Goal: Task Accomplishment & Management: Complete application form

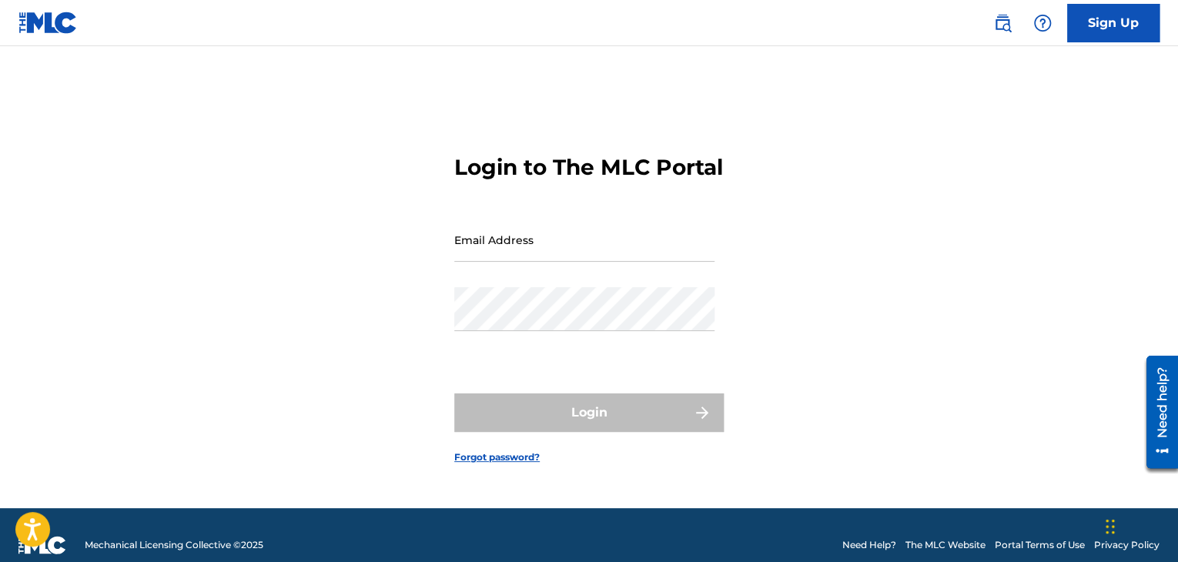
click at [563, 262] on input "Email Address" at bounding box center [584, 240] width 260 height 44
type input "[EMAIL_ADDRESS][DOMAIN_NAME]"
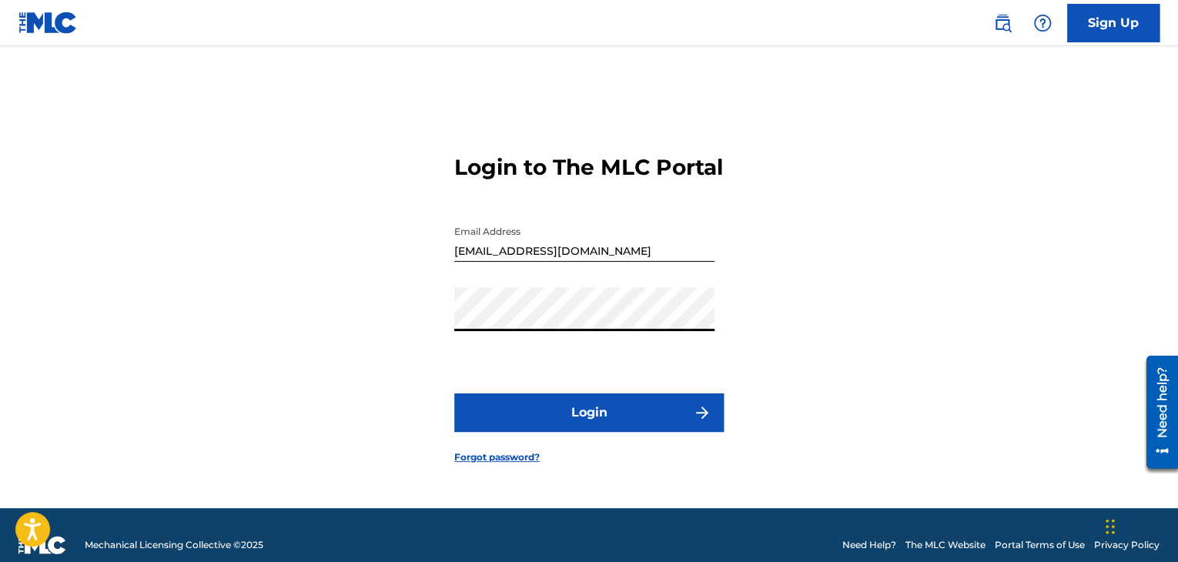
click at [570, 432] on button "Login" at bounding box center [589, 412] width 270 height 39
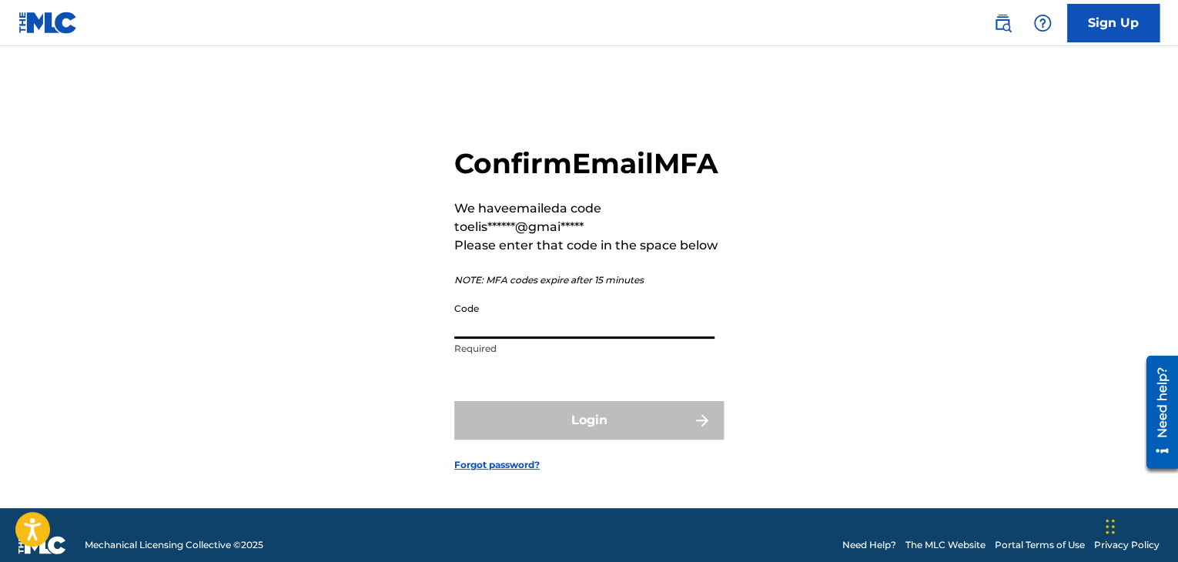
paste input "647821"
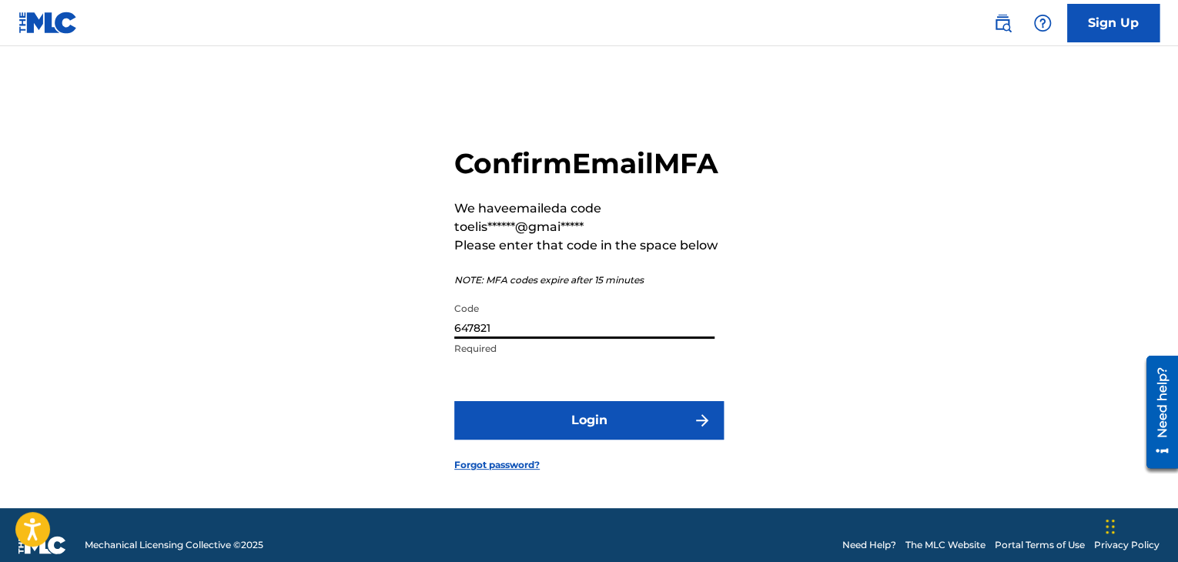
type input "647821"
click at [608, 440] on button "Login" at bounding box center [589, 420] width 270 height 39
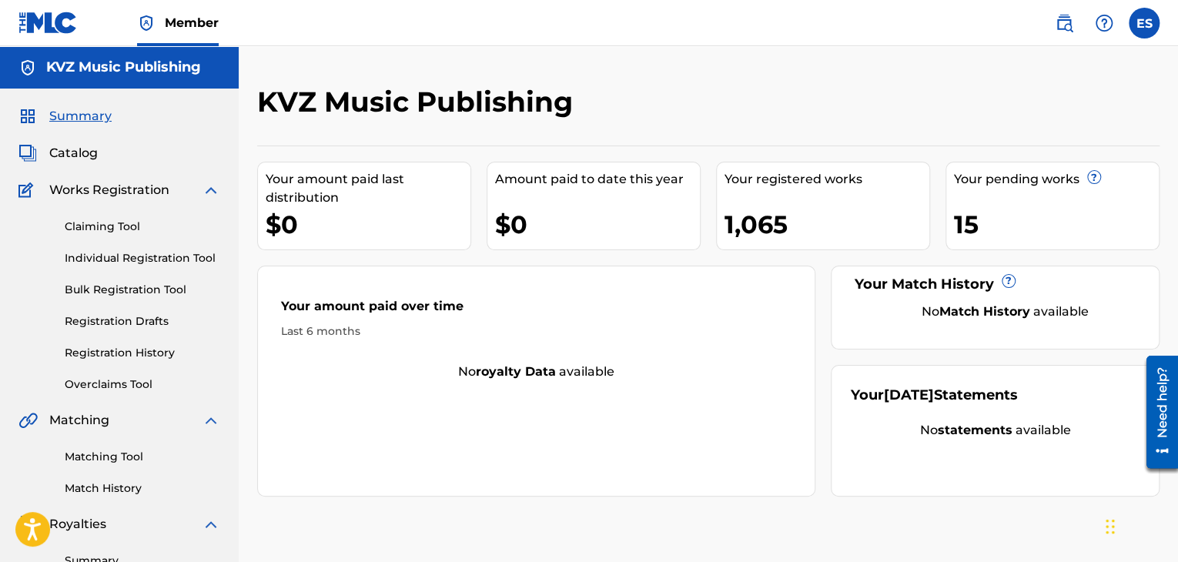
click at [133, 253] on link "Individual Registration Tool" at bounding box center [143, 258] width 156 height 16
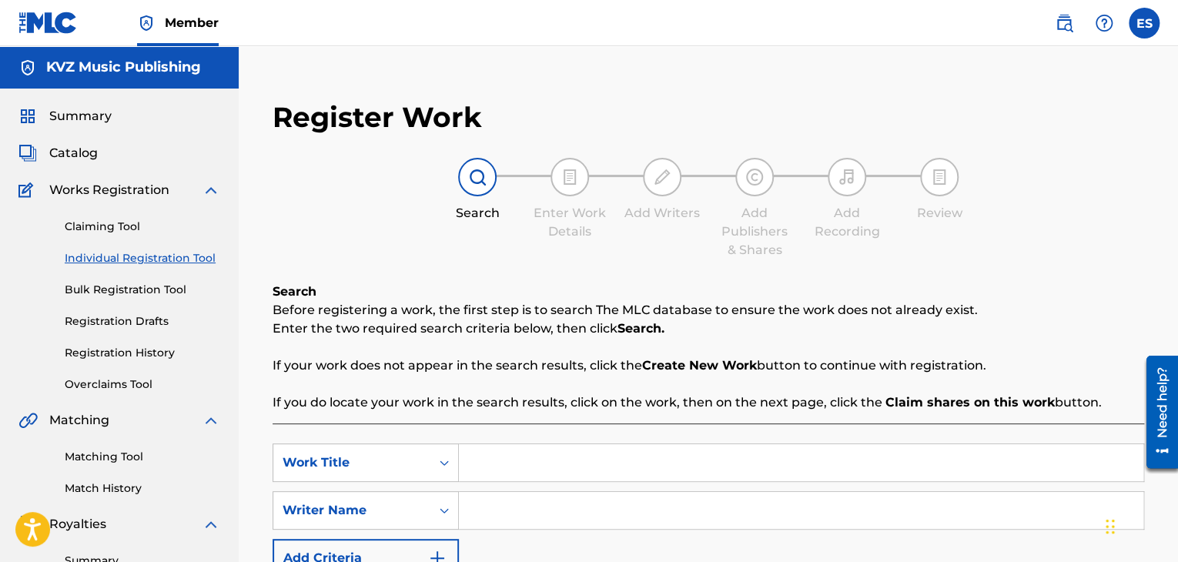
click at [112, 323] on link "Registration Drafts" at bounding box center [143, 321] width 156 height 16
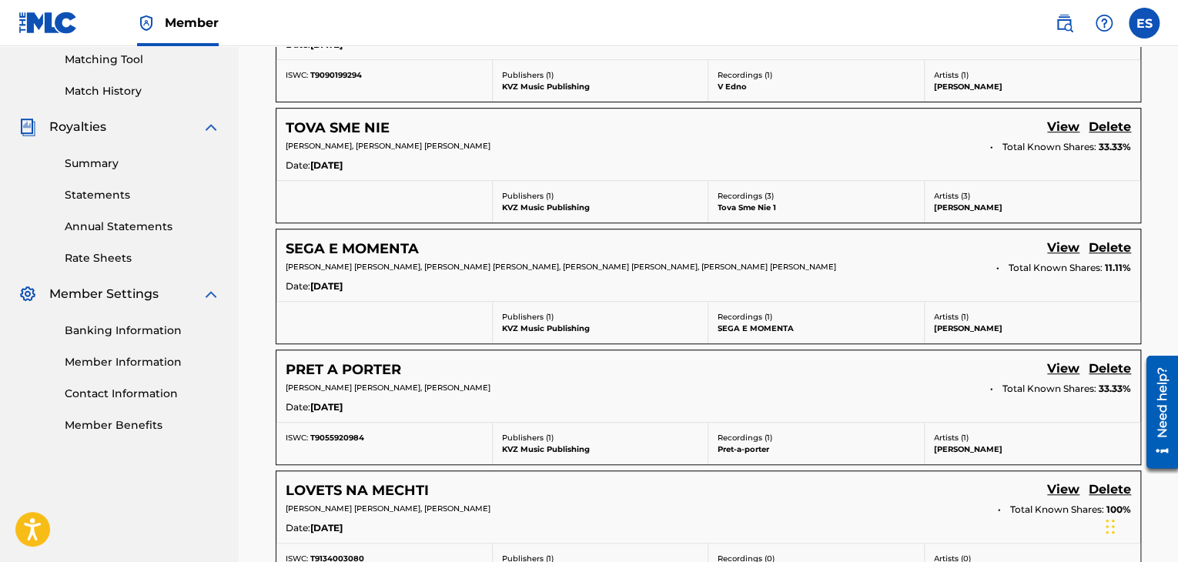
scroll to position [373, 0]
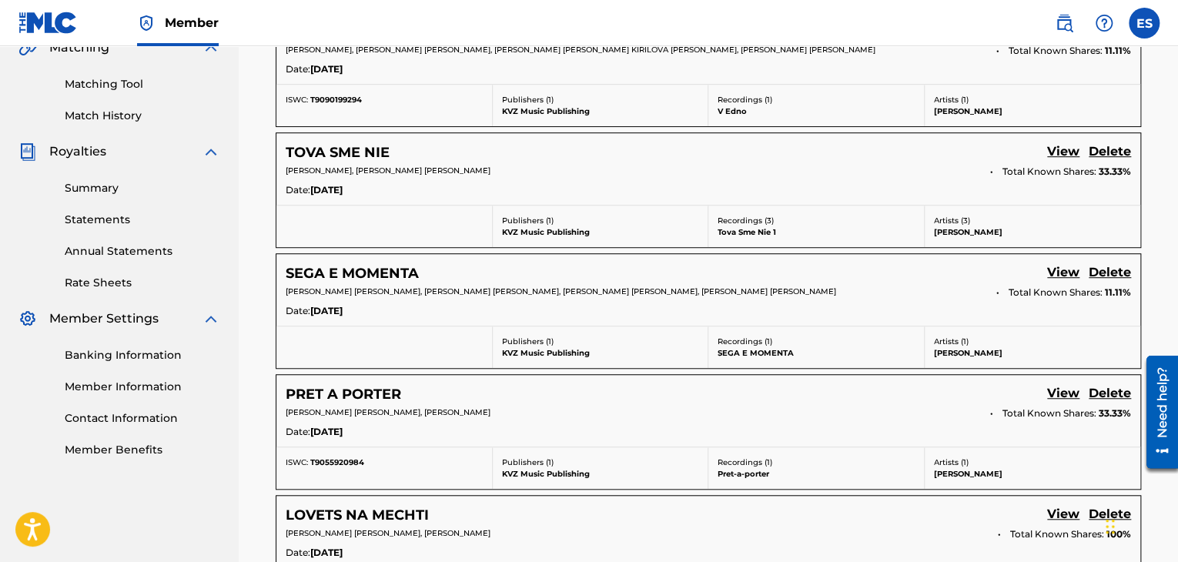
click at [1062, 276] on link "View" at bounding box center [1063, 273] width 32 height 21
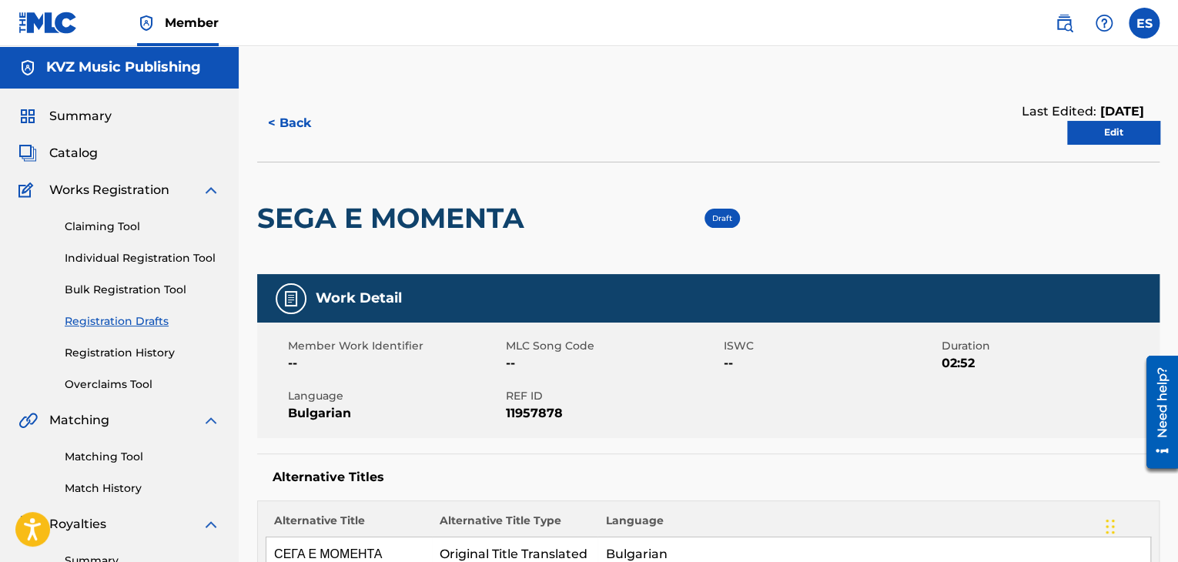
click at [386, 239] on div "SEGA E MOMENTA" at bounding box center [394, 218] width 275 height 112
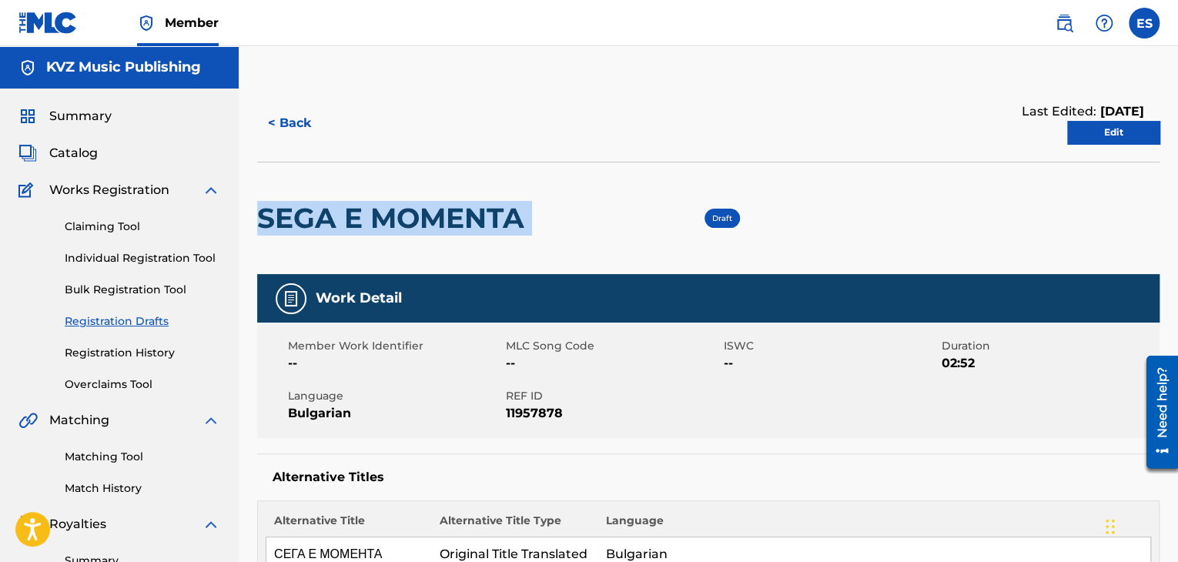
click at [387, 241] on div "SEGA E MOMENTA" at bounding box center [394, 218] width 275 height 112
copy div "SEGA E MOMENTA"
click at [1101, 133] on link "Edit" at bounding box center [1113, 132] width 92 height 23
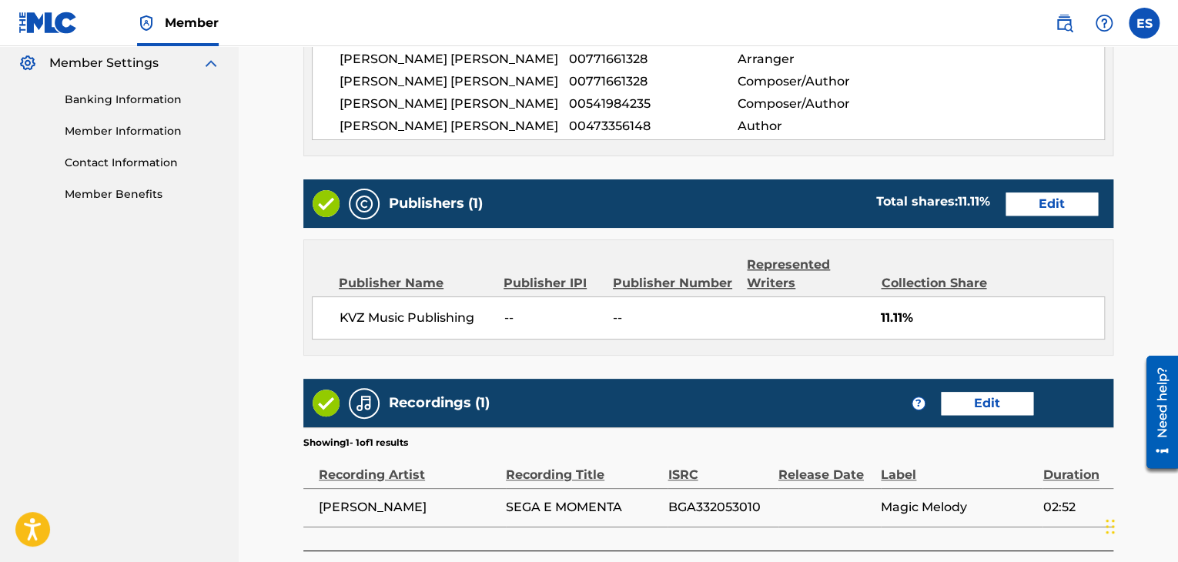
scroll to position [765, 0]
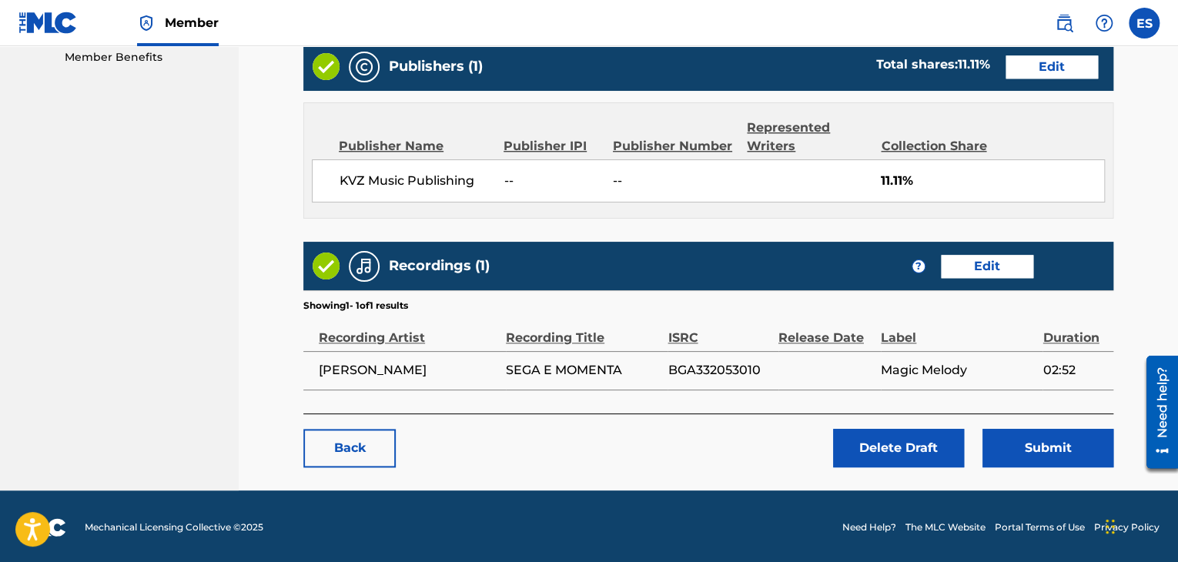
click at [1033, 440] on button "Submit" at bounding box center [1048, 448] width 131 height 39
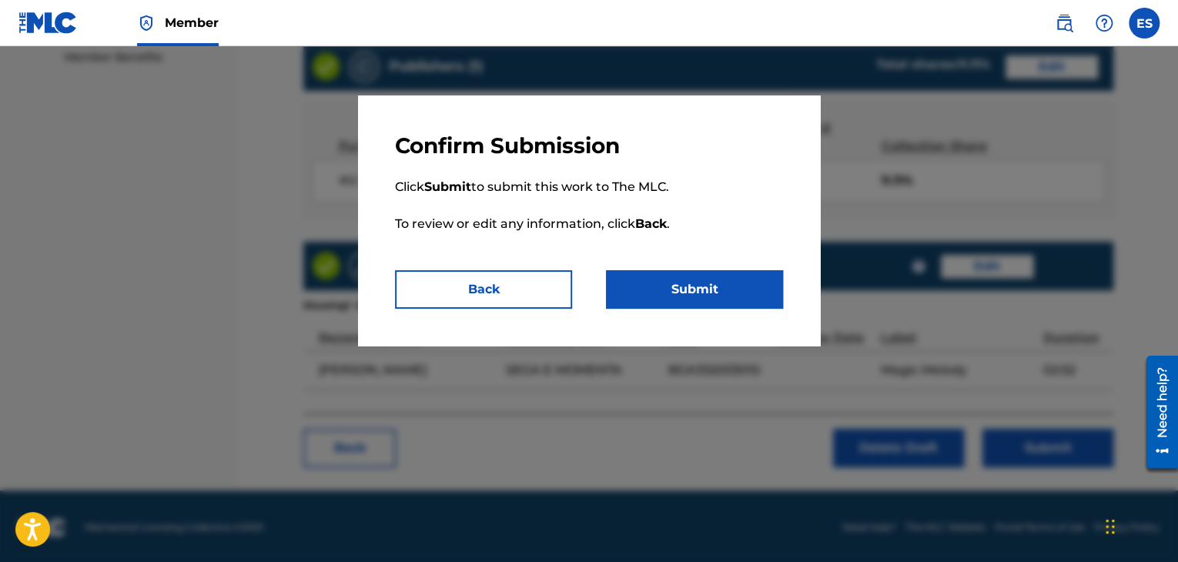
click at [647, 300] on button "Submit" at bounding box center [694, 289] width 177 height 39
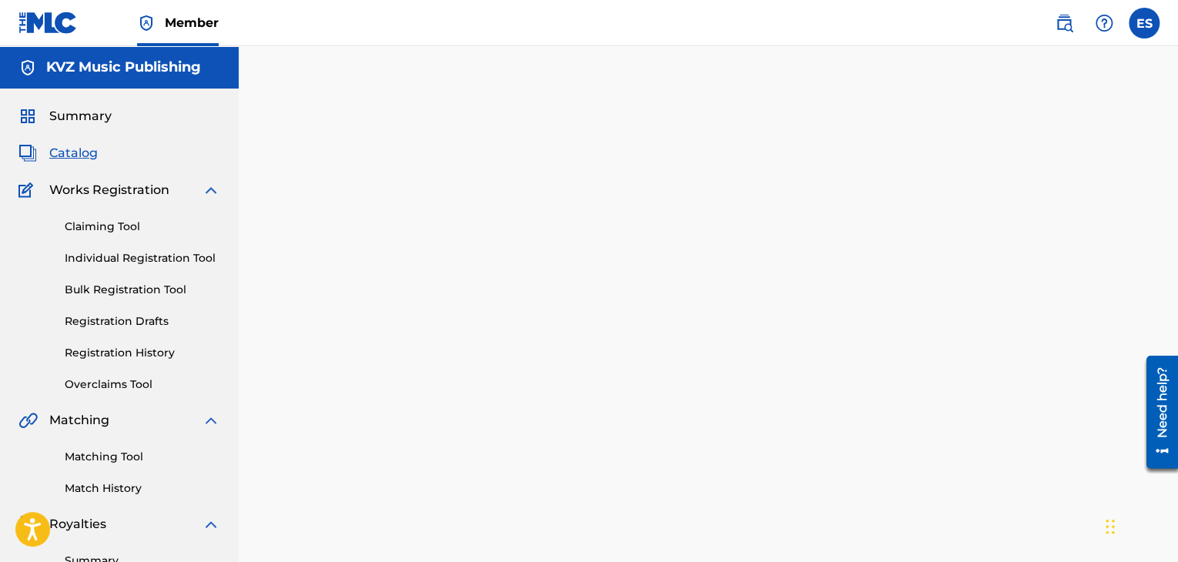
click at [151, 332] on div "Claiming Tool Individual Registration Tool Bulk Registration Tool Registration …" at bounding box center [119, 295] width 202 height 193
click at [151, 320] on link "Registration Drafts" at bounding box center [143, 321] width 156 height 16
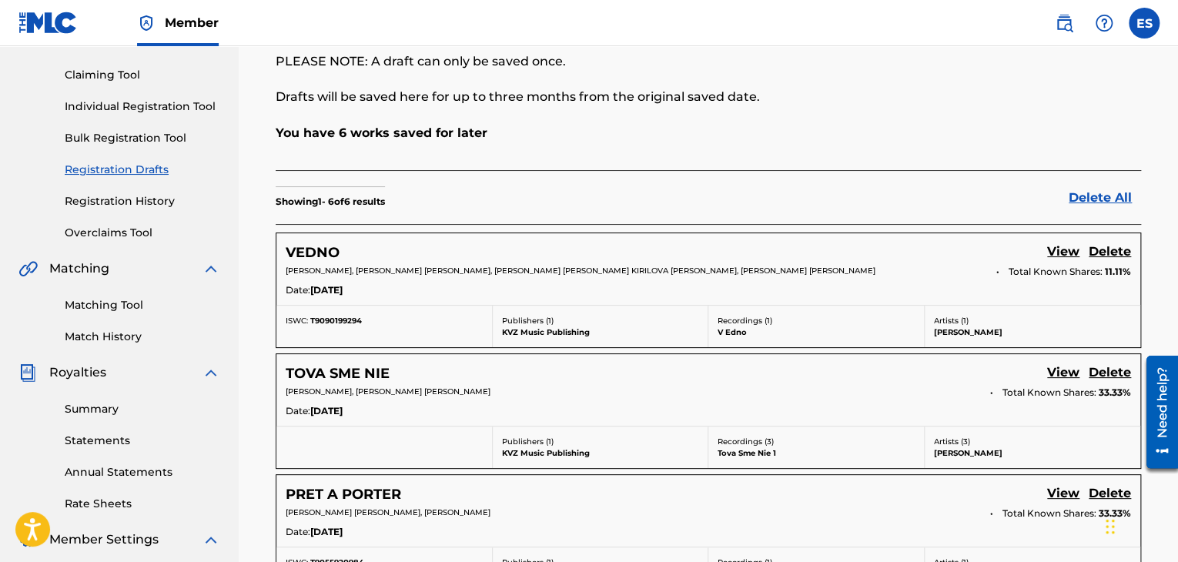
scroll to position [308, 0]
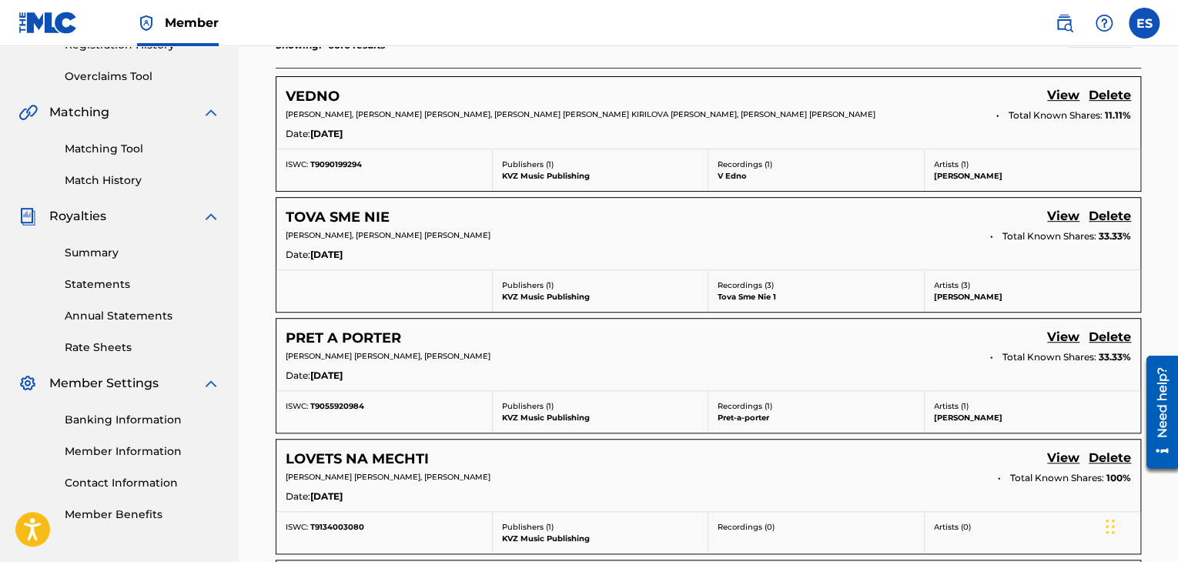
click at [1066, 218] on link "View" at bounding box center [1063, 217] width 32 height 21
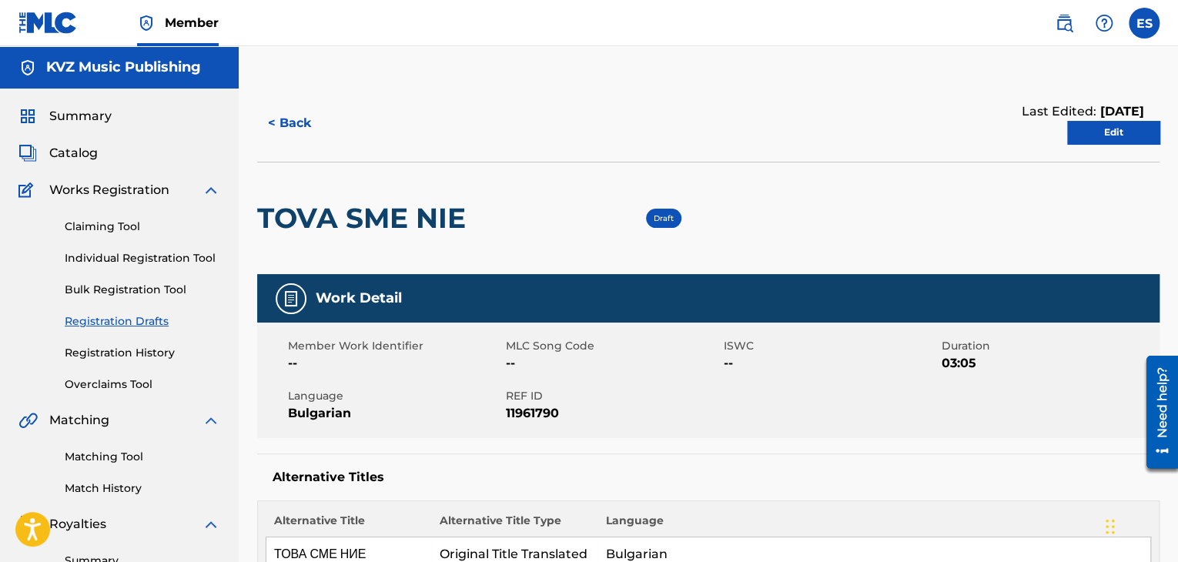
click at [367, 206] on h2 "TOVA SME NIE" at bounding box center [365, 218] width 216 height 35
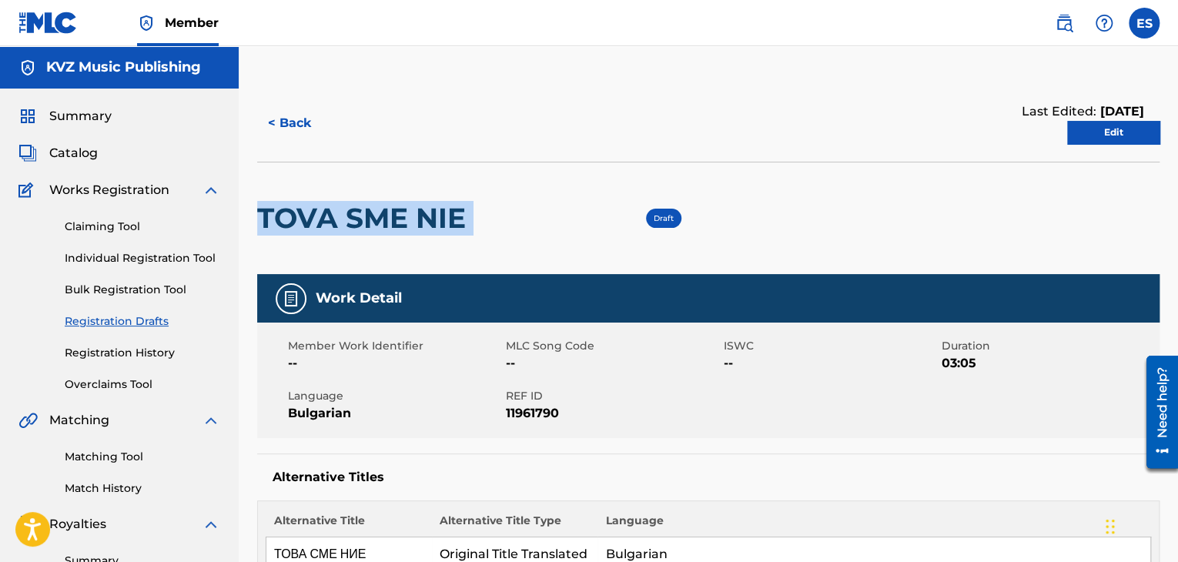
click at [367, 206] on h2 "TOVA SME NIE" at bounding box center [365, 218] width 216 height 35
copy div "TOVA SME NIE"
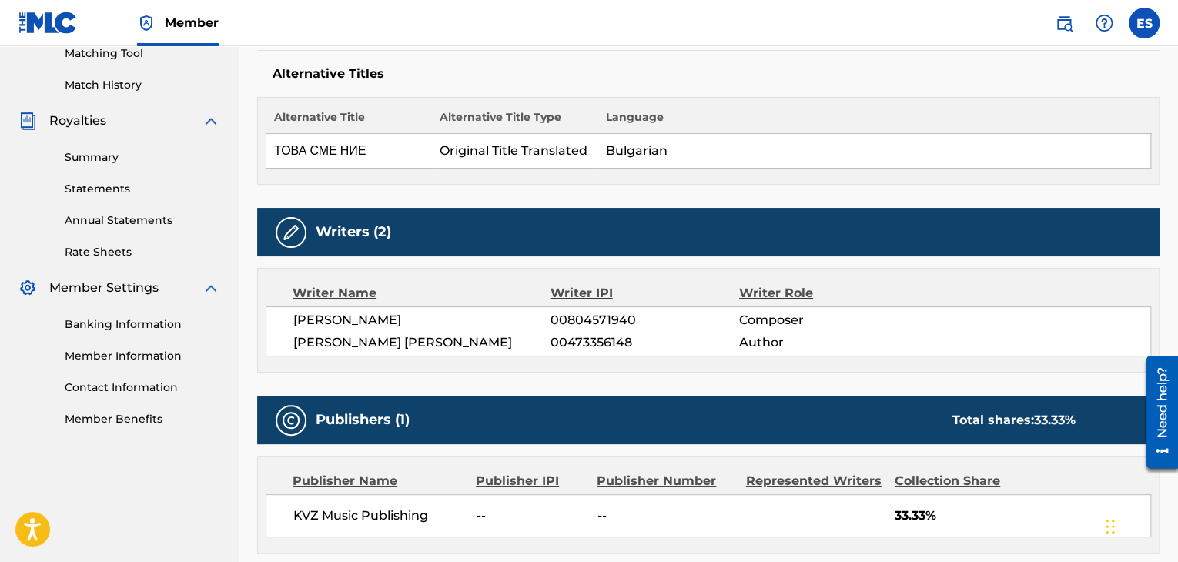
scroll to position [738, 0]
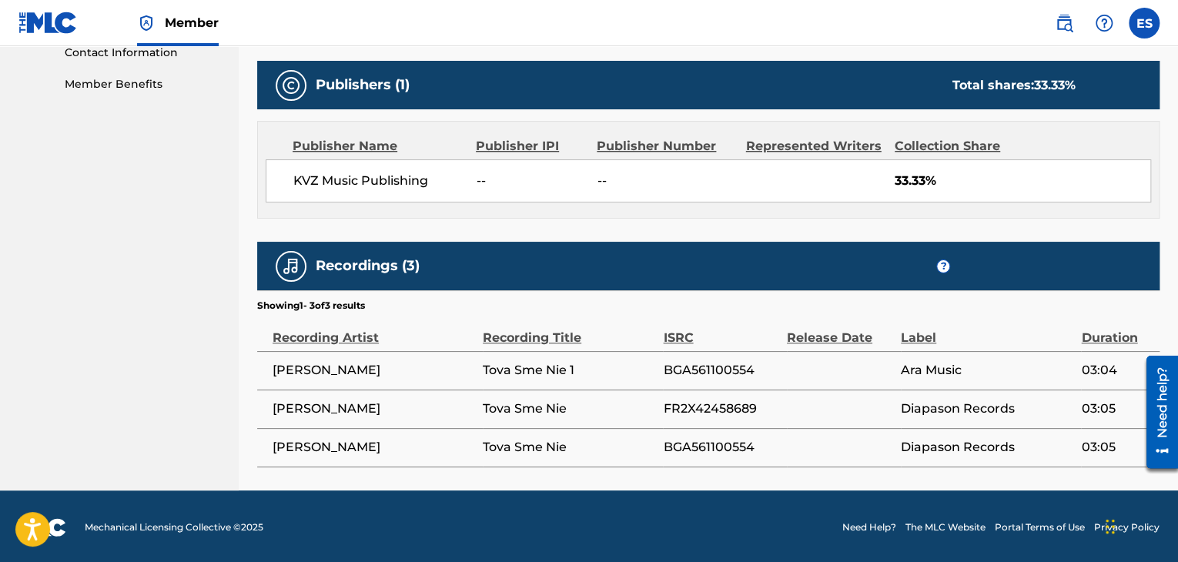
click at [698, 400] on span "FR2X42458689" at bounding box center [721, 409] width 116 height 18
copy span "FR2X42458689"
click at [693, 351] on td "BGA561100554" at bounding box center [724, 370] width 123 height 39
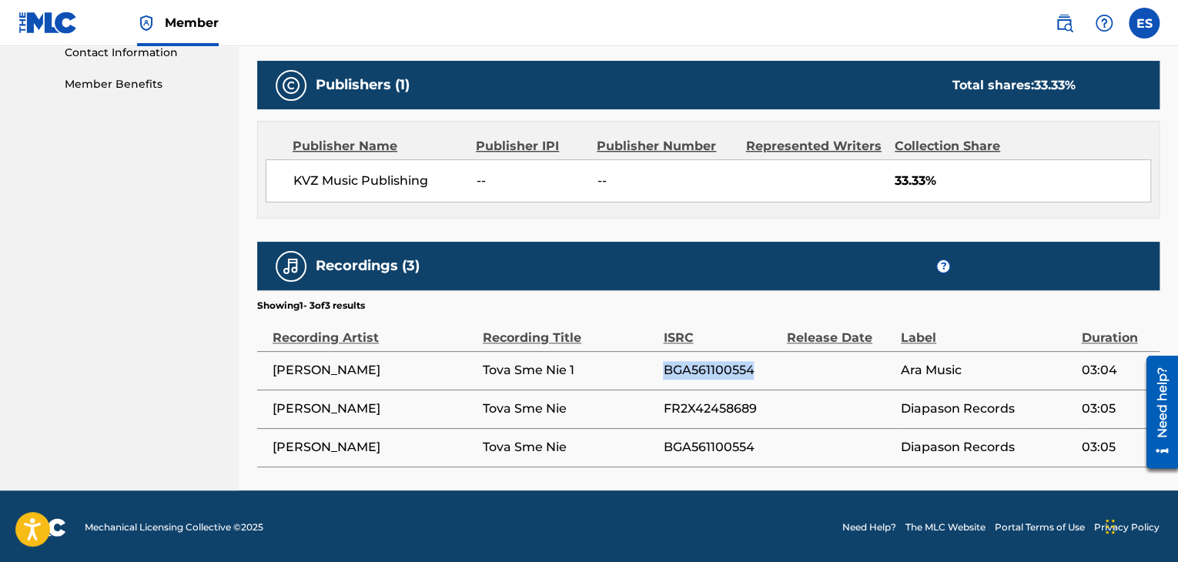
copy span "BGA561100554"
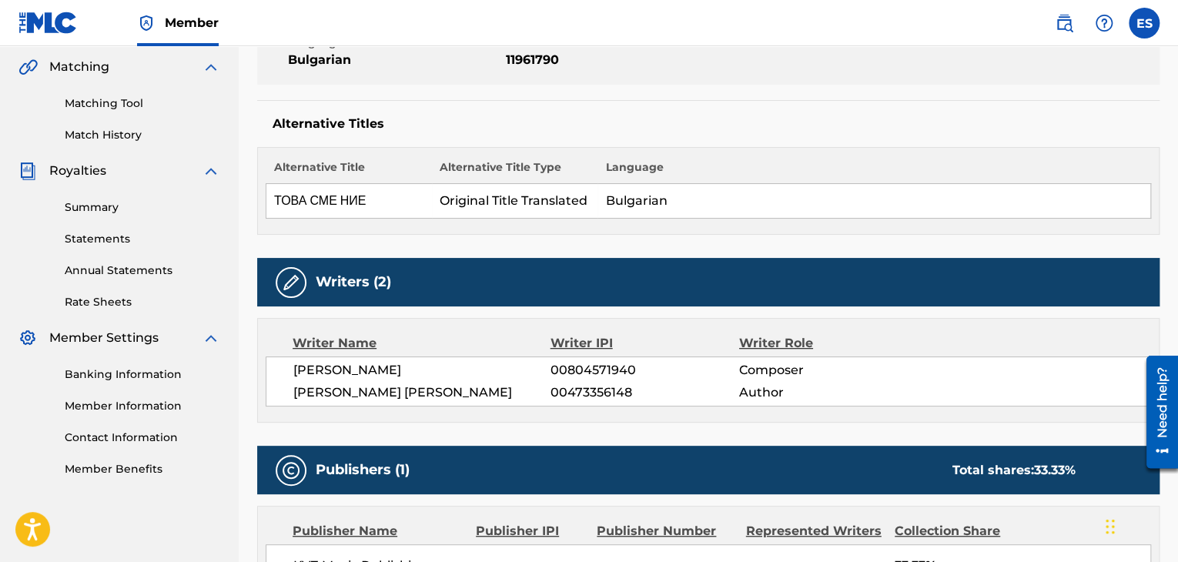
scroll to position [45, 0]
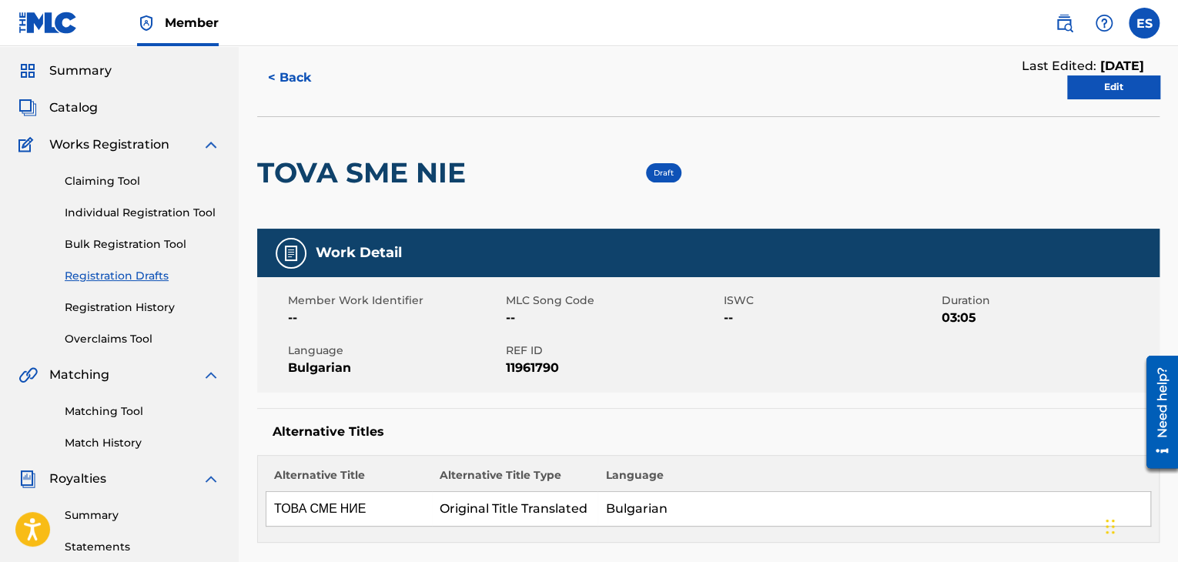
click at [1133, 82] on link "Edit" at bounding box center [1113, 86] width 92 height 23
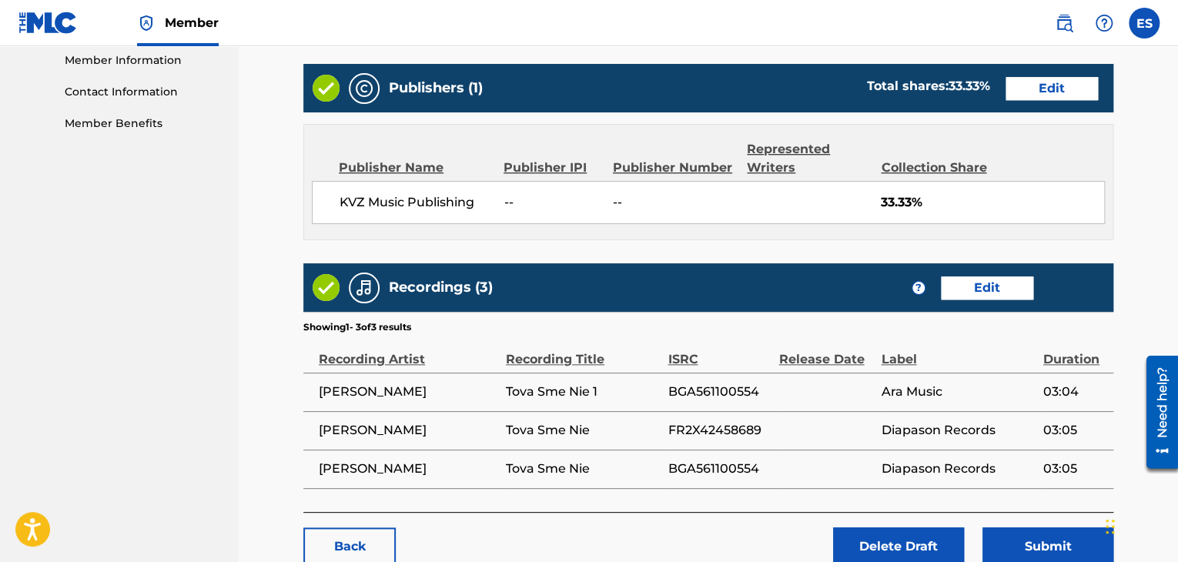
scroll to position [798, 0]
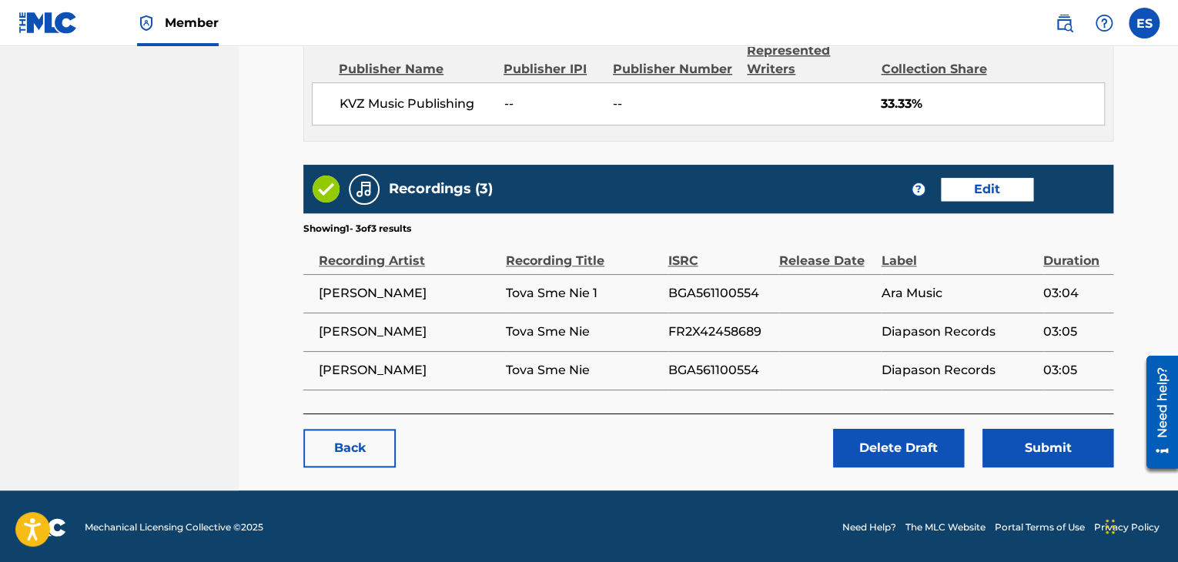
click at [1025, 447] on button "Submit" at bounding box center [1048, 448] width 131 height 39
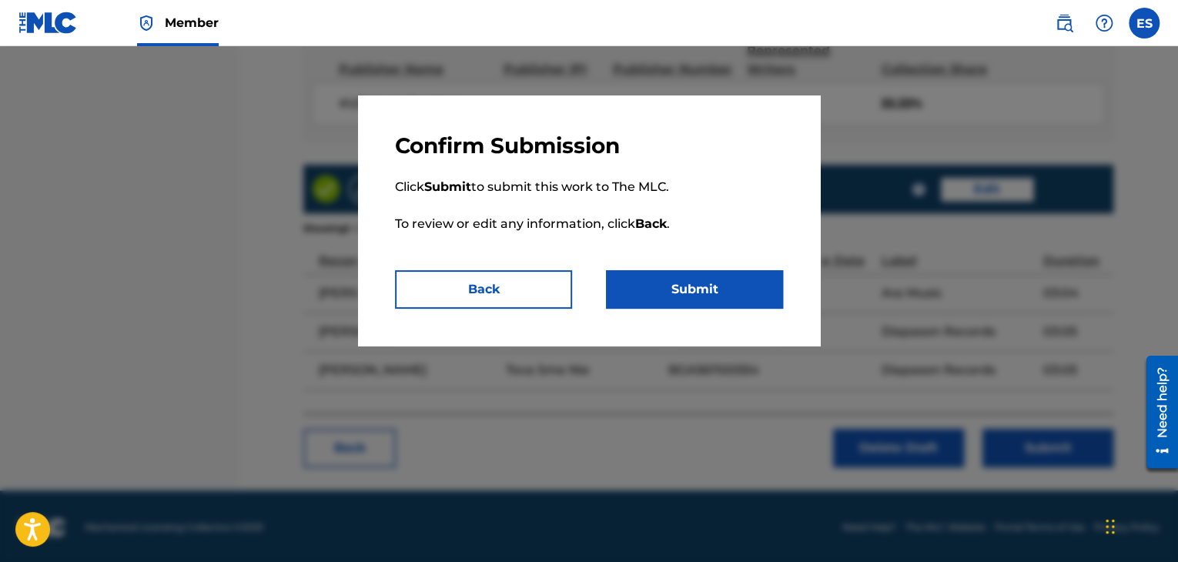
click at [650, 290] on button "Submit" at bounding box center [694, 289] width 177 height 39
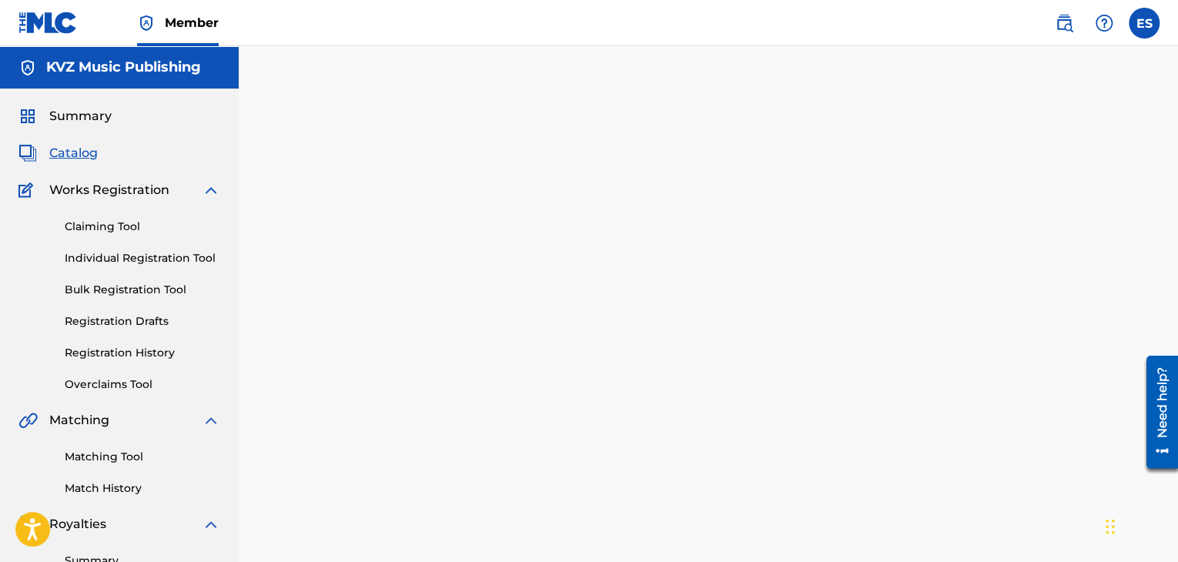
click at [108, 319] on link "Registration Drafts" at bounding box center [143, 321] width 156 height 16
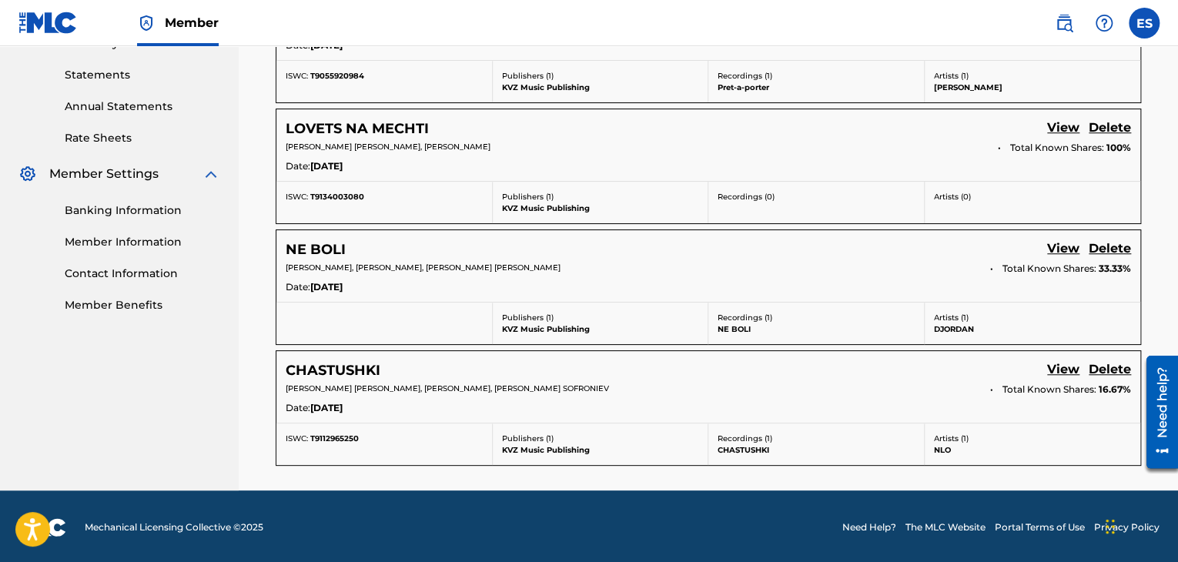
scroll to position [286, 0]
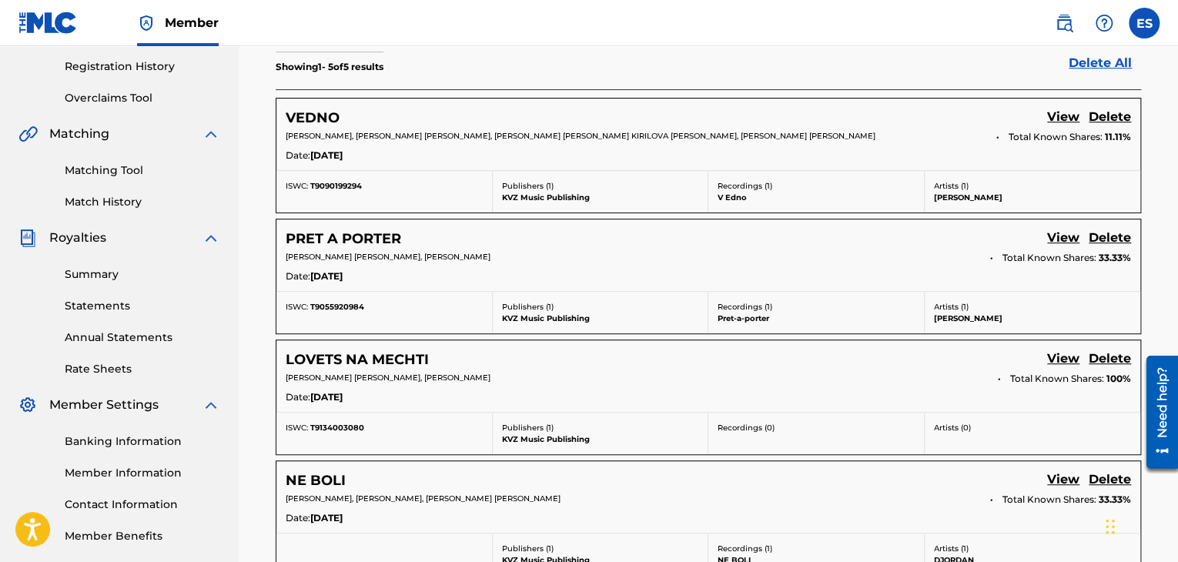
click at [1056, 355] on link "View" at bounding box center [1063, 360] width 32 height 21
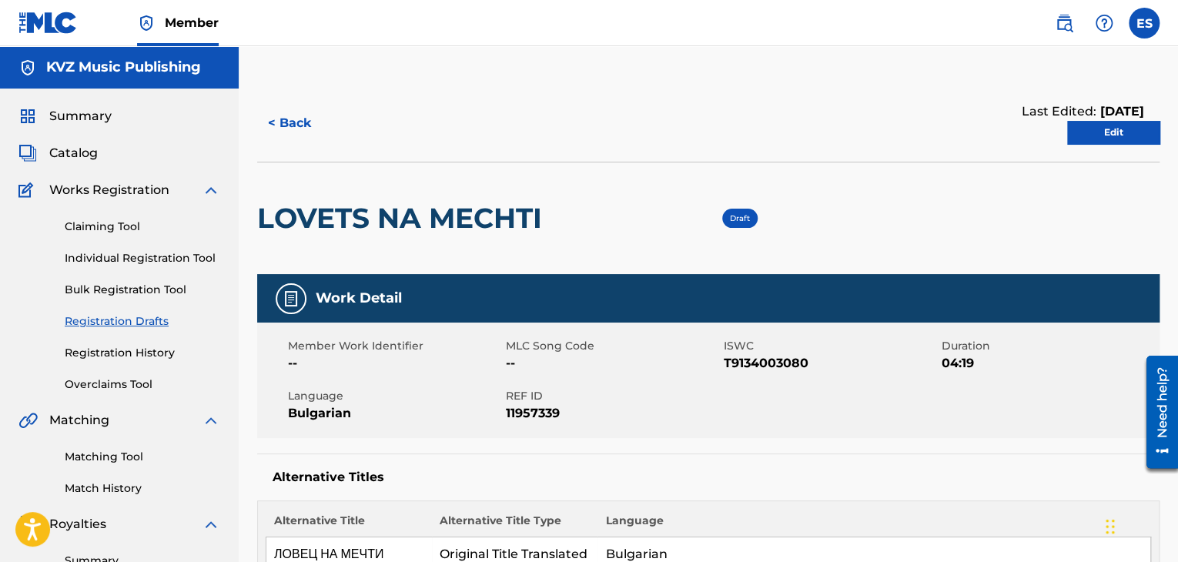
click at [348, 220] on h2 "LOVETS NA MECHTI" at bounding box center [403, 218] width 293 height 35
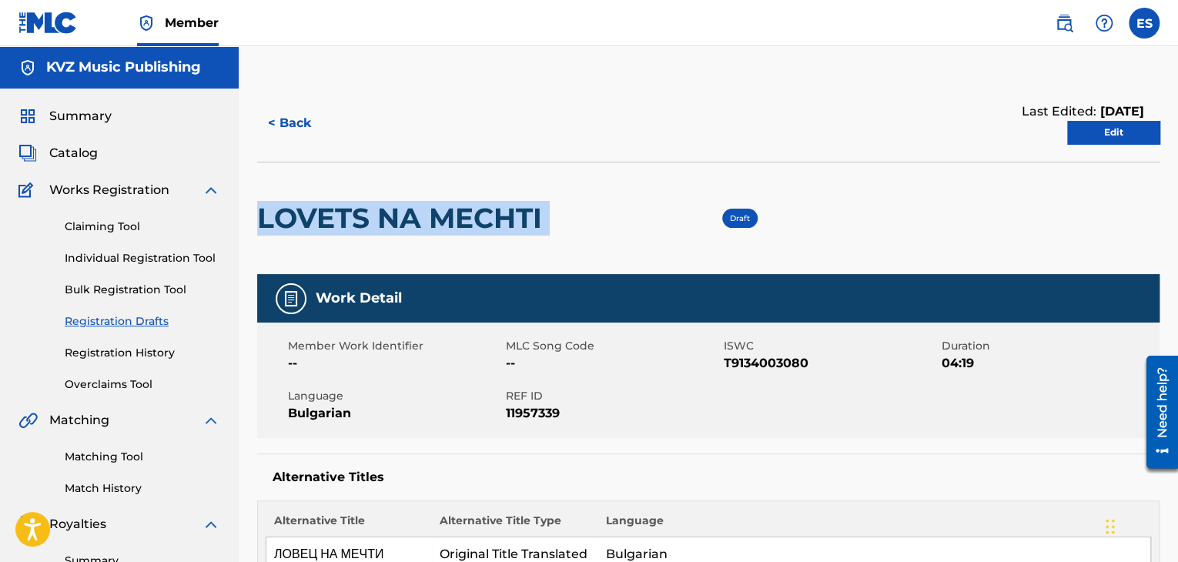
click at [348, 220] on h2 "LOVETS NA MECHTI" at bounding box center [403, 218] width 293 height 35
copy div "LOVETS NA MECHTI"
click at [1096, 136] on link "Edit" at bounding box center [1113, 132] width 92 height 23
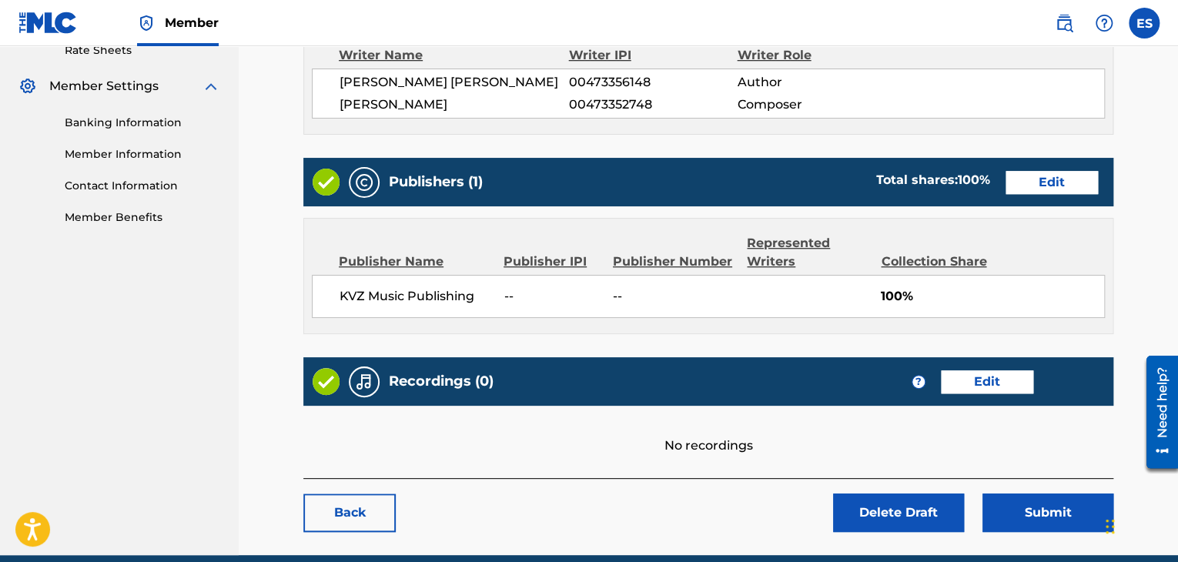
scroll to position [671, 0]
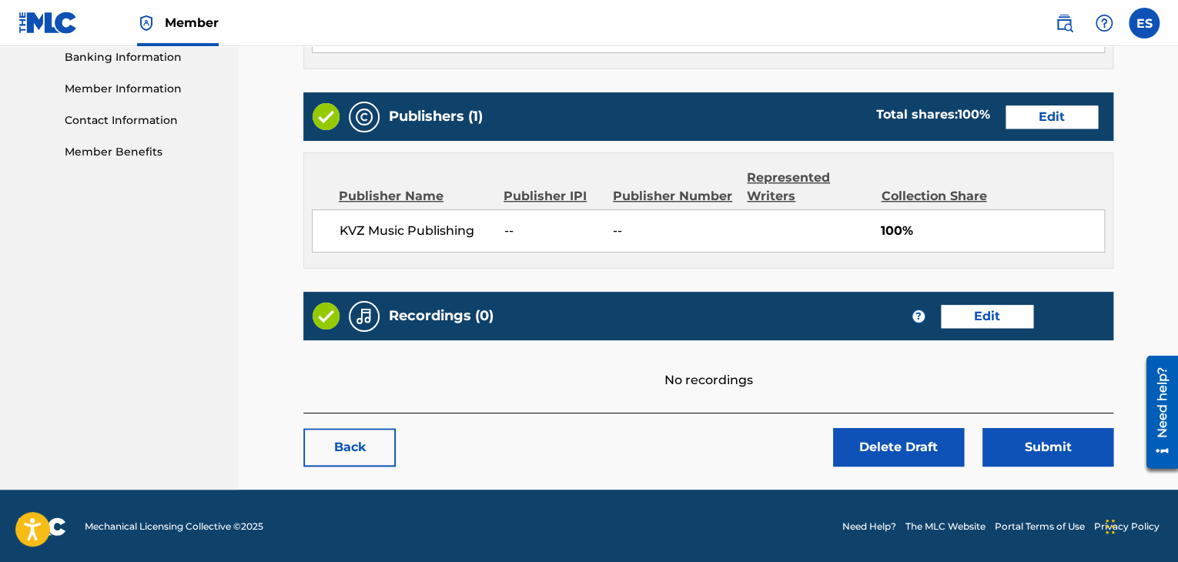
click at [975, 313] on link "Edit" at bounding box center [987, 316] width 92 height 23
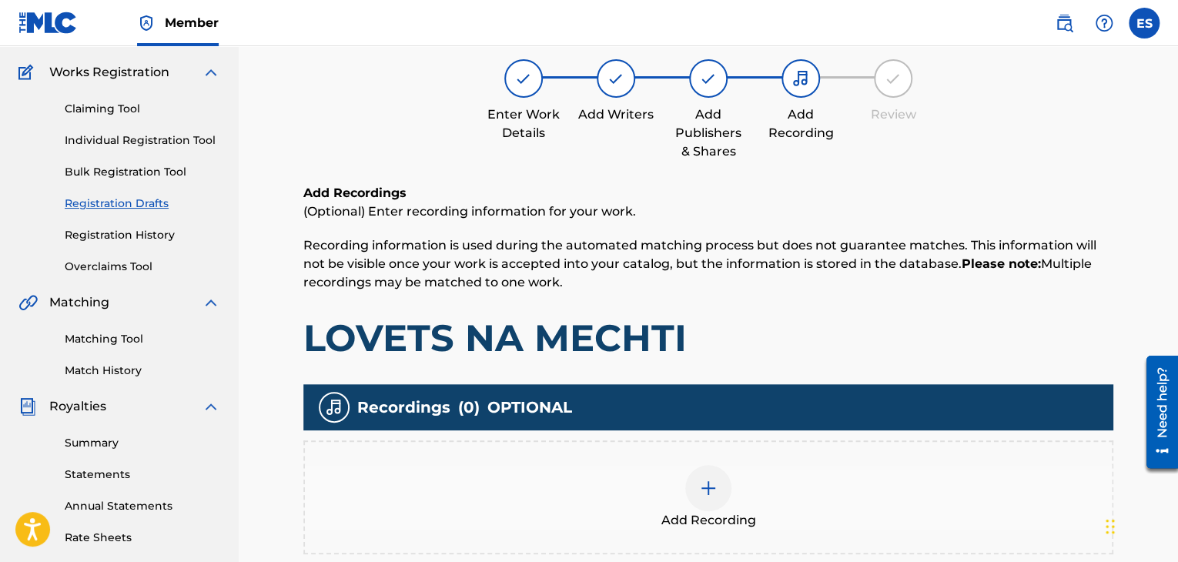
scroll to position [361, 0]
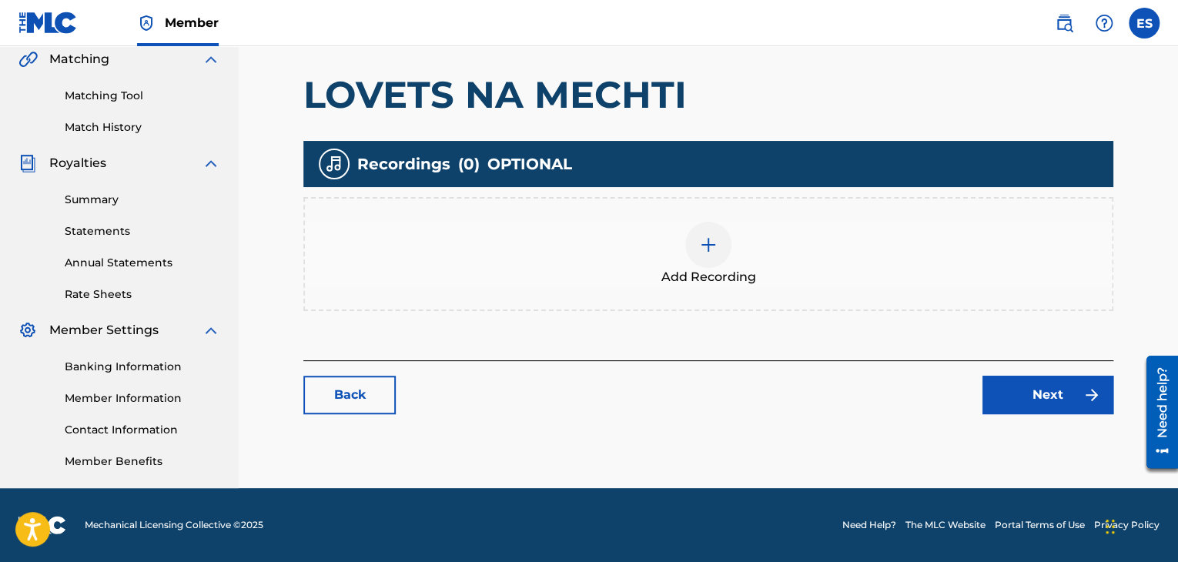
click at [682, 262] on div "Add Recording" at bounding box center [708, 254] width 807 height 65
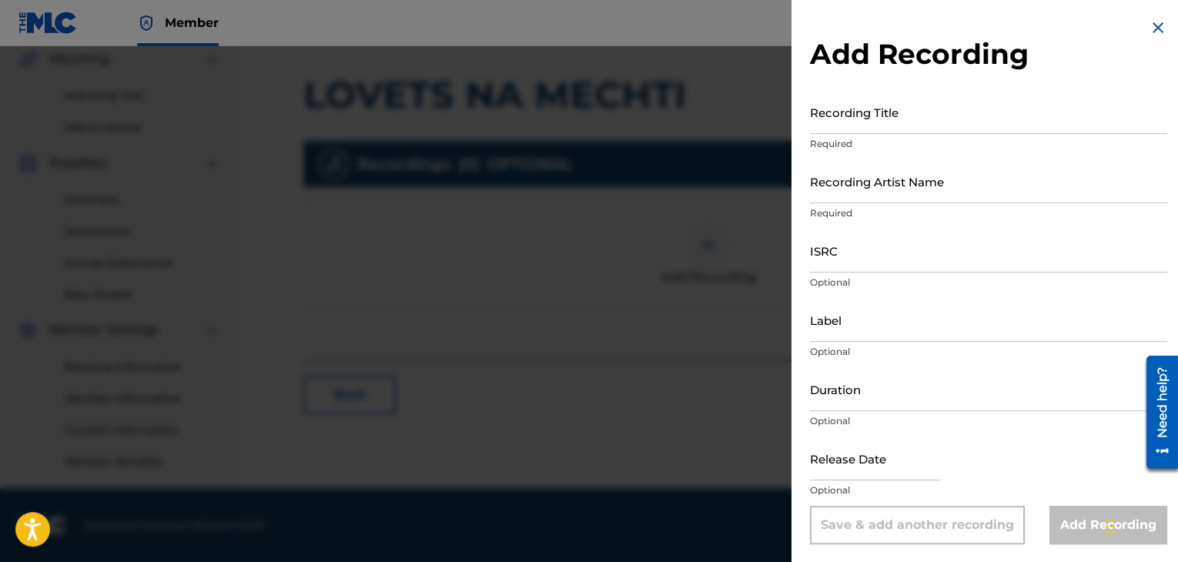
click at [869, 402] on input "Duration" at bounding box center [988, 389] width 357 height 44
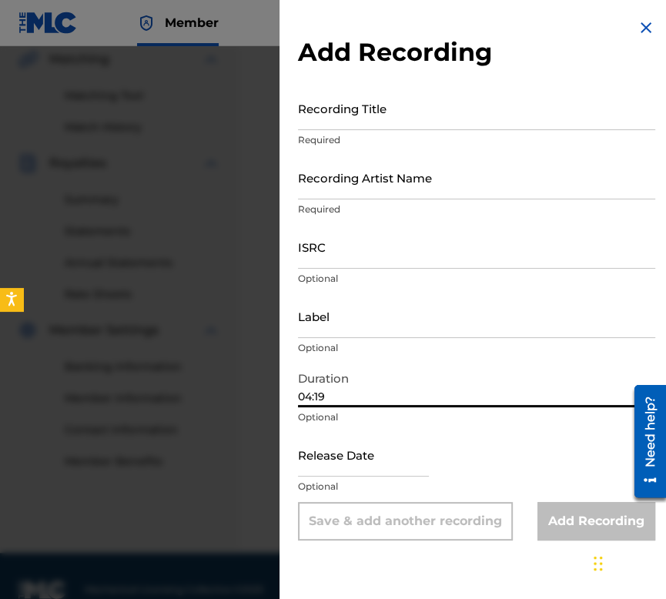
type input "04:19"
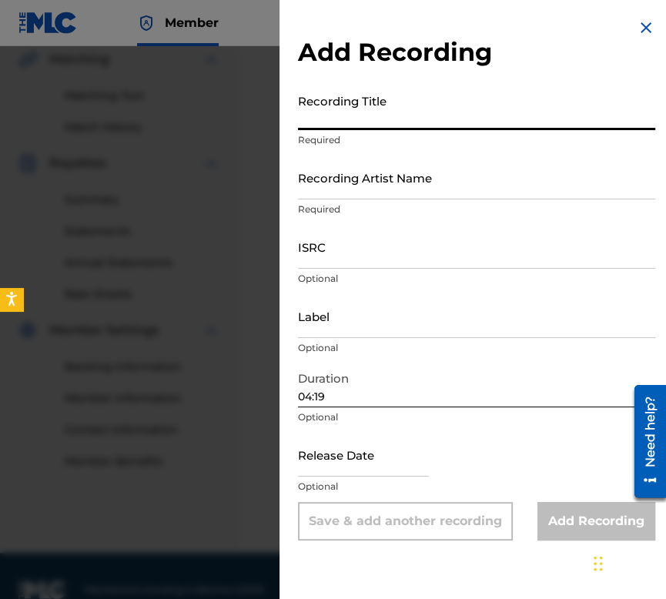
paste input "LOVETS NA MECHTI"
click at [295, 119] on div "Add Recording Recording Title LOVETS NA MECHTI Required Recording Artist Name R…" at bounding box center [477, 279] width 394 height 559
click at [300, 119] on input "LOVETS NA MECHTI" at bounding box center [476, 108] width 357 height 44
type input "LOVETS NA MECHTI"
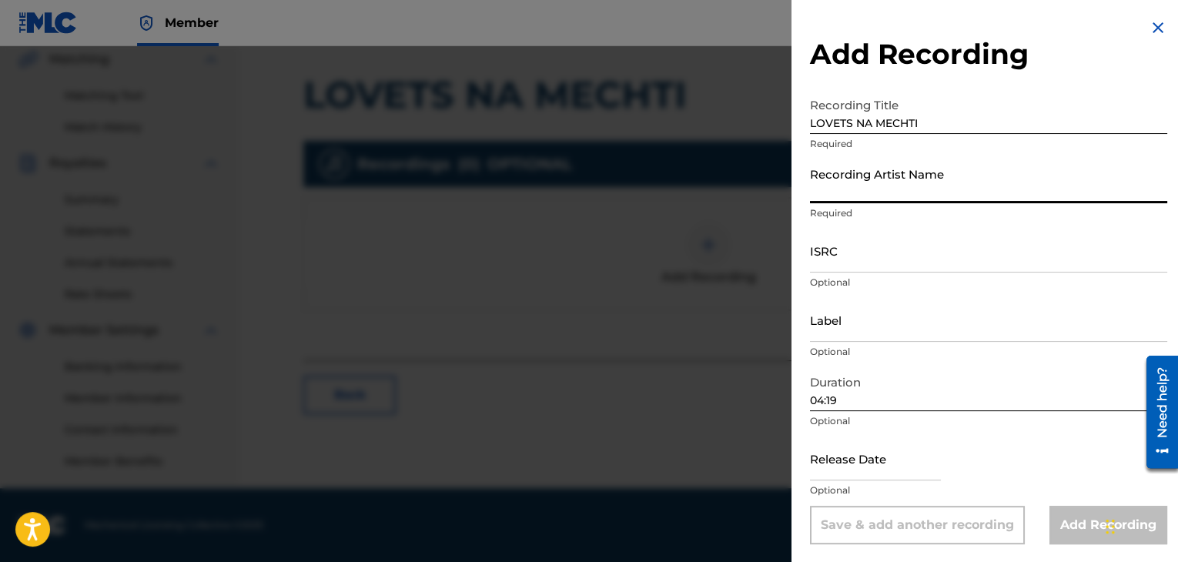
paste input "[PERSON_NAME] AND BOYS 2 D MAX"
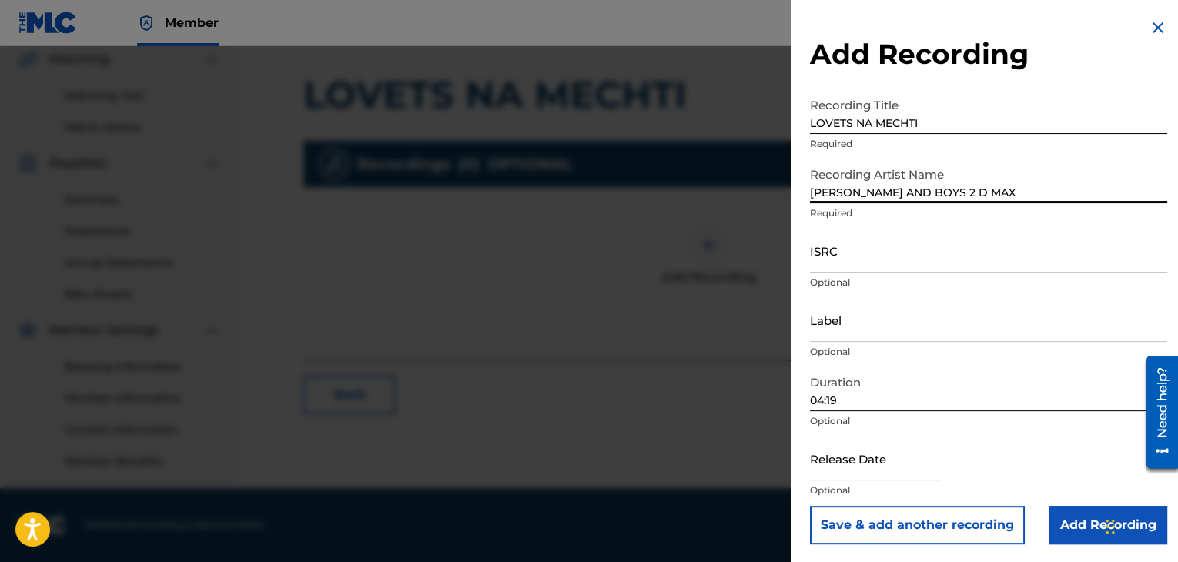
click at [813, 179] on input "[PERSON_NAME] AND BOYS 2 D MAX" at bounding box center [988, 181] width 357 height 44
type input "[PERSON_NAME] AND BOYS 2 D MAX"
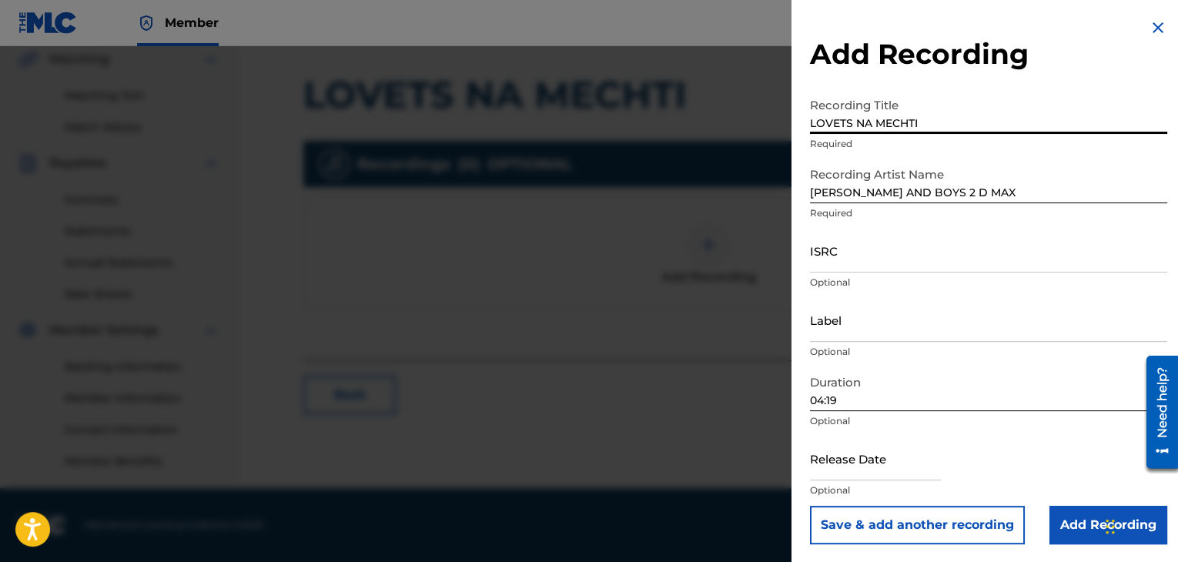
click at [812, 114] on input "LOVETS NA MECHTI" at bounding box center [988, 112] width 357 height 44
click at [1072, 518] on input "Add Recording" at bounding box center [1109, 524] width 118 height 39
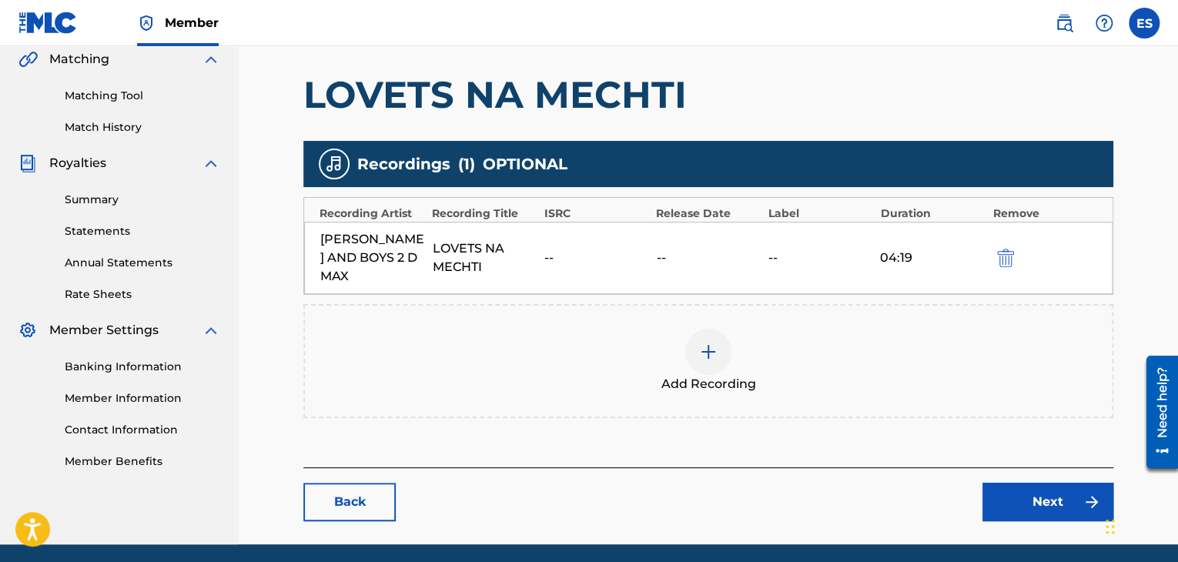
click at [1033, 483] on link "Next" at bounding box center [1048, 502] width 131 height 39
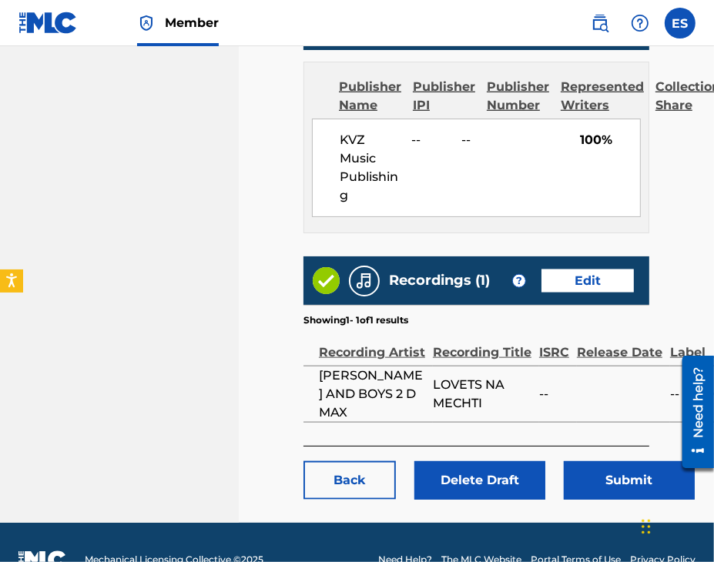
scroll to position [986, 0]
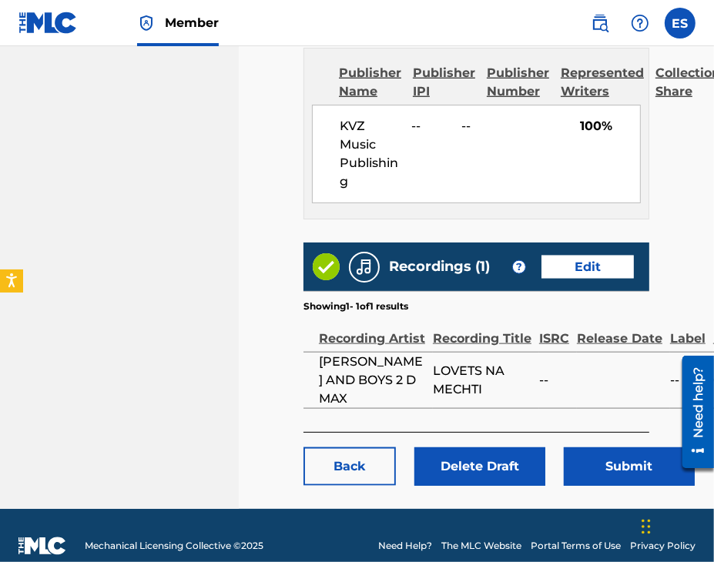
click at [598, 447] on button "Submit" at bounding box center [629, 466] width 131 height 39
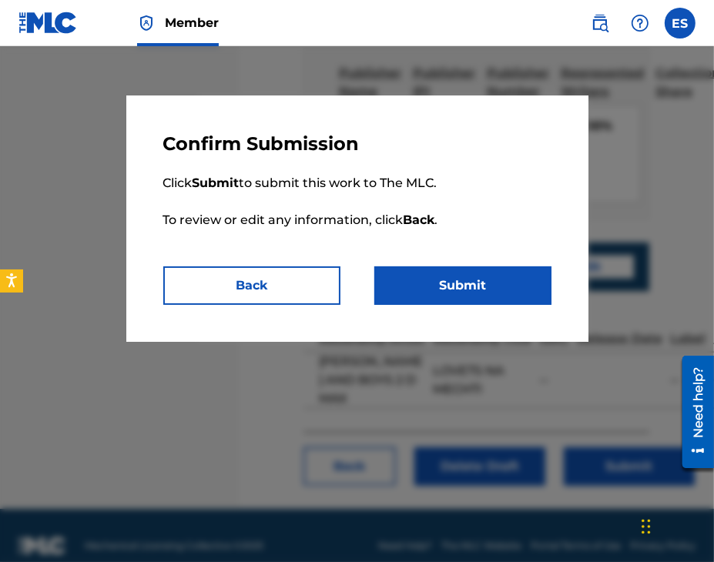
click at [512, 277] on button "Submit" at bounding box center [462, 285] width 177 height 39
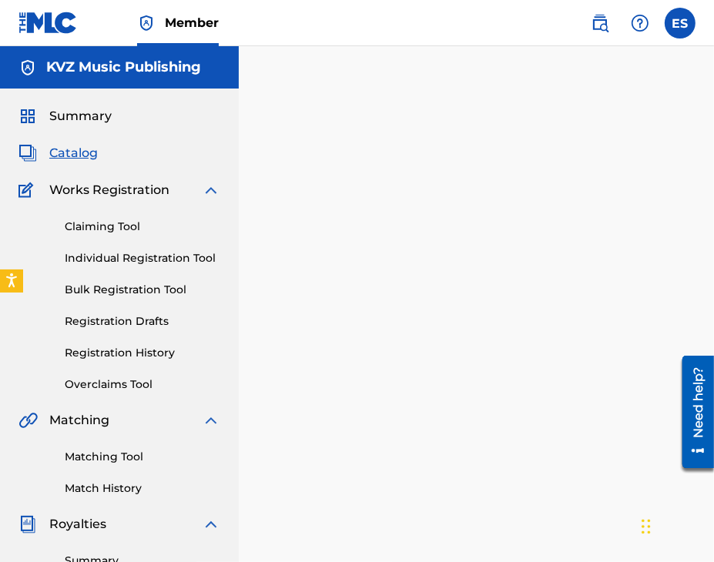
click at [149, 321] on link "Registration Drafts" at bounding box center [143, 321] width 156 height 16
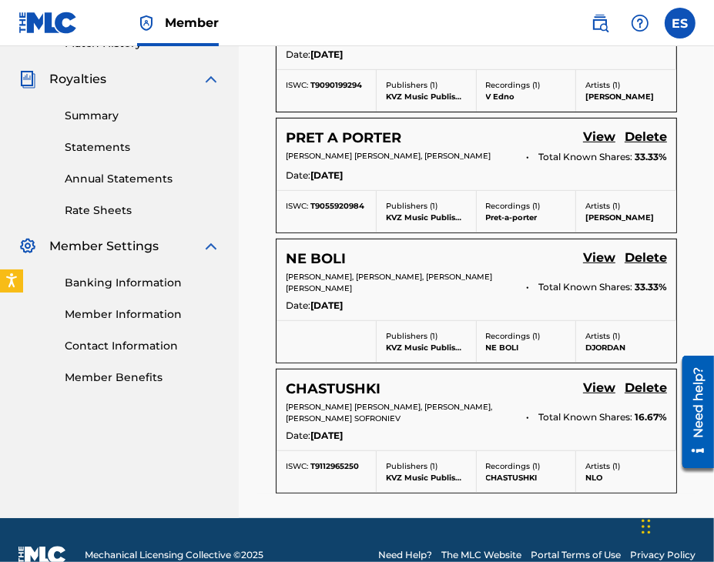
scroll to position [473, 0]
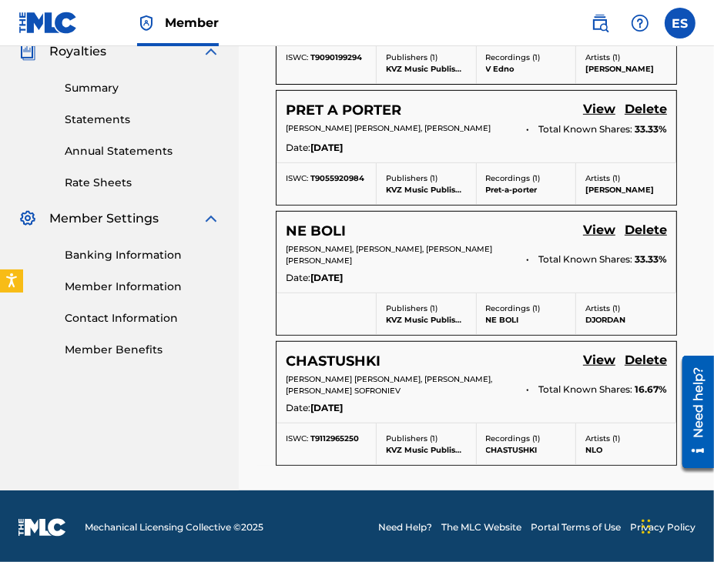
click at [598, 229] on link "View" at bounding box center [599, 231] width 32 height 21
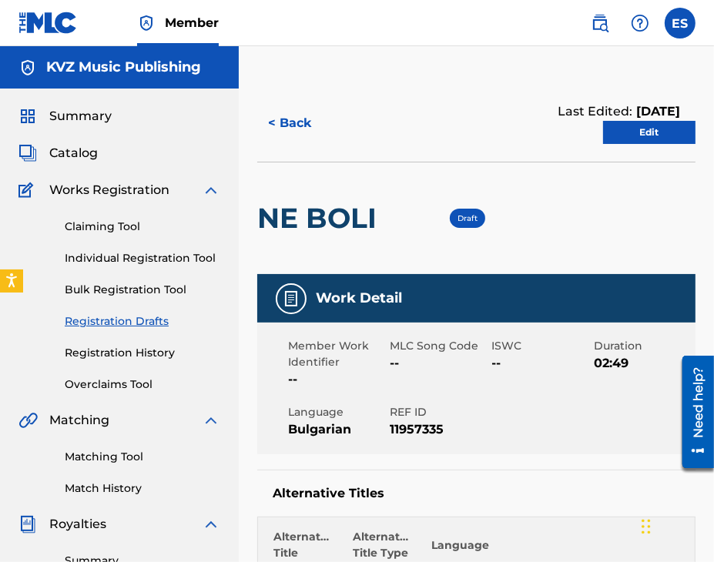
click at [355, 217] on h2 "NE BOLI" at bounding box center [320, 218] width 127 height 35
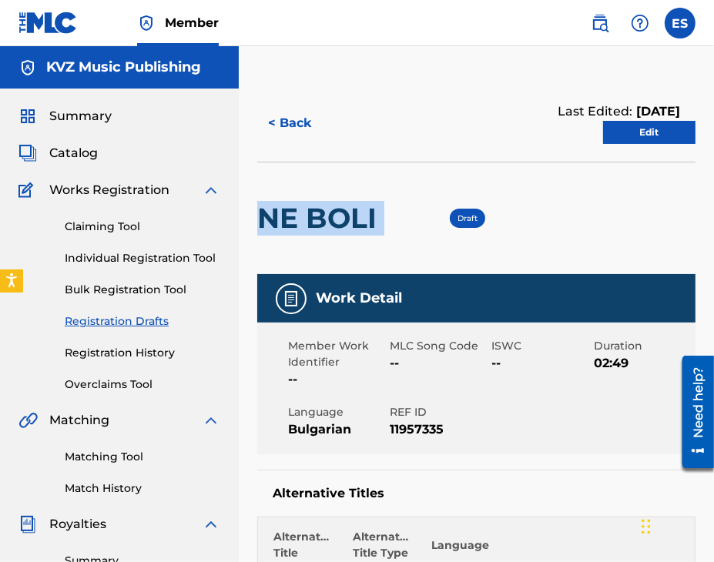
click at [355, 217] on h2 "NE BOLI" at bounding box center [320, 218] width 127 height 35
copy div "NE BOLI"
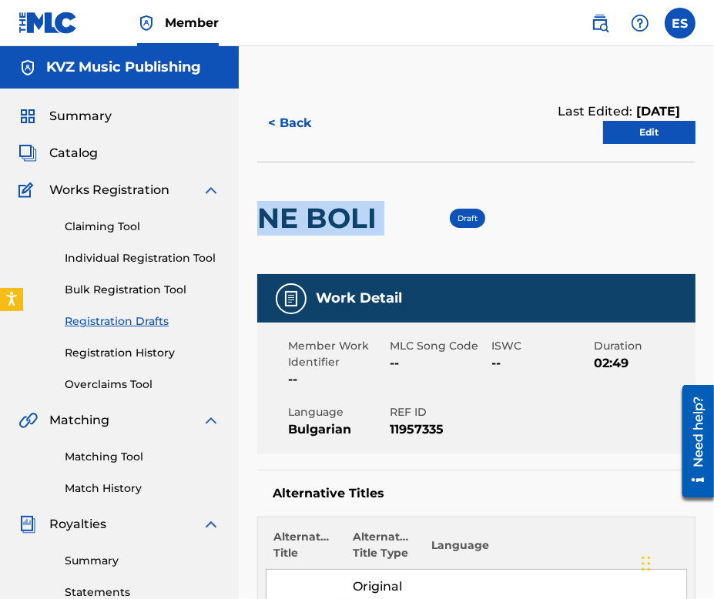
click at [681, 134] on link "Edit" at bounding box center [649, 132] width 92 height 23
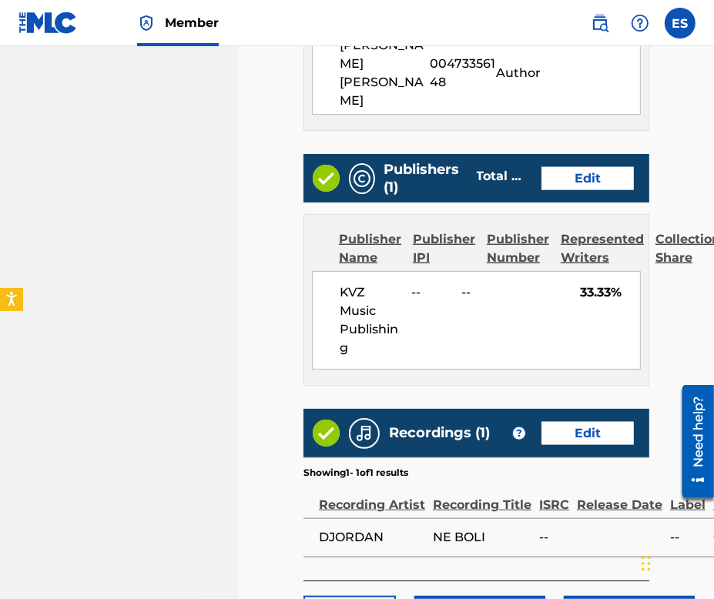
scroll to position [955, 0]
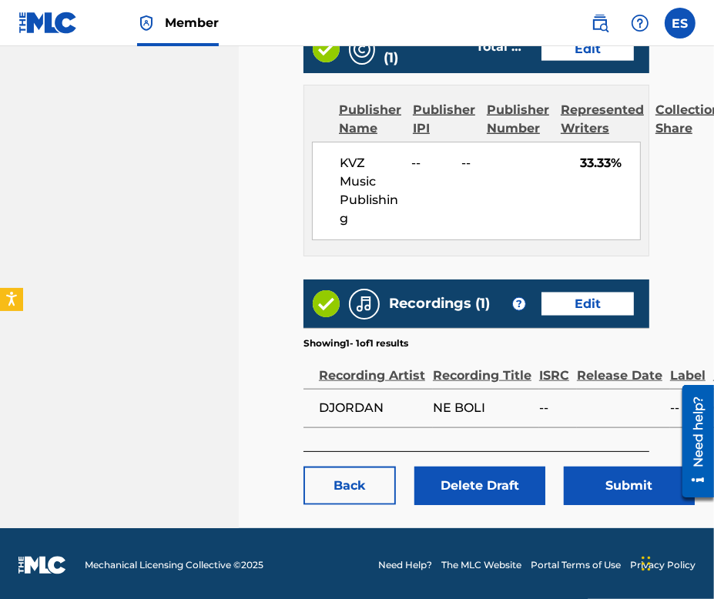
click at [579, 477] on button "Submit" at bounding box center [629, 486] width 131 height 39
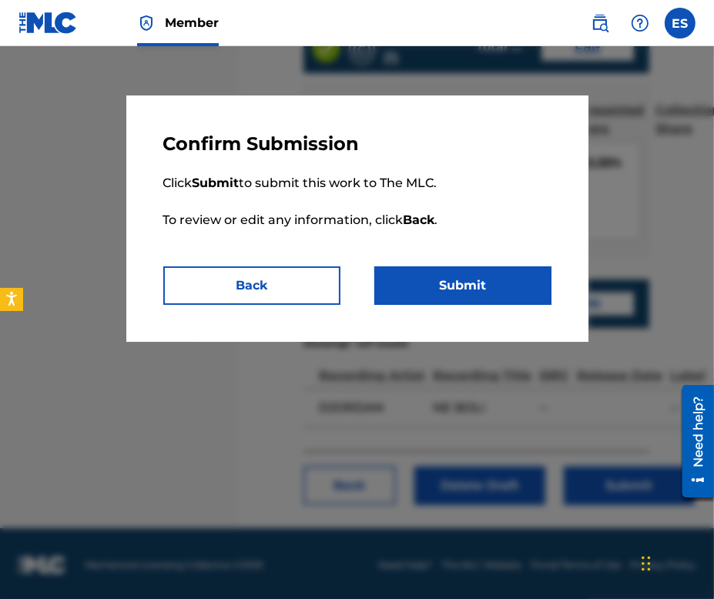
click at [490, 286] on button "Submit" at bounding box center [462, 285] width 177 height 39
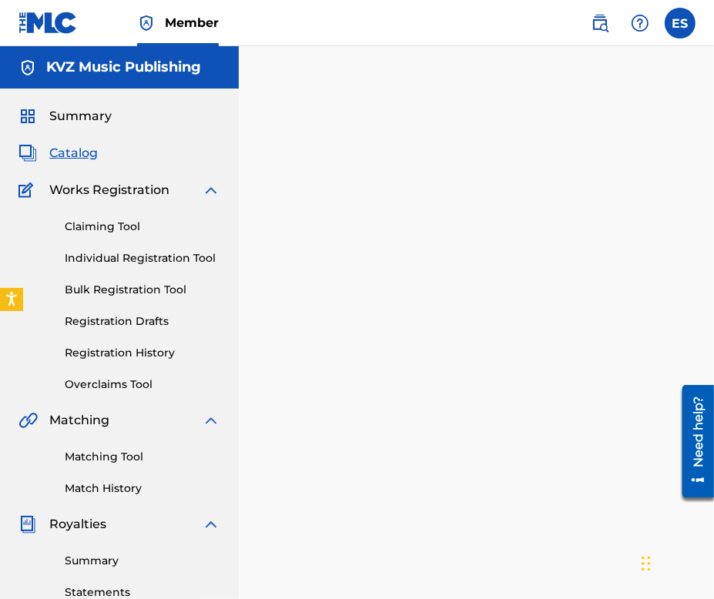
click at [114, 325] on link "Registration Drafts" at bounding box center [143, 321] width 156 height 16
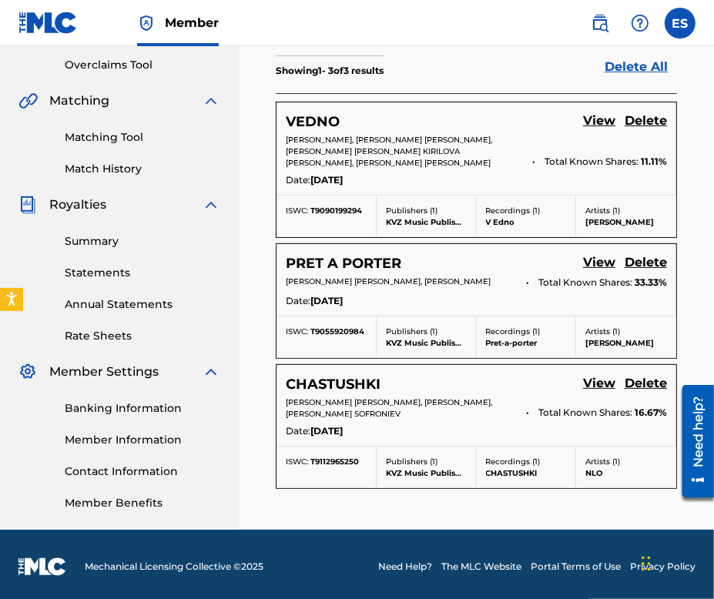
scroll to position [324, 0]
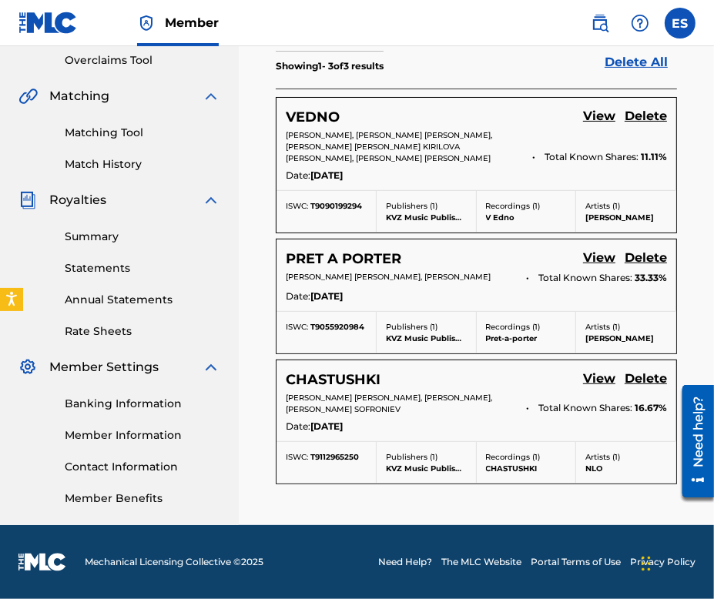
click at [594, 253] on link "View" at bounding box center [599, 259] width 32 height 21
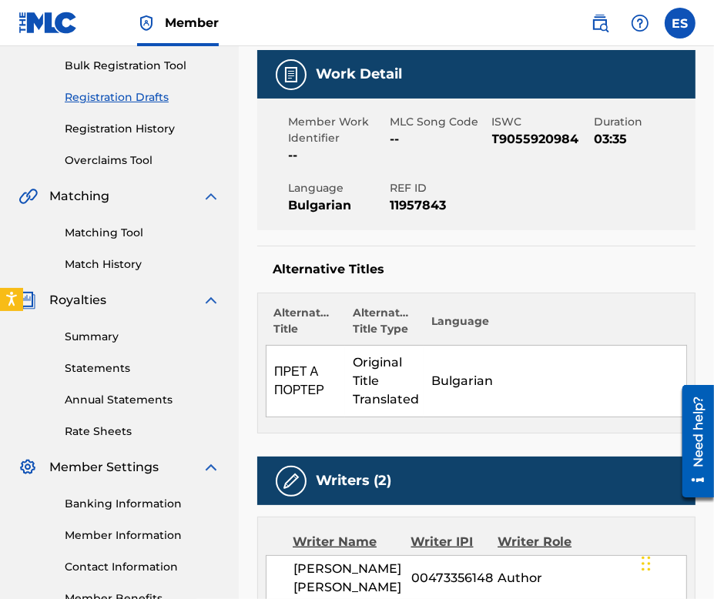
scroll to position [77, 0]
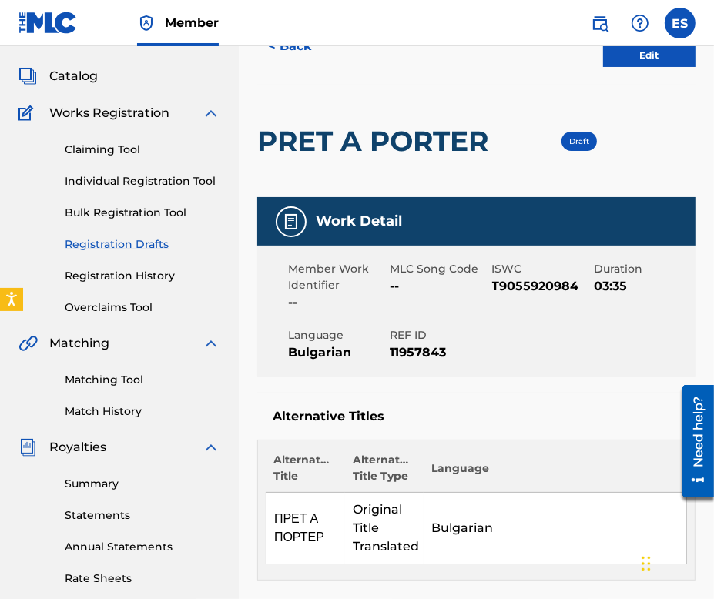
click at [460, 146] on h2 "PRET A PORTER" at bounding box center [376, 141] width 239 height 35
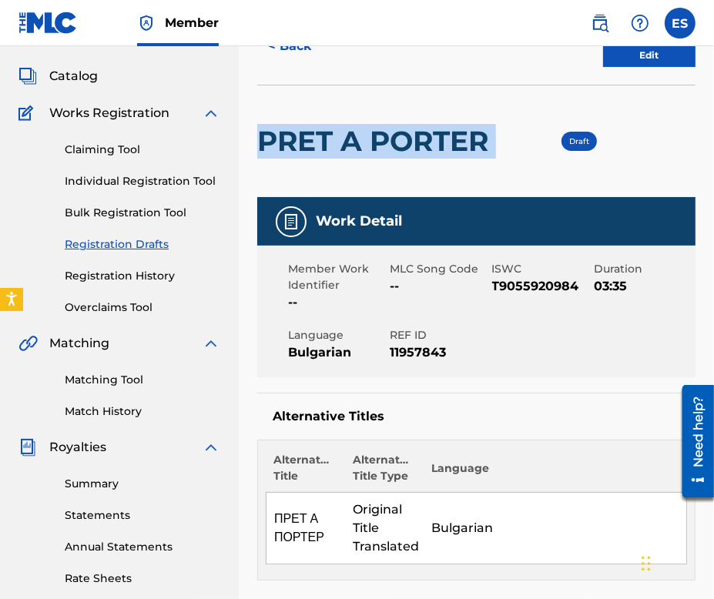
click at [460, 146] on h2 "PRET A PORTER" at bounding box center [376, 141] width 239 height 35
copy div "PRET A PORTER"
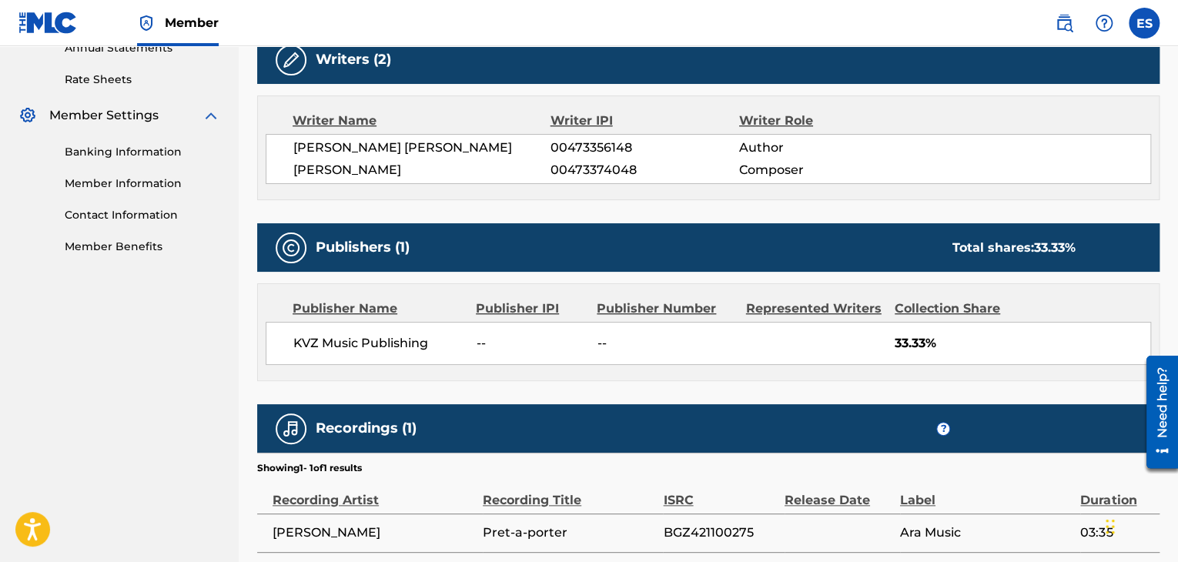
scroll to position [661, 0]
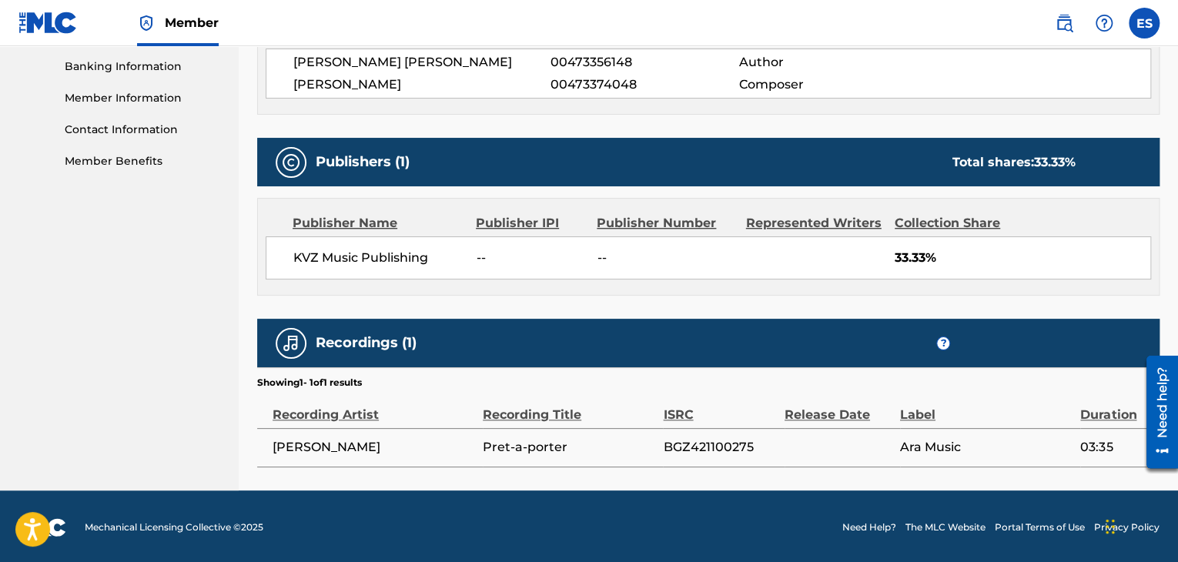
click at [708, 440] on span "BGZ421100275" at bounding box center [719, 447] width 113 height 18
drag, startPoint x: 708, startPoint y: 440, endPoint x: 509, endPoint y: 446, distance: 199.5
click at [509, 446] on span "Pret-a-porter" at bounding box center [569, 447] width 172 height 18
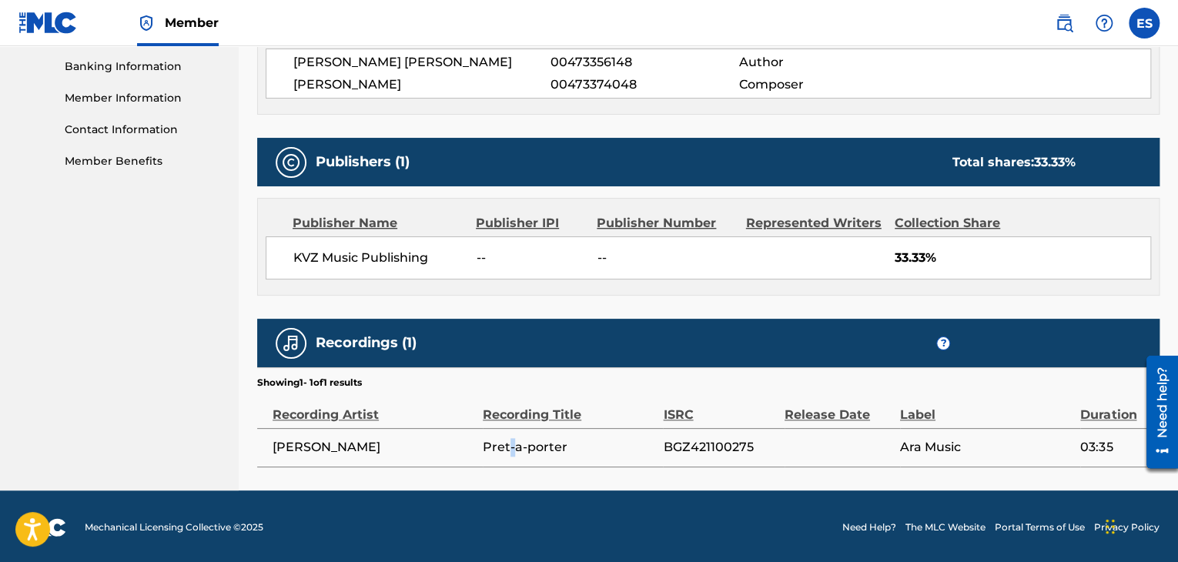
click at [509, 445] on span "Pret-a-porter" at bounding box center [569, 447] width 172 height 18
copy div "Pret-a-porter"
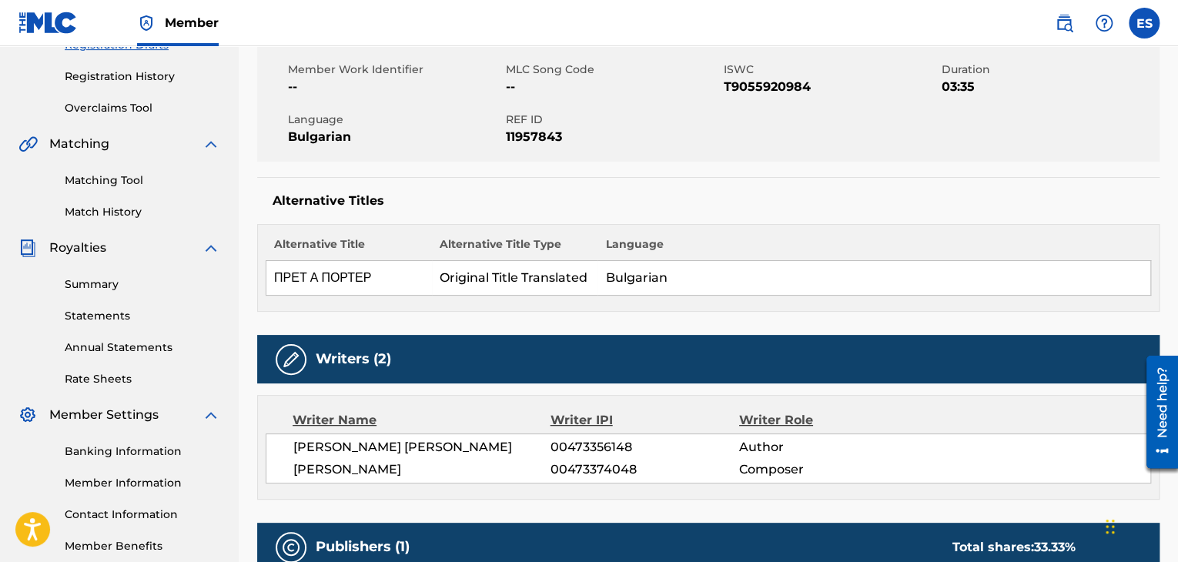
scroll to position [0, 0]
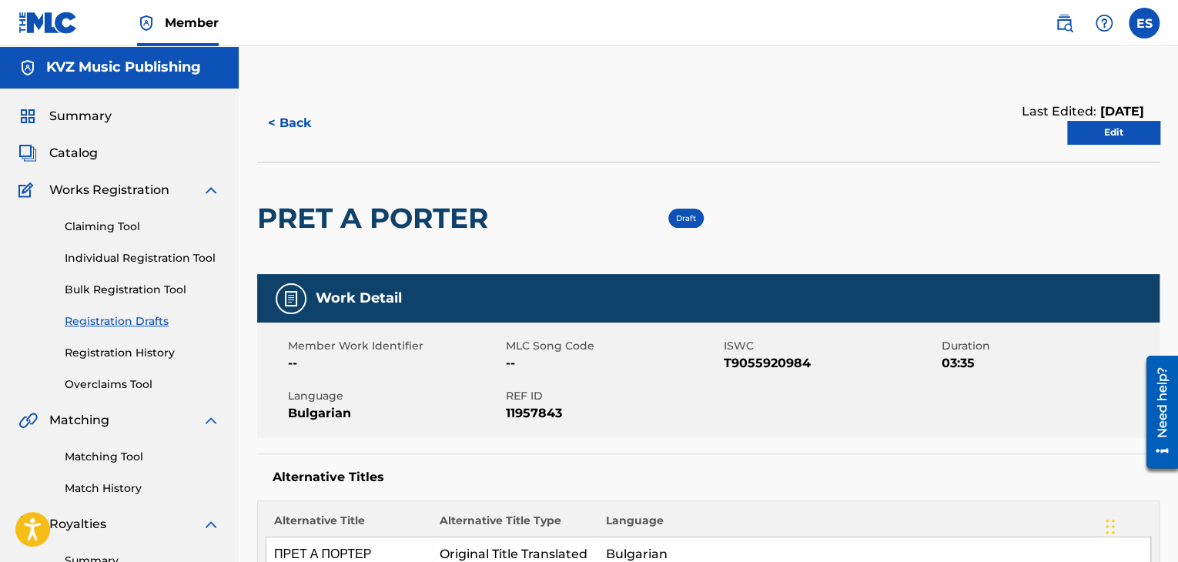
click at [1103, 126] on link "Edit" at bounding box center [1113, 132] width 92 height 23
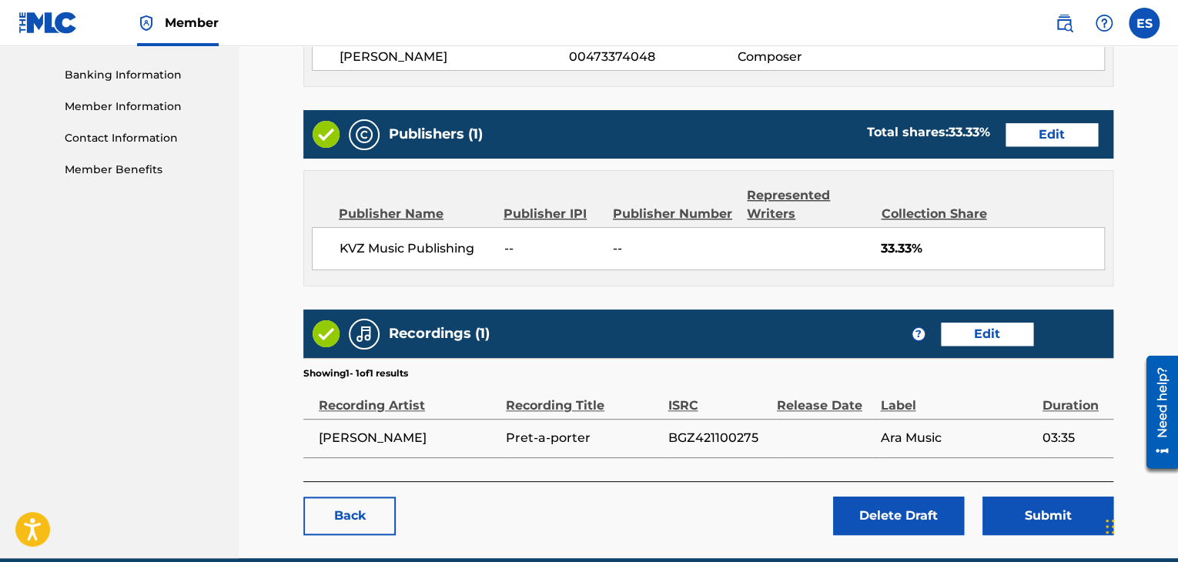
scroll to position [721, 0]
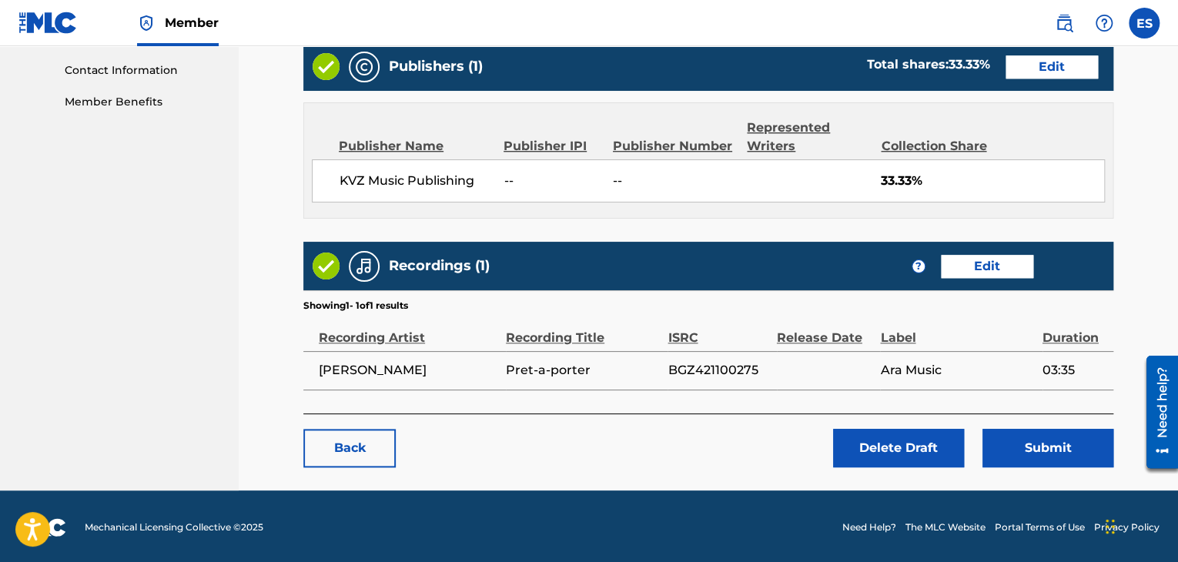
click at [1033, 441] on button "Submit" at bounding box center [1048, 448] width 131 height 39
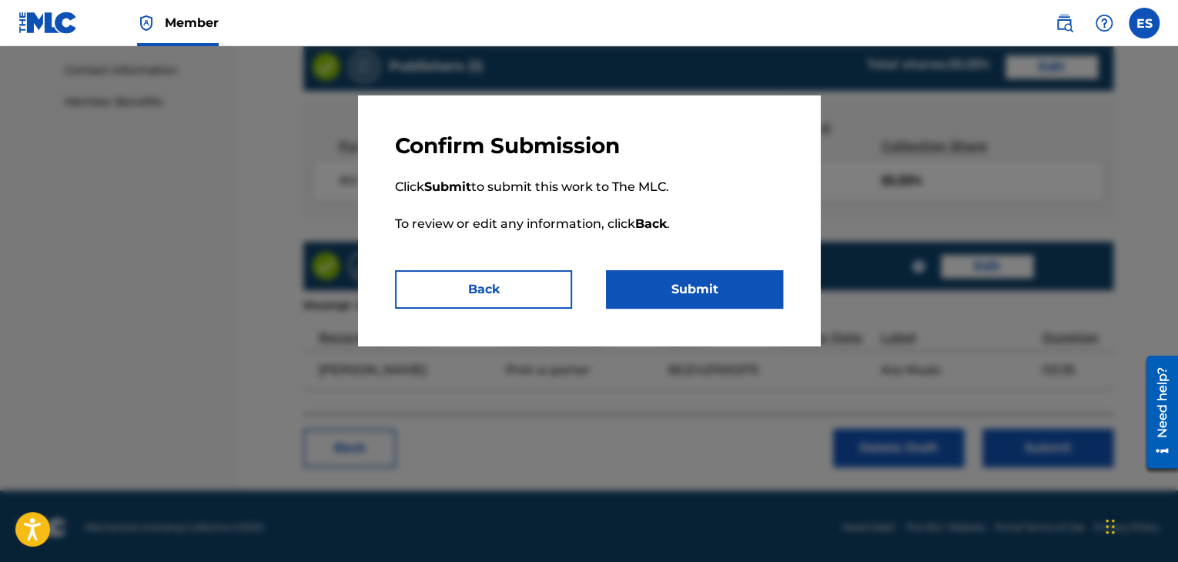
click at [673, 293] on button "Submit" at bounding box center [694, 289] width 177 height 39
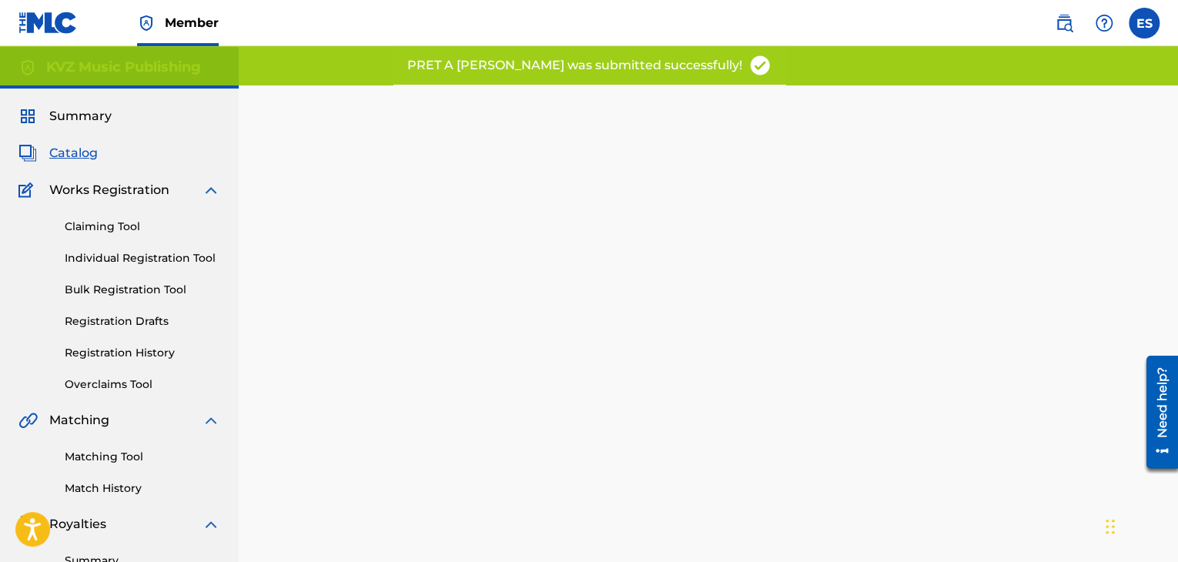
click at [146, 322] on link "Registration Drafts" at bounding box center [143, 321] width 156 height 16
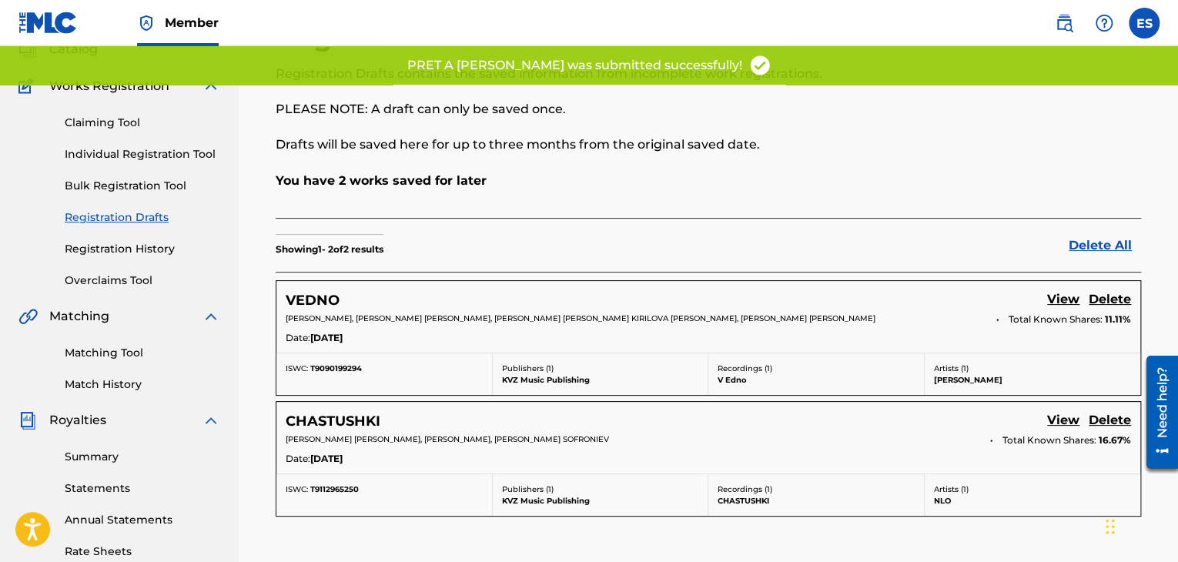
scroll to position [231, 0]
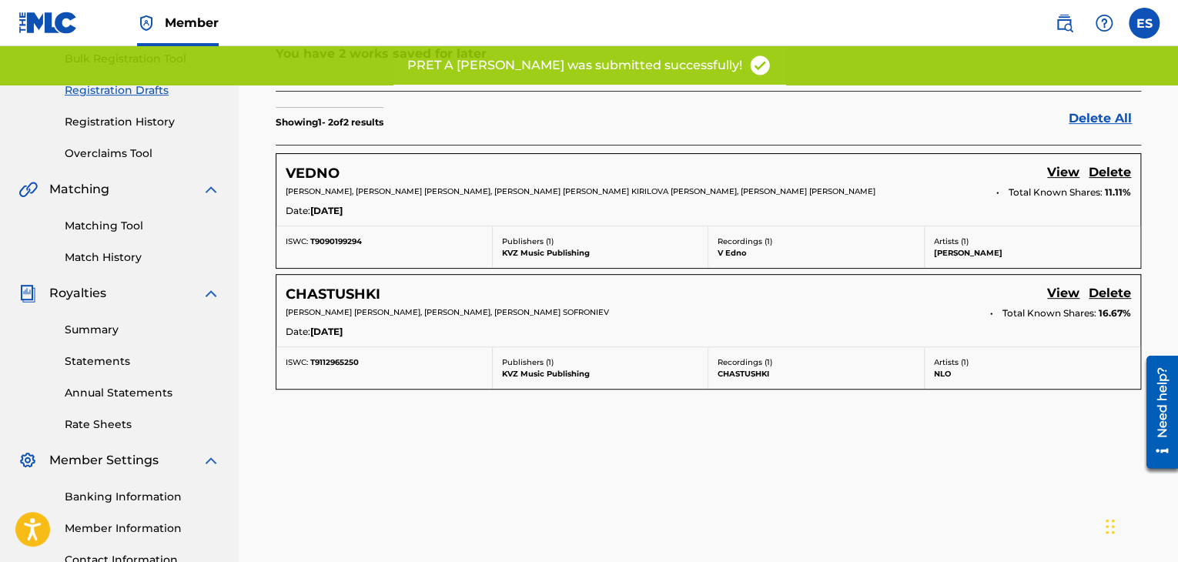
click at [1066, 172] on link "View" at bounding box center [1063, 173] width 32 height 21
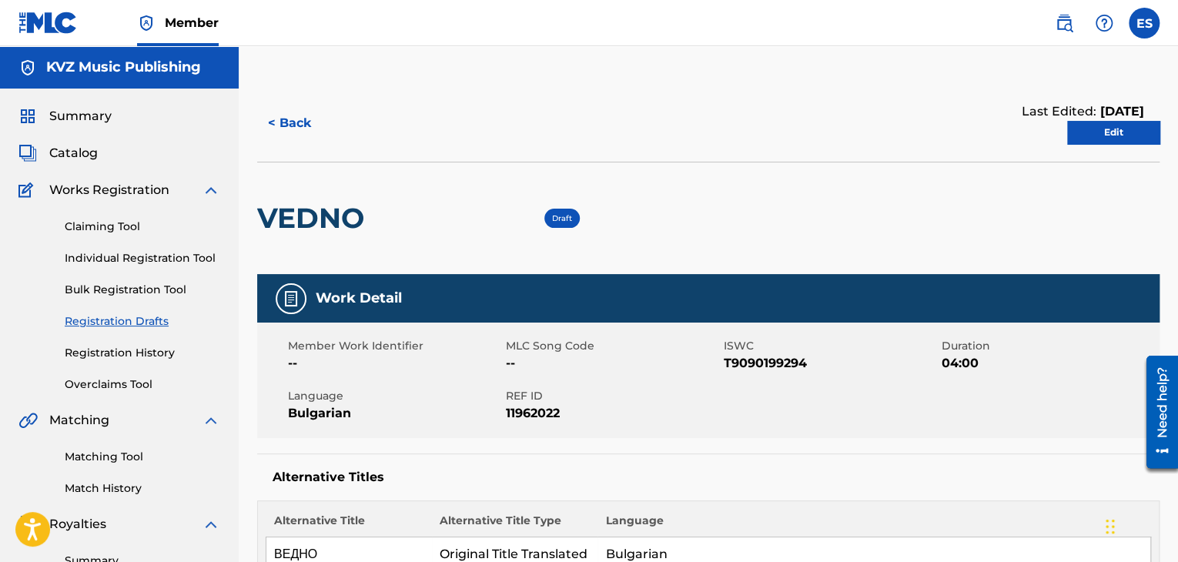
click at [280, 201] on h2 "VEDNO" at bounding box center [314, 218] width 115 height 35
copy h2 "VEDNO"
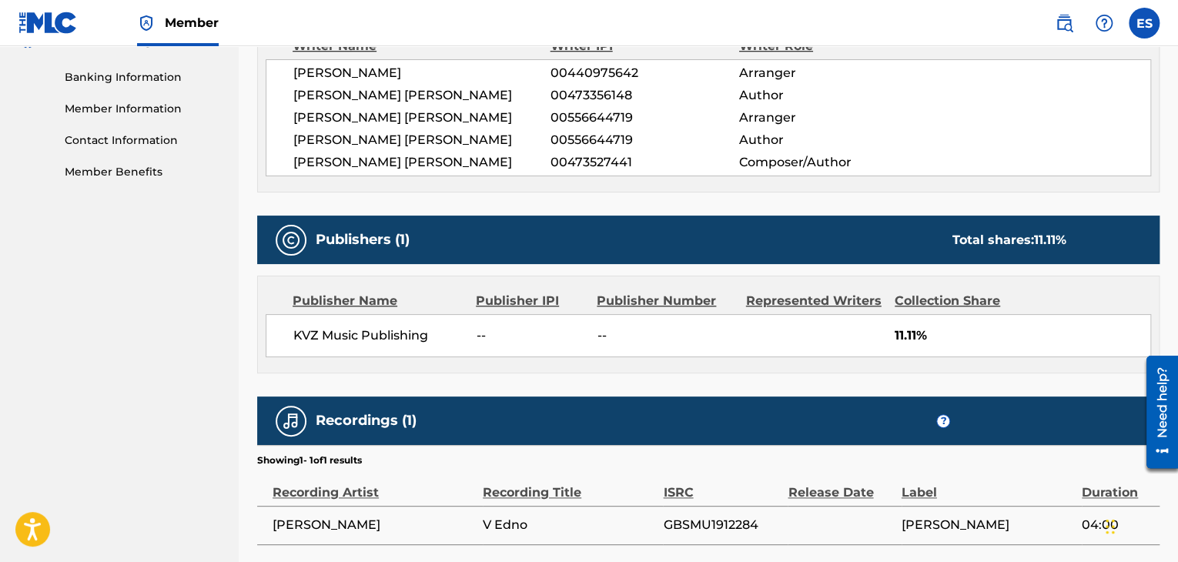
scroll to position [728, 0]
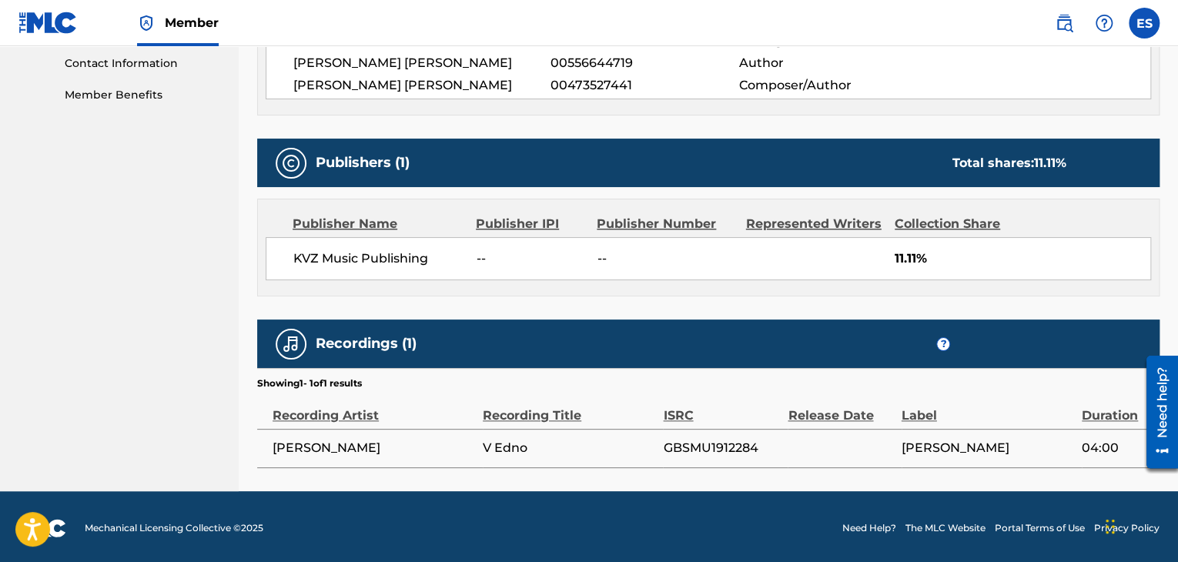
click at [697, 440] on span "GBSMU1912284" at bounding box center [721, 448] width 117 height 18
copy span "GBSMU1912284"
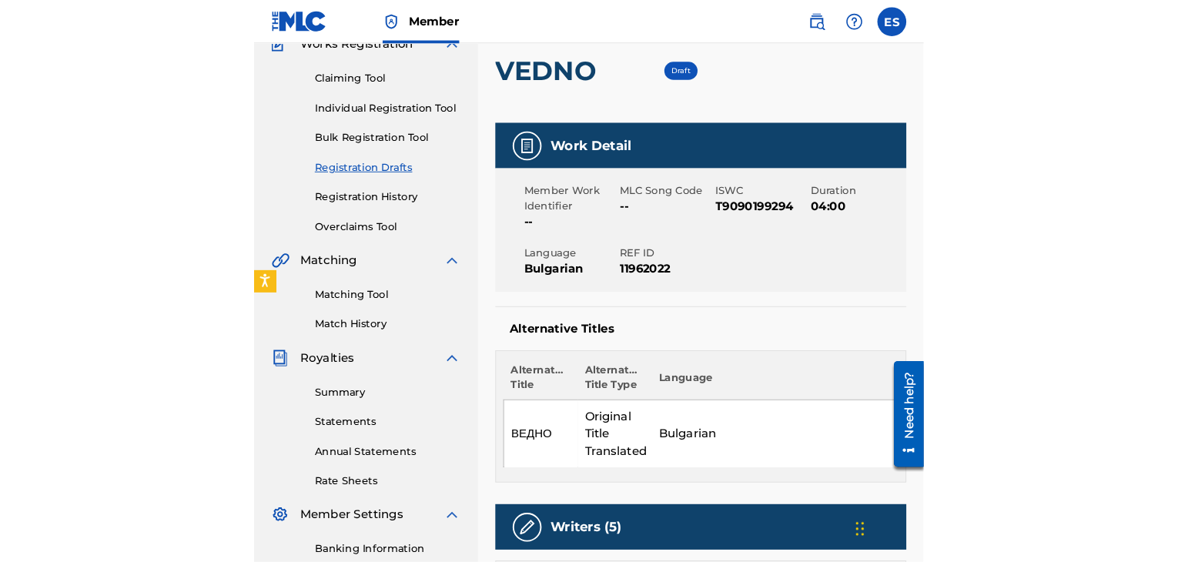
scroll to position [0, 0]
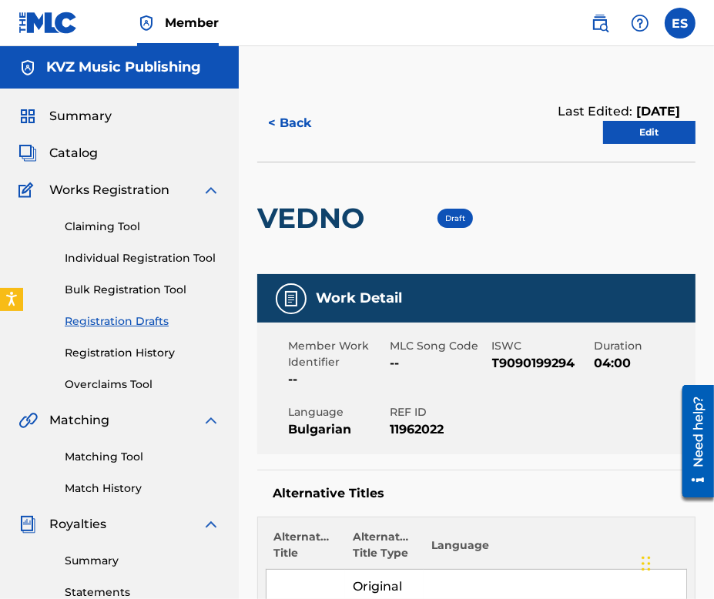
click at [648, 142] on link "Edit" at bounding box center [649, 132] width 92 height 23
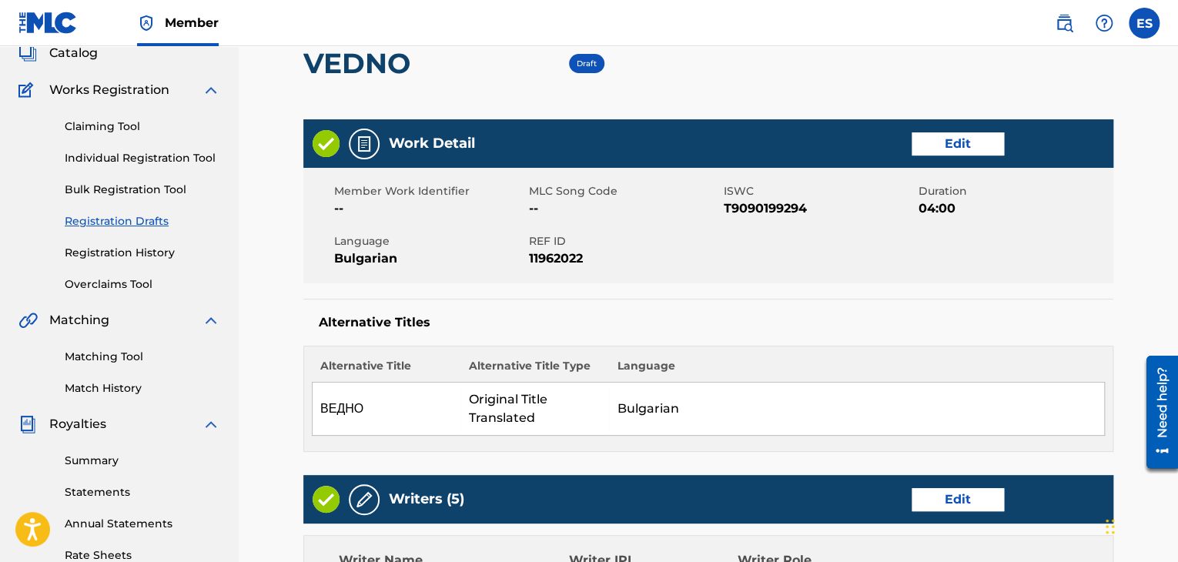
scroll to position [77, 0]
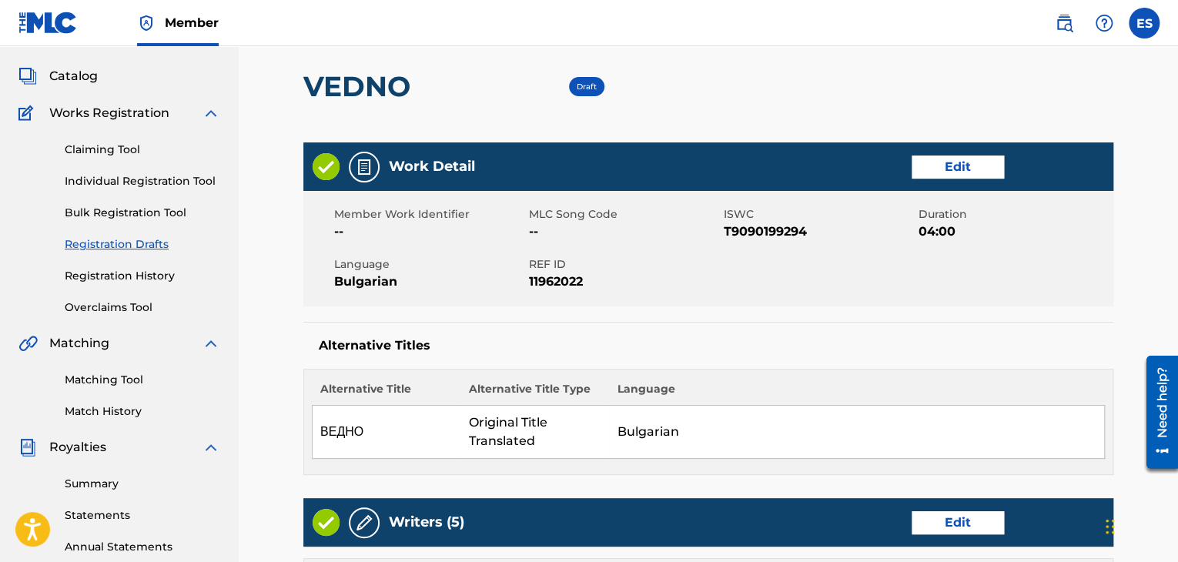
click at [929, 172] on link "Edit" at bounding box center [958, 167] width 92 height 23
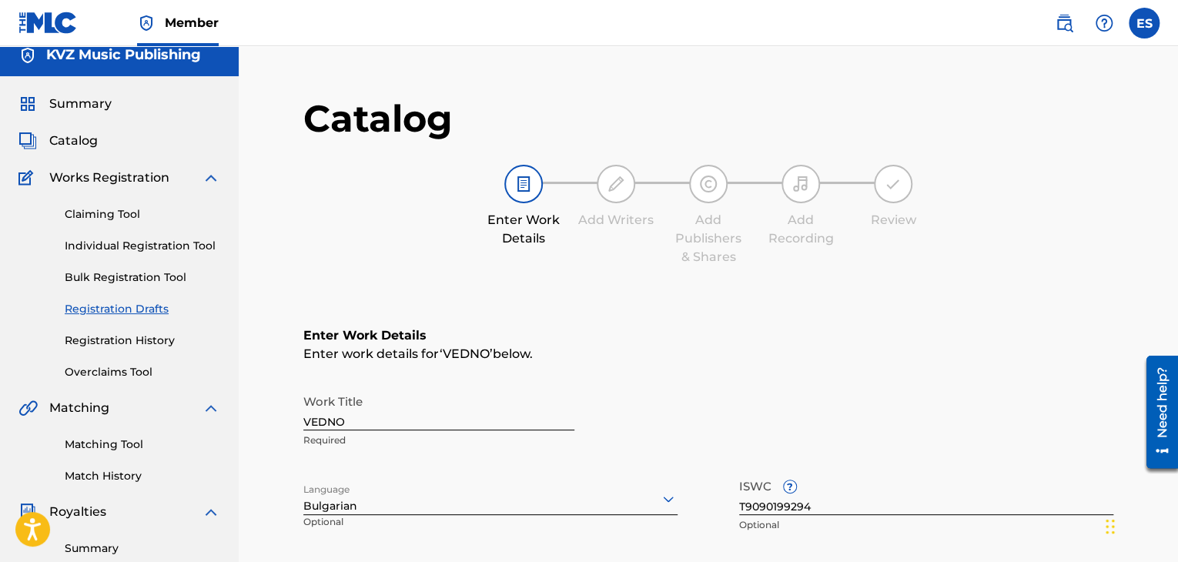
scroll to position [154, 0]
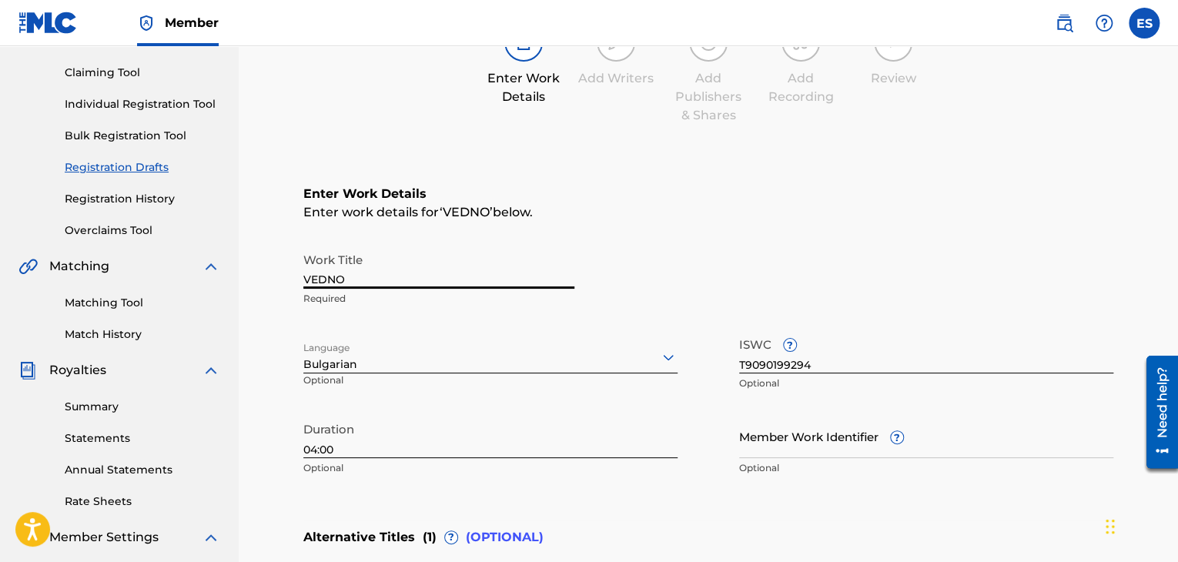
click at [314, 277] on input "VEDNO" at bounding box center [438, 267] width 271 height 44
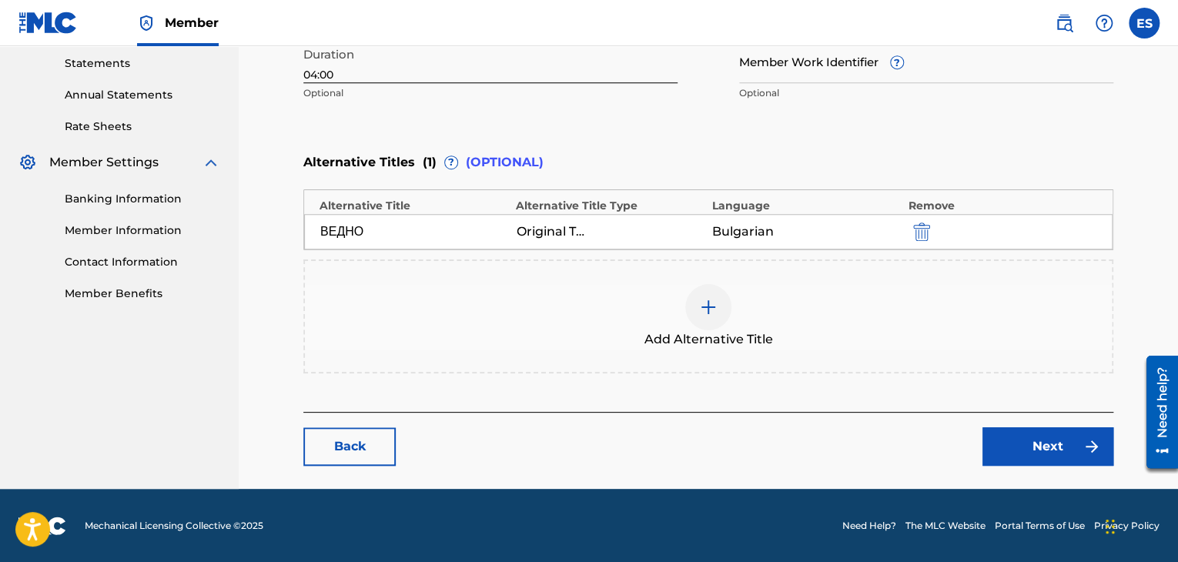
type input "V EDNO"
click at [921, 235] on img "submit" at bounding box center [921, 232] width 17 height 18
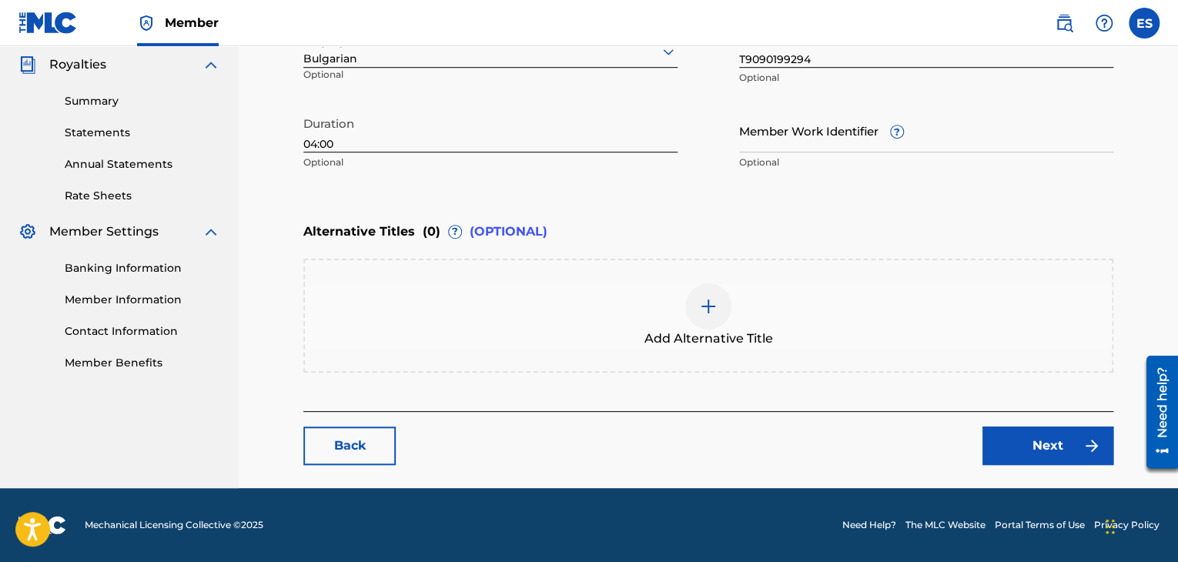
scroll to position [459, 0]
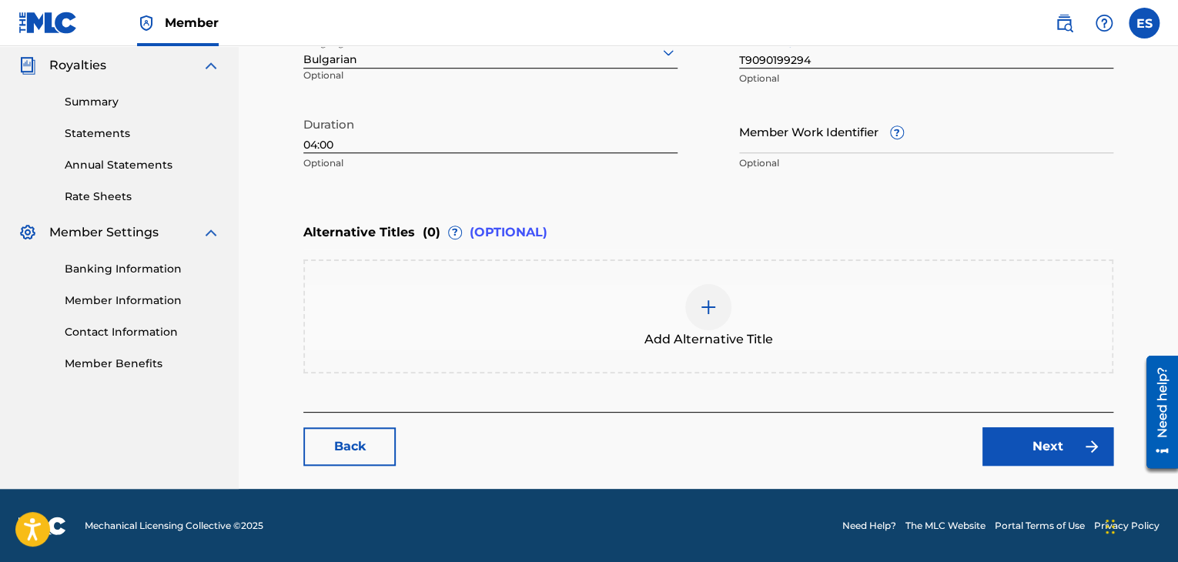
click at [723, 306] on div at bounding box center [708, 307] width 46 height 46
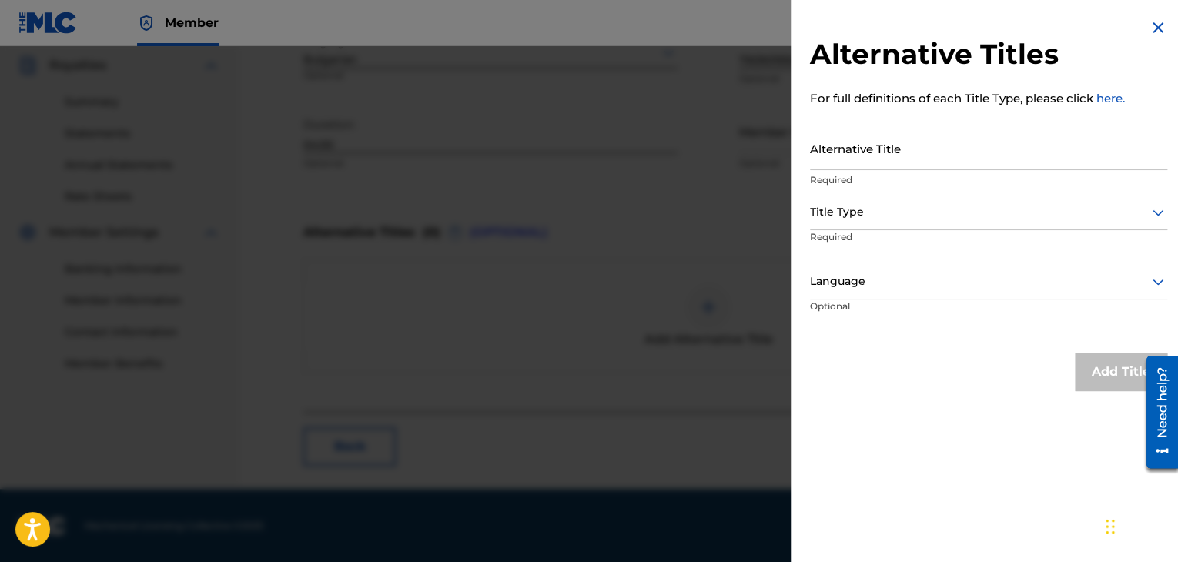
click at [888, 204] on div at bounding box center [988, 212] width 357 height 19
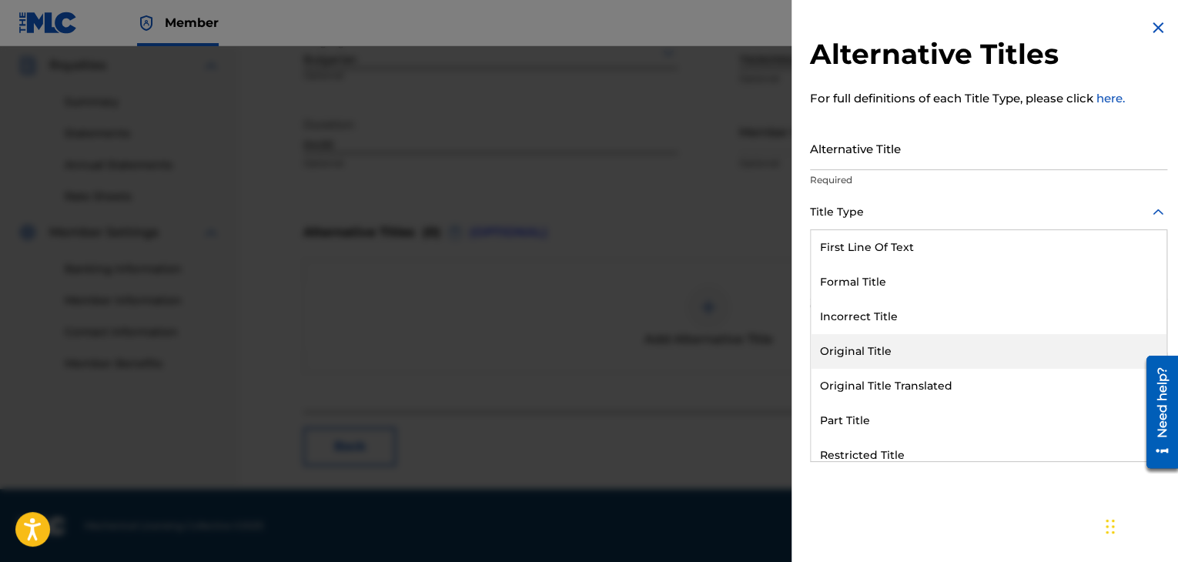
click at [880, 380] on div "Original Title Translated" at bounding box center [989, 386] width 356 height 35
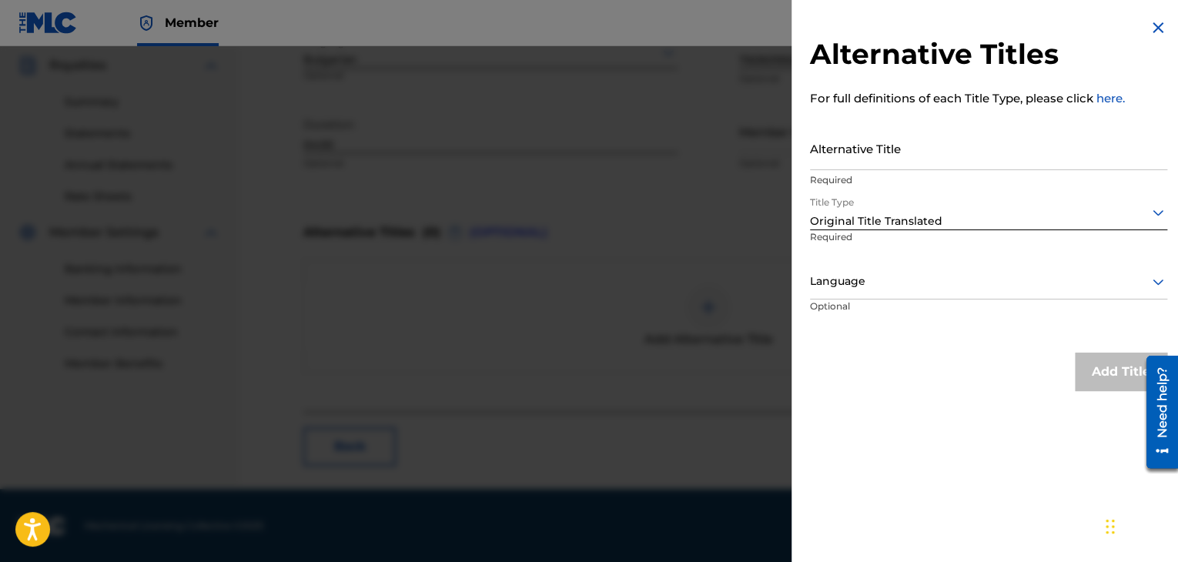
click at [872, 286] on div at bounding box center [988, 281] width 357 height 19
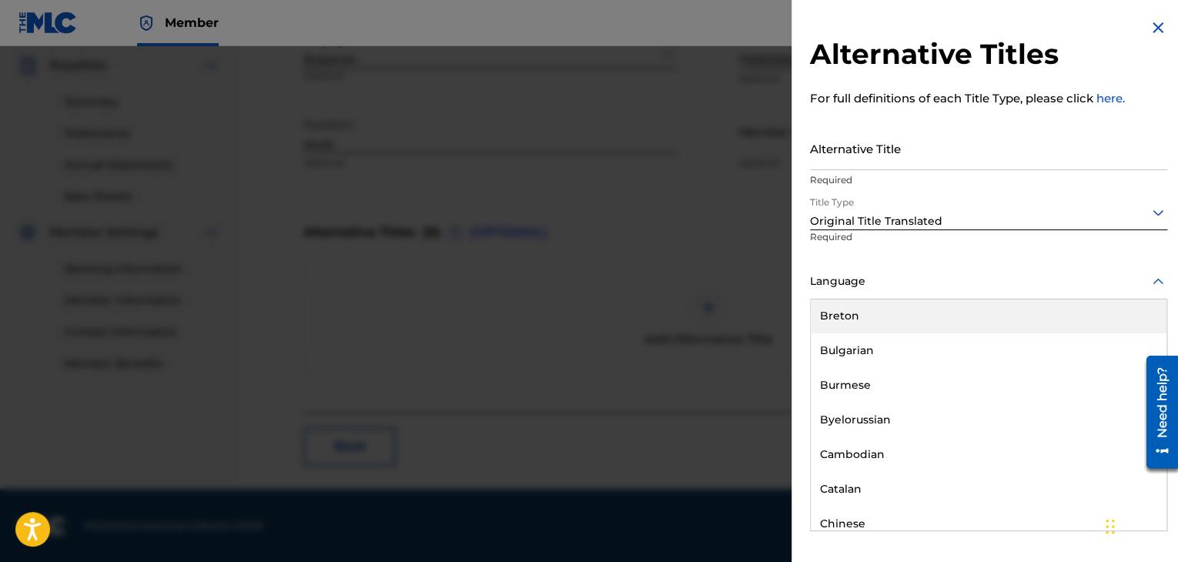
scroll to position [693, 0]
click at [864, 318] on div "Bulgarian" at bounding box center [989, 317] width 356 height 35
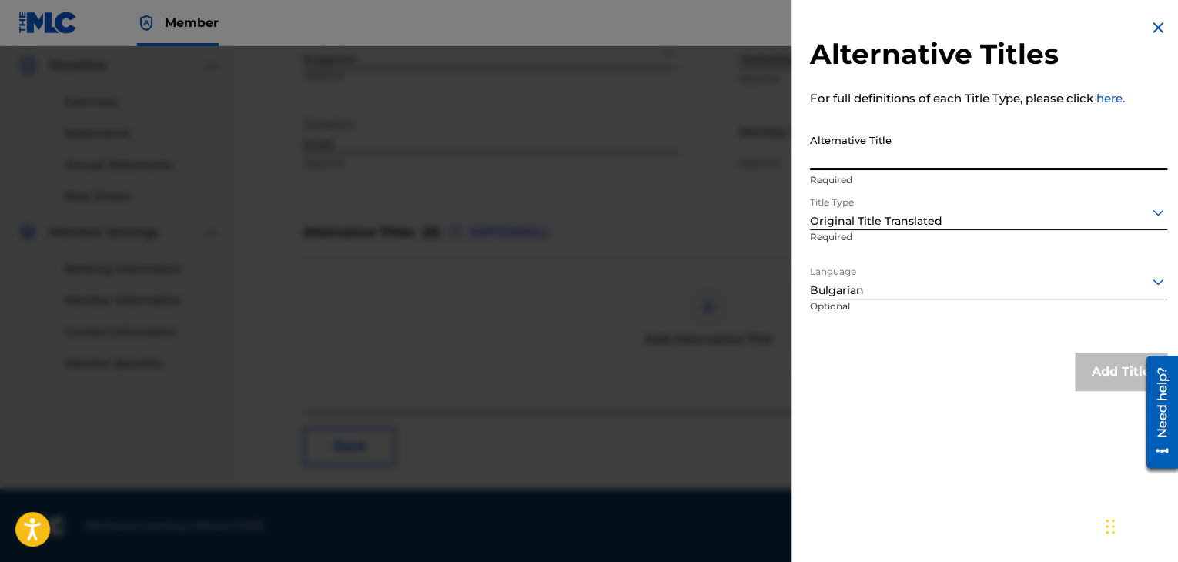
click at [872, 156] on input "Alternative Title" at bounding box center [988, 148] width 357 height 44
type input "В ЕДНО"
click at [1079, 377] on button "Add Title" at bounding box center [1121, 372] width 92 height 39
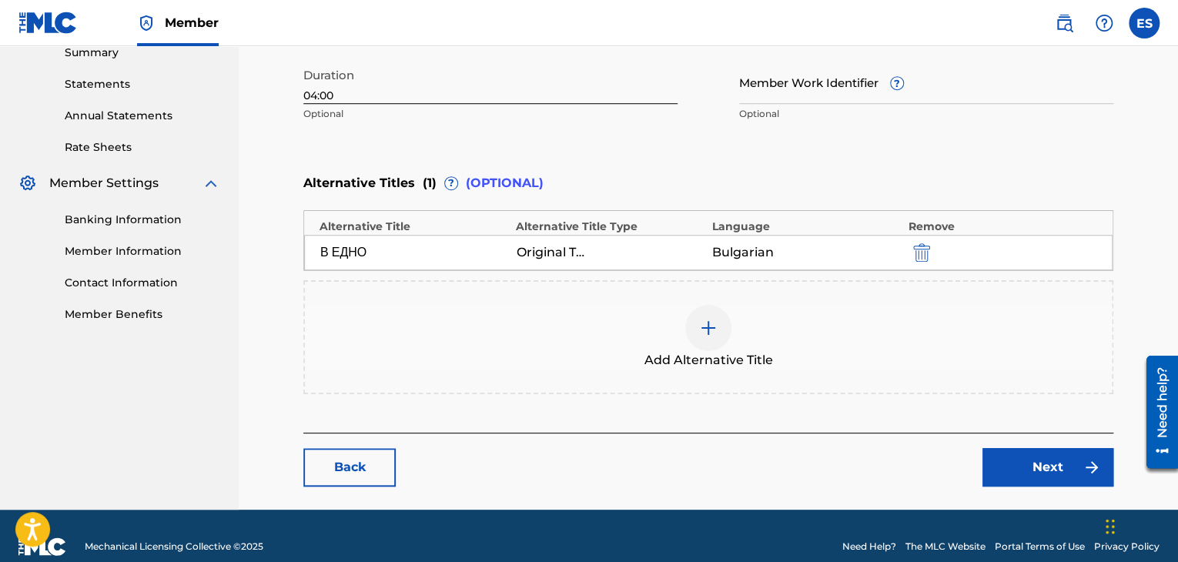
scroll to position [529, 0]
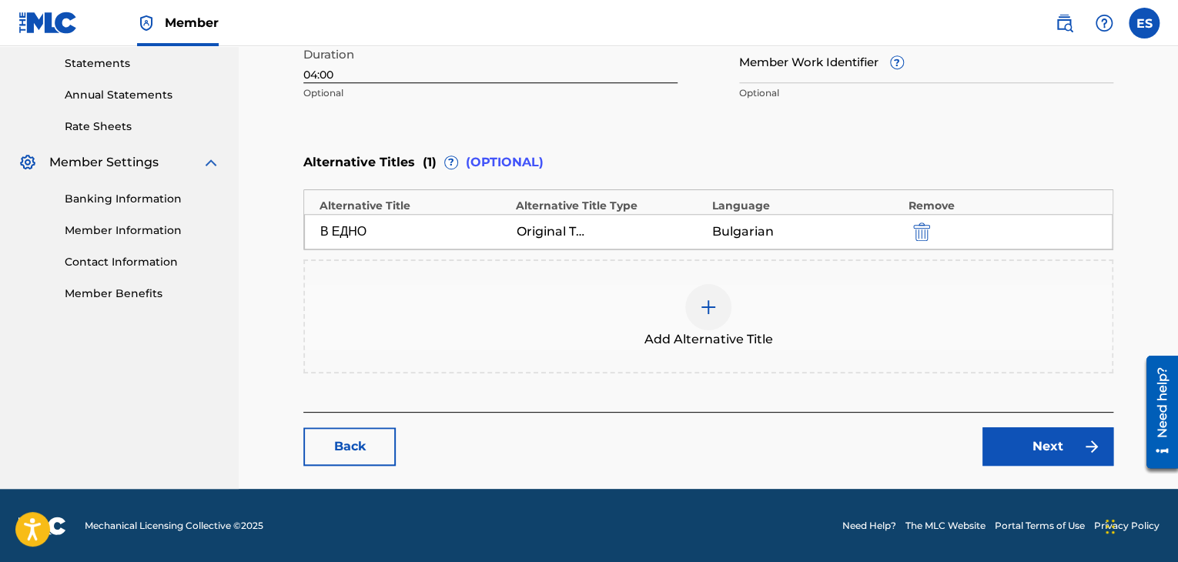
click at [1060, 447] on link "Next" at bounding box center [1048, 446] width 131 height 39
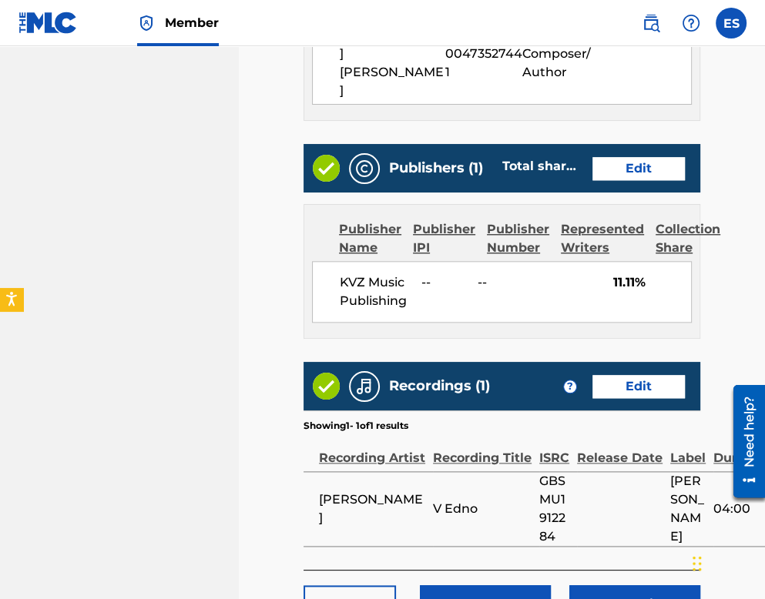
scroll to position [1075, 0]
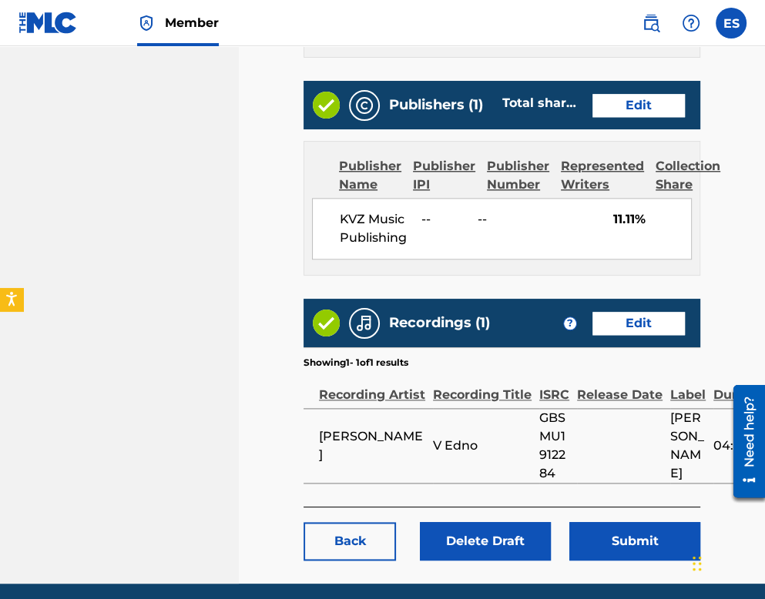
click at [605, 522] on button "Submit" at bounding box center [634, 541] width 131 height 39
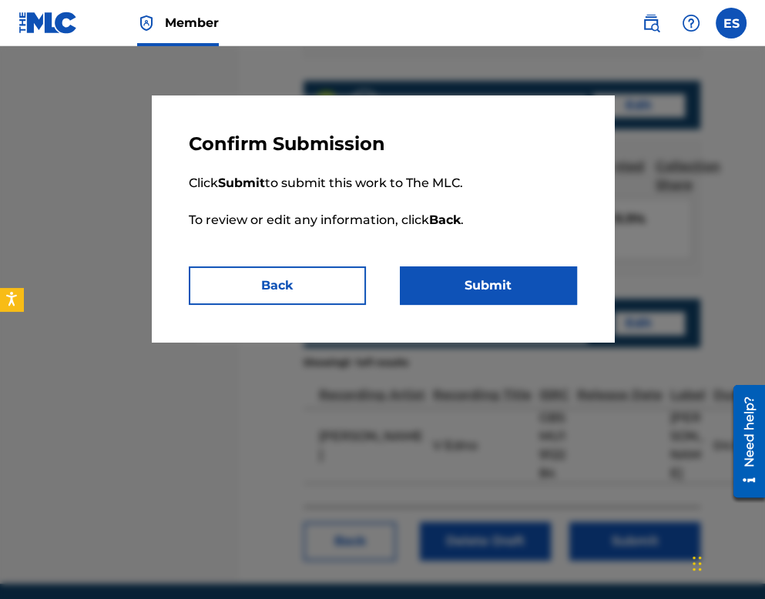
click at [450, 283] on button "Submit" at bounding box center [488, 285] width 177 height 39
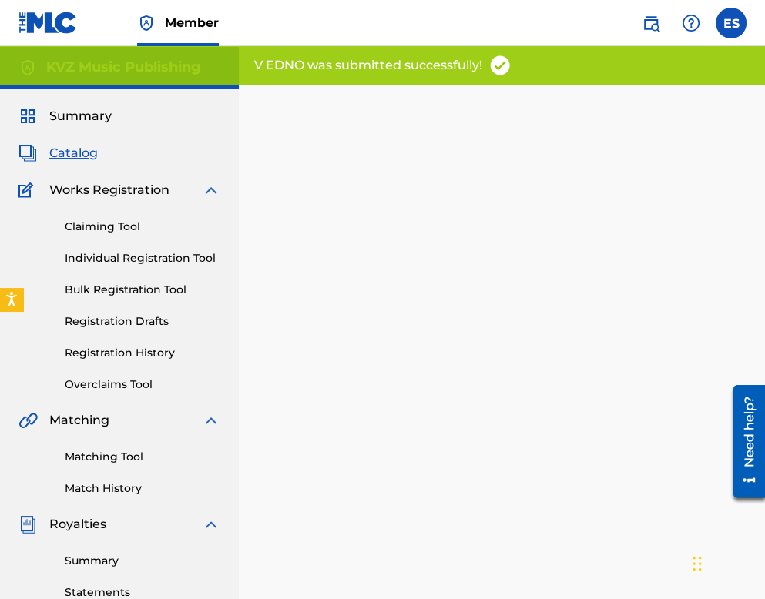
click at [149, 326] on link "Registration Drafts" at bounding box center [143, 321] width 156 height 16
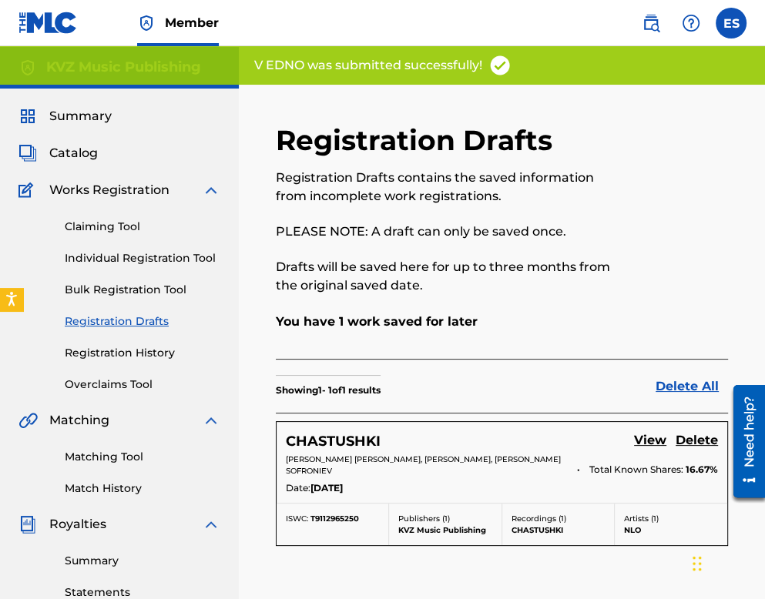
click at [139, 264] on link "Individual Registration Tool" at bounding box center [143, 258] width 156 height 16
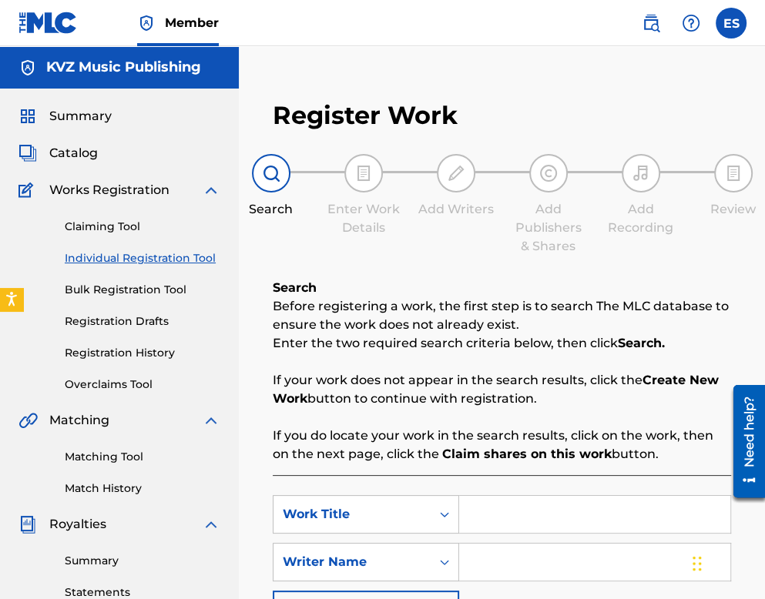
drag, startPoint x: 213, startPoint y: 256, endPoint x: 293, endPoint y: 305, distance: 93.0
click at [213, 254] on link "Individual Registration Tool" at bounding box center [143, 258] width 156 height 16
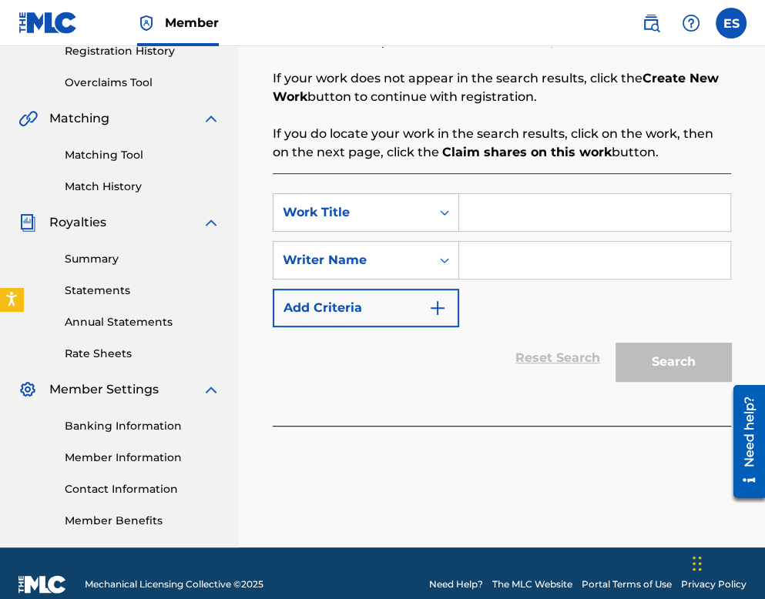
scroll to position [308, 0]
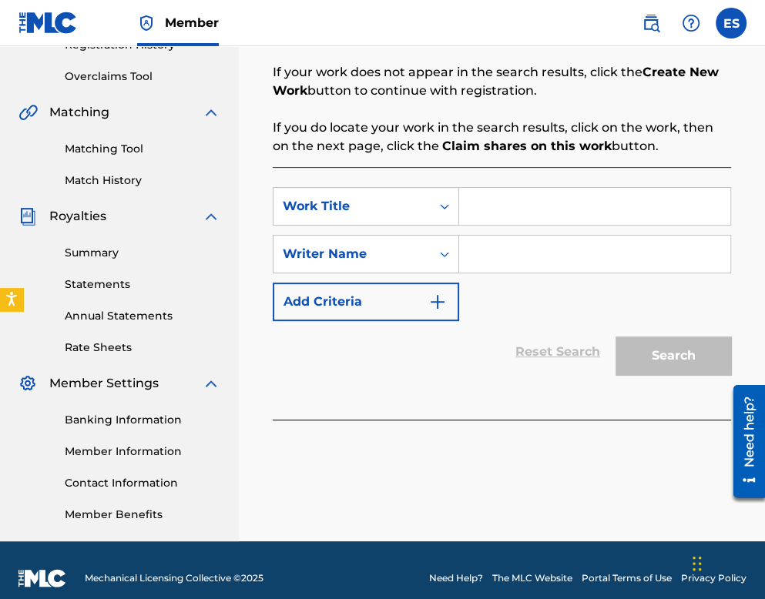
paste input "NE VDIGAY"
type input "NE VDIGAY"
click at [516, 233] on div "SearchWithCriteria238195aa-ffd4-49ca-b591-89e1def3b473 Work Title NE VDIGAY Sea…" at bounding box center [502, 254] width 458 height 134
click at [516, 247] on input "Search Form" at bounding box center [594, 254] width 271 height 37
type input "[PERSON_NAME]"
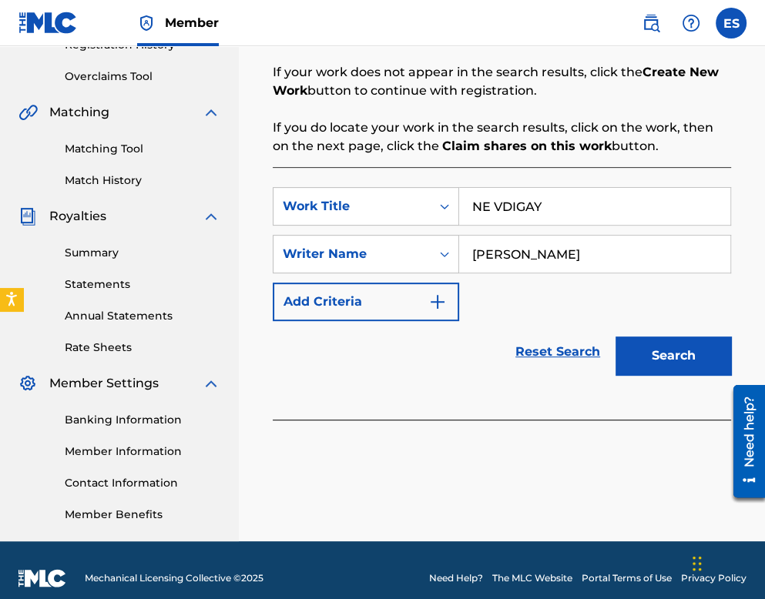
click at [471, 199] on input "NE VDIGAY" at bounding box center [594, 206] width 271 height 37
type input "NE VDIGAY"
click at [669, 347] on button "Search" at bounding box center [673, 355] width 116 height 39
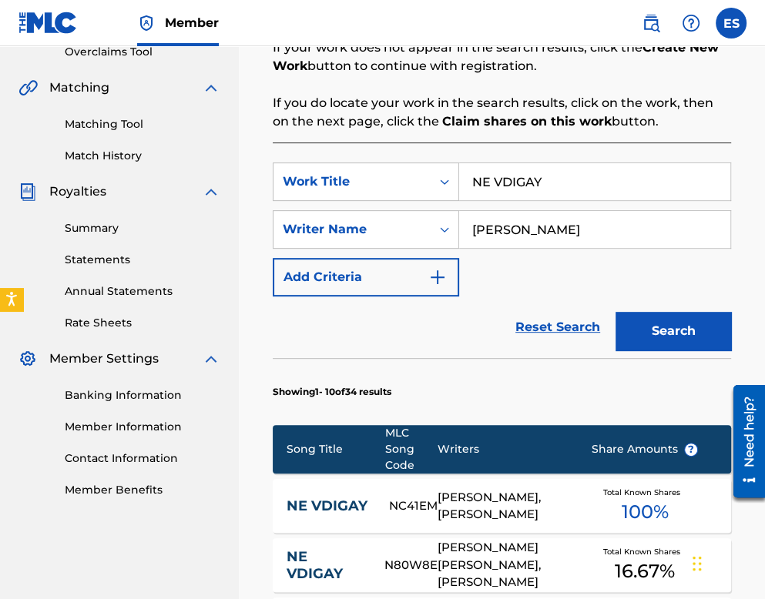
scroll to position [487, 0]
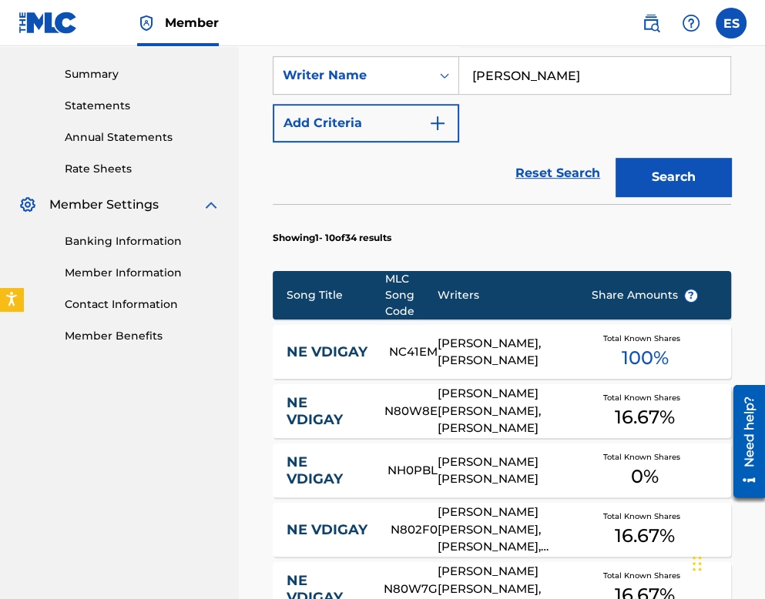
click at [320, 400] on link "NE VDIGAY" at bounding box center [324, 411] width 77 height 35
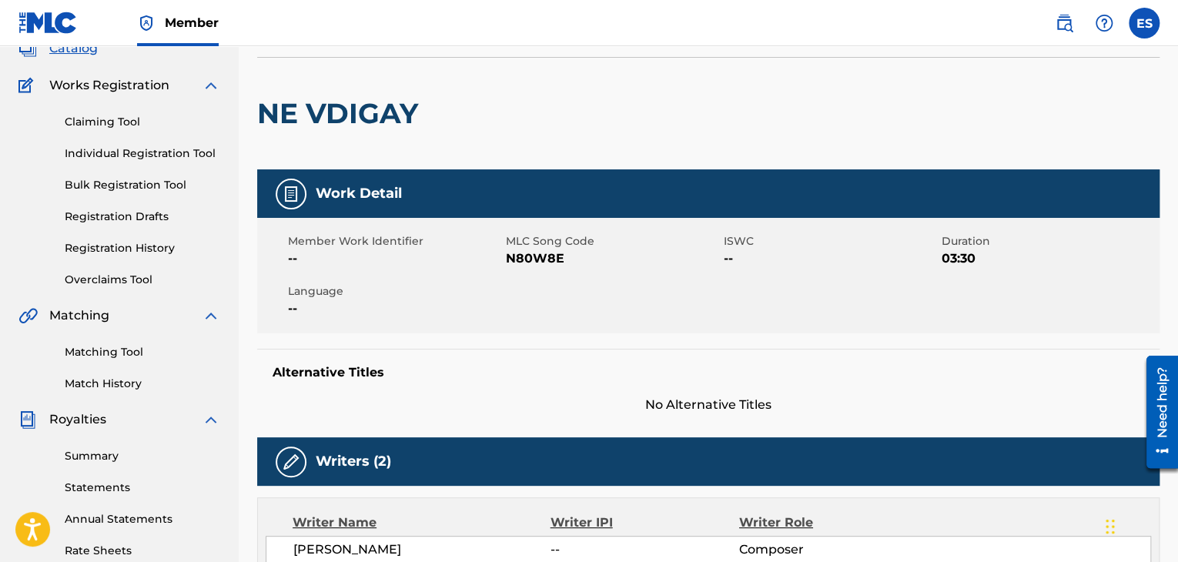
scroll to position [24, 0]
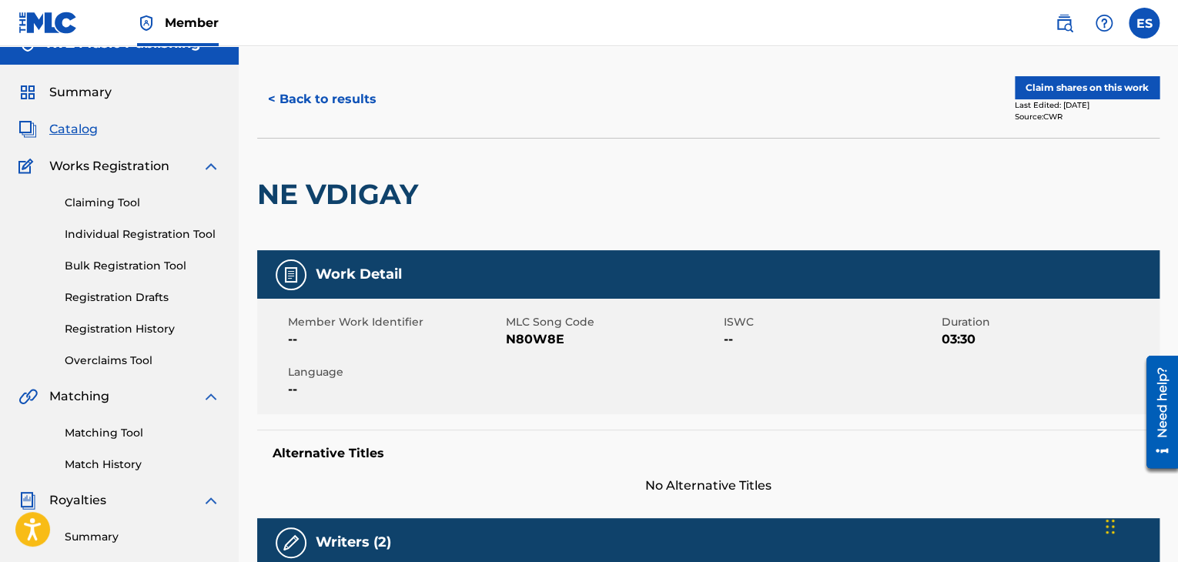
click at [159, 225] on div "Claiming Tool Individual Registration Tool Bulk Registration Tool Registration …" at bounding box center [119, 272] width 202 height 193
click at [129, 244] on div "Claiming Tool Individual Registration Tool Bulk Registration Tool Registration …" at bounding box center [119, 272] width 202 height 193
click at [129, 238] on link "Individual Registration Tool" at bounding box center [143, 234] width 156 height 16
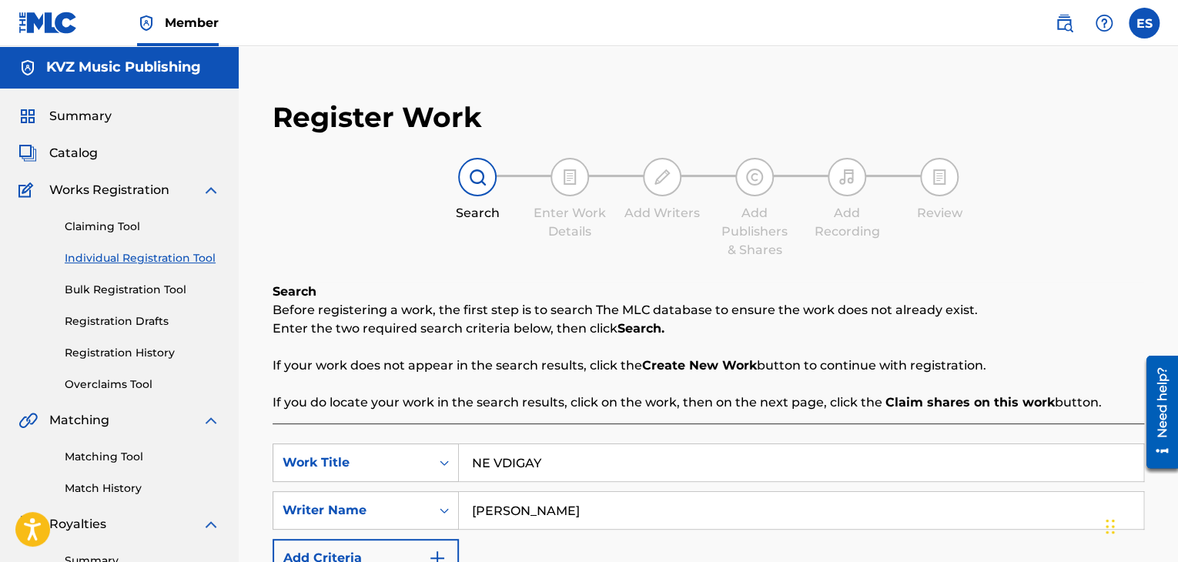
click at [617, 466] on input "NE VDIGAY" at bounding box center [801, 462] width 685 height 37
type input "[PERSON_NAME]"
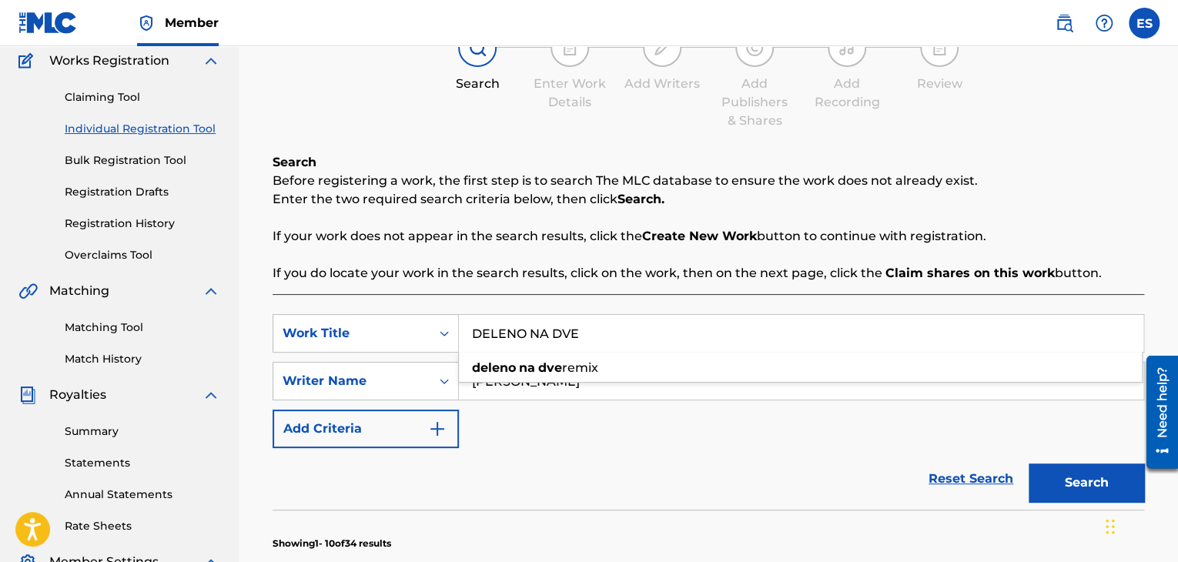
scroll to position [154, 0]
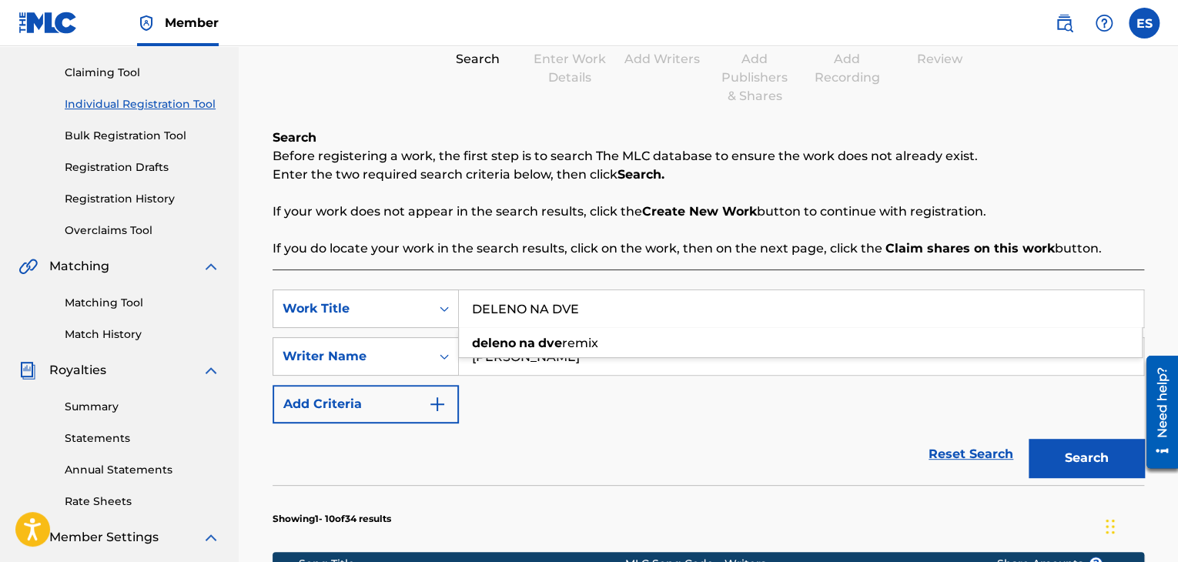
type input "DELENO NA DVE"
click at [1102, 459] on button "Search" at bounding box center [1087, 458] width 116 height 39
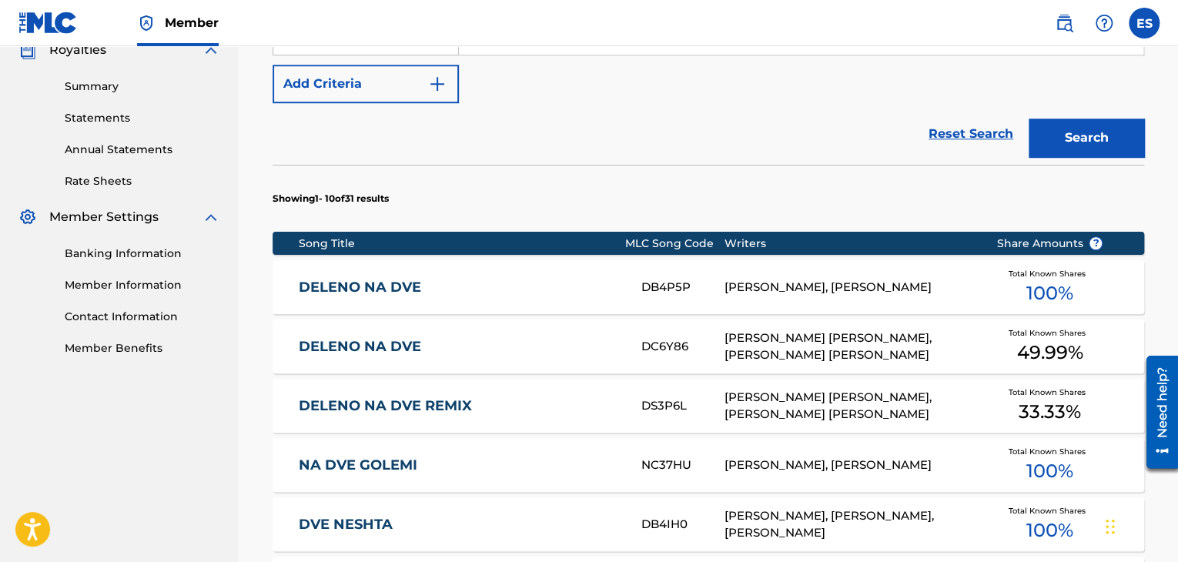
scroll to position [361, 0]
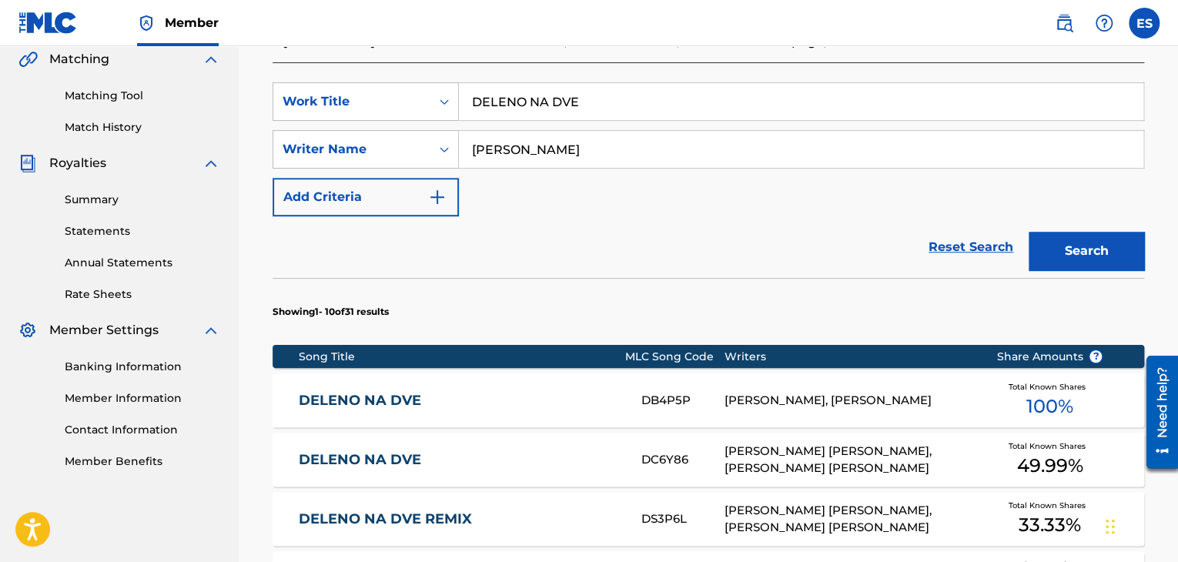
click at [508, 93] on input "DELENO NA DVE" at bounding box center [801, 101] width 685 height 37
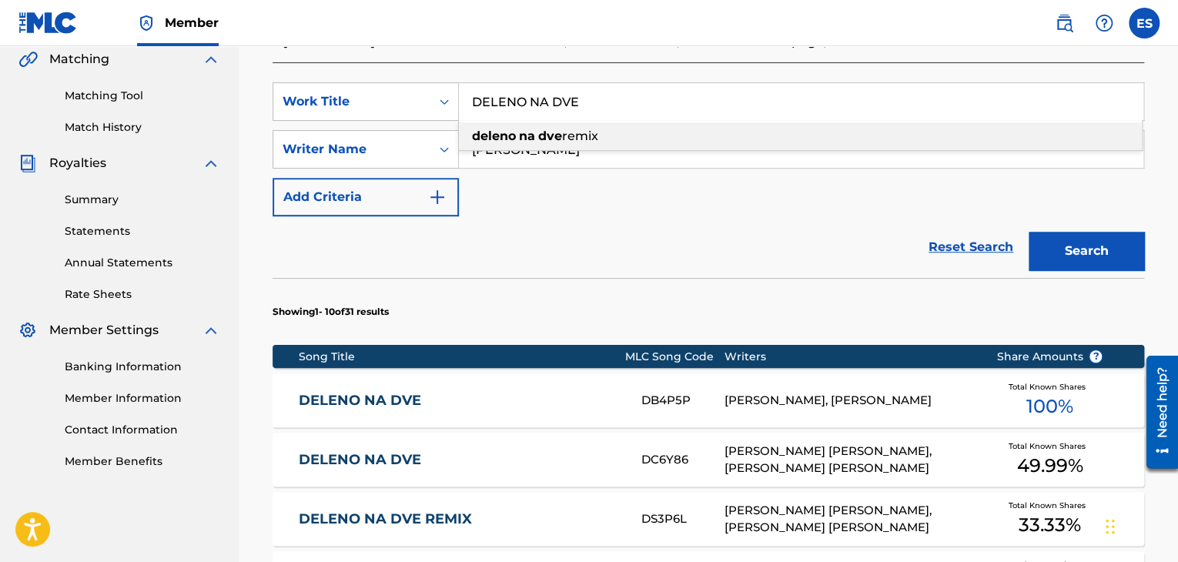
click at [508, 93] on input "DELENO NA DVE" at bounding box center [801, 101] width 685 height 37
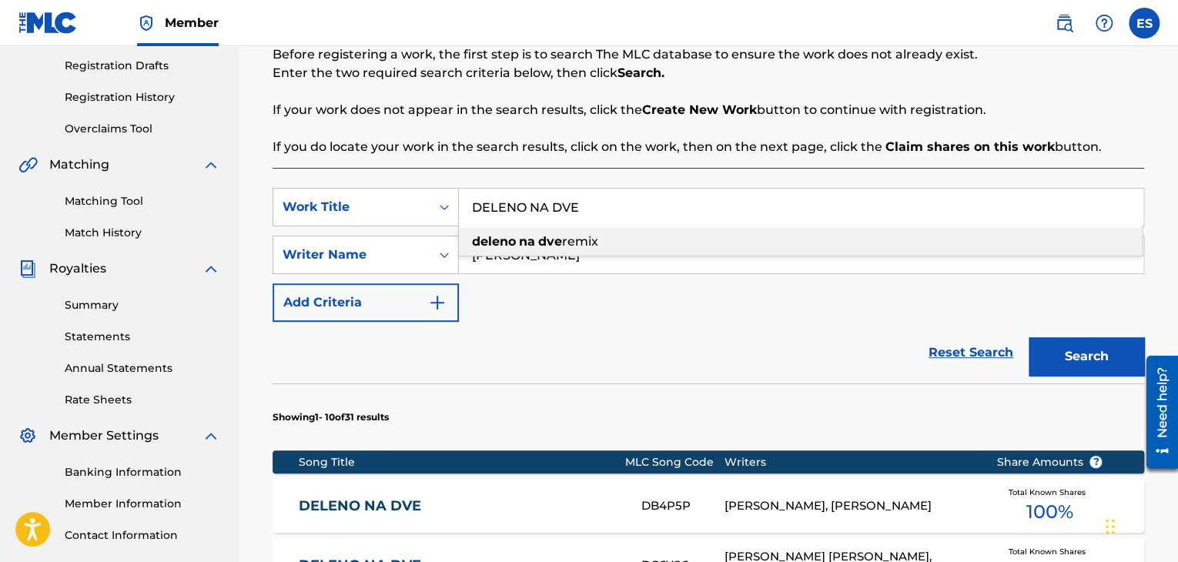
scroll to position [130, 0]
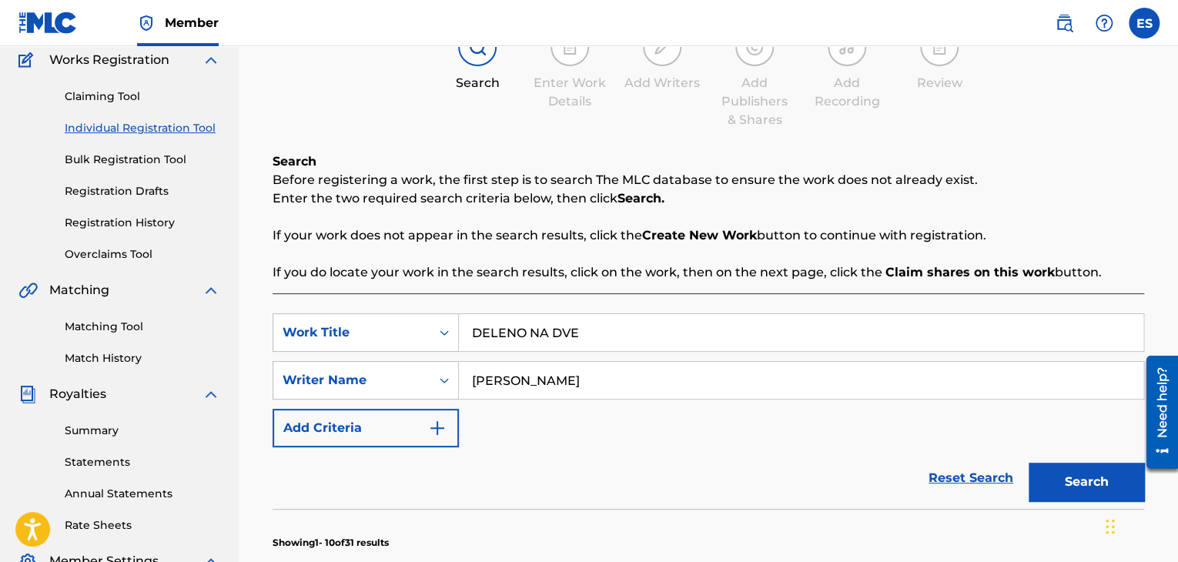
click at [132, 212] on div "Claiming Tool Individual Registration Tool Bulk Registration Tool Registration …" at bounding box center [119, 165] width 202 height 193
click at [139, 221] on link "Registration History" at bounding box center [143, 223] width 156 height 16
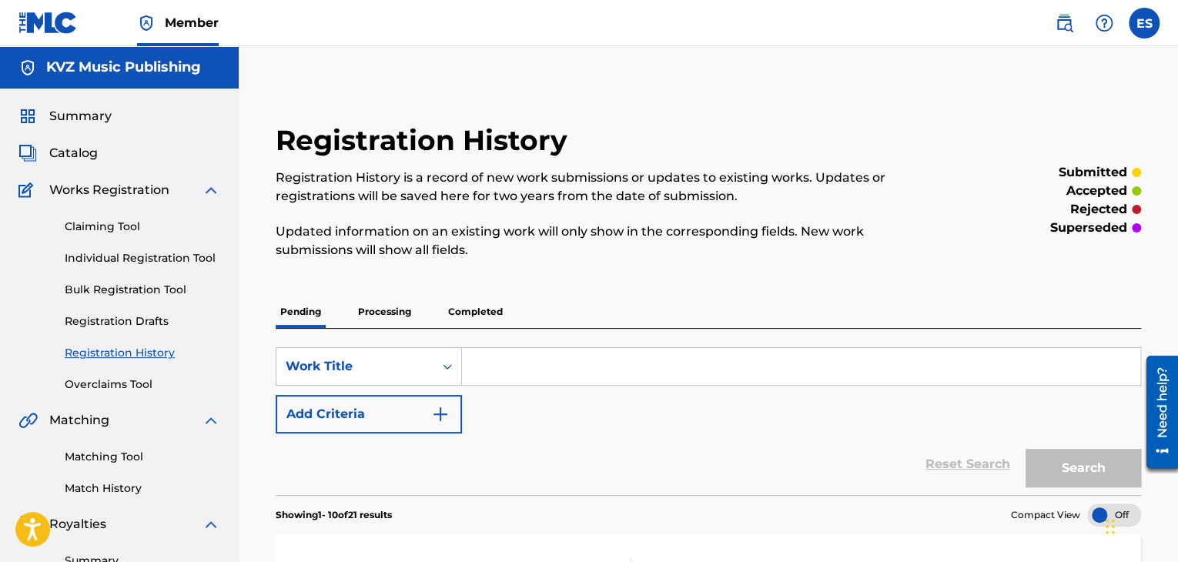
paste input "DELENO NA DVE"
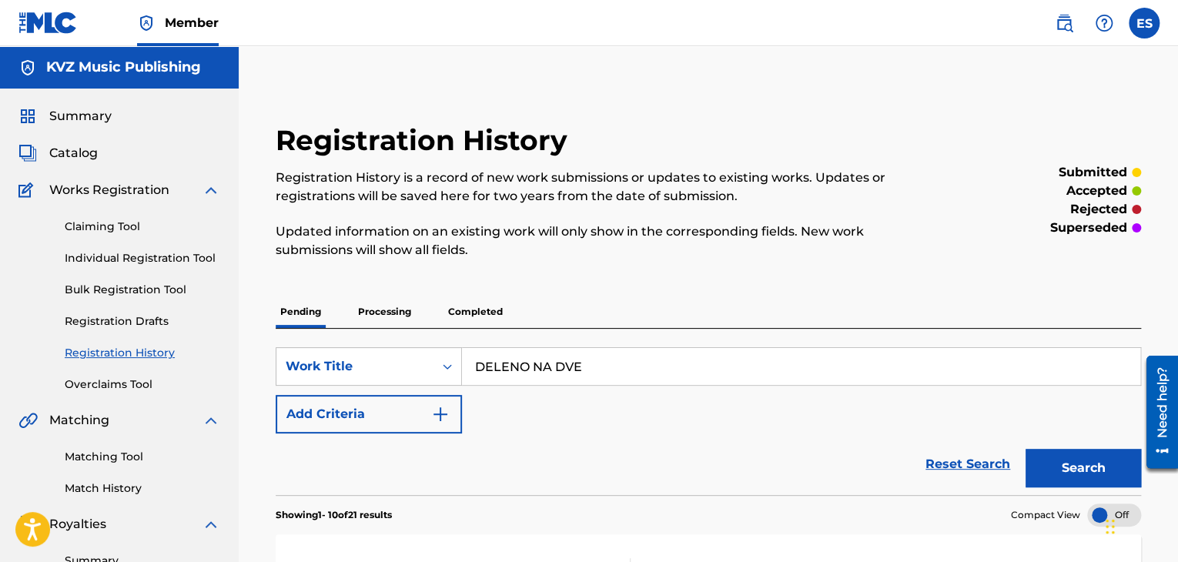
type input "DELENO NA DVE"
click at [1043, 444] on div "Search" at bounding box center [1079, 465] width 123 height 62
click at [1043, 466] on button "Search" at bounding box center [1084, 468] width 116 height 39
click at [377, 311] on p "Processing" at bounding box center [384, 312] width 62 height 32
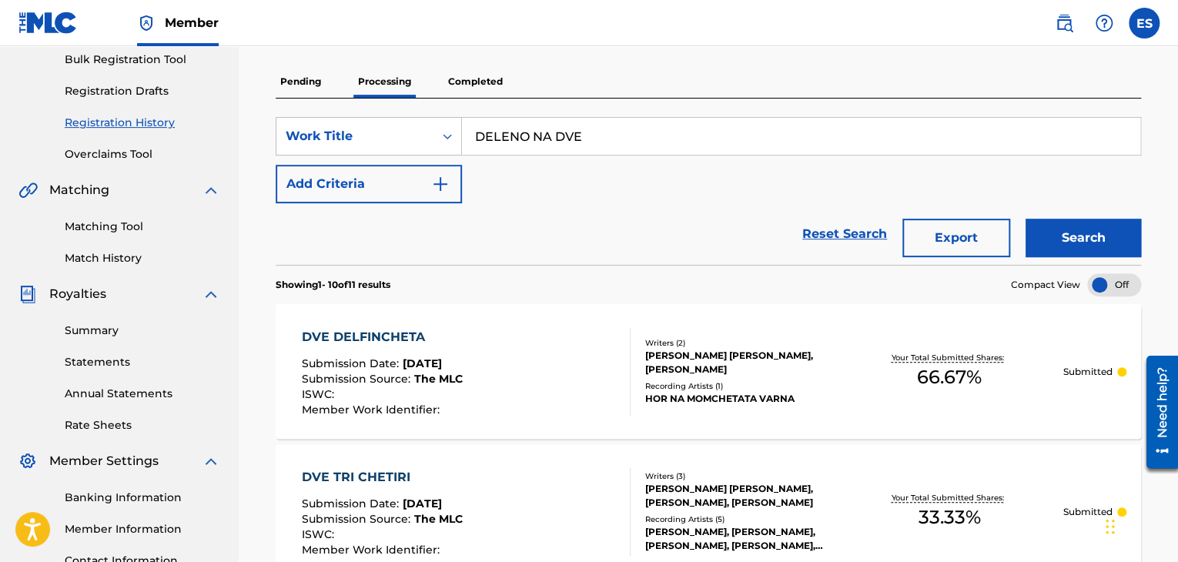
scroll to position [231, 0]
click at [1059, 232] on button "Search" at bounding box center [1084, 237] width 116 height 39
click at [484, 81] on p "Completed" at bounding box center [476, 81] width 64 height 32
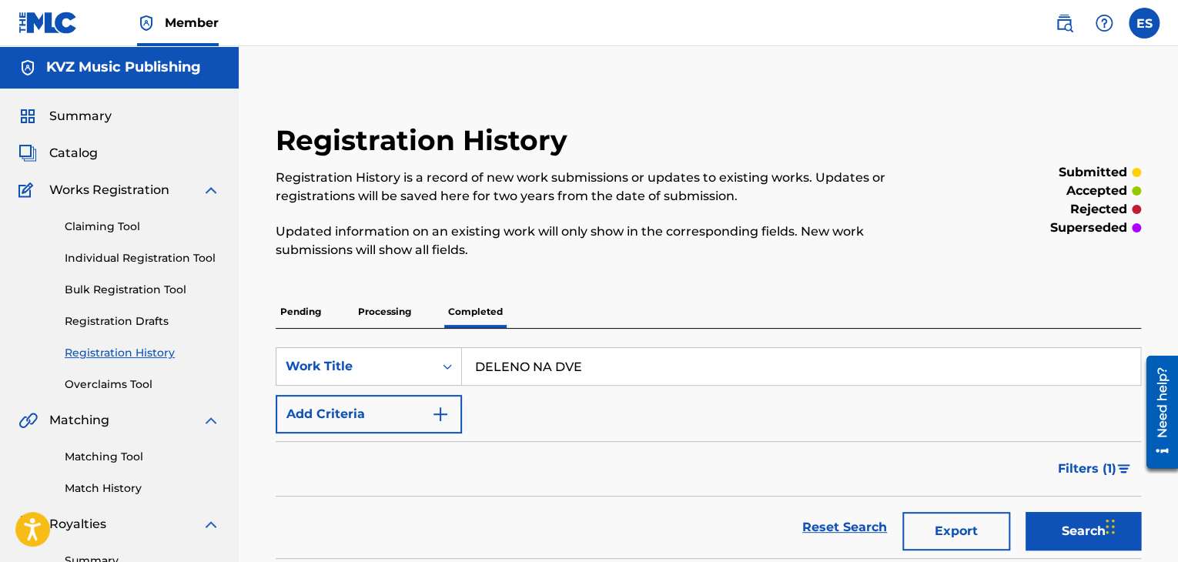
drag, startPoint x: 121, startPoint y: 255, endPoint x: 127, endPoint y: 246, distance: 10.5
click at [121, 255] on link "Individual Registration Tool" at bounding box center [143, 258] width 156 height 16
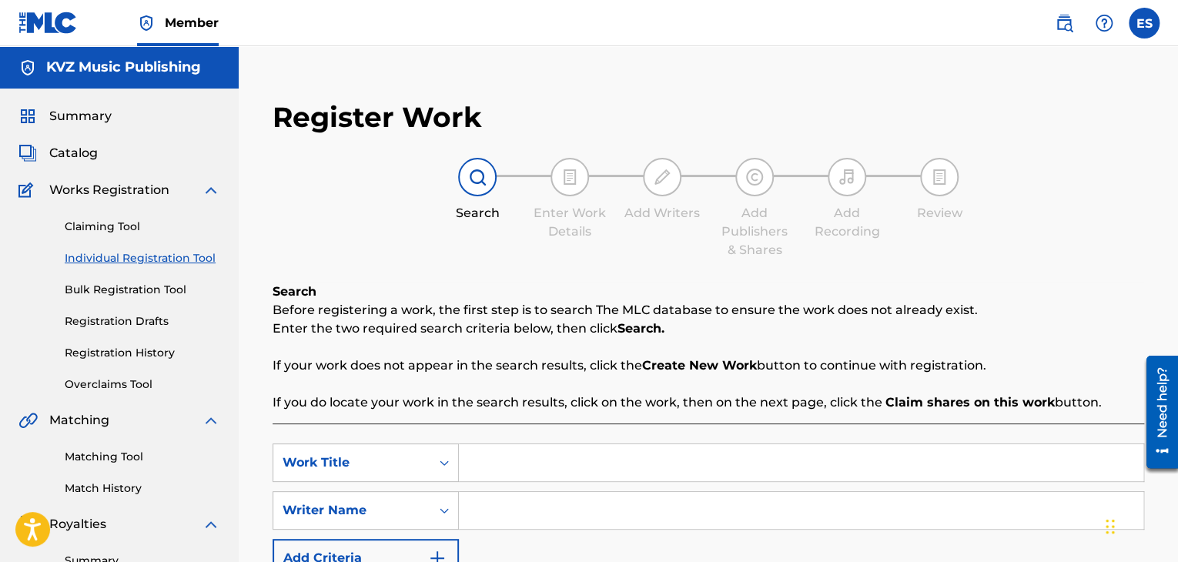
paste input "ROM POM POM"
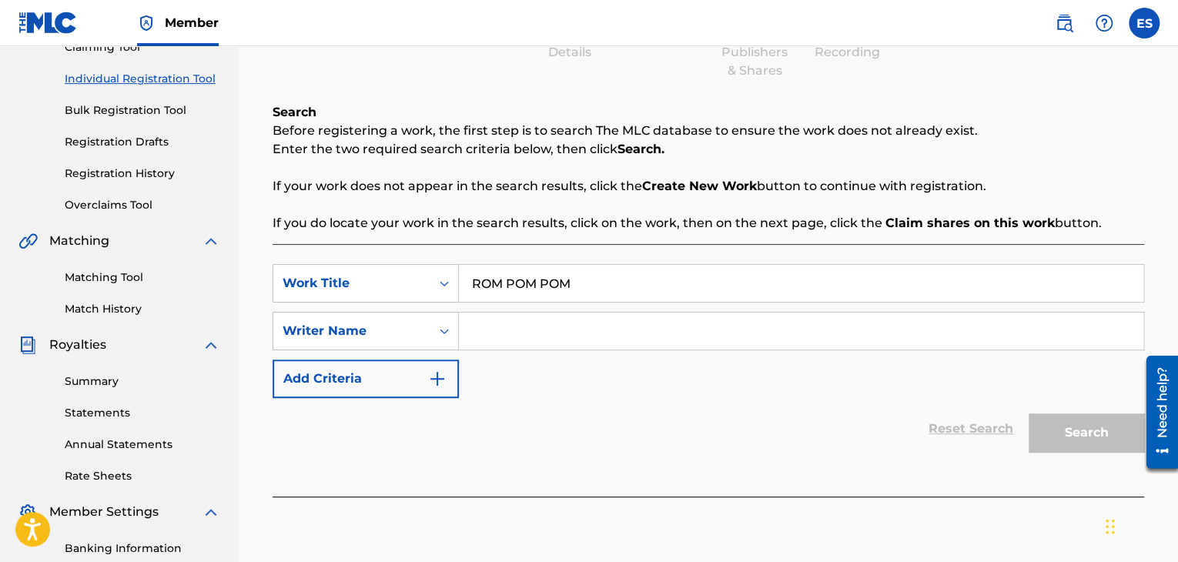
scroll to position [308, 0]
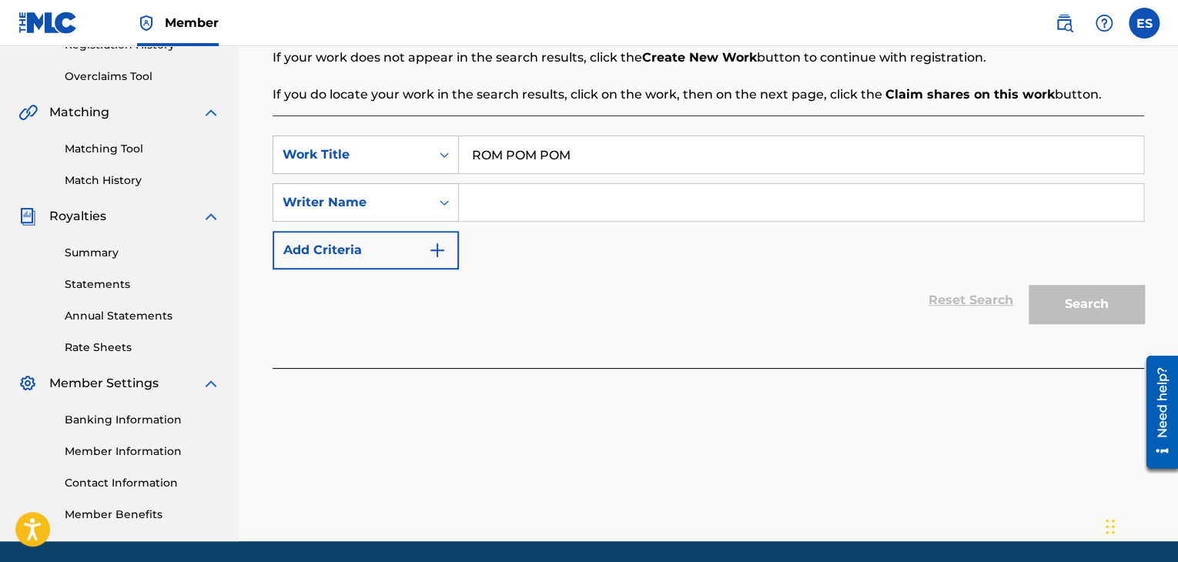
type input "ROM POM POM"
click at [530, 200] on input "Search Form" at bounding box center [801, 202] width 685 height 37
type input "[PERSON_NAME]"
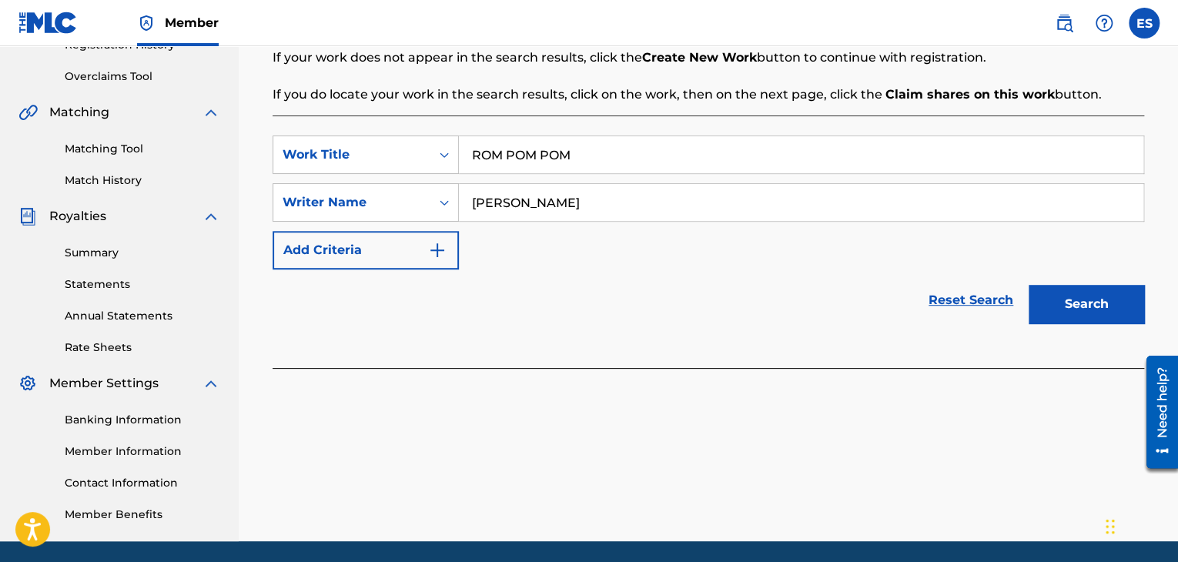
click at [475, 155] on input "ROM POM POM" at bounding box center [801, 154] width 685 height 37
type input "ROM POM POM"
click at [1074, 299] on button "Search" at bounding box center [1087, 304] width 116 height 39
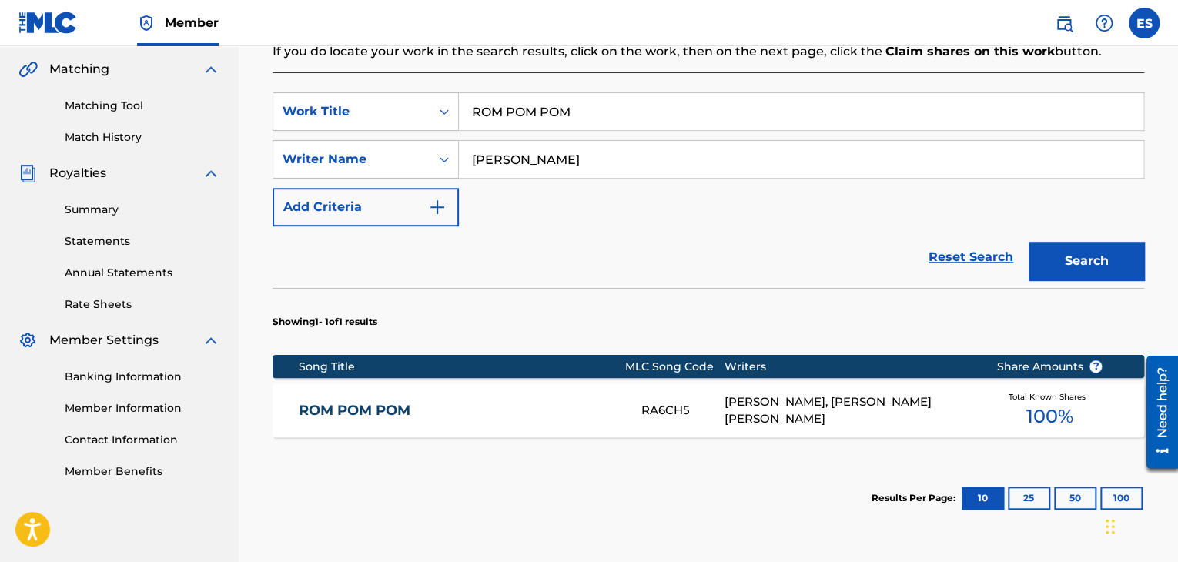
scroll to position [504, 0]
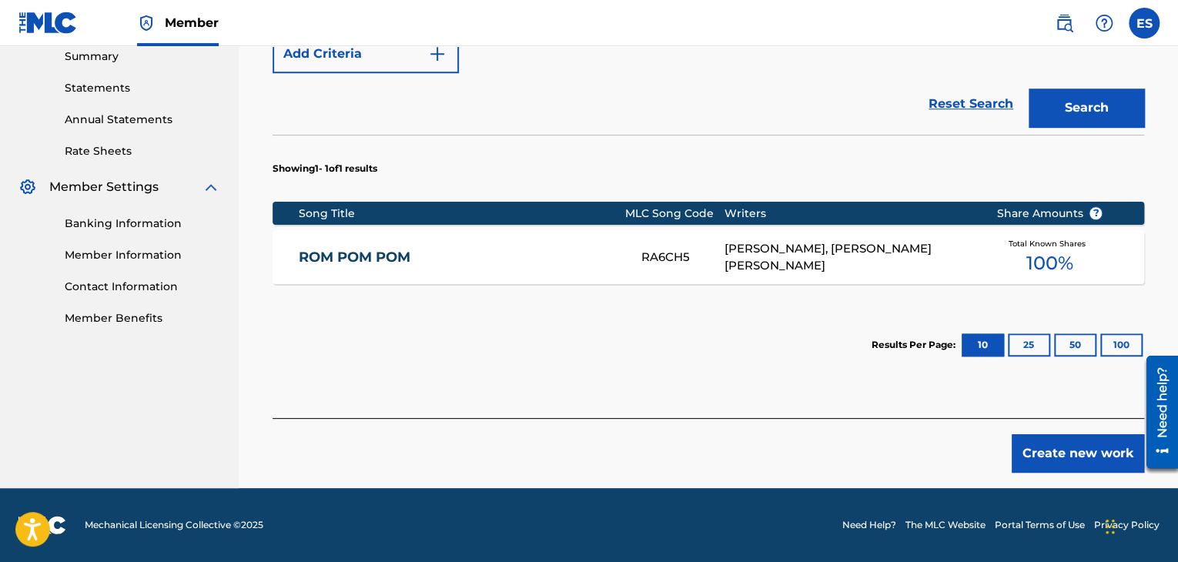
click at [503, 254] on link "ROM POM POM" at bounding box center [460, 258] width 322 height 18
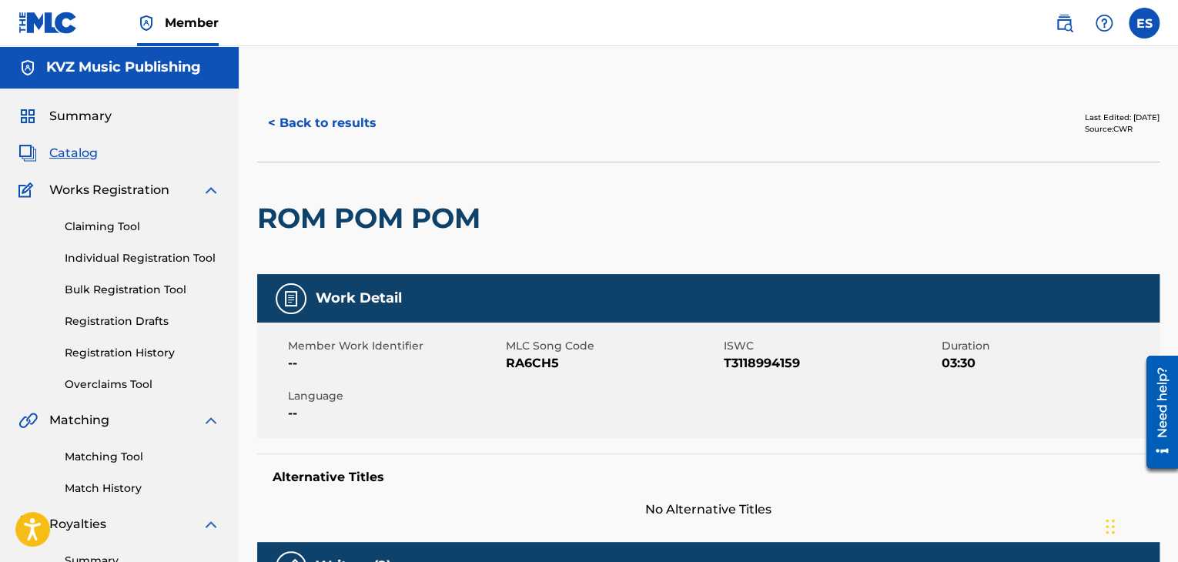
click at [321, 142] on div "< Back to results Last Edited: [DATE] Source: CWR" at bounding box center [708, 123] width 902 height 77
click at [322, 129] on button "< Back to results" at bounding box center [322, 123] width 130 height 39
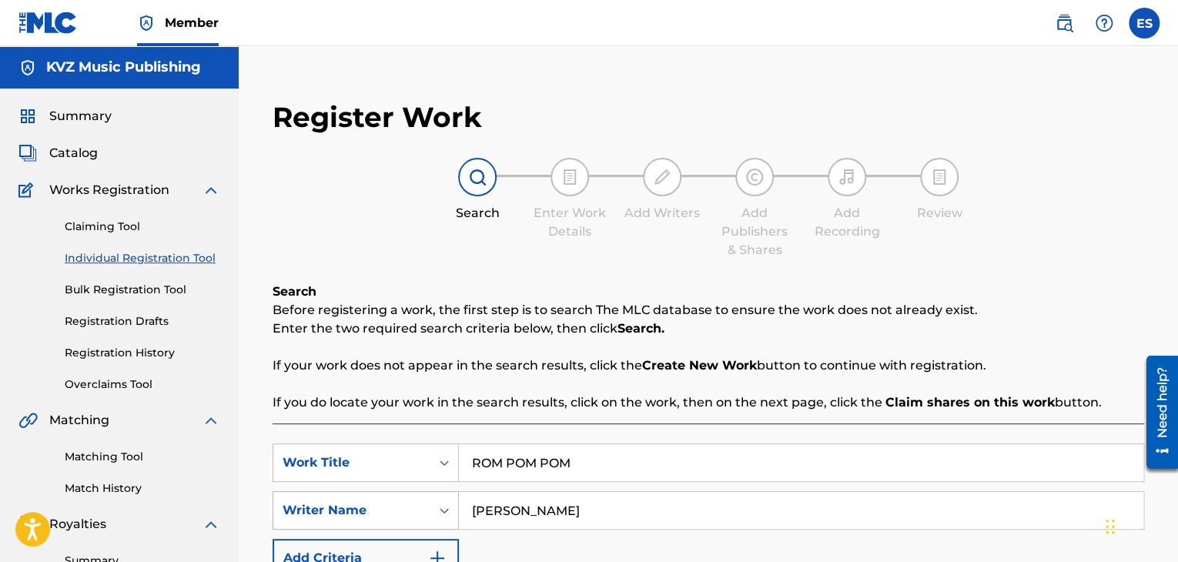
scroll to position [361, 0]
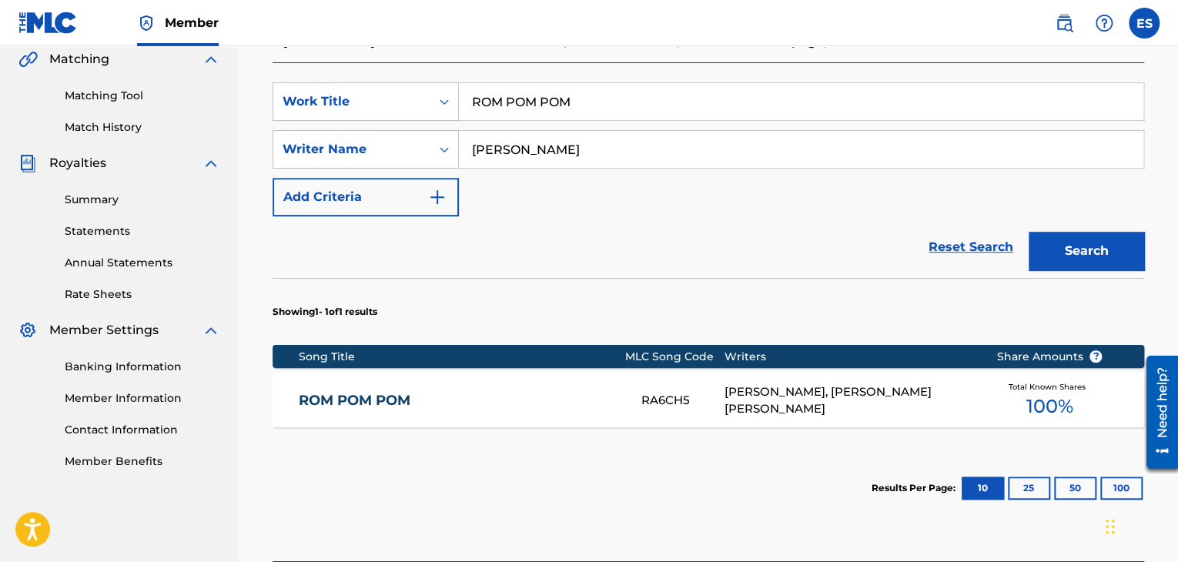
click at [604, 106] on input "ROM POM POM" at bounding box center [801, 101] width 685 height 37
paste input "ZASHTOTO ISKA"
type input "ZASHTOTO ISKAM"
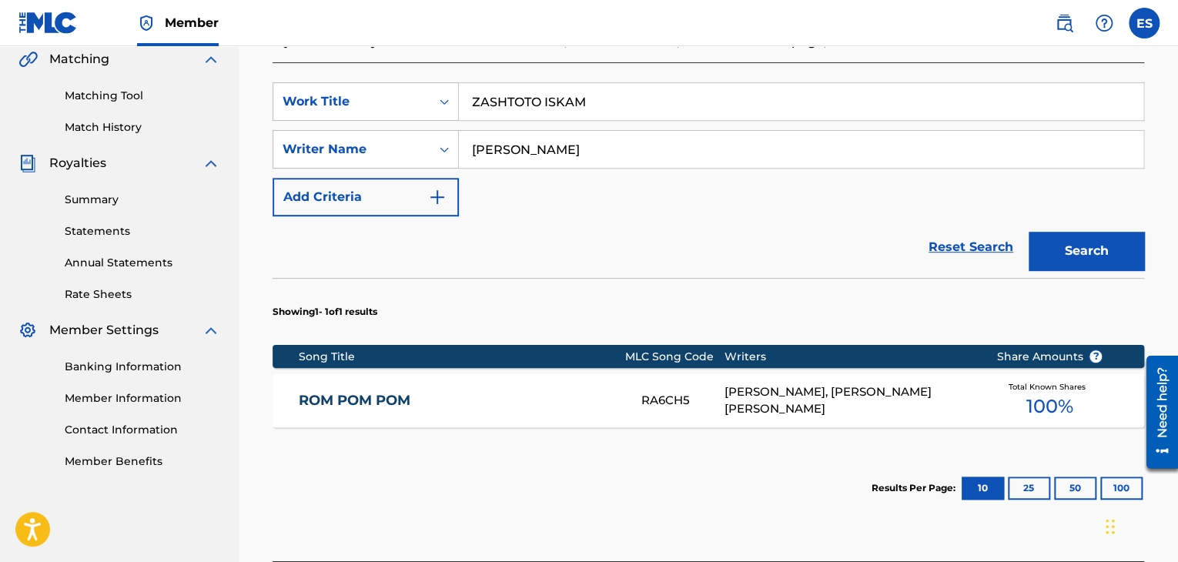
click at [1078, 252] on button "Search" at bounding box center [1087, 251] width 116 height 39
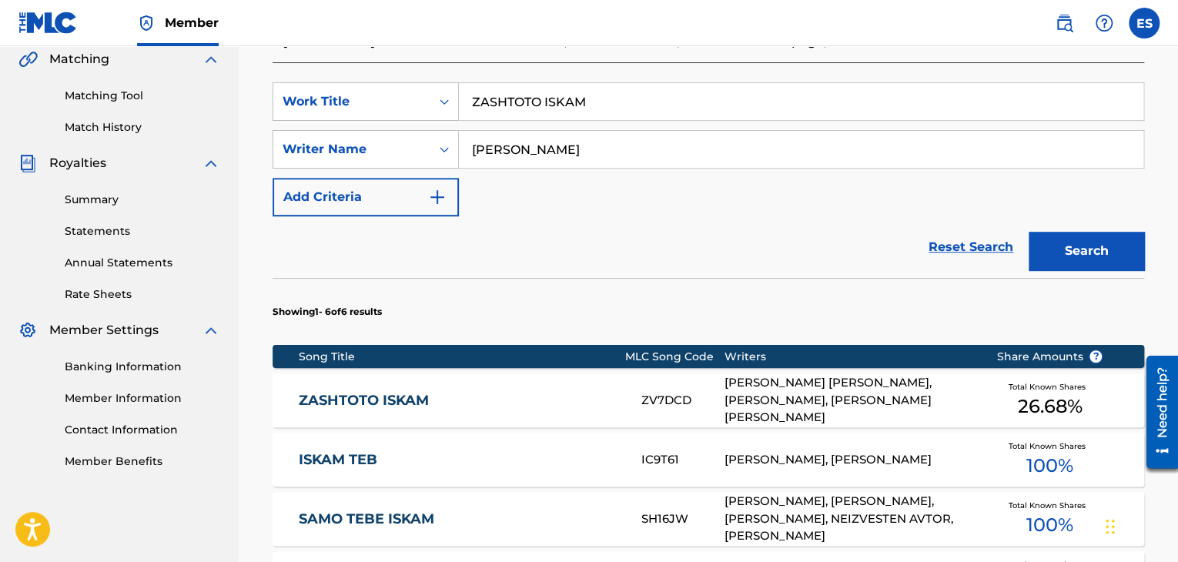
click at [494, 411] on div "ZASHTOTO ISKAM ZV7DCD [PERSON_NAME] [PERSON_NAME], [PERSON_NAME], [PERSON_NAME]…" at bounding box center [709, 400] width 872 height 54
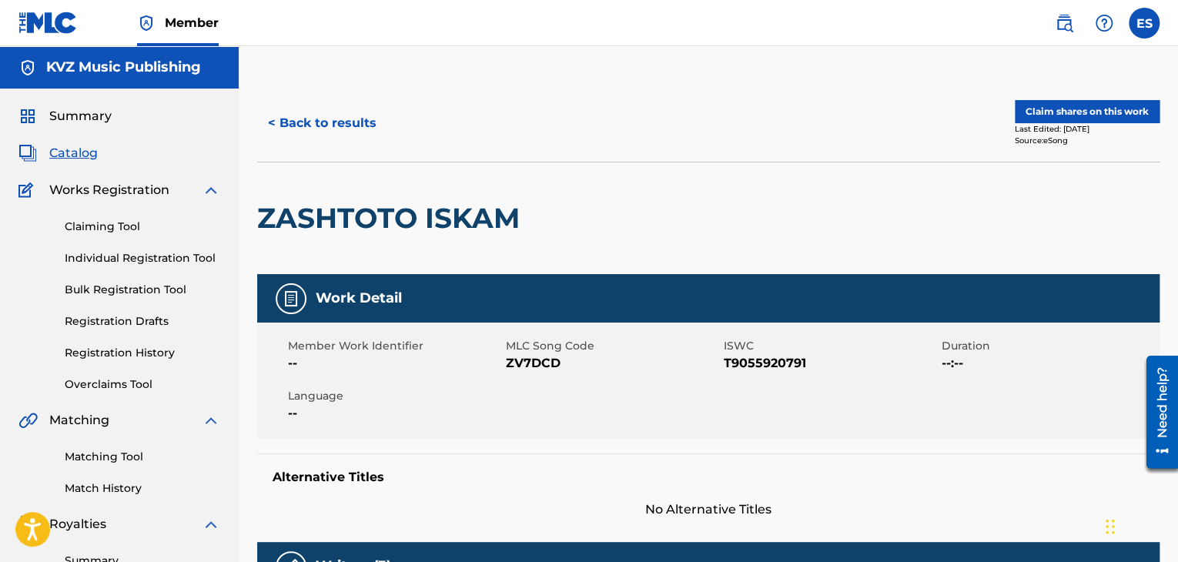
click at [314, 115] on button "< Back to results" at bounding box center [322, 123] width 130 height 39
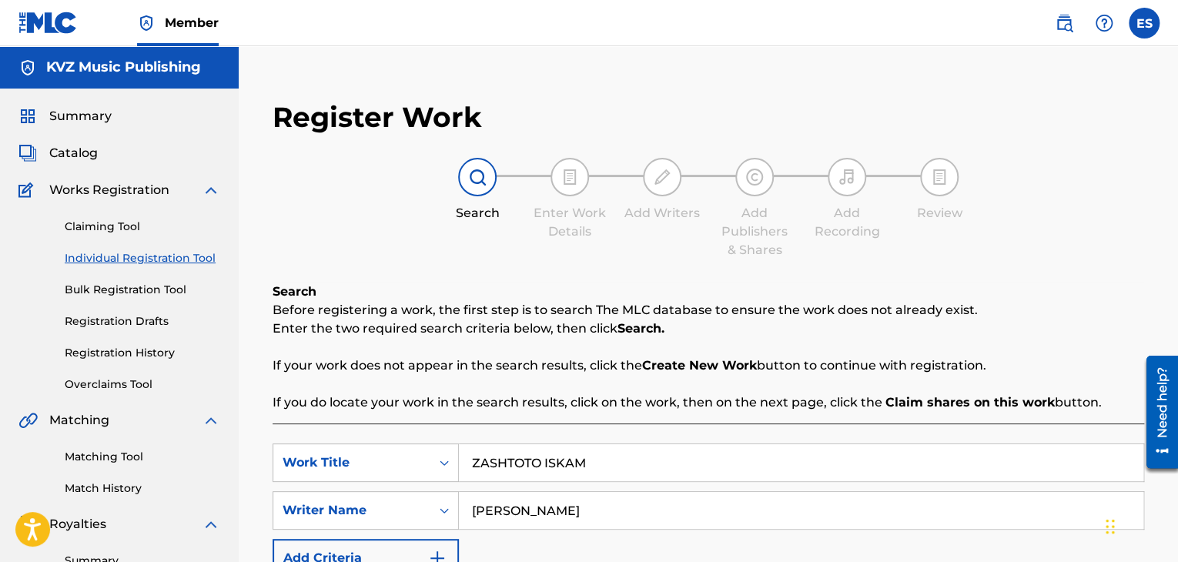
click at [152, 251] on link "Individual Registration Tool" at bounding box center [143, 258] width 156 height 16
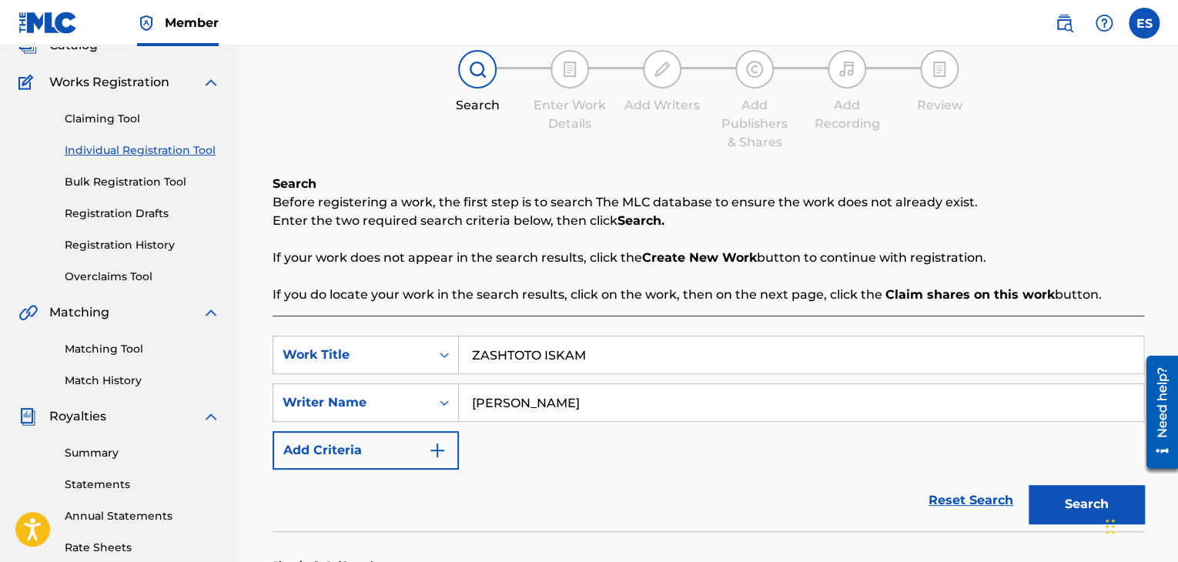
scroll to position [154, 0]
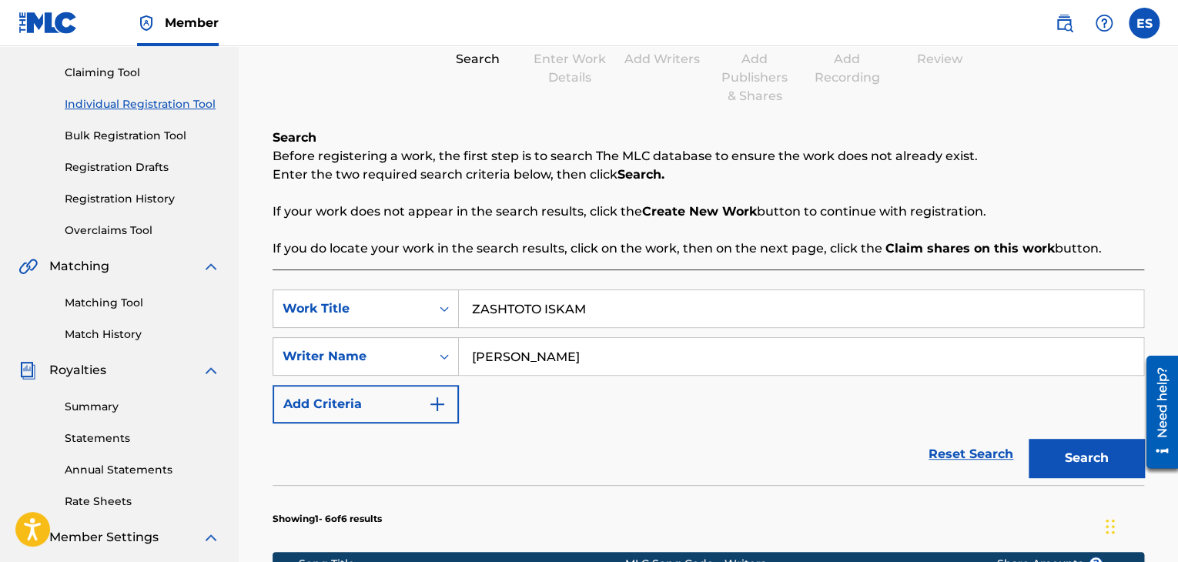
click at [571, 311] on input "ZASHTOTO ISKAM" at bounding box center [801, 308] width 685 height 37
paste input "[DEMOGRAPHIC_DATA] DA SE RAZPISHA"
click at [477, 306] on input "[DEMOGRAPHIC_DATA] DA SE RAZPISHA" at bounding box center [801, 308] width 685 height 37
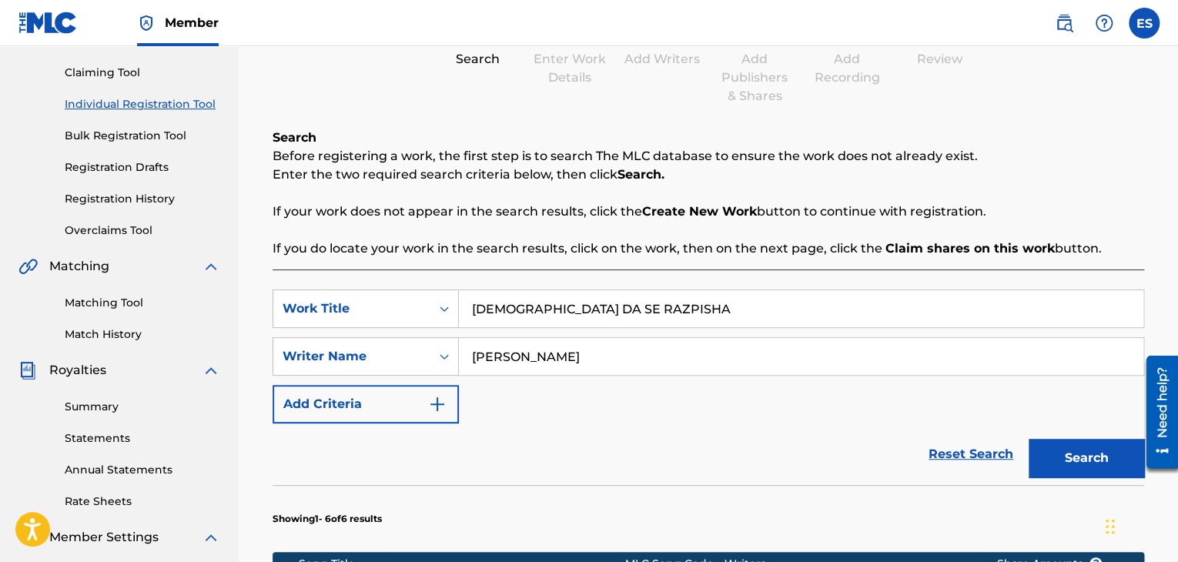
type input "[DEMOGRAPHIC_DATA] DA SE RAZPISHA"
click at [1064, 457] on button "Search" at bounding box center [1087, 458] width 116 height 39
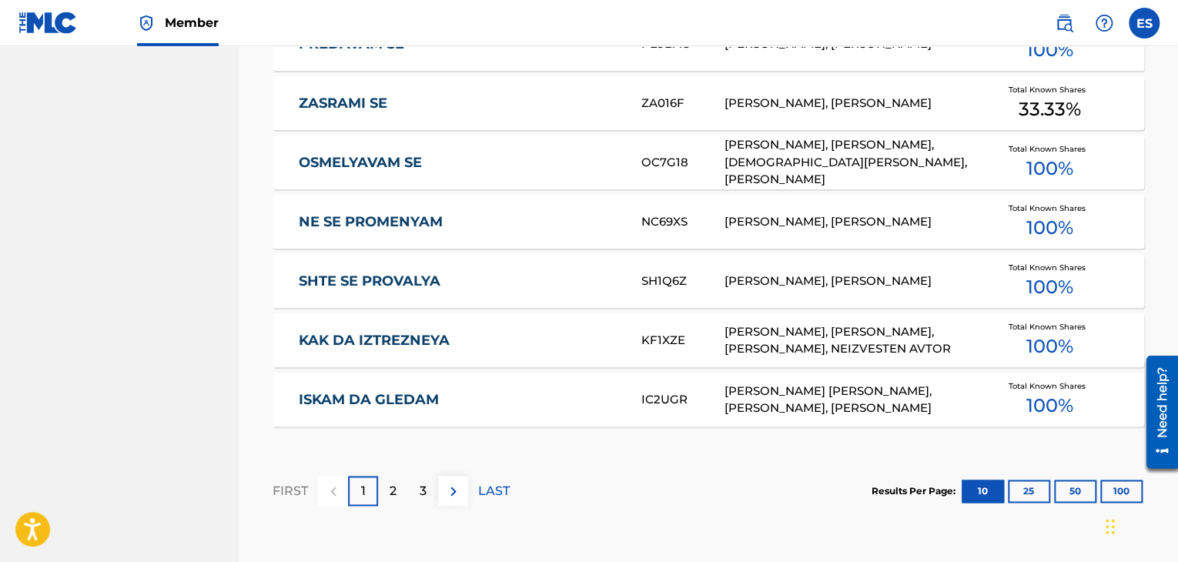
scroll to position [1044, 0]
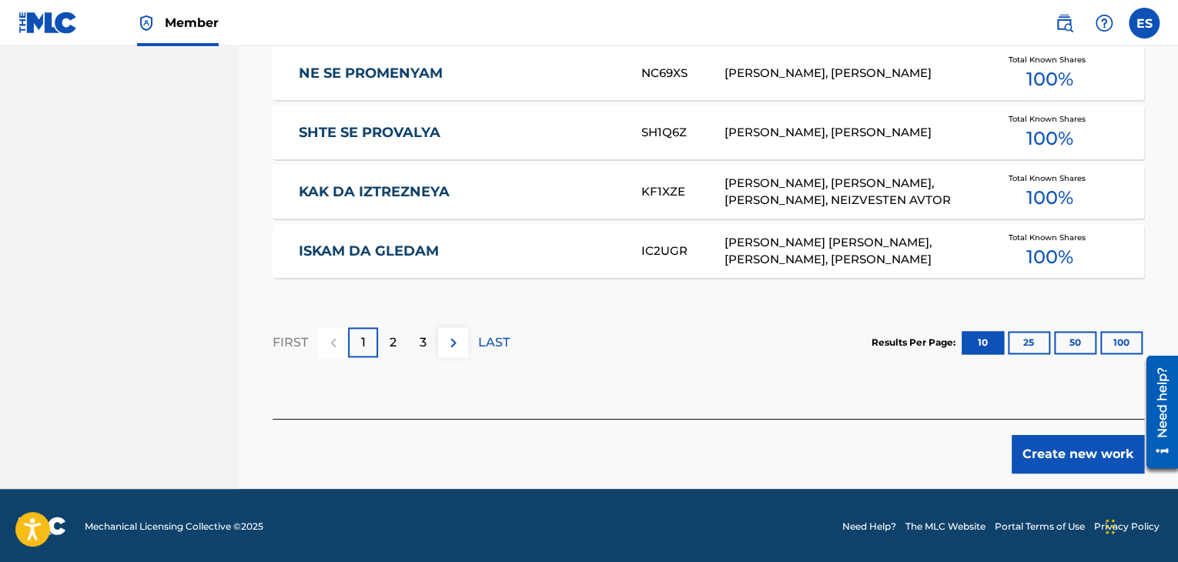
click at [1032, 457] on button "Create new work" at bounding box center [1078, 454] width 132 height 39
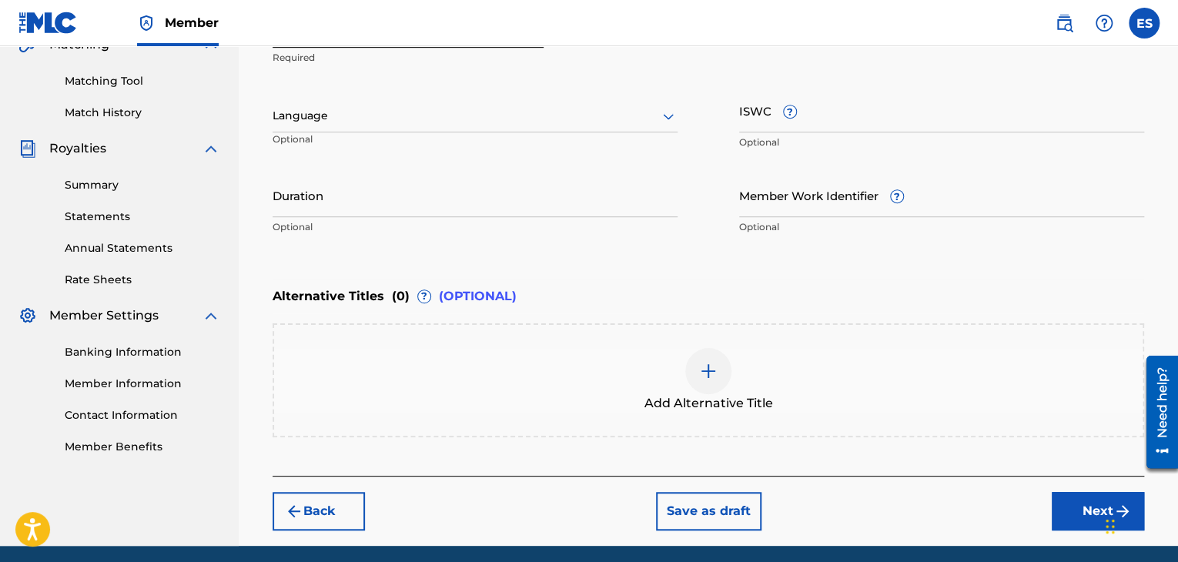
scroll to position [355, 0]
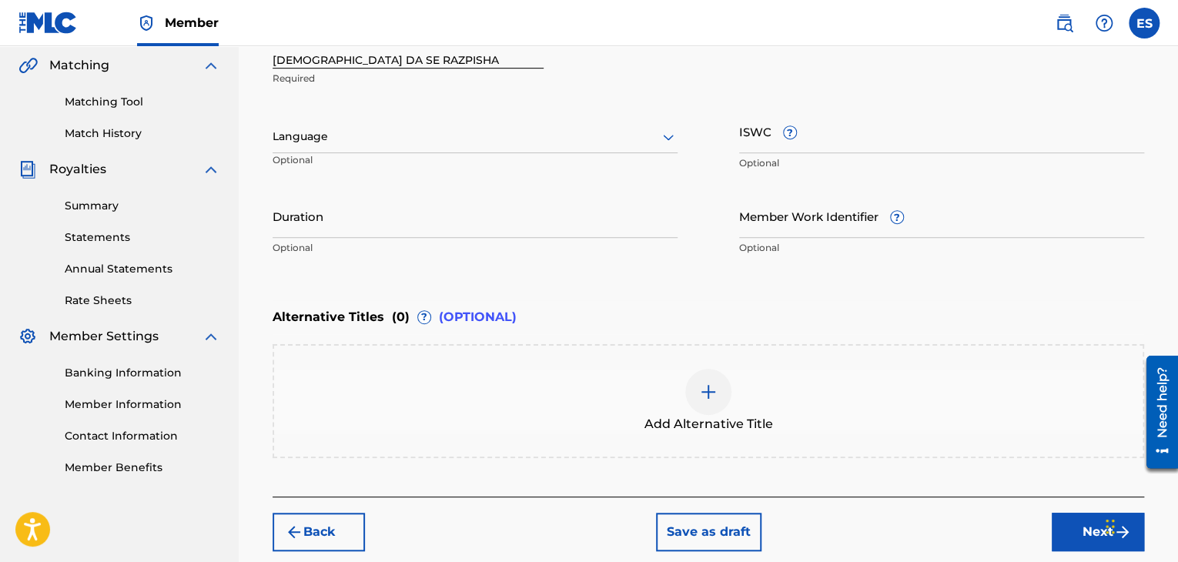
click at [387, 170] on p "Optional" at bounding box center [336, 165] width 127 height 25
click at [377, 153] on p "Optional" at bounding box center [336, 165] width 127 height 25
click at [436, 130] on div at bounding box center [475, 136] width 405 height 19
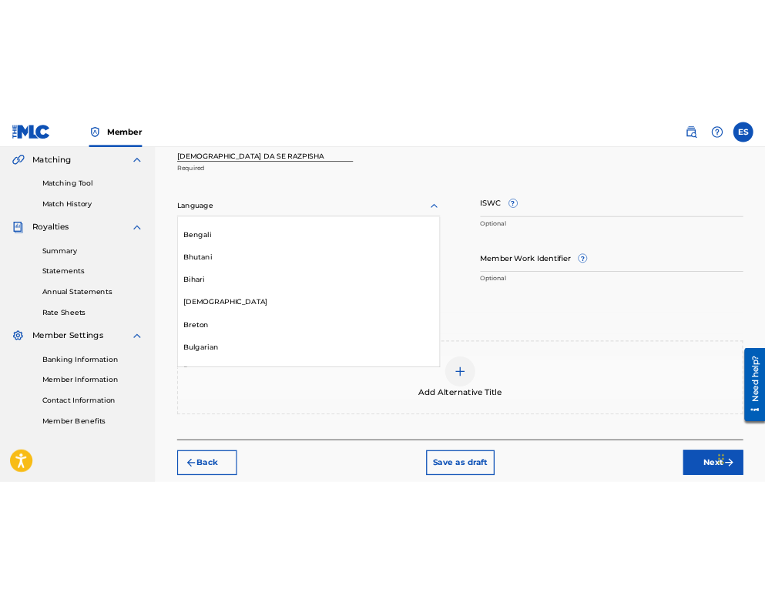
scroll to position [616, 0]
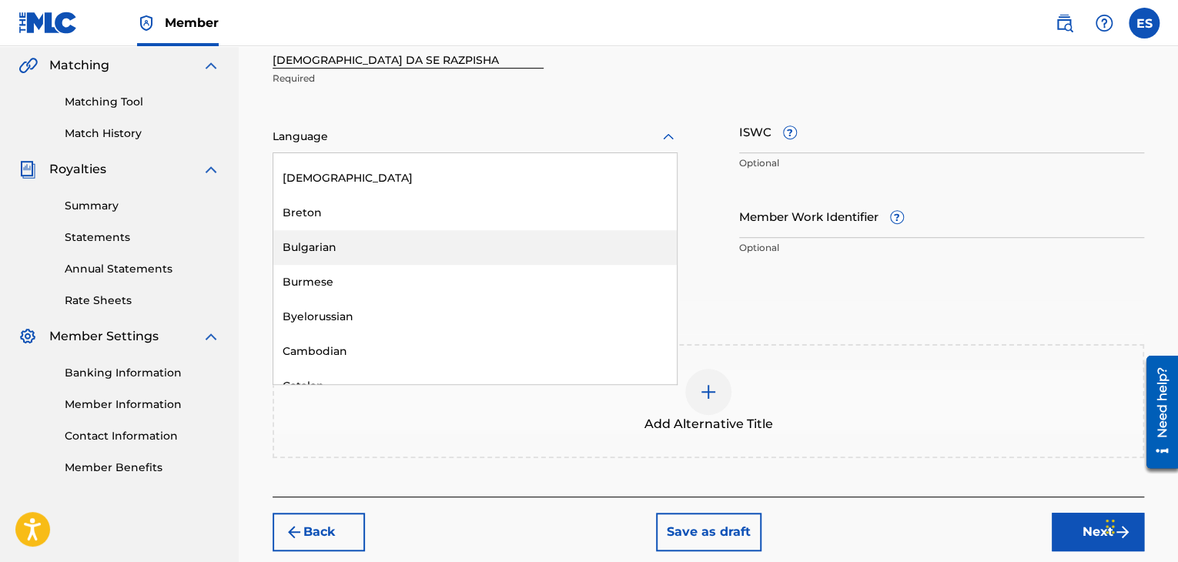
click at [412, 257] on div "Bulgarian" at bounding box center [474, 247] width 403 height 35
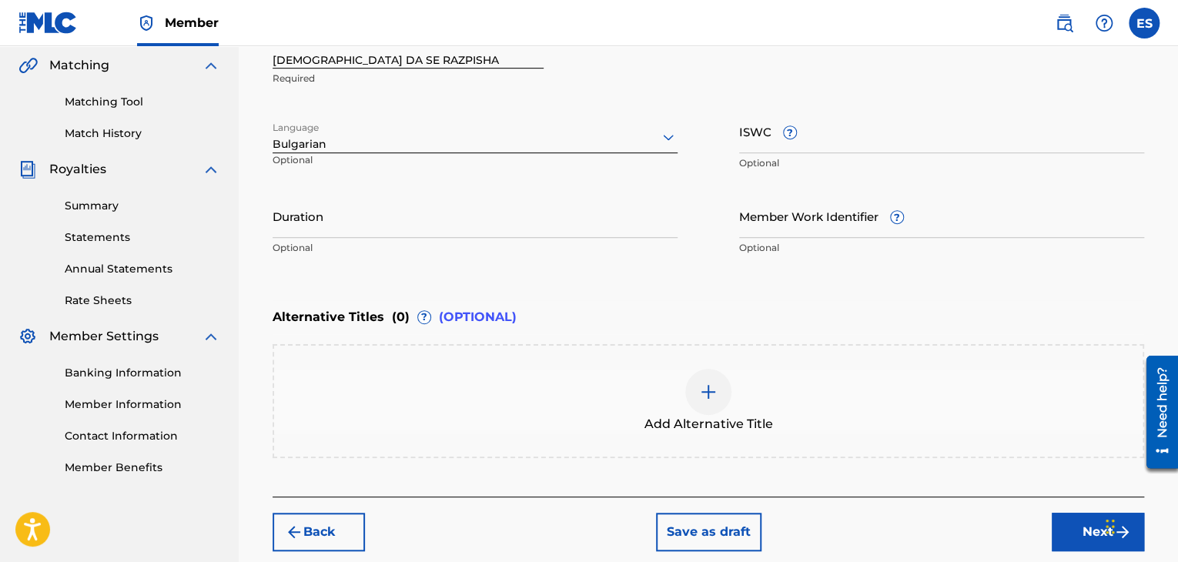
drag, startPoint x: 514, startPoint y: 225, endPoint x: 511, endPoint y: 209, distance: 16.6
click at [513, 222] on input "Duration" at bounding box center [475, 216] width 405 height 44
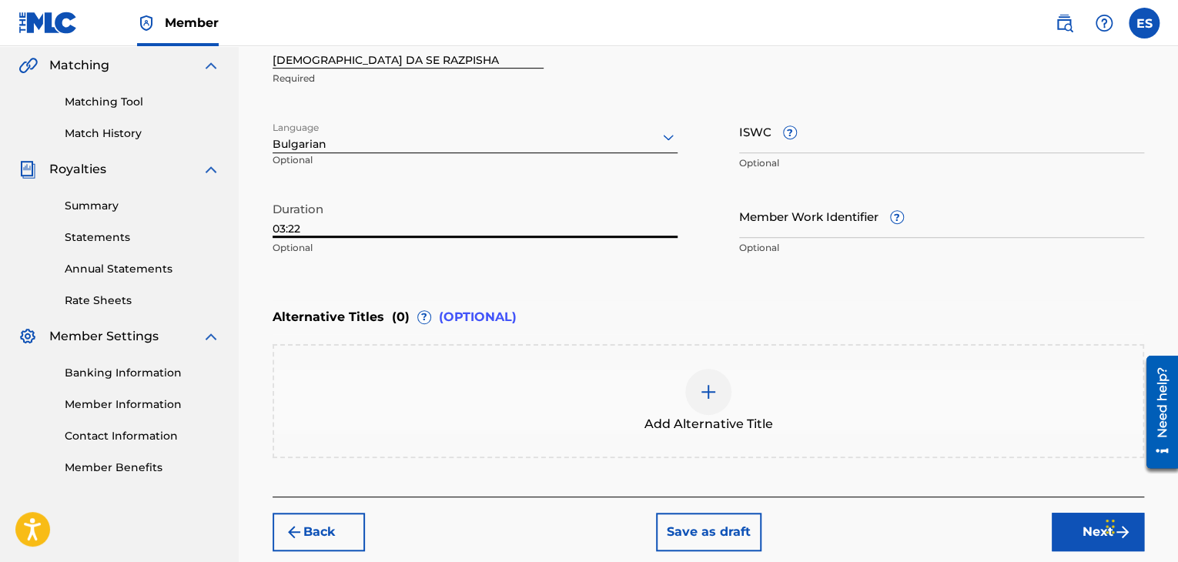
type input "03:22"
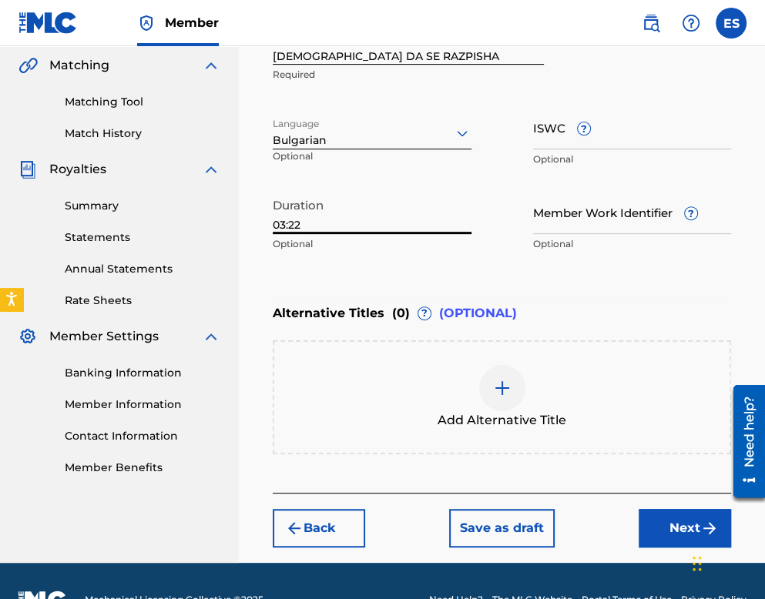
click at [507, 430] on div "Add Alternative Title" at bounding box center [502, 397] width 458 height 114
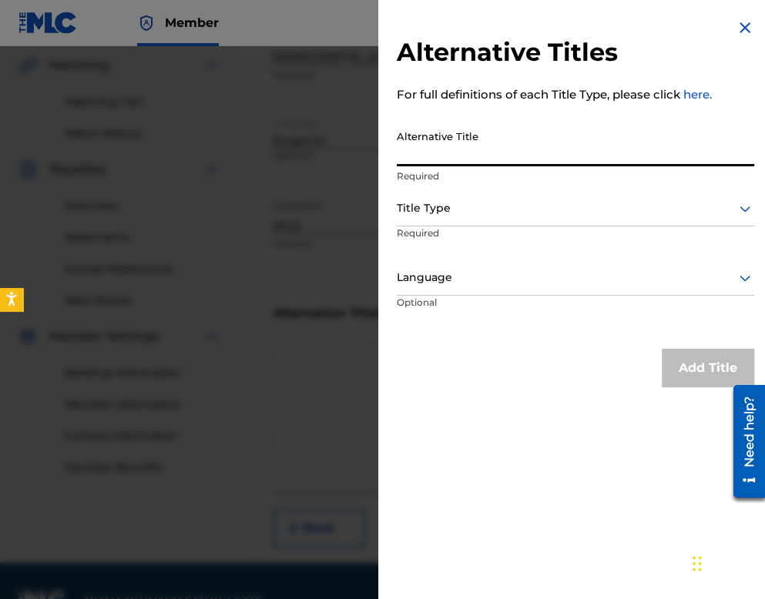
paste input "ВЕДНЪЖ ДА СЕ РАЗПИША"
type input "ВЕДНЪЖ ДА СЕ РАЗПИША"
click at [447, 218] on div "Title Type" at bounding box center [575, 209] width 357 height 35
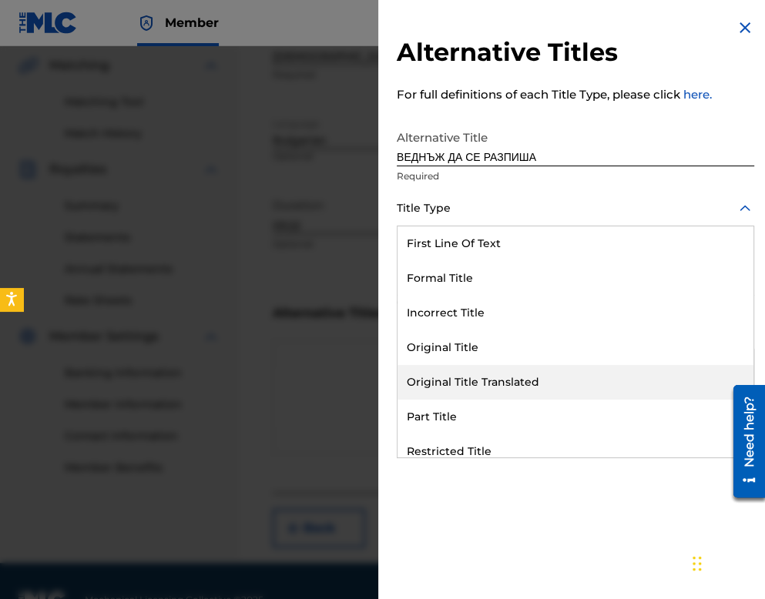
click at [499, 380] on div "Original Title Translated" at bounding box center [575, 382] width 356 height 35
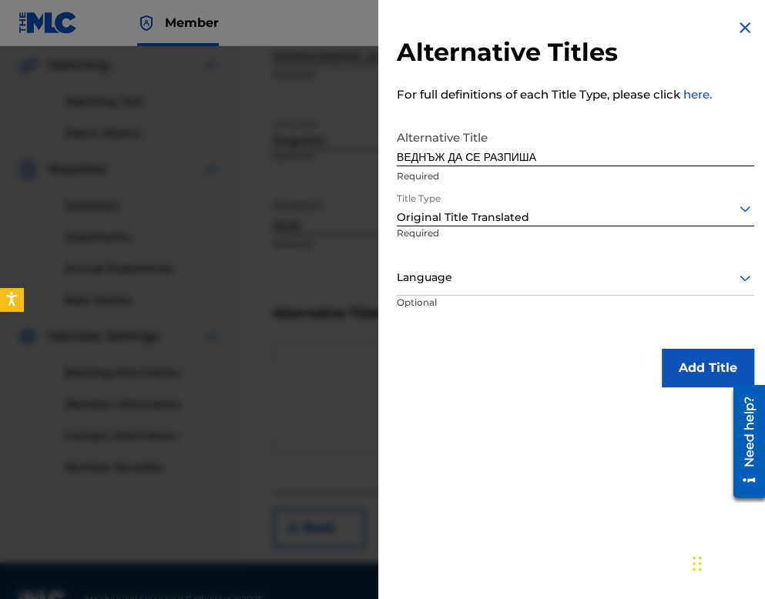
click at [477, 272] on div at bounding box center [575, 277] width 357 height 19
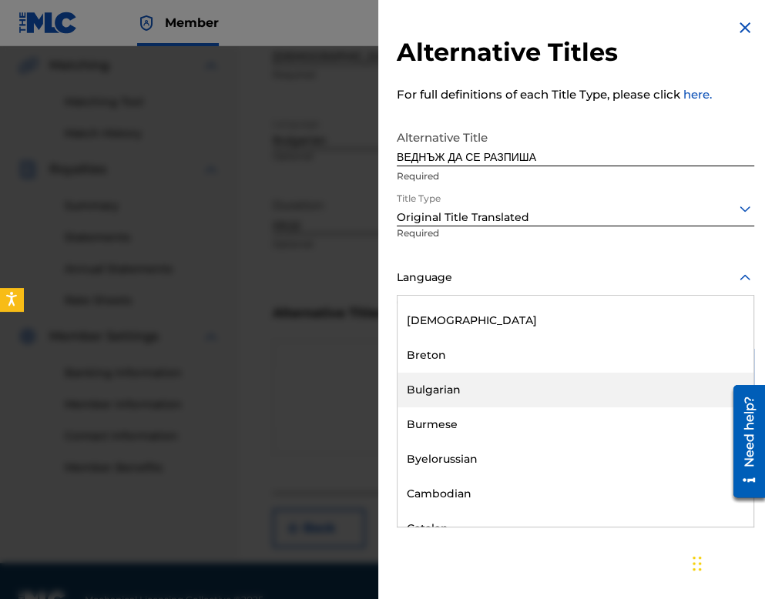
click at [507, 378] on div "Bulgarian" at bounding box center [575, 390] width 356 height 35
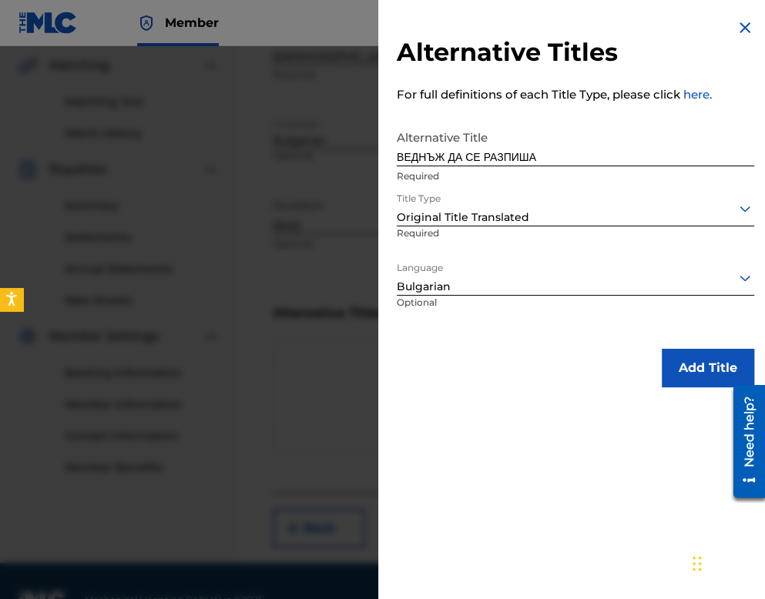
click at [680, 360] on button "Add Title" at bounding box center [707, 368] width 92 height 39
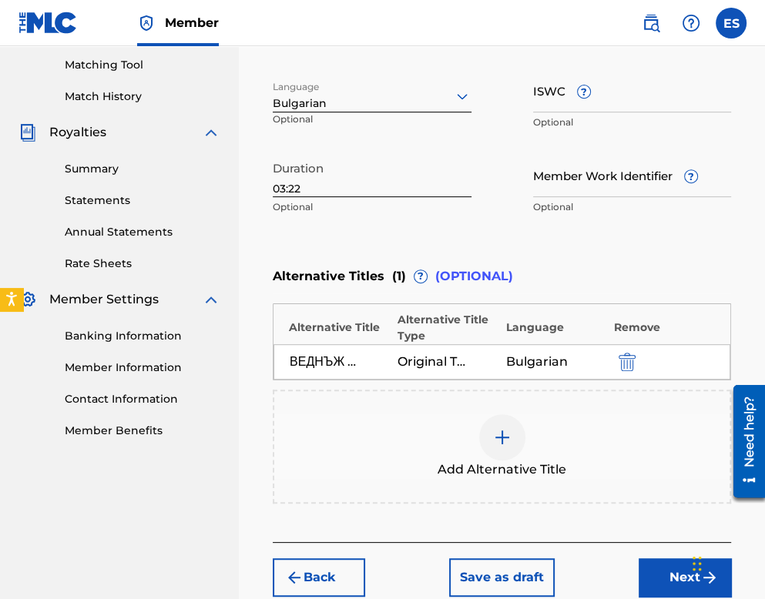
scroll to position [477, 0]
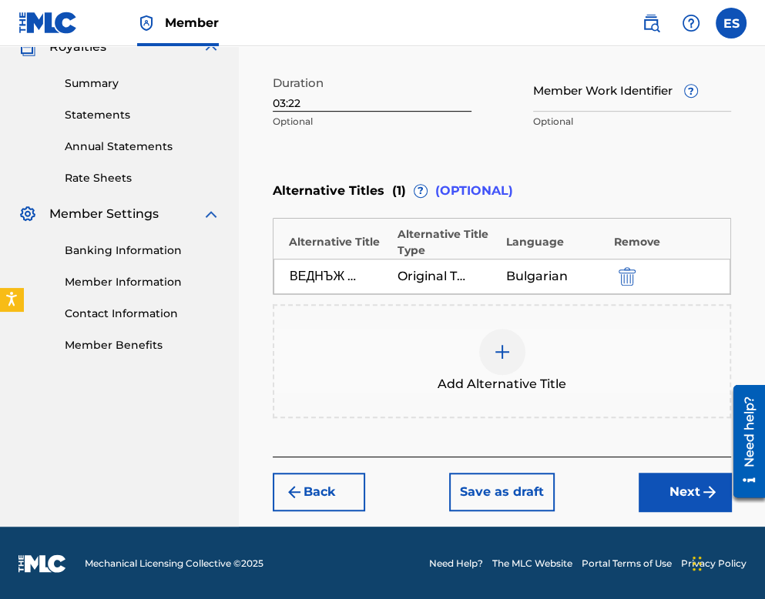
click at [659, 475] on button "Next" at bounding box center [684, 492] width 92 height 39
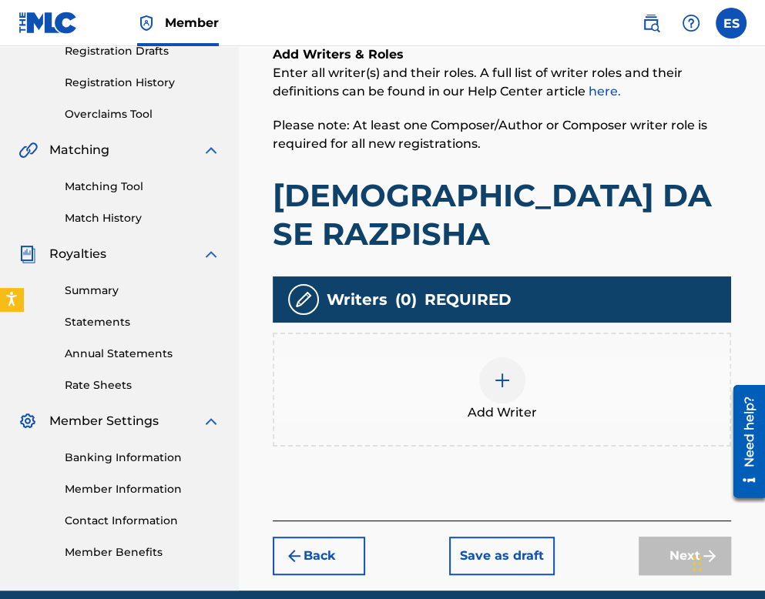
scroll to position [300, 0]
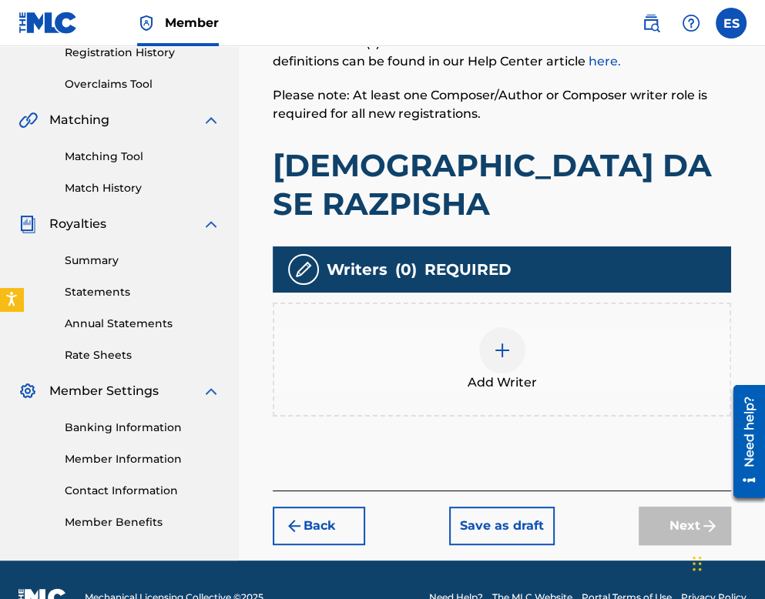
click at [533, 373] on span "Add Writer" at bounding box center [501, 382] width 69 height 18
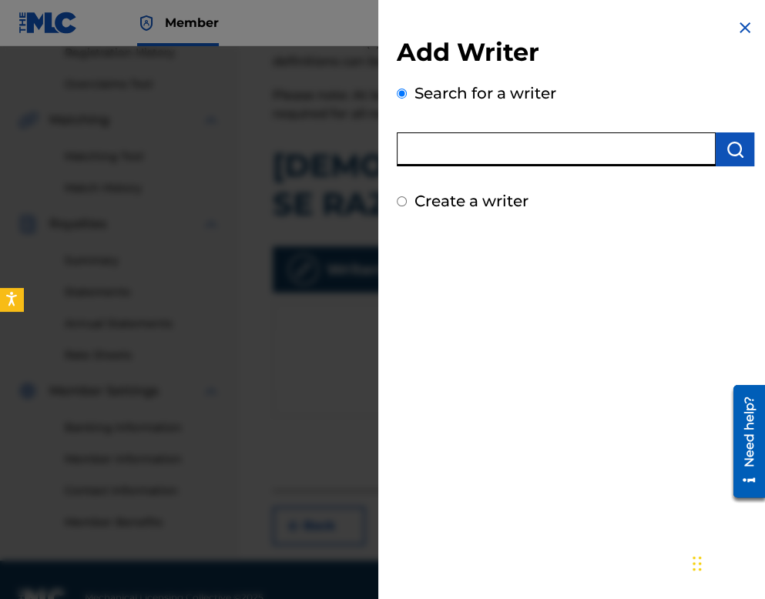
paste input "00253285468"
type input "00253285468"
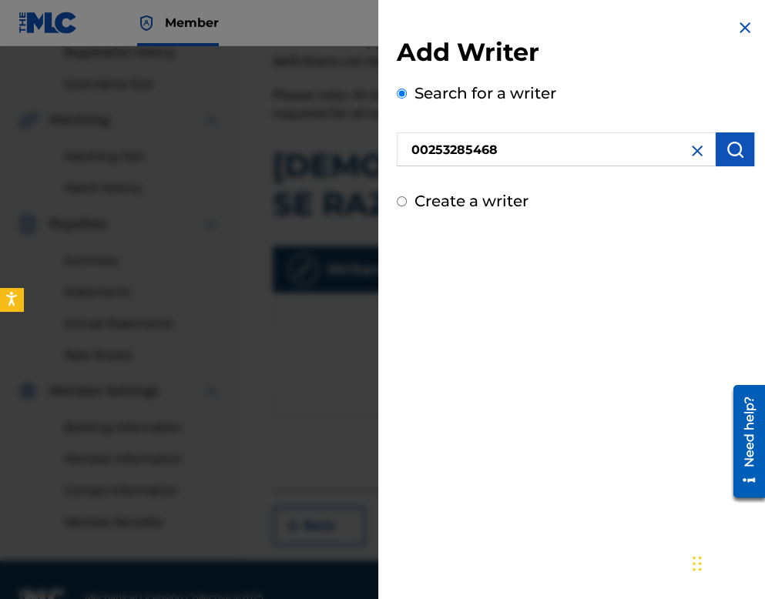
click at [725, 152] on img "submit" at bounding box center [734, 149] width 18 height 18
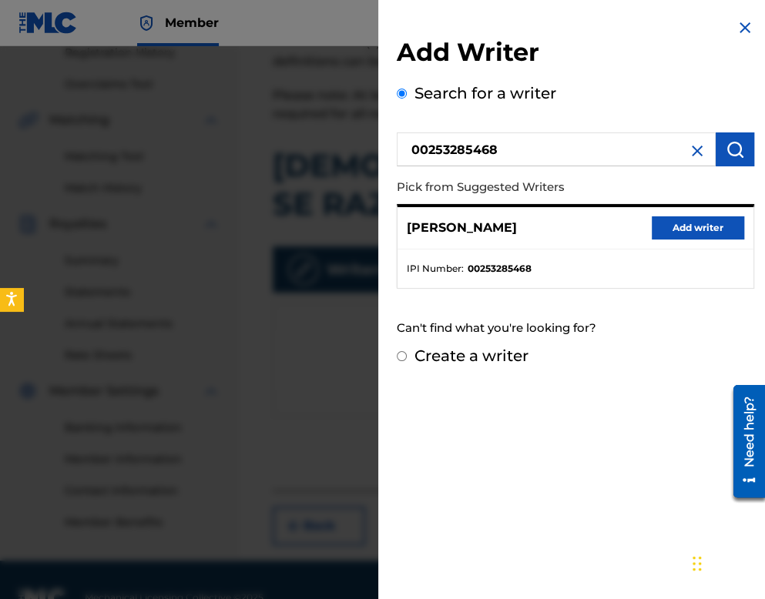
click at [667, 222] on button "Add writer" at bounding box center [697, 227] width 92 height 23
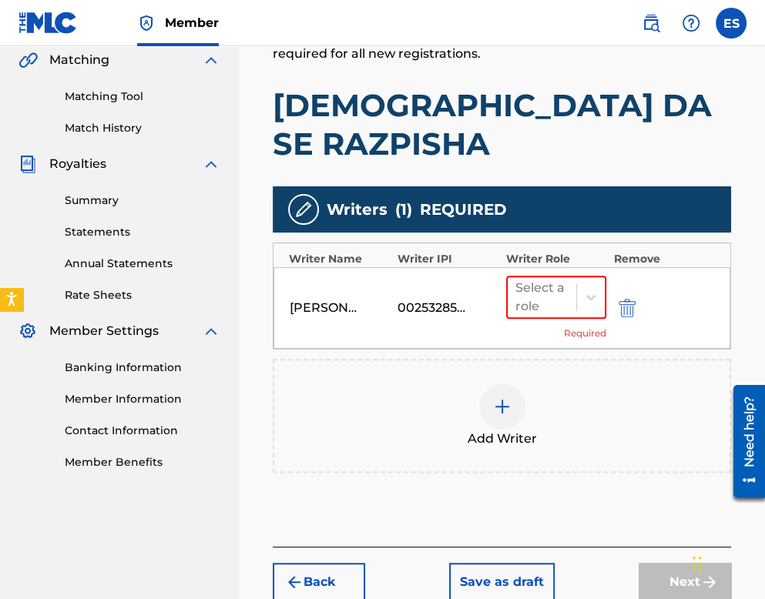
scroll to position [412, 0]
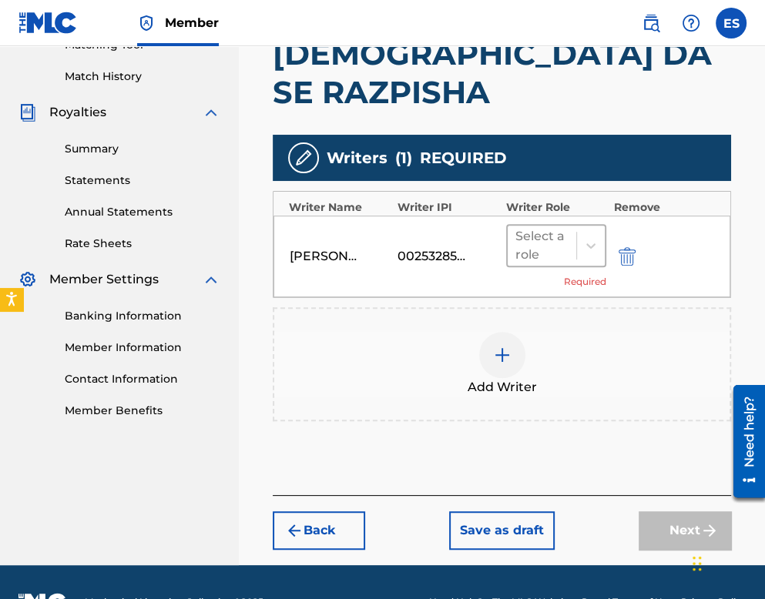
click at [536, 227] on div "Select a role" at bounding box center [541, 245] width 53 height 37
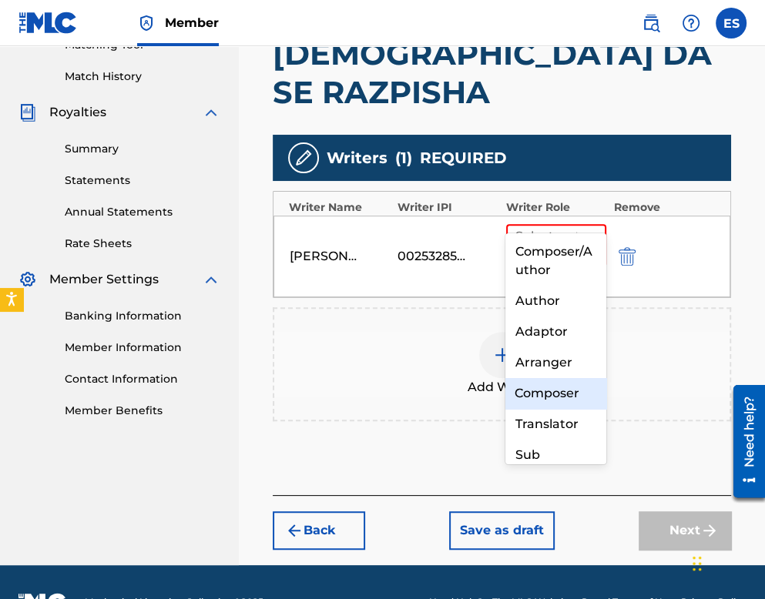
click at [557, 400] on div "Composer" at bounding box center [555, 393] width 100 height 31
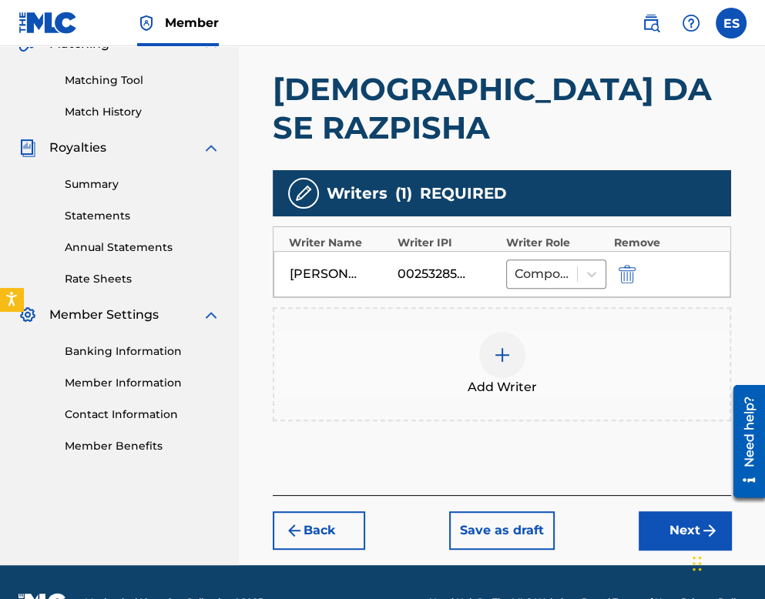
click at [527, 332] on div "Add Writer" at bounding box center [501, 364] width 455 height 65
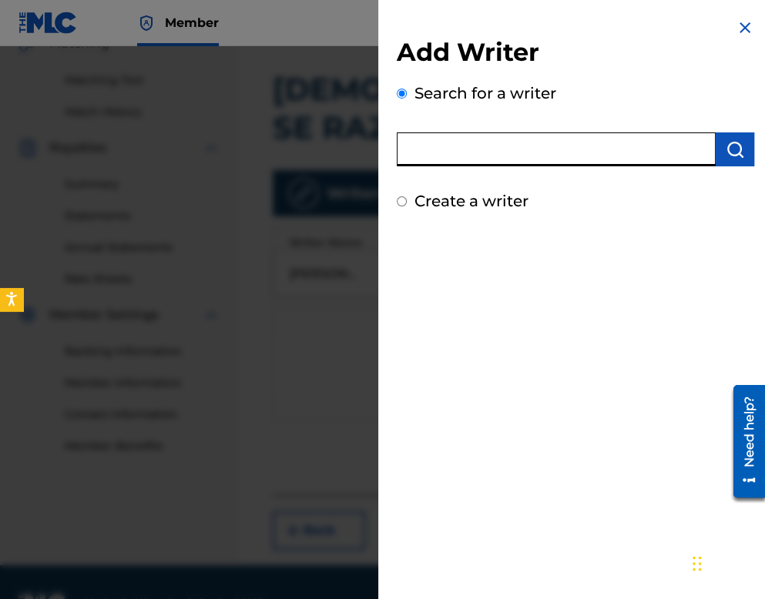
paste input "00473356148"
type input "00473356148"
click at [735, 140] on img "submit" at bounding box center [734, 149] width 18 height 18
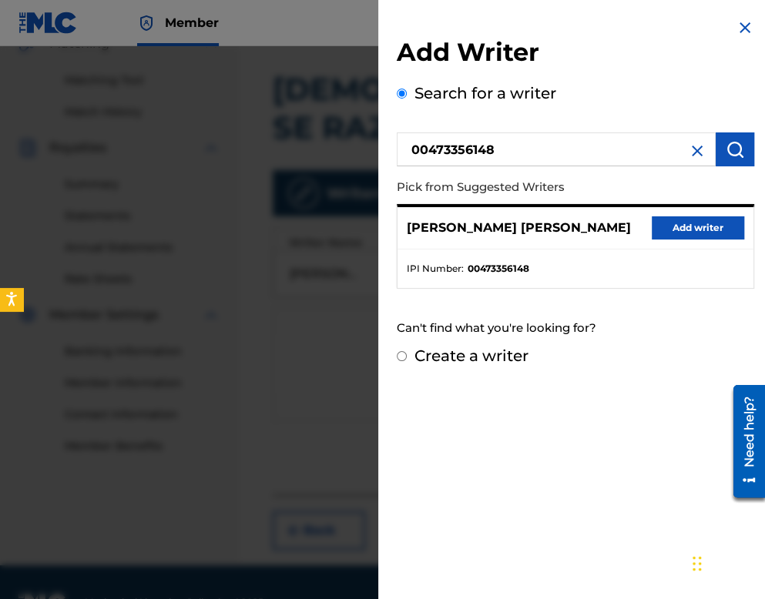
click at [687, 220] on button "Add writer" at bounding box center [697, 227] width 92 height 23
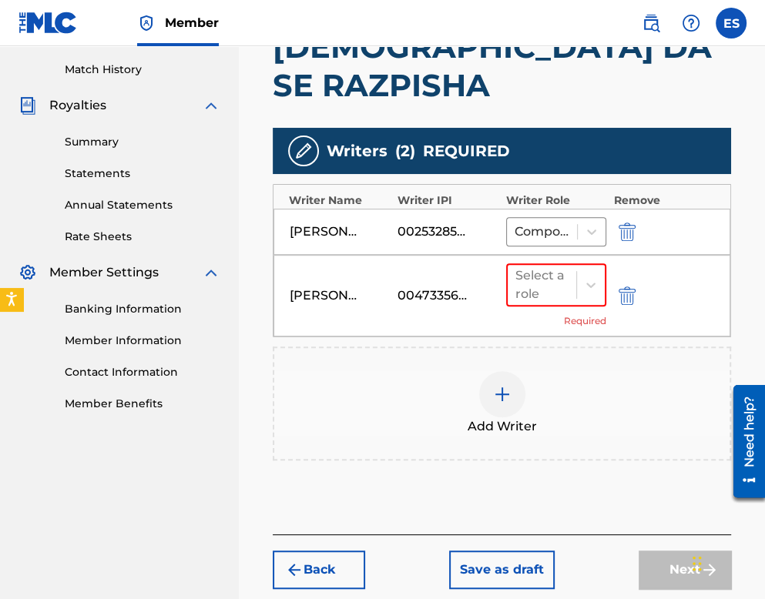
scroll to position [457, 0]
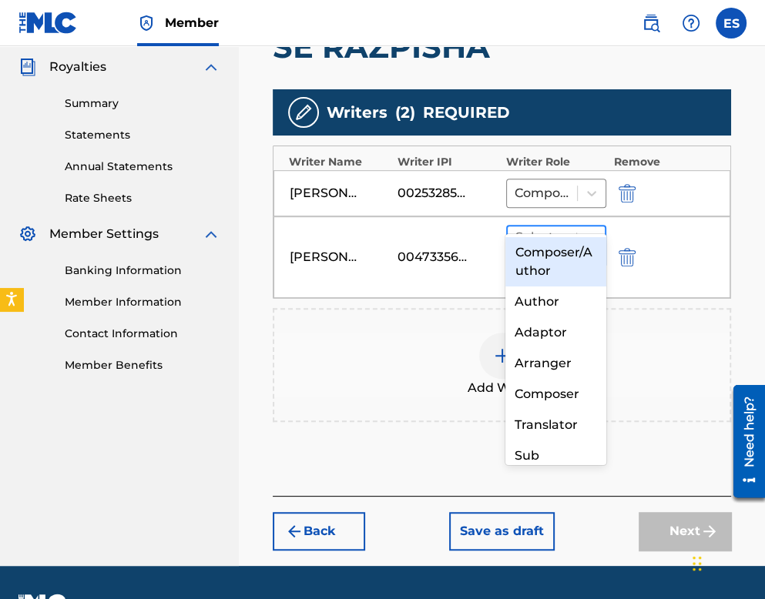
click at [531, 236] on div at bounding box center [541, 247] width 53 height 22
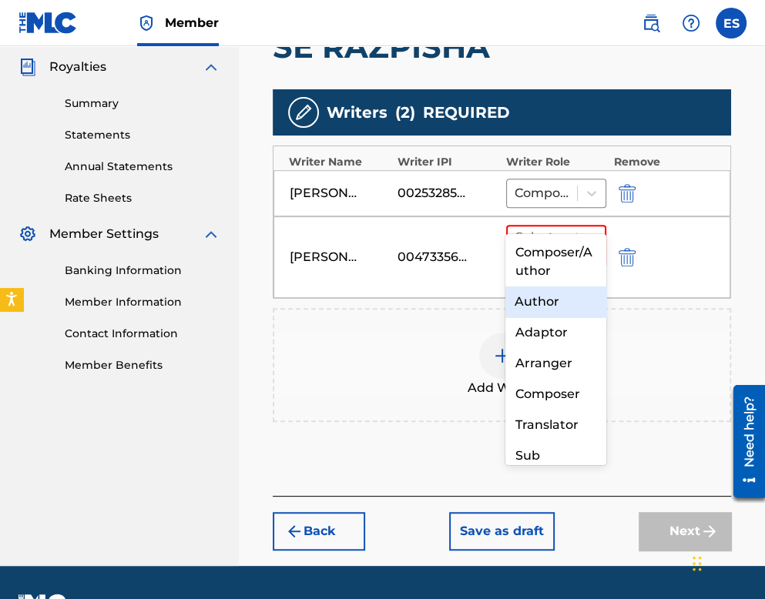
click at [564, 313] on div "Author" at bounding box center [555, 301] width 100 height 31
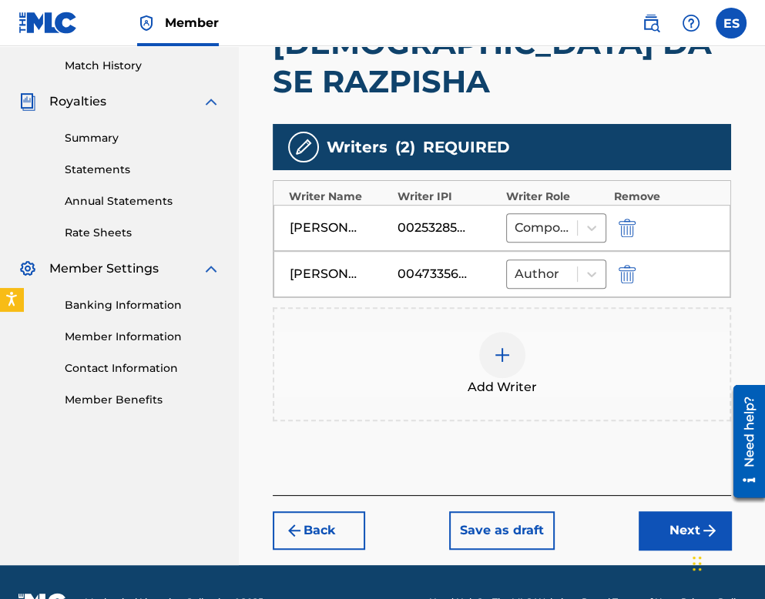
click at [684, 511] on button "Next" at bounding box center [684, 530] width 92 height 39
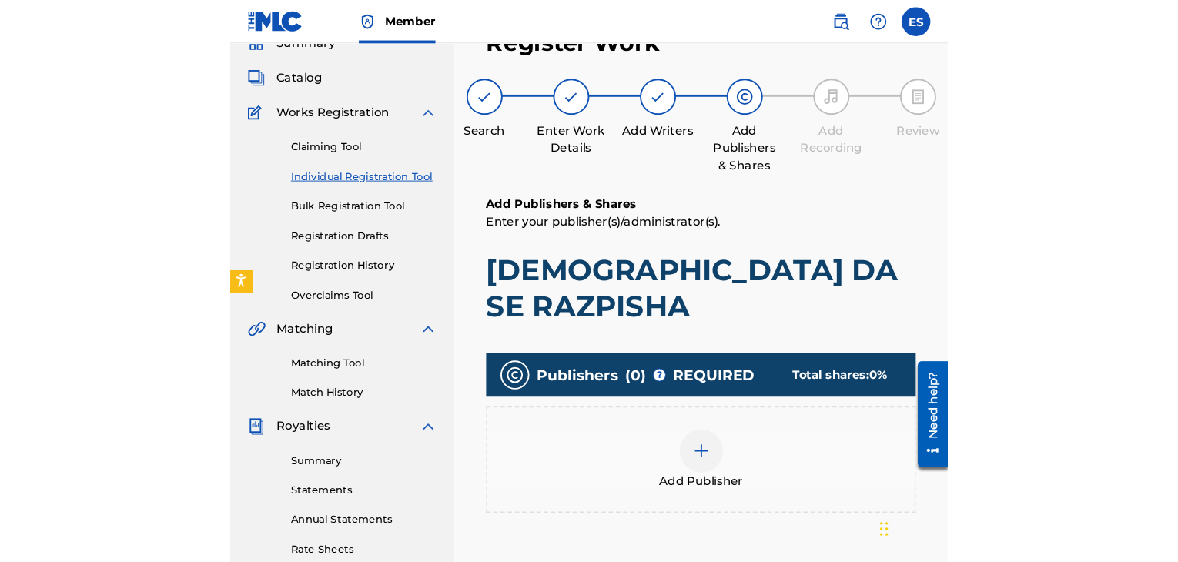
scroll to position [69, 0]
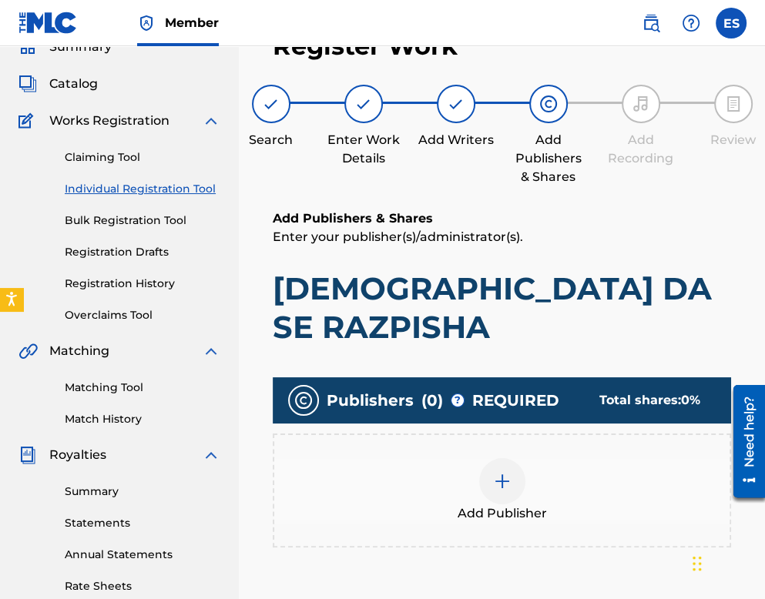
click at [490, 458] on div at bounding box center [502, 481] width 46 height 46
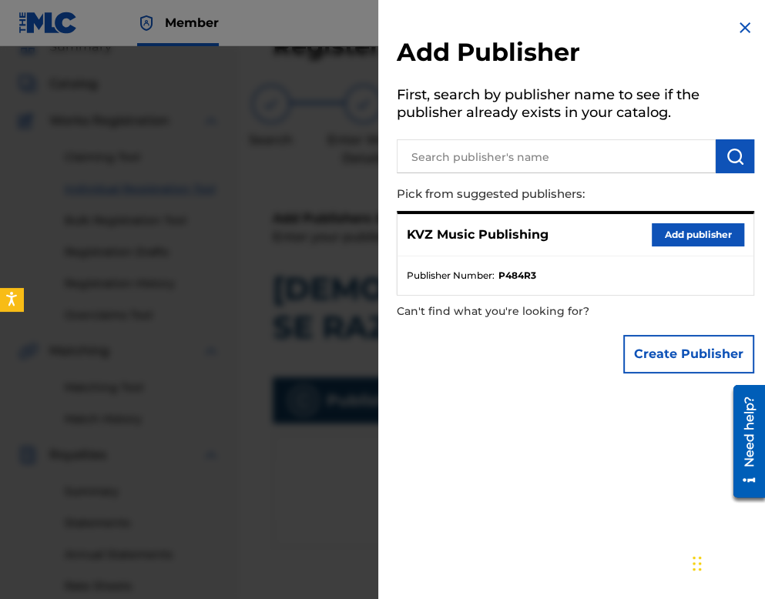
click at [683, 232] on button "Add publisher" at bounding box center [697, 234] width 92 height 23
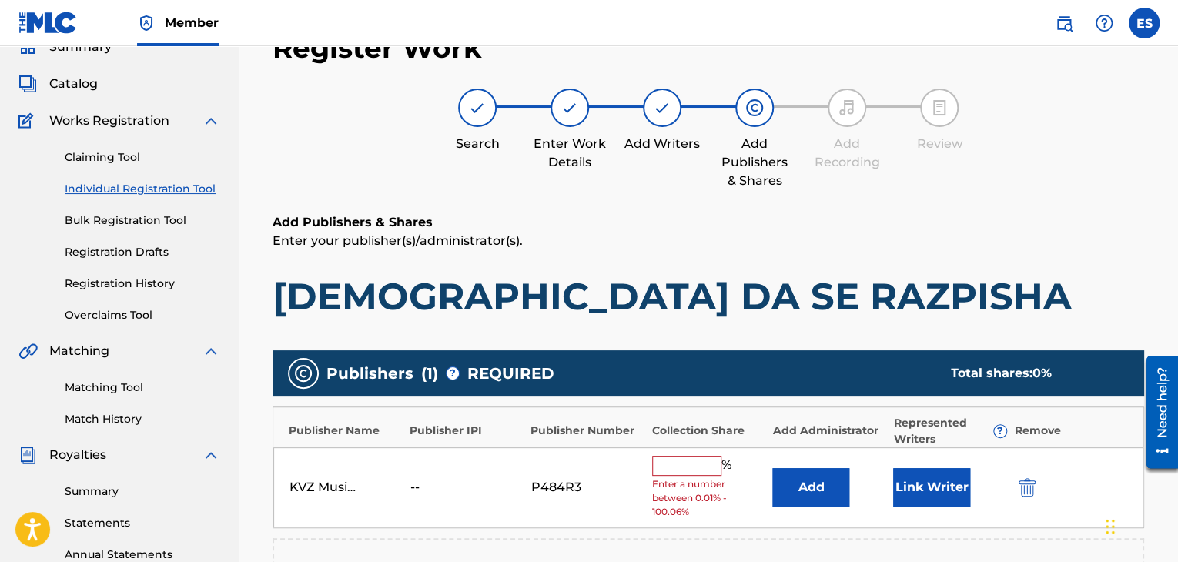
click at [671, 467] on input "text" at bounding box center [686, 466] width 69 height 20
type input "33.33"
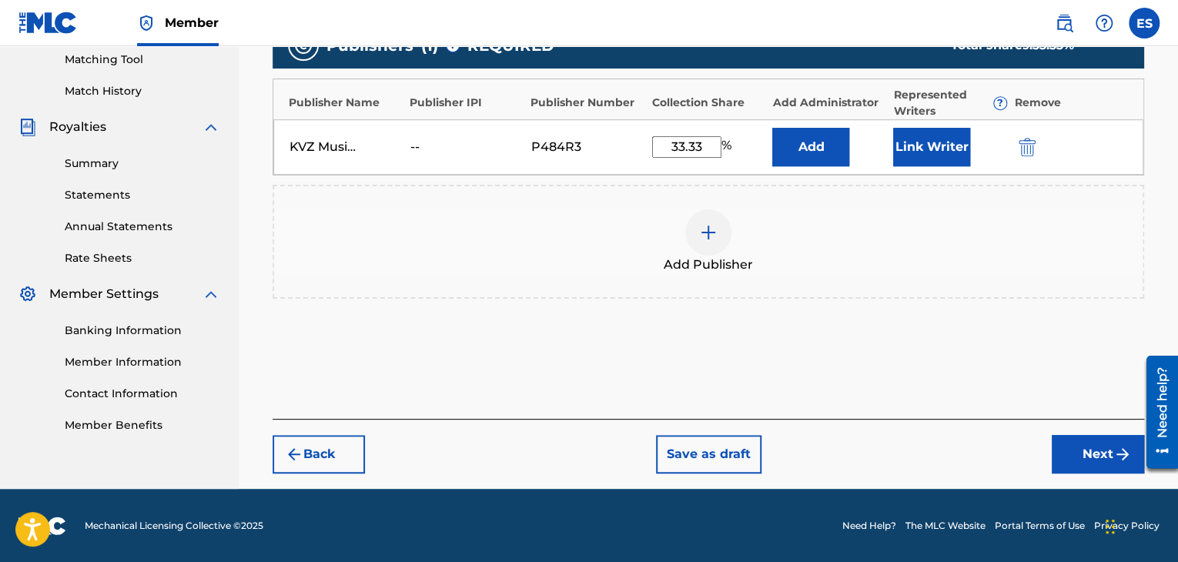
click at [1064, 447] on button "Next" at bounding box center [1098, 454] width 92 height 39
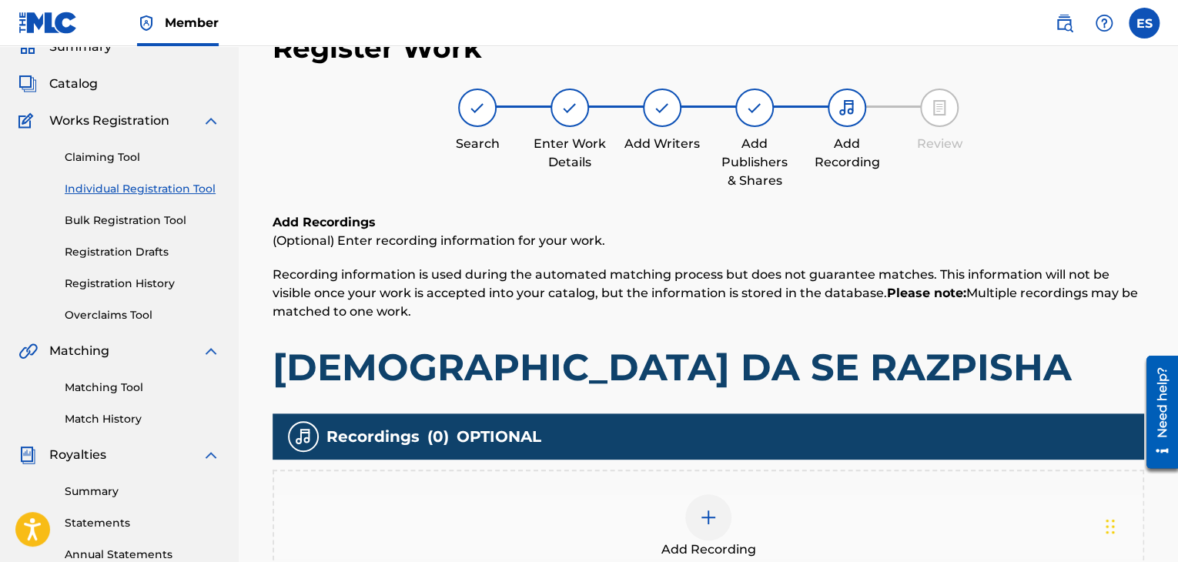
click at [755, 496] on div "Add Recording" at bounding box center [708, 526] width 869 height 65
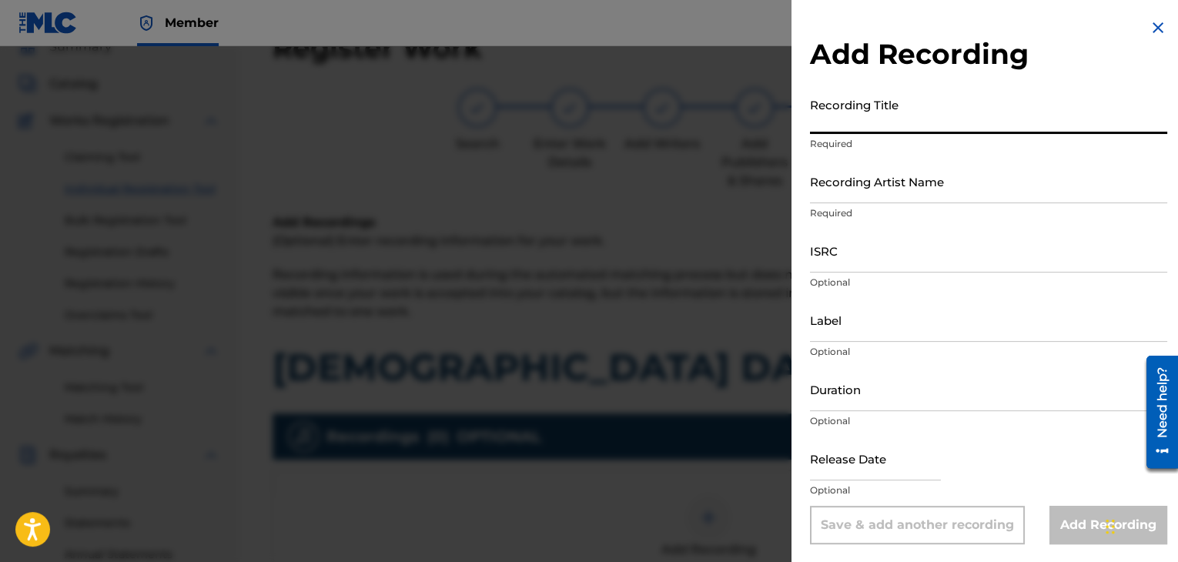
paste input "[DEMOGRAPHIC_DATA] Da Se Razpisha"
type input "[DEMOGRAPHIC_DATA] Da Se Razpisha"
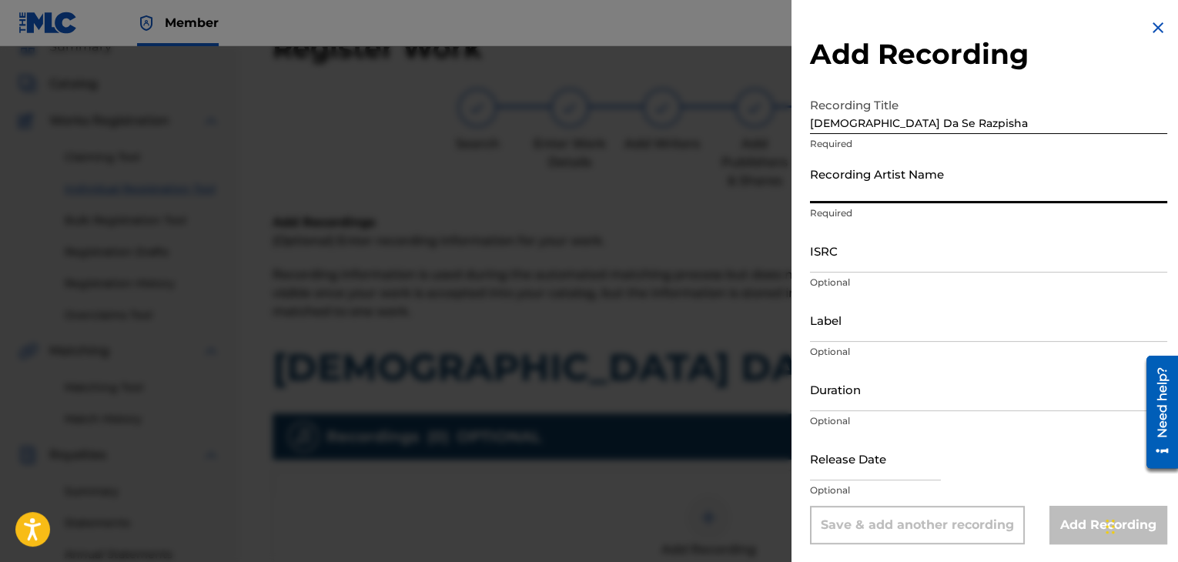
paste input "[PERSON_NAME]"
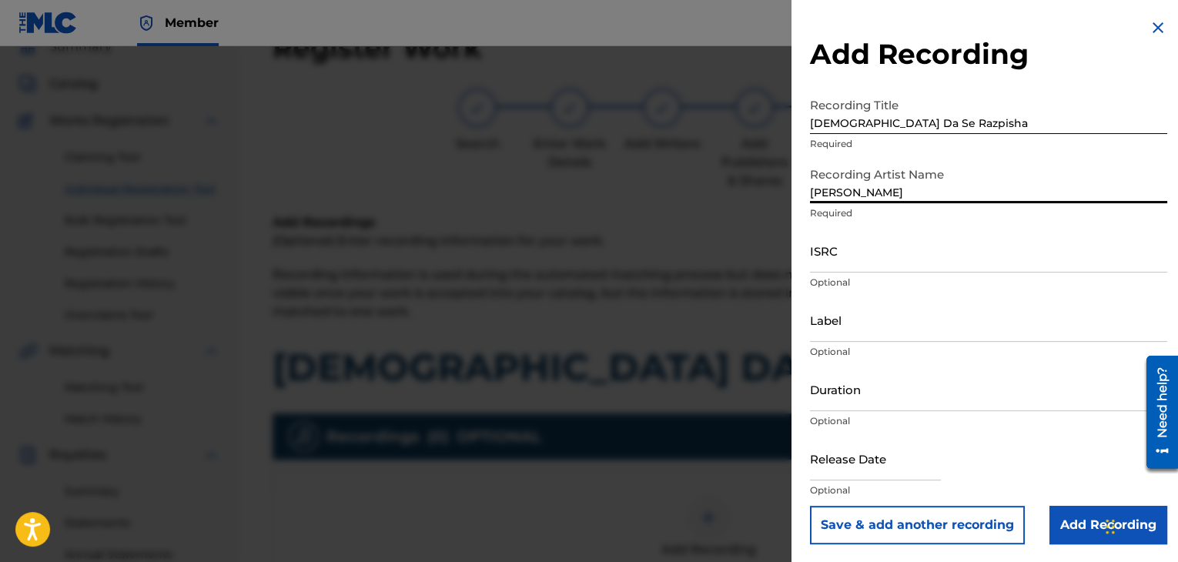
type input "[PERSON_NAME]"
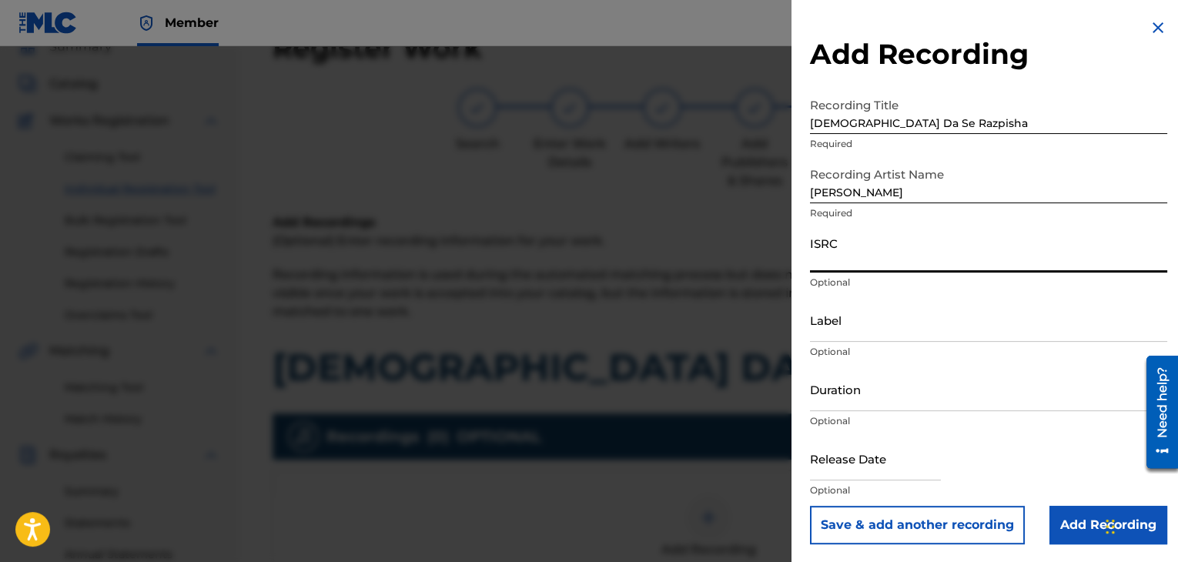
paste input "BGA561100008"
type input "BGA561100008"
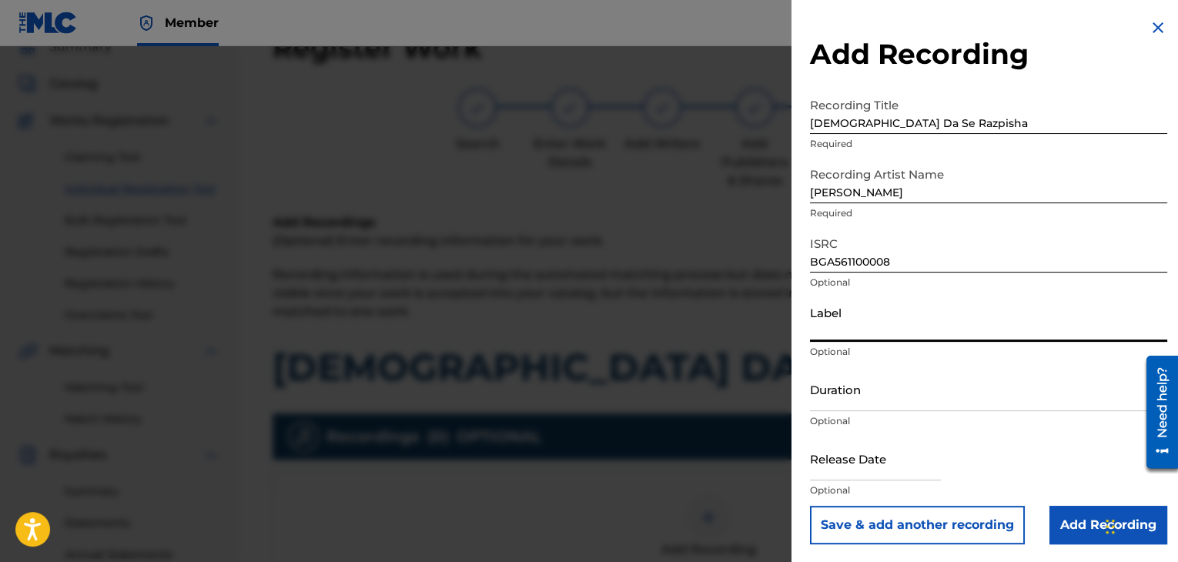
paste input "Ara Audio Video"
type input "Ara Audio Video"
click at [890, 401] on input "Duration" at bounding box center [988, 389] width 357 height 44
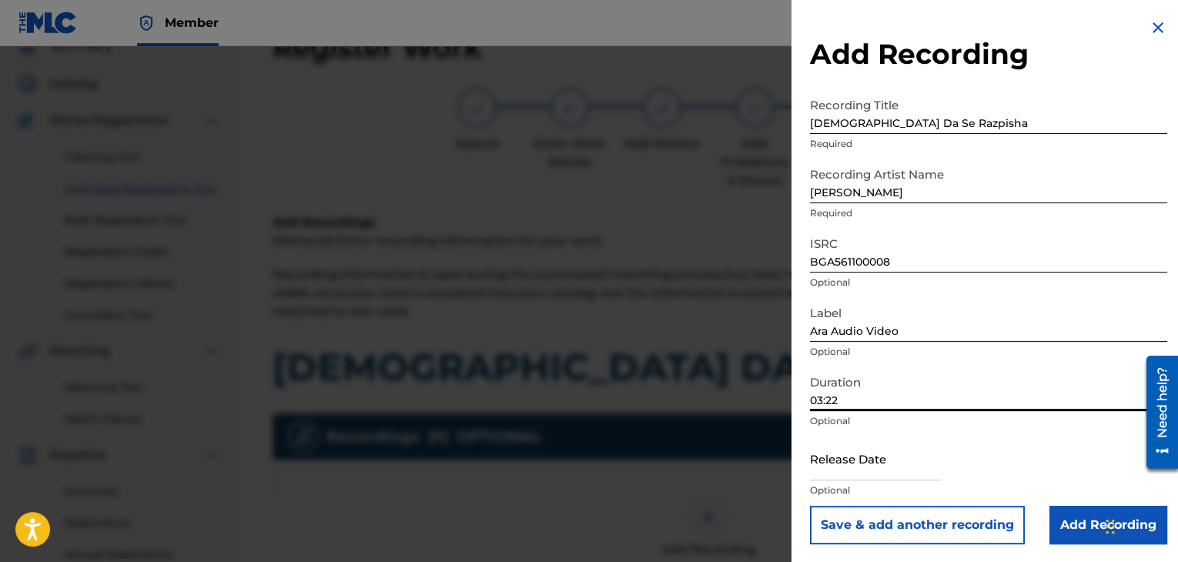
type input "03:22"
click at [1056, 524] on input "Add Recording" at bounding box center [1109, 525] width 118 height 39
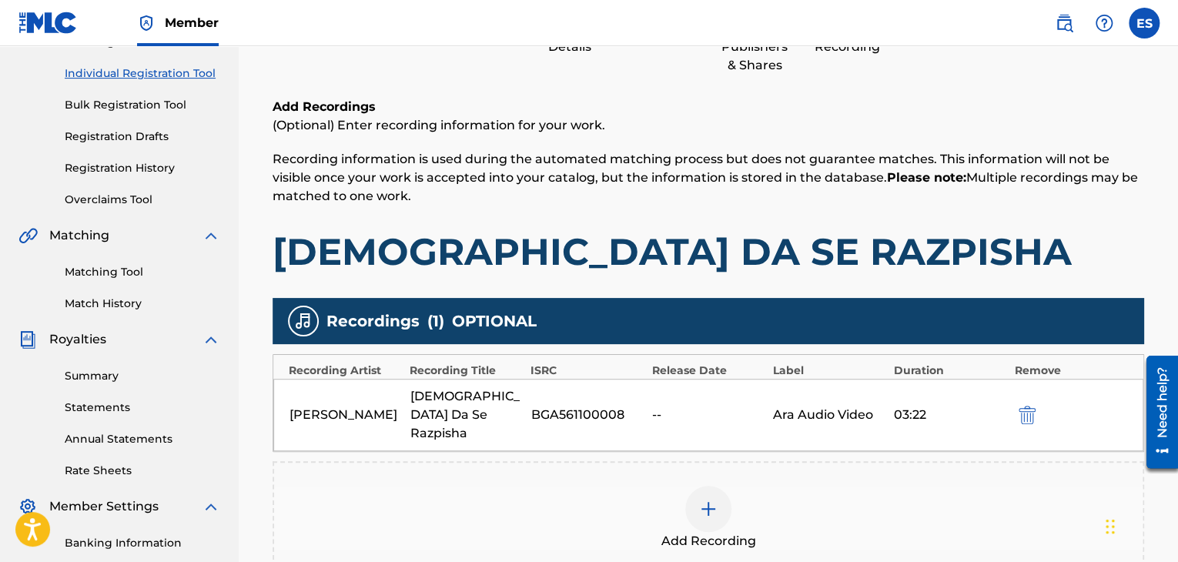
scroll to position [300, 0]
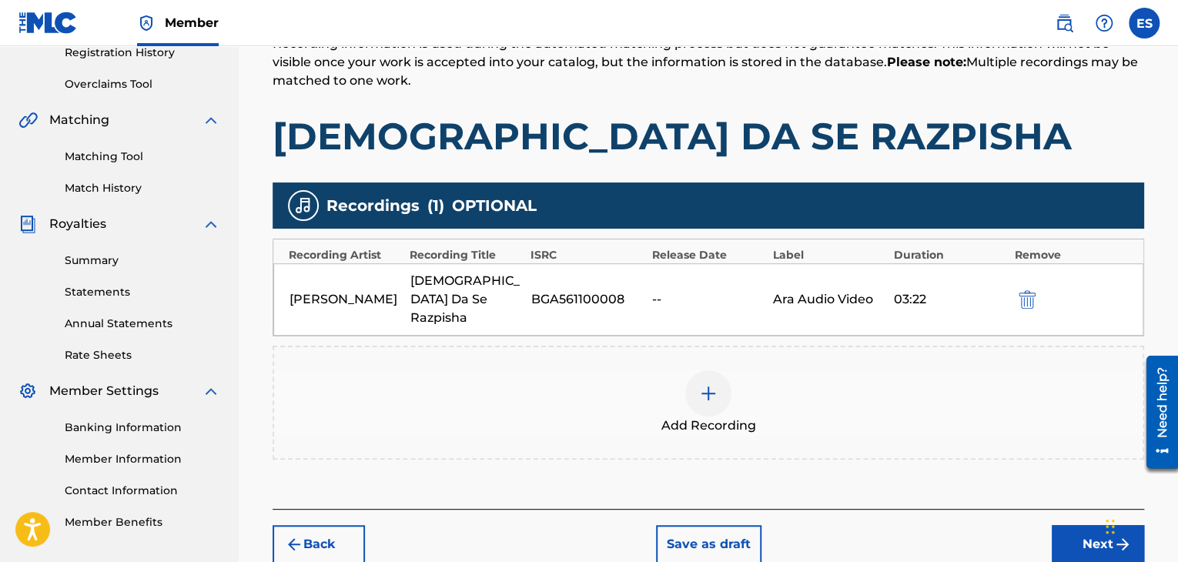
click at [777, 390] on div "Add Recording" at bounding box center [708, 402] width 869 height 65
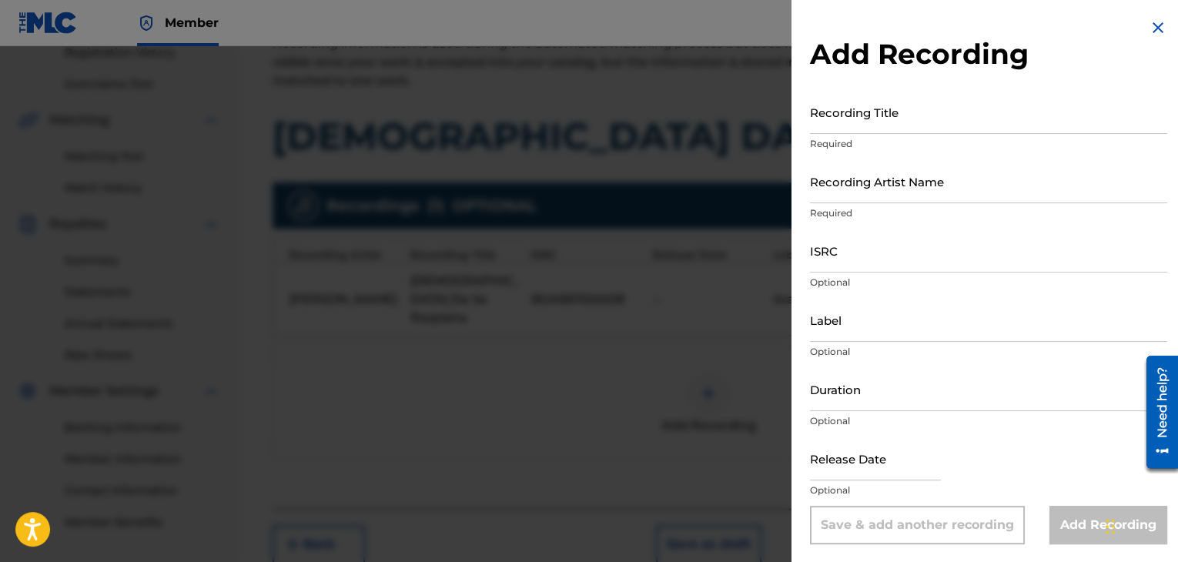
click at [916, 415] on p "Optional" at bounding box center [988, 421] width 357 height 14
click at [912, 396] on input "Duration" at bounding box center [988, 389] width 357 height 44
type input "03:22"
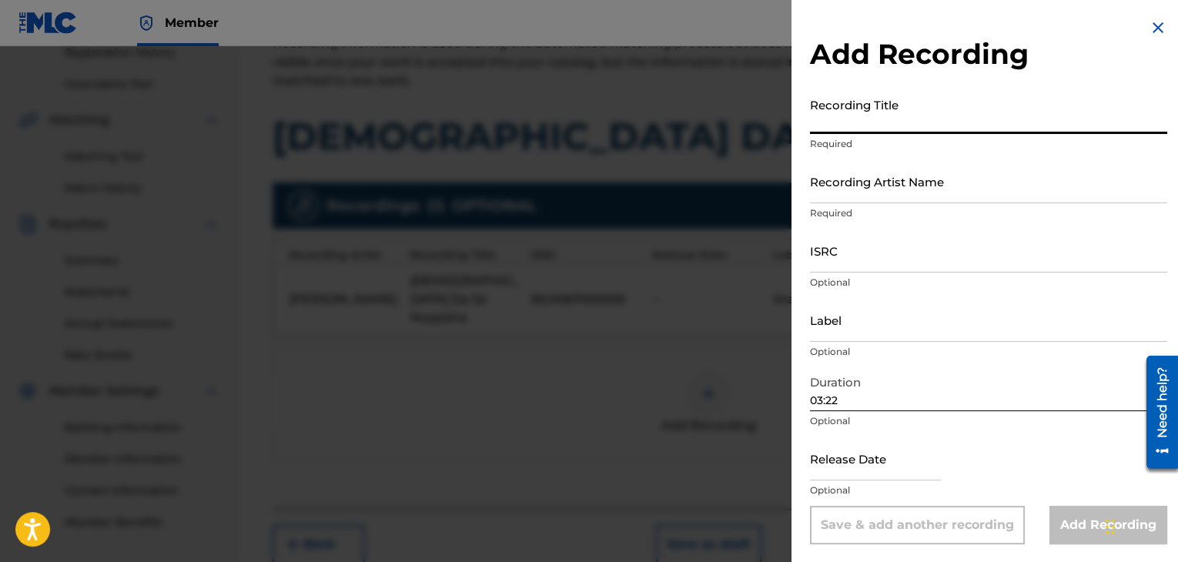
paste input "[DEMOGRAPHIC_DATA] Da Se Razpisha"
type input "[DEMOGRAPHIC_DATA] Da Se Razpisha"
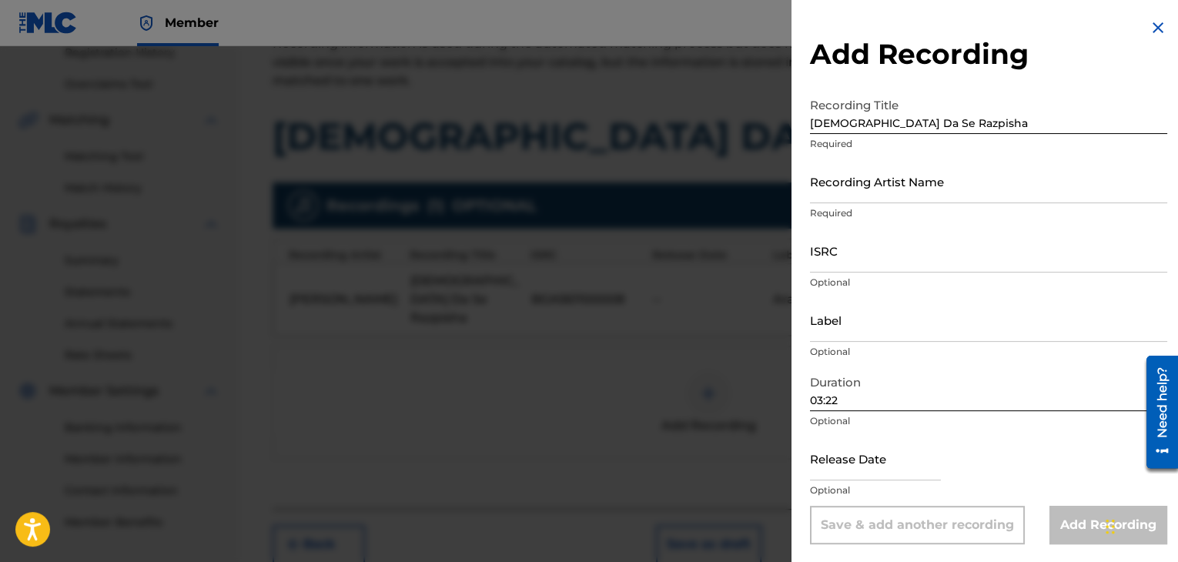
drag, startPoint x: 932, startPoint y: 148, endPoint x: 852, endPoint y: 179, distance: 86.1
paste input "[PERSON_NAME]"
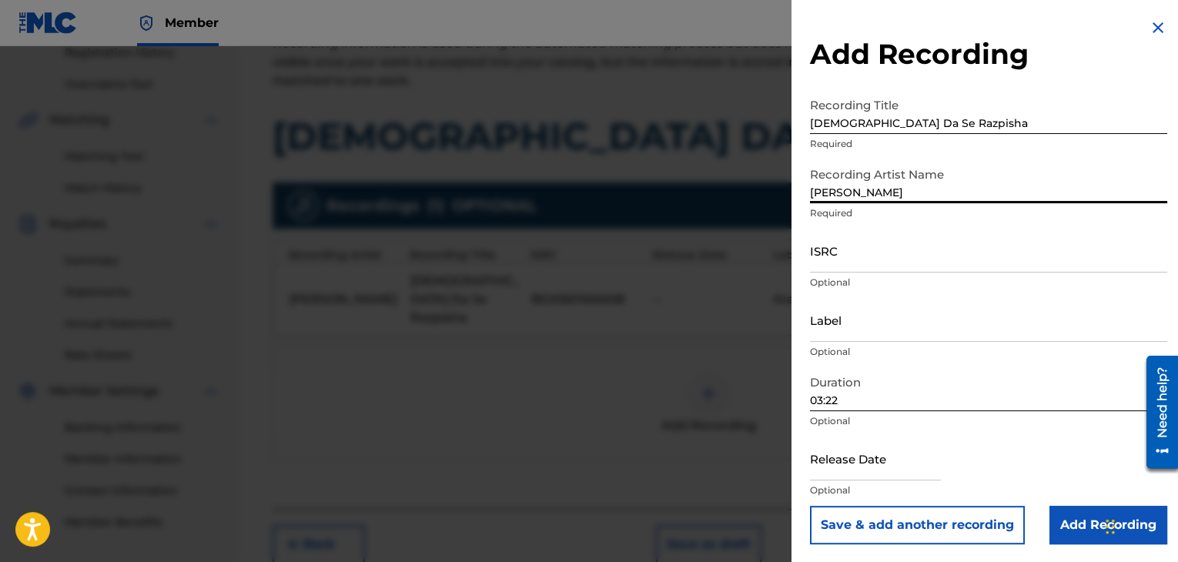
type input "[PERSON_NAME]"
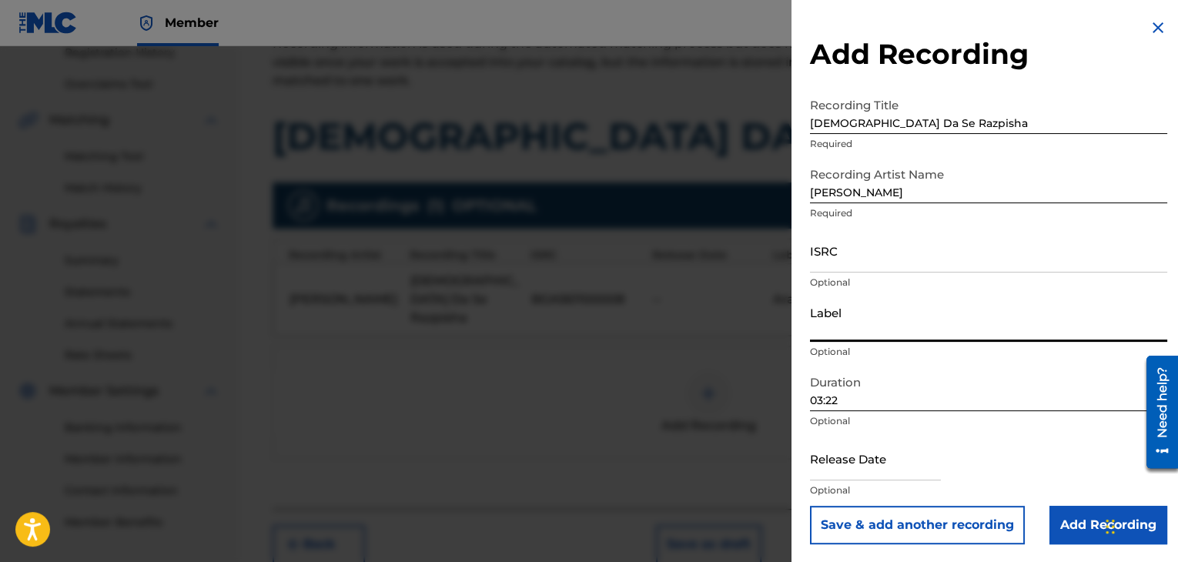
paste input "Ara Audio Video"
type input "Ara Audio Video"
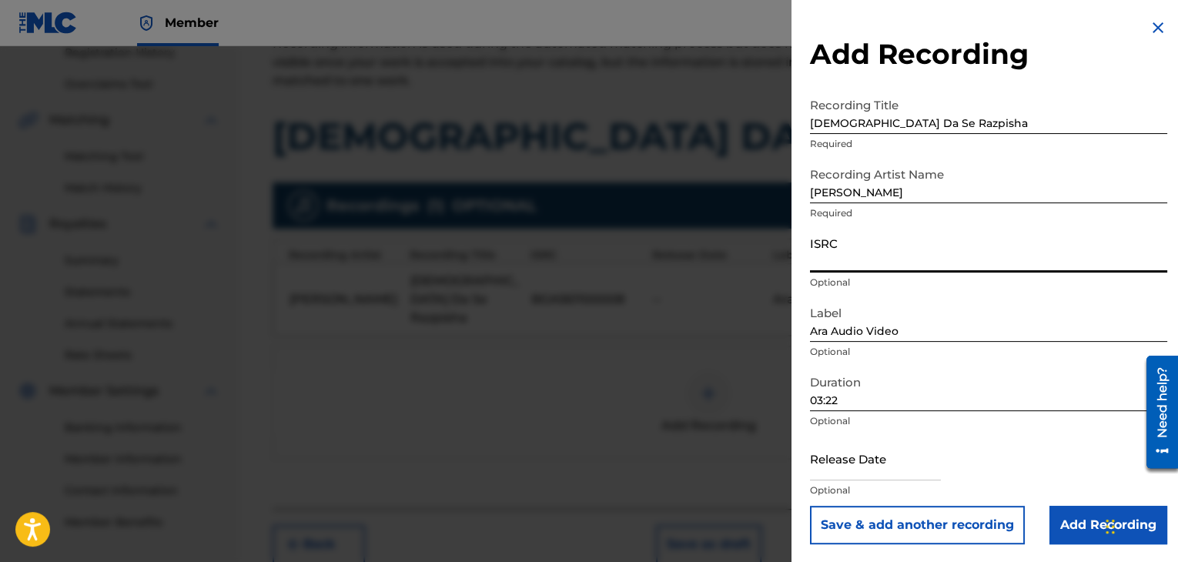
paste input "BGA561100853"
type input "BGA561100853"
click at [1056, 511] on input "Add Recording" at bounding box center [1109, 525] width 118 height 39
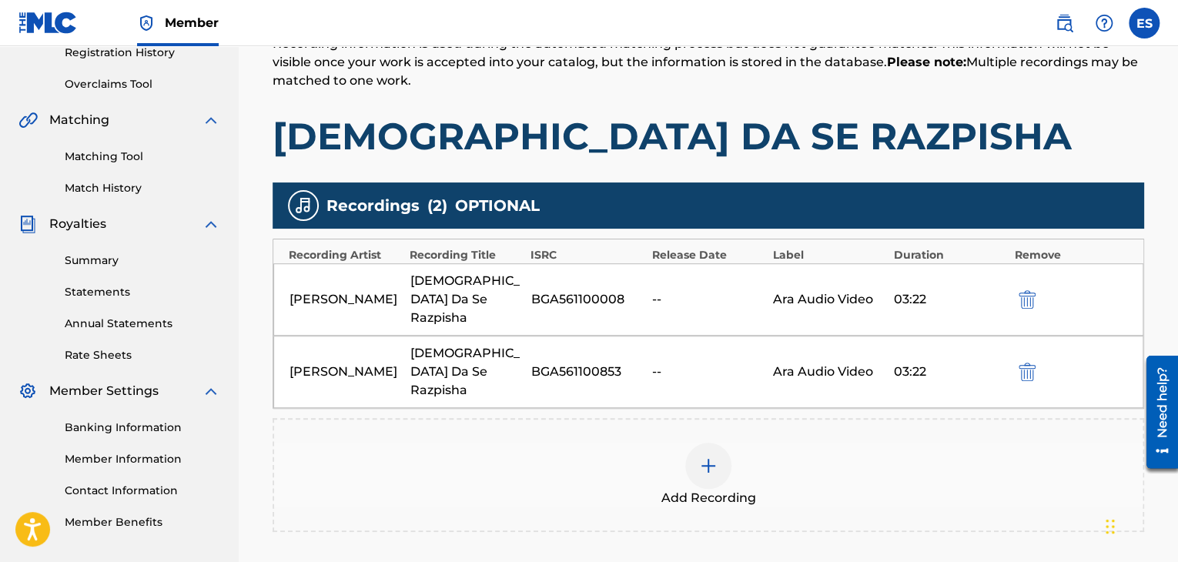
click at [576, 443] on div "Add Recording" at bounding box center [708, 475] width 869 height 65
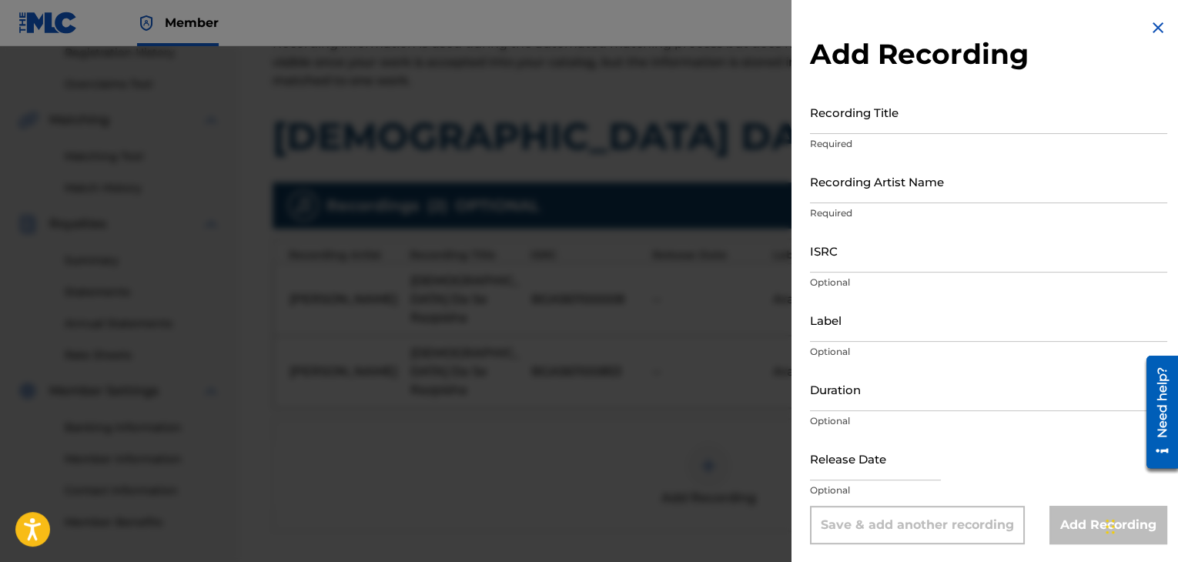
drag, startPoint x: 948, startPoint y: 130, endPoint x: 896, endPoint y: 119, distance: 52.9
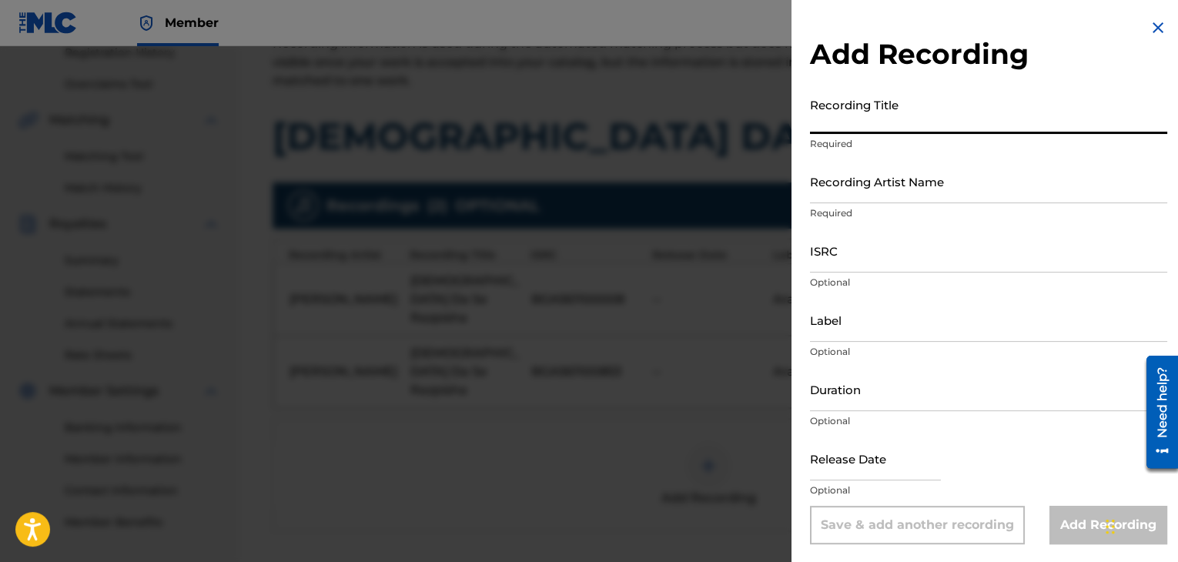
paste input "[DEMOGRAPHIC_DATA] Da Se Razpisha"
type input "[DEMOGRAPHIC_DATA] Da Se Razpisha"
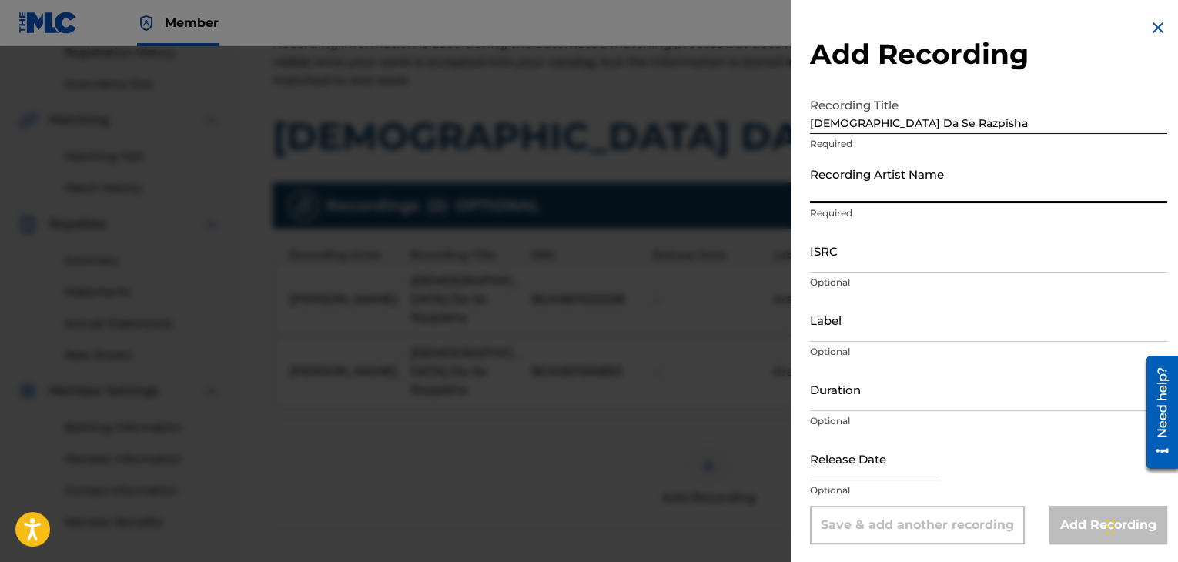
paste input "[PERSON_NAME]"
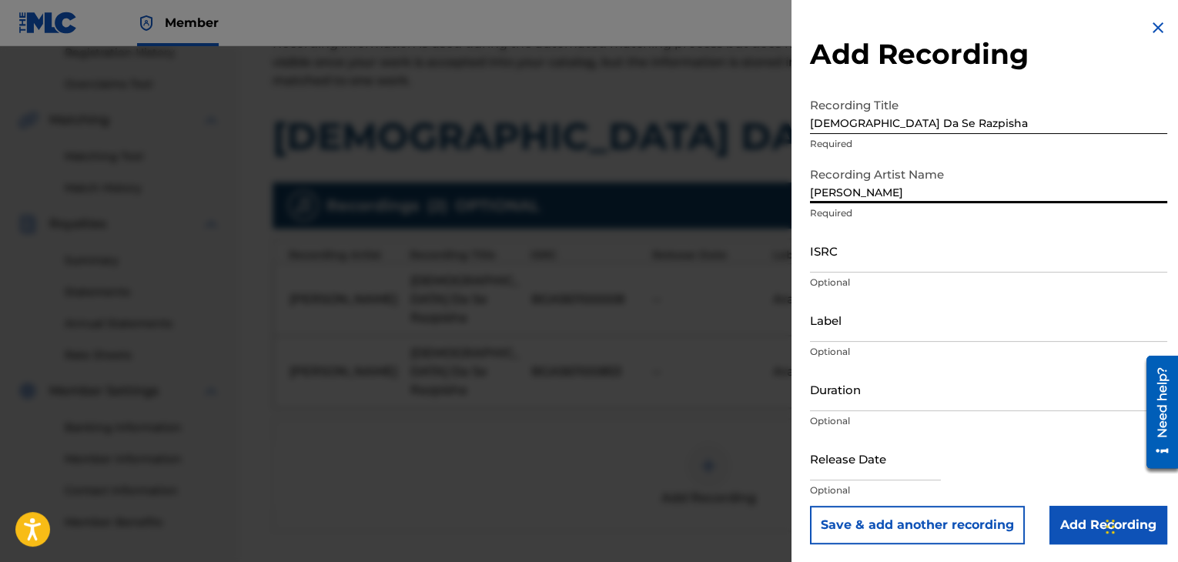
type input "[PERSON_NAME]"
click at [967, 393] on input "Duration" at bounding box center [988, 389] width 357 height 44
type input "03:22"
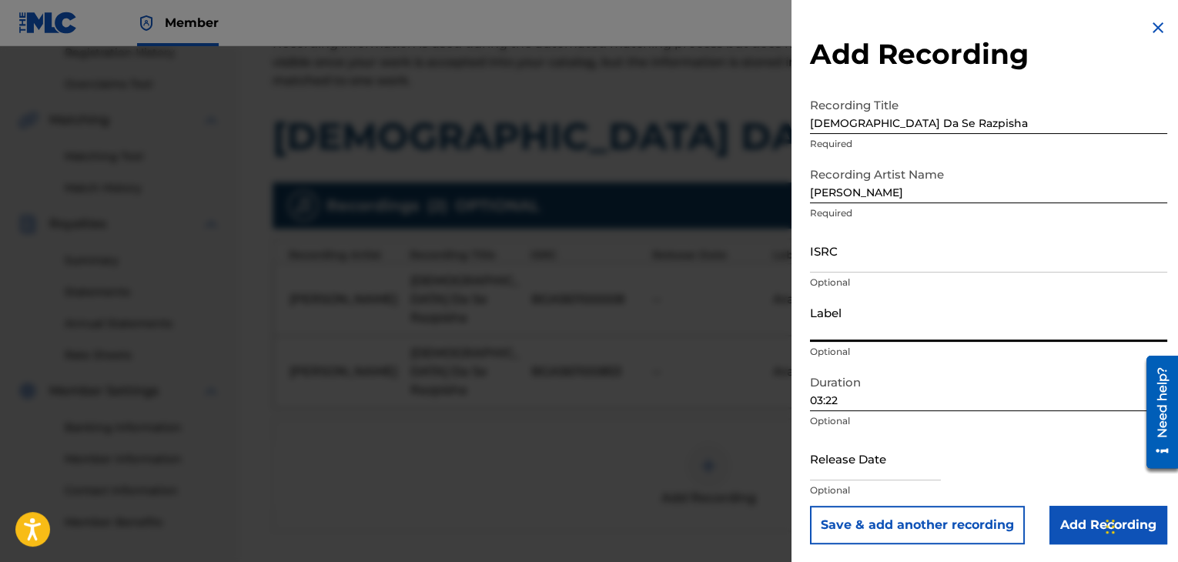
paste input "Ara Audio Video"
type input "Ara Audio Video"
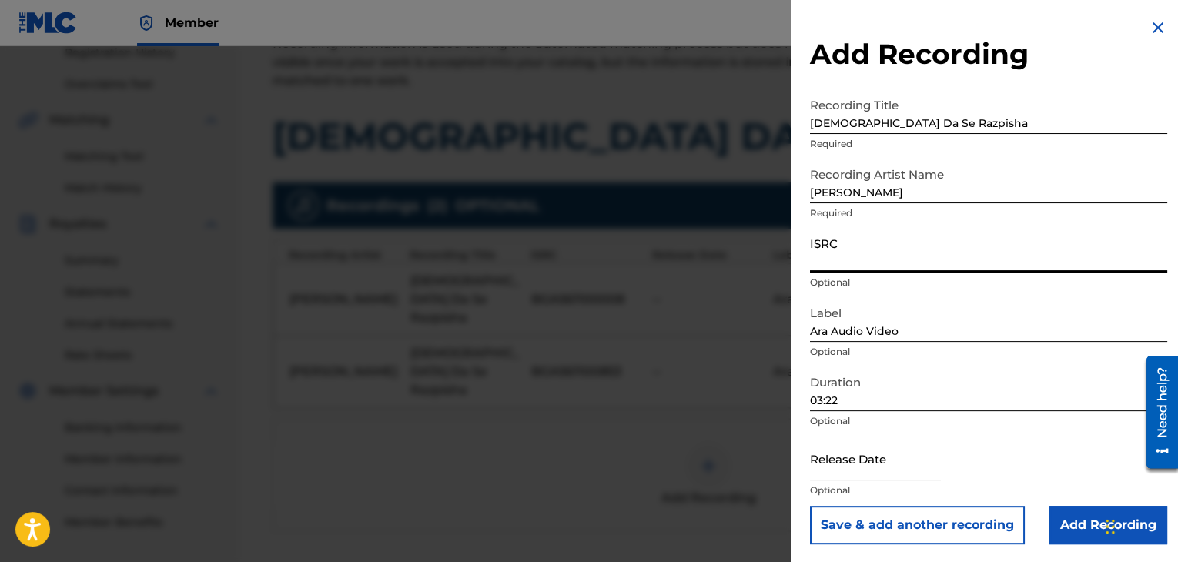
paste input "FR59R2425127"
type input "FR59R2425127"
click at [1072, 526] on input "Add Recording" at bounding box center [1109, 525] width 118 height 39
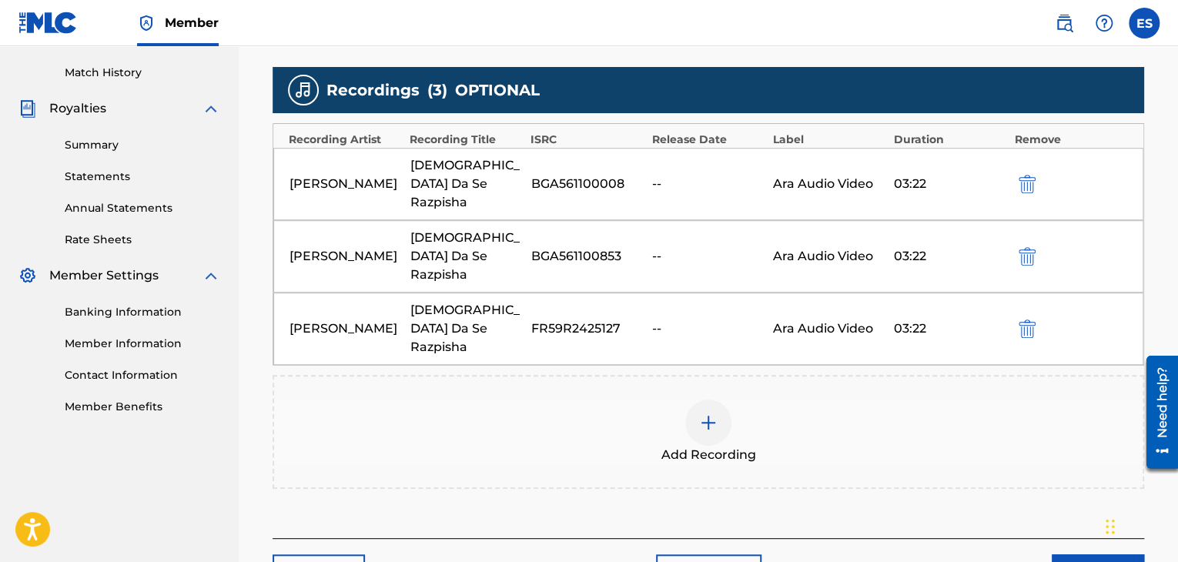
scroll to position [478, 0]
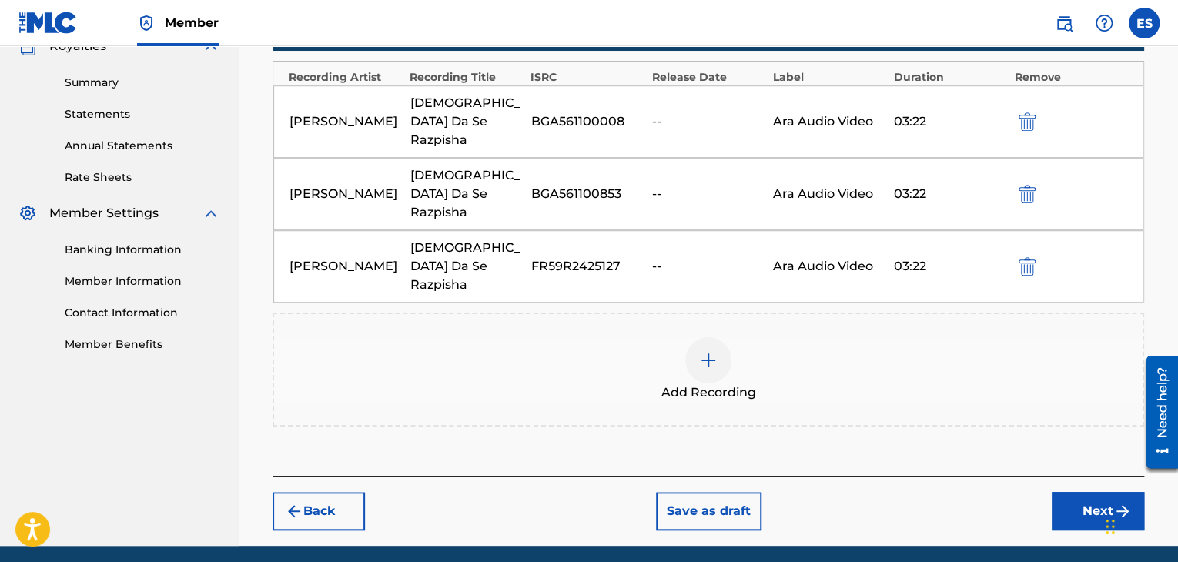
click at [327, 492] on button "Back" at bounding box center [319, 511] width 92 height 39
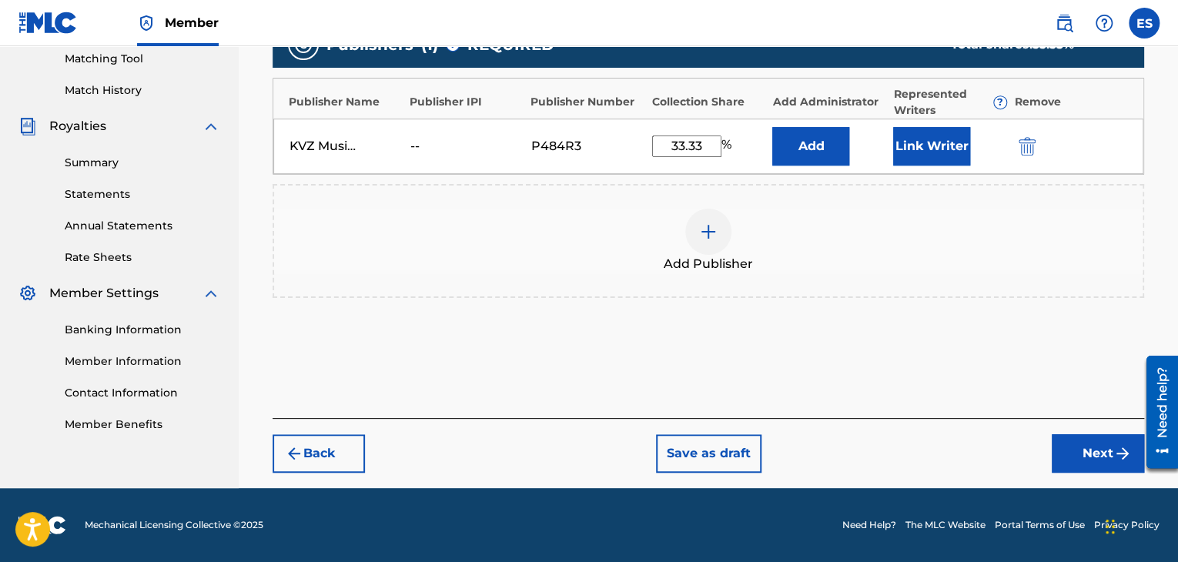
scroll to position [397, 0]
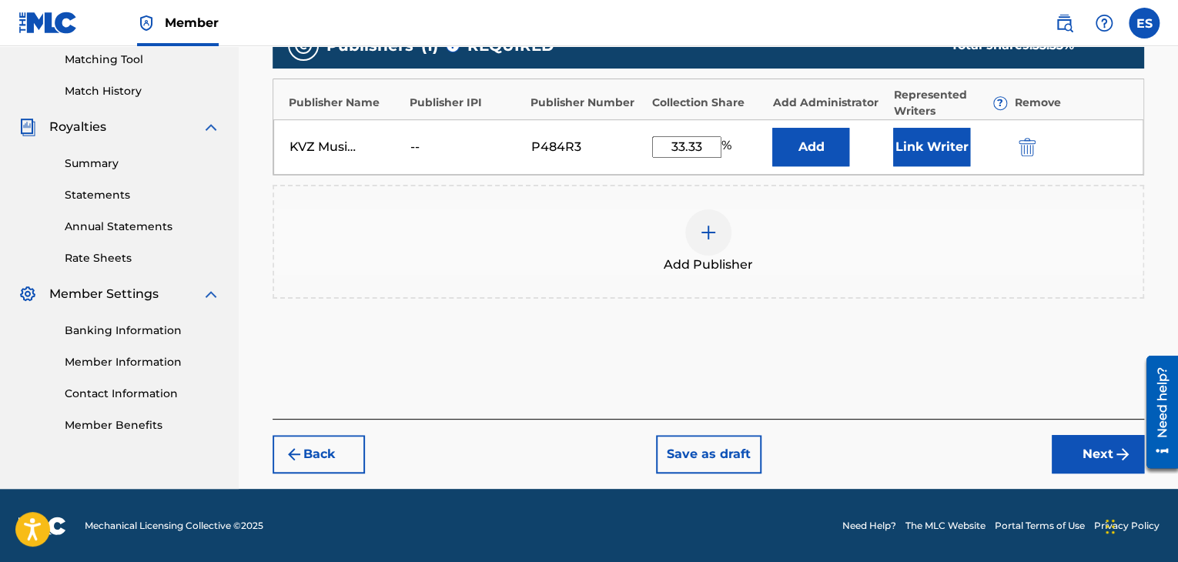
click at [327, 464] on button "Back" at bounding box center [319, 454] width 92 height 39
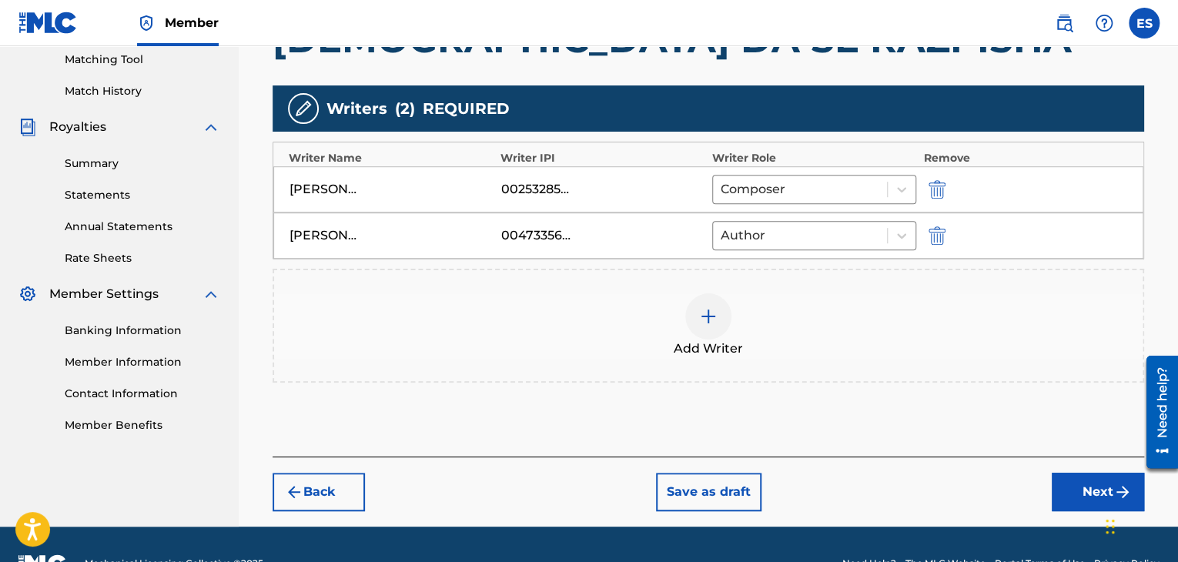
click at [326, 479] on button "Back" at bounding box center [319, 492] width 92 height 39
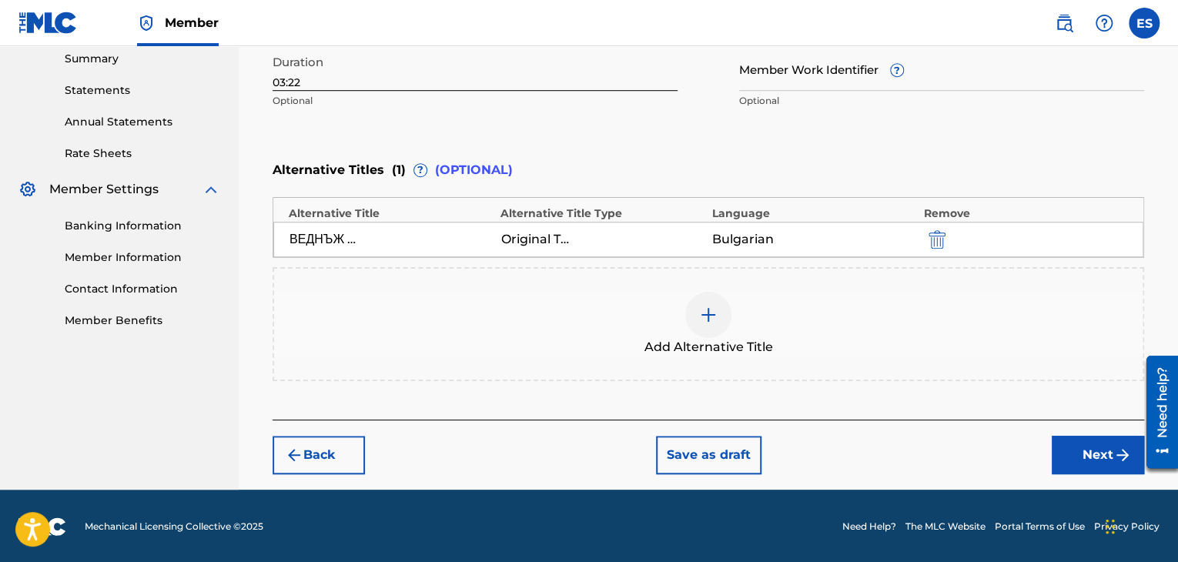
click at [1093, 450] on button "Next" at bounding box center [1098, 455] width 92 height 39
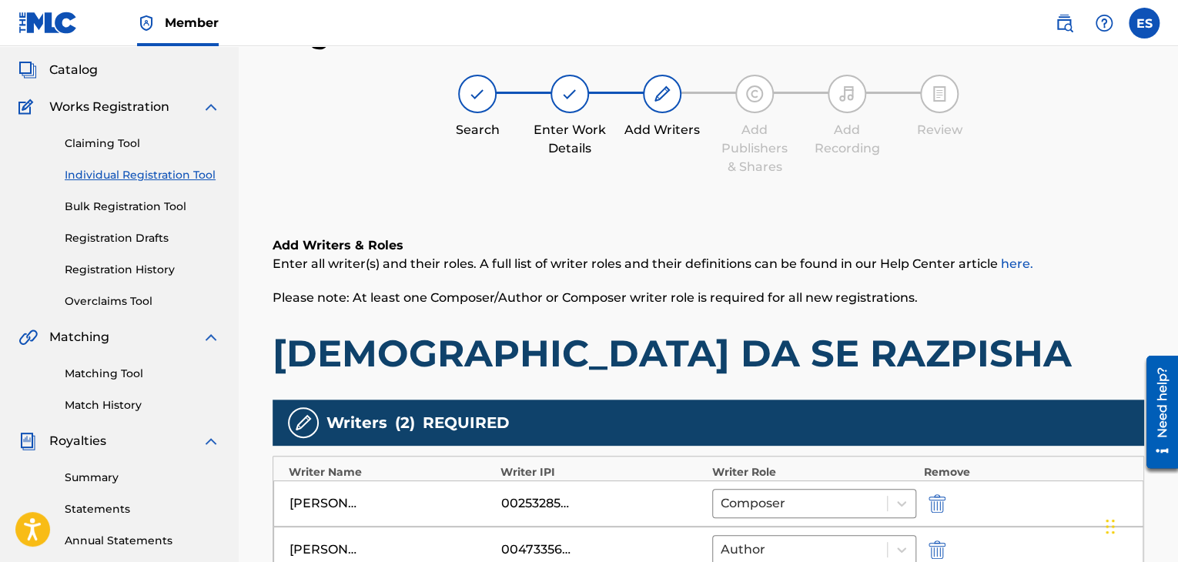
scroll to position [434, 0]
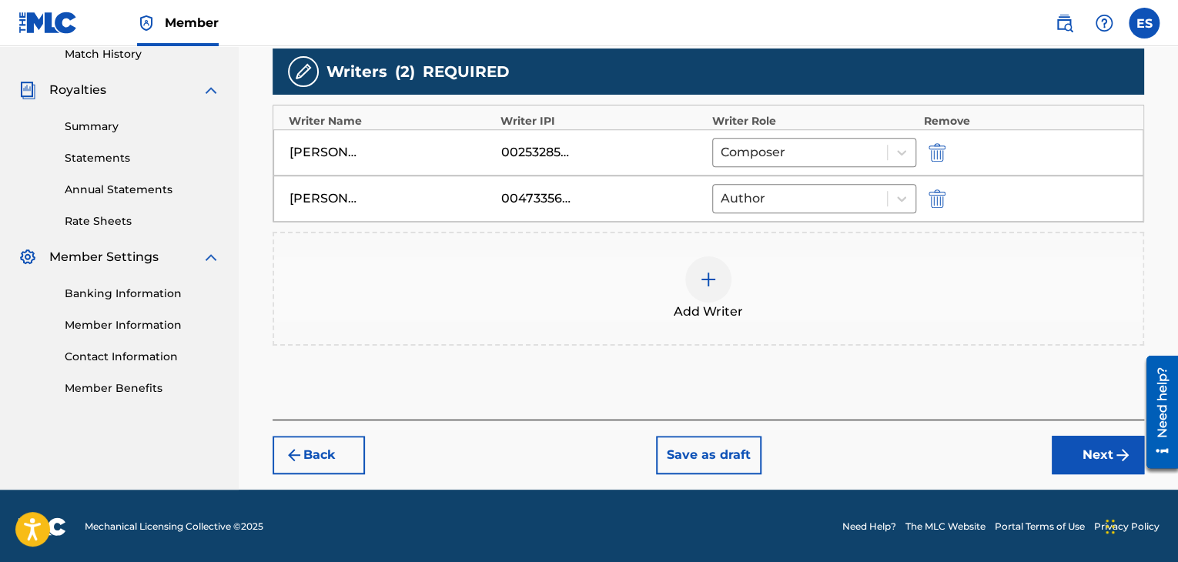
click at [1090, 444] on button "Next" at bounding box center [1098, 455] width 92 height 39
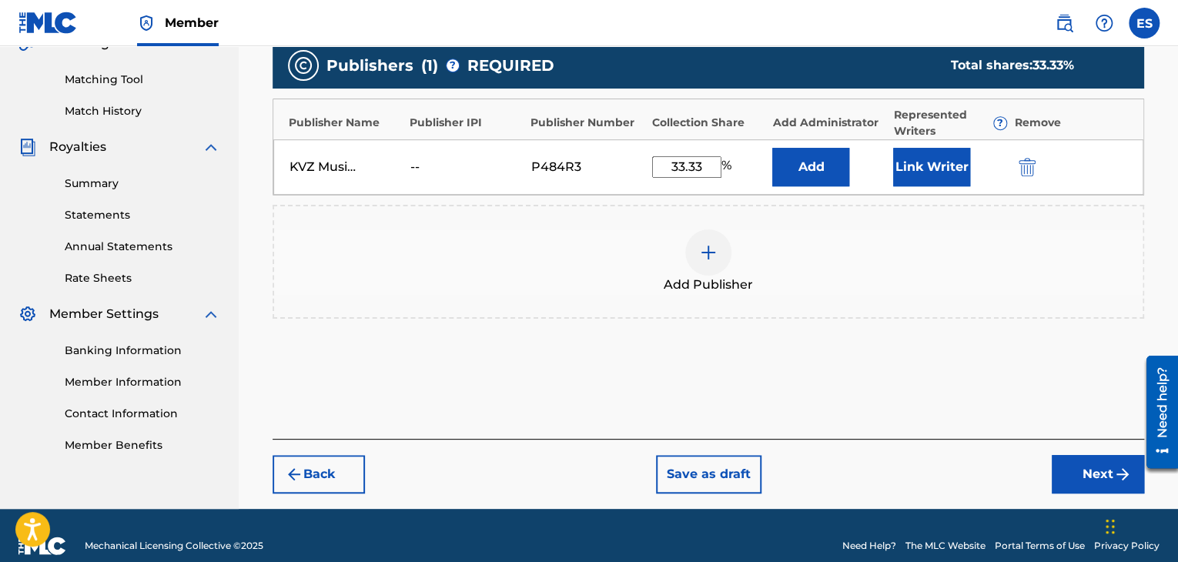
click at [1115, 466] on img "submit" at bounding box center [1122, 474] width 18 height 18
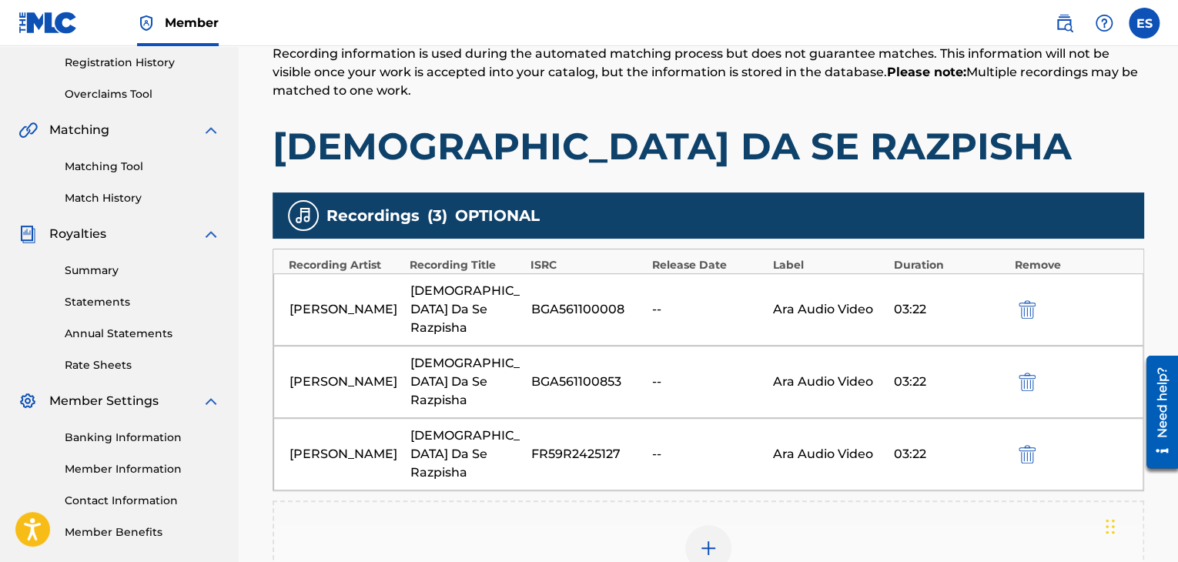
scroll to position [300, 0]
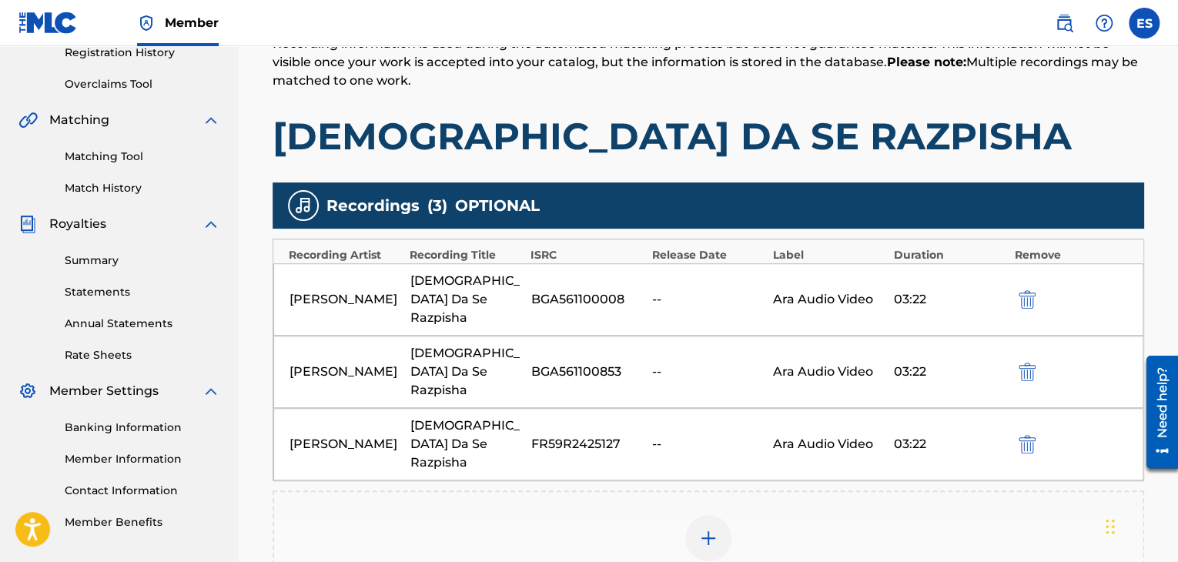
click at [735, 490] on div "Add Recording" at bounding box center [709, 547] width 872 height 114
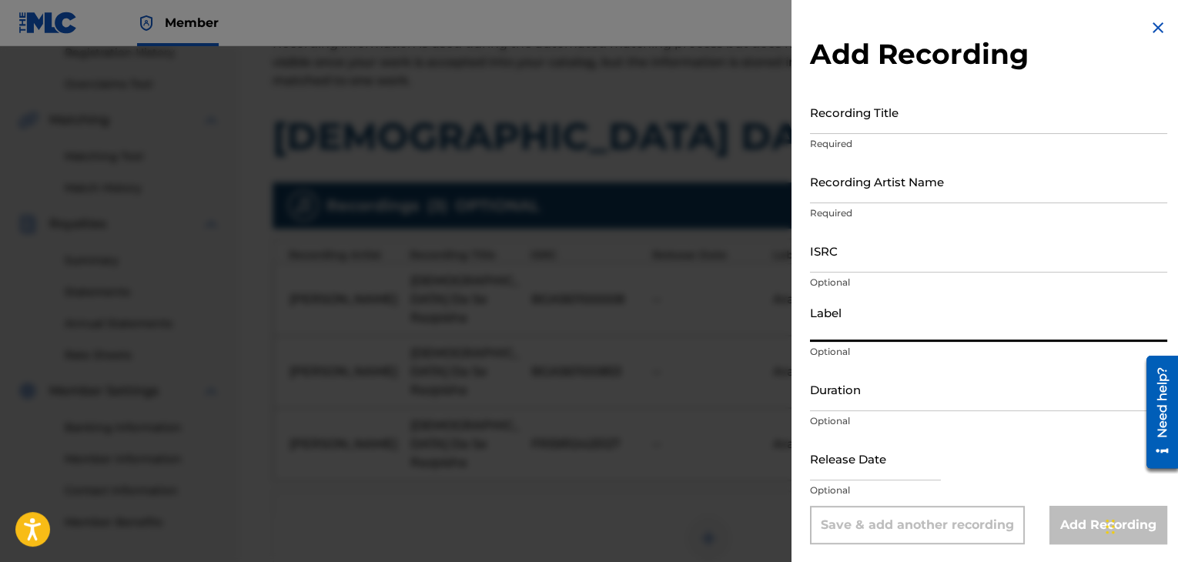
paste input "BGA561100853"
type input "BGA561100853"
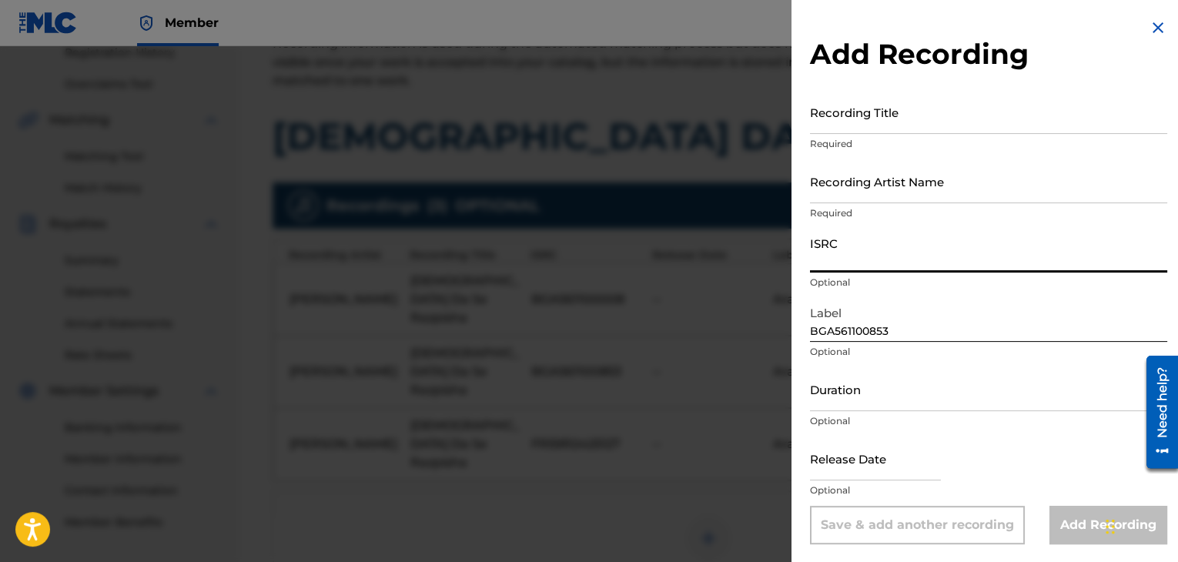
paste input "BGA561100853"
type input "BGA561100853"
drag, startPoint x: 837, startPoint y: 351, endPoint x: 822, endPoint y: 315, distance: 39.0
click at [822, 315] on input "BGA561100853" at bounding box center [988, 320] width 357 height 44
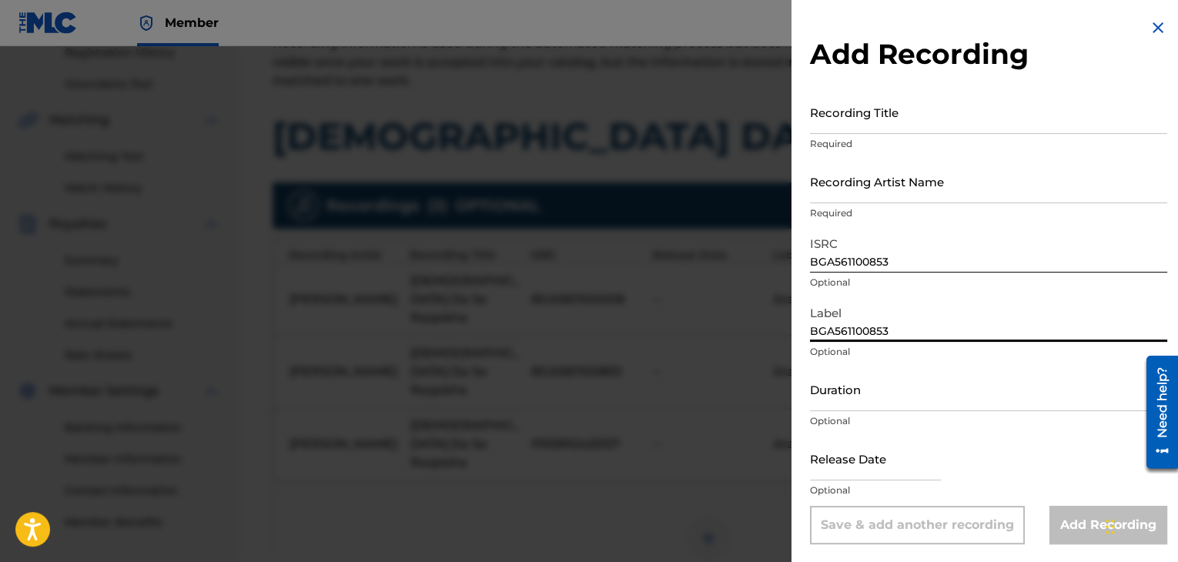
click at [822, 315] on input "BGA561100853" at bounding box center [988, 320] width 357 height 44
paste input "Diapason Records"
type input "Diapason Records"
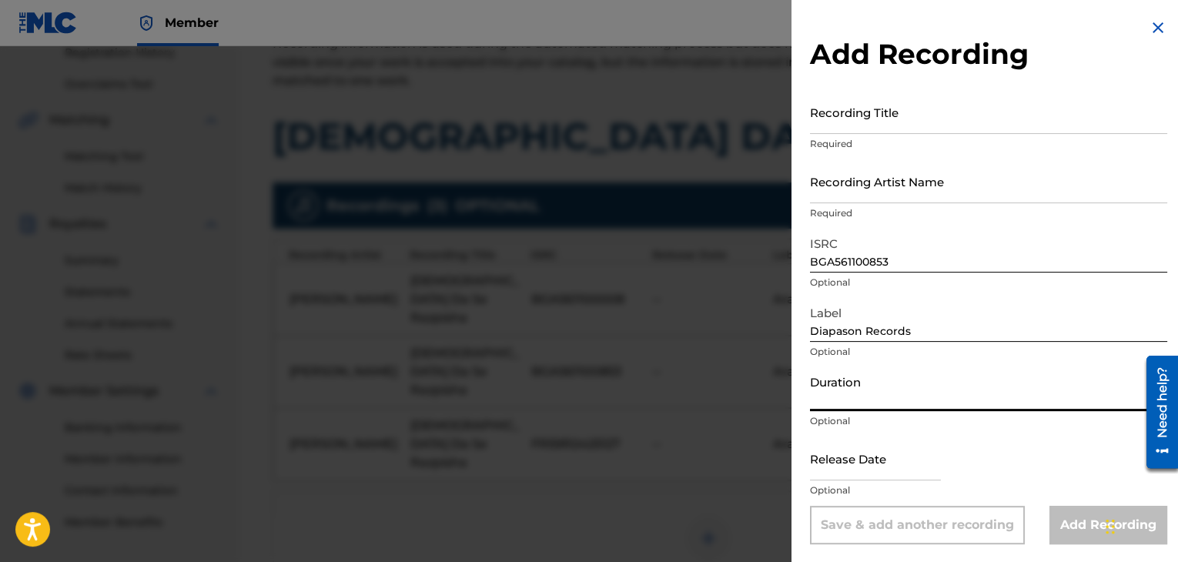
click at [951, 403] on input "Duration" at bounding box center [988, 389] width 357 height 44
type input "03:21"
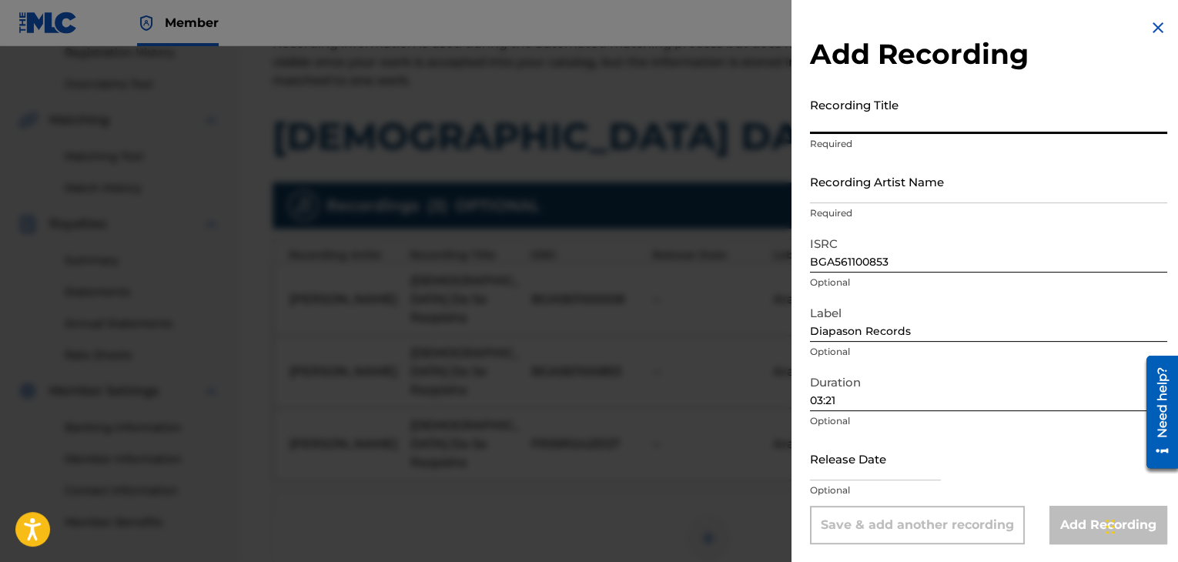
paste input "Vednazh Da Se Razpisha"
type input "Vednazh Da Se Razpisha"
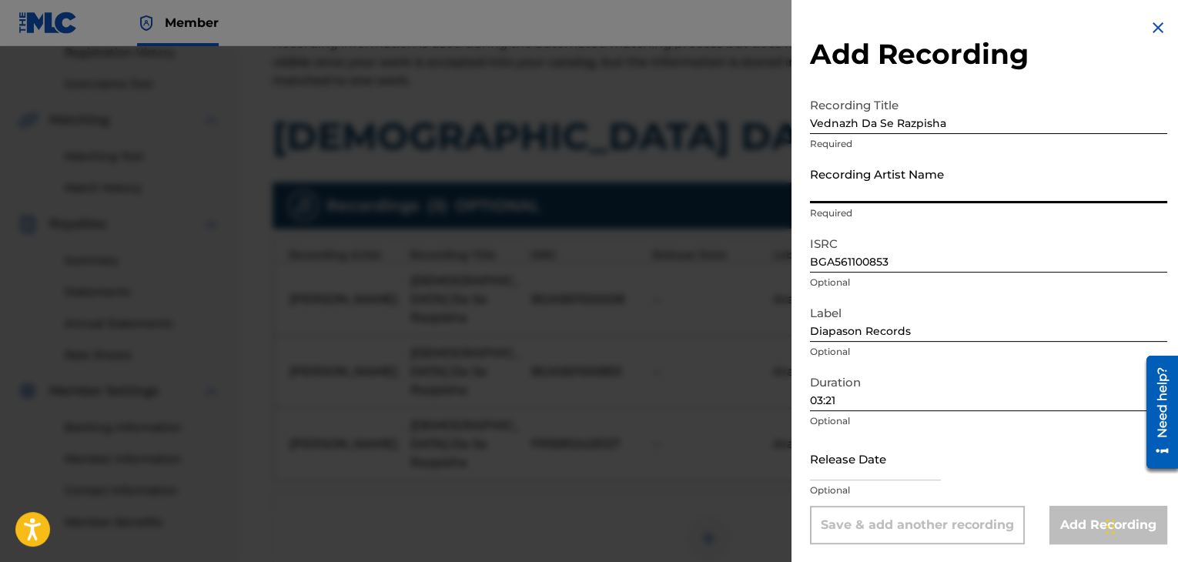
paste input "[PERSON_NAME]"
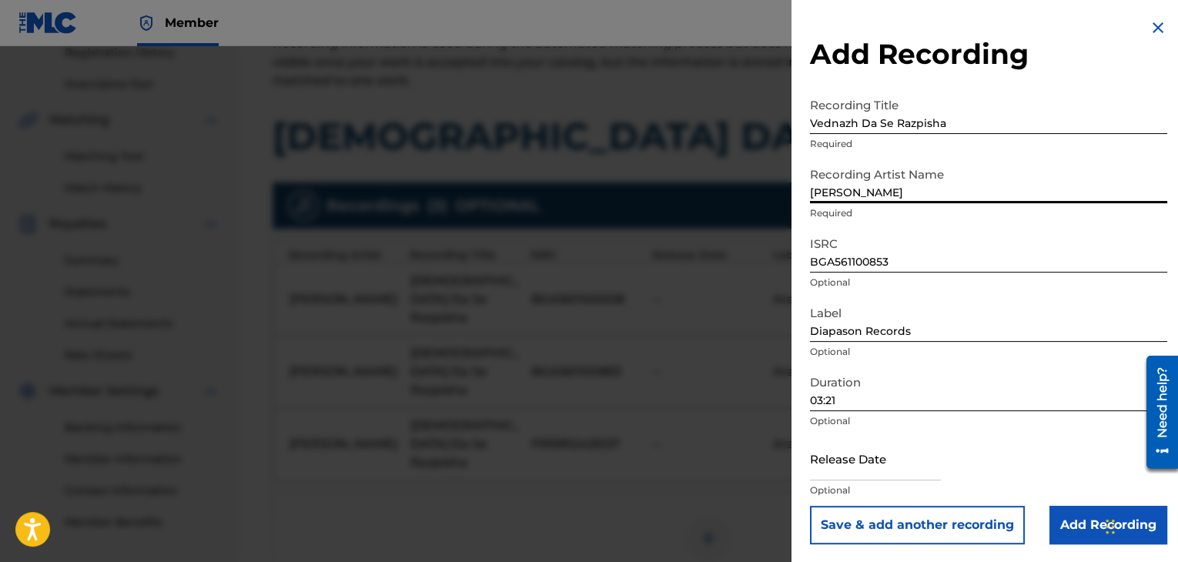
type input "[PERSON_NAME]"
click at [1060, 515] on input "Add Recording" at bounding box center [1109, 525] width 118 height 39
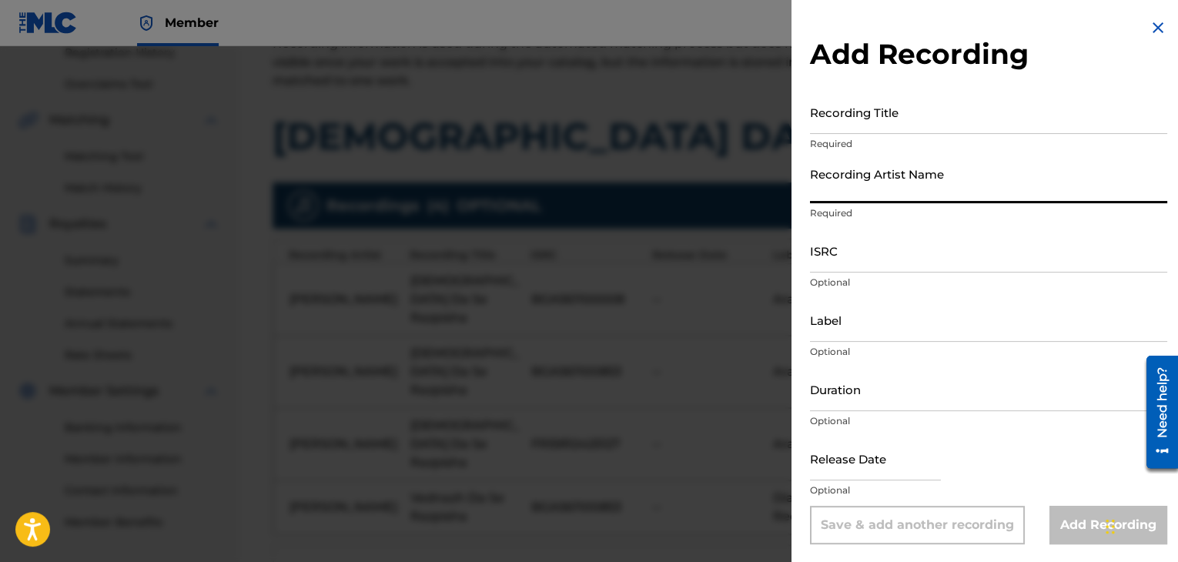
paste input "[PERSON_NAME]"
type input "[PERSON_NAME]"
click at [921, 377] on input "Duration" at bounding box center [988, 389] width 357 height 44
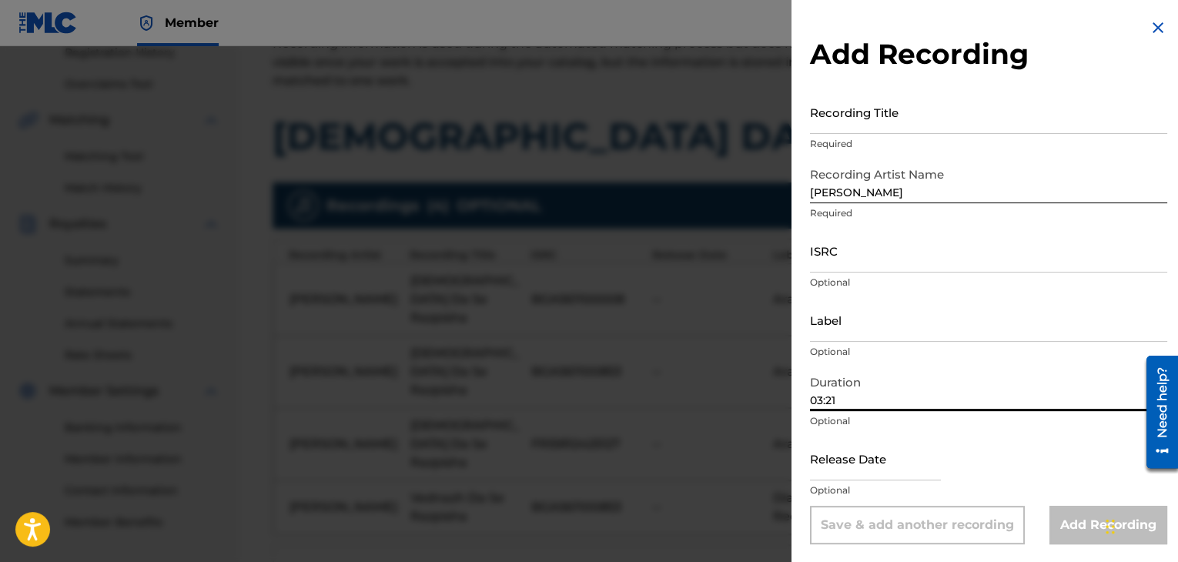
type input "03:21"
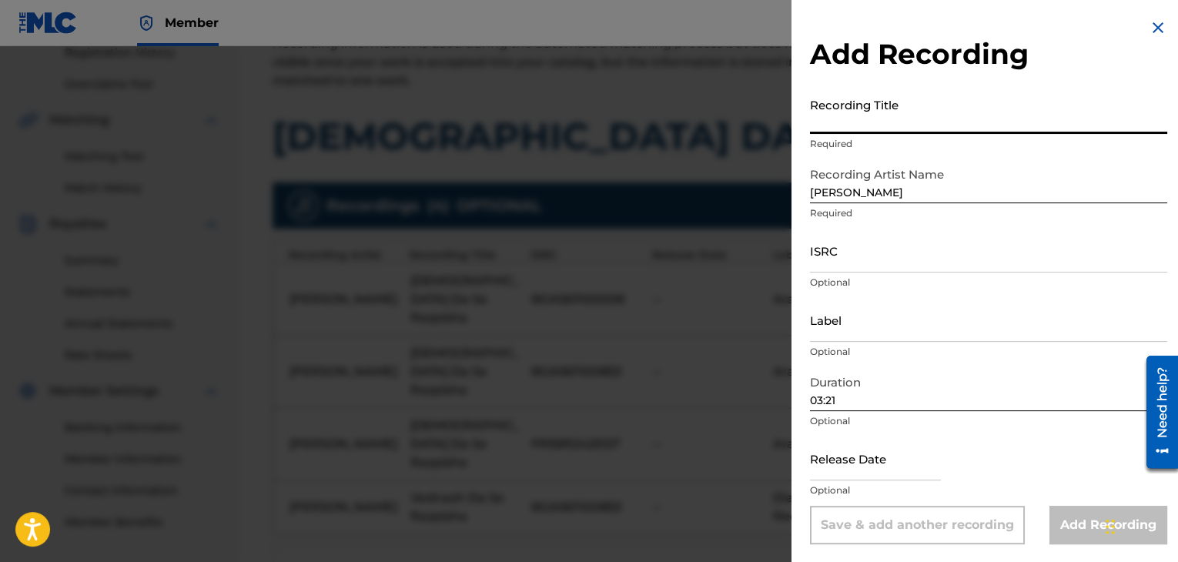
paste input "Vednazh Da Se Razpisha"
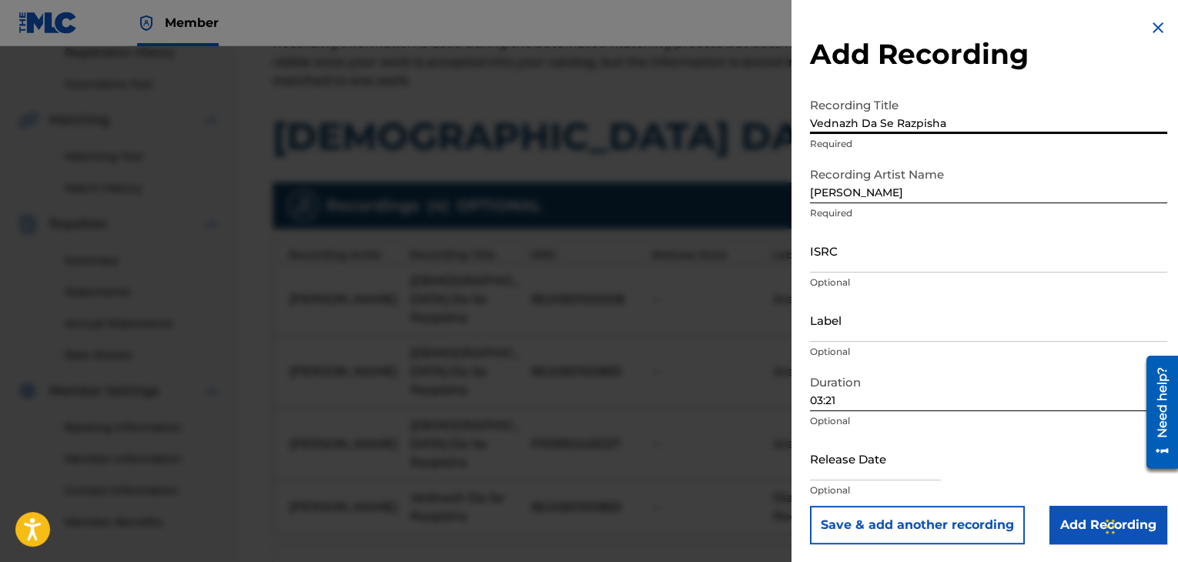
type input "Vednazh Da Se Razpisha"
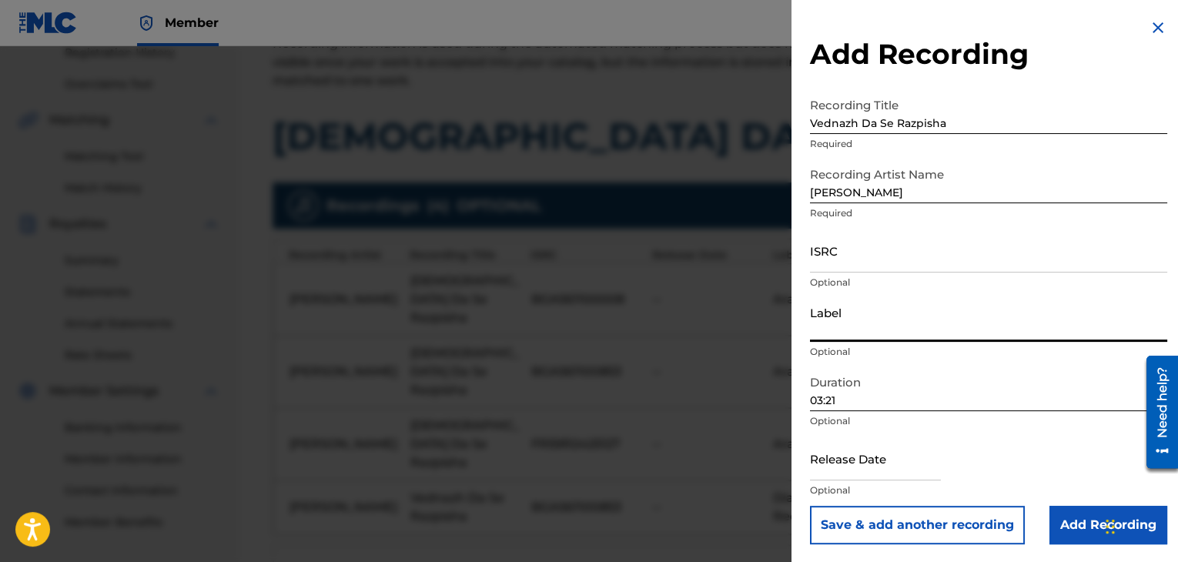
paste input "Diapason Records"
type input "Diapason Records"
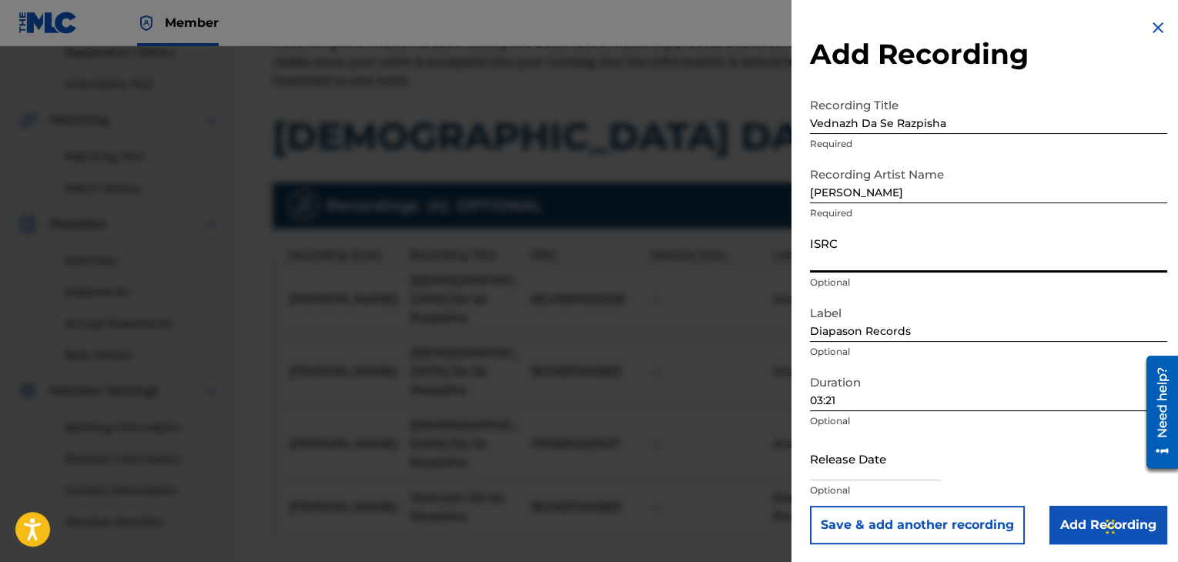
paste input "FR59R2425127"
type input "FR59R2425127"
click at [1061, 521] on input "Add Recording" at bounding box center [1109, 525] width 118 height 39
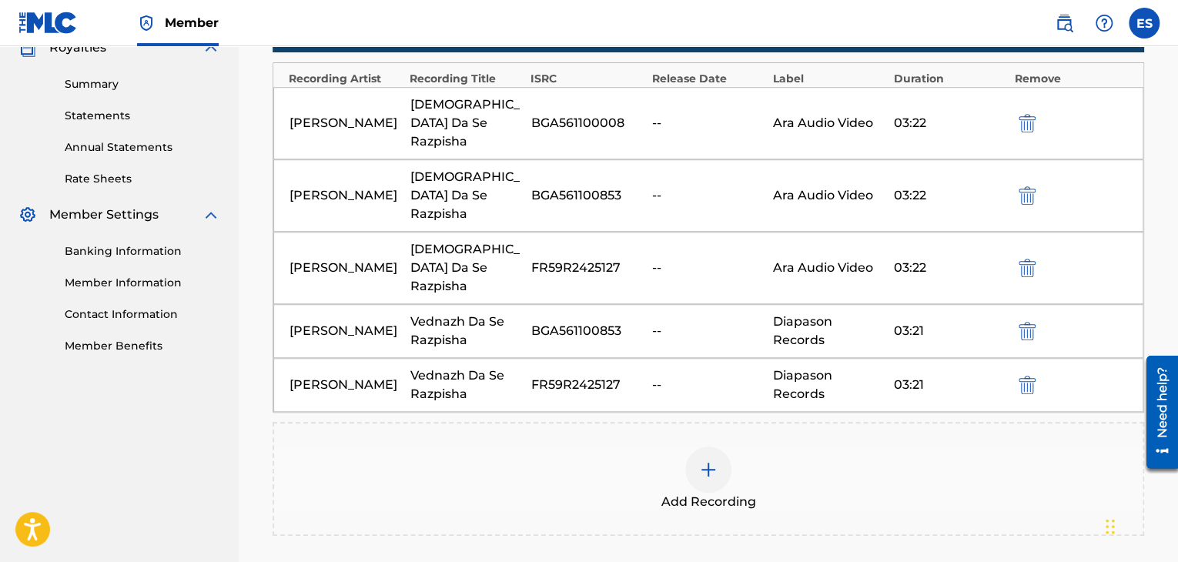
scroll to position [531, 0]
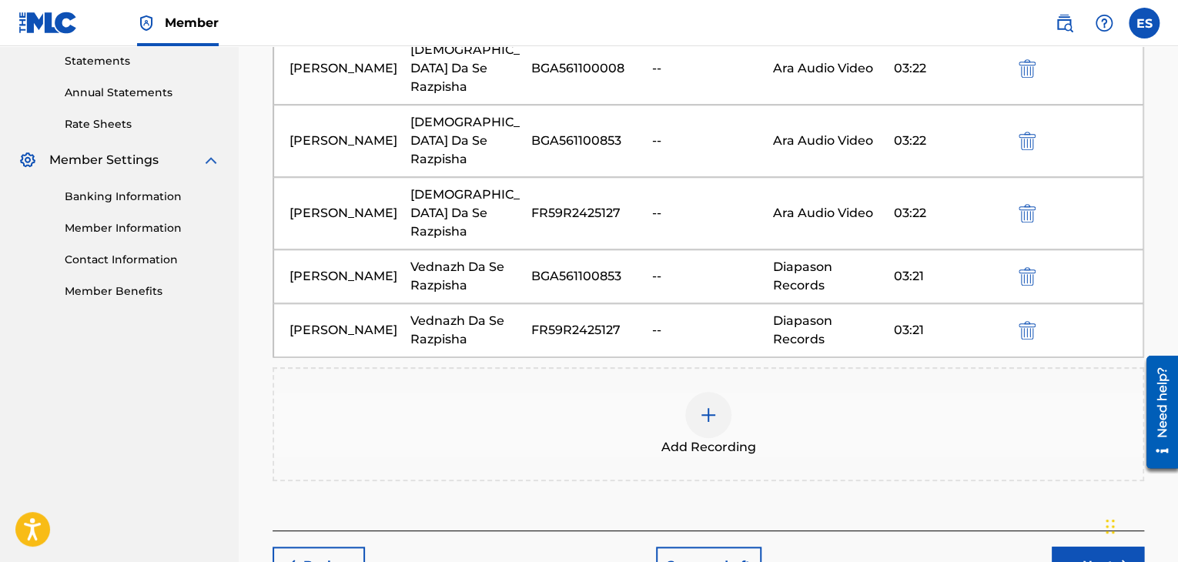
click at [1069, 547] on button "Next" at bounding box center [1098, 566] width 92 height 39
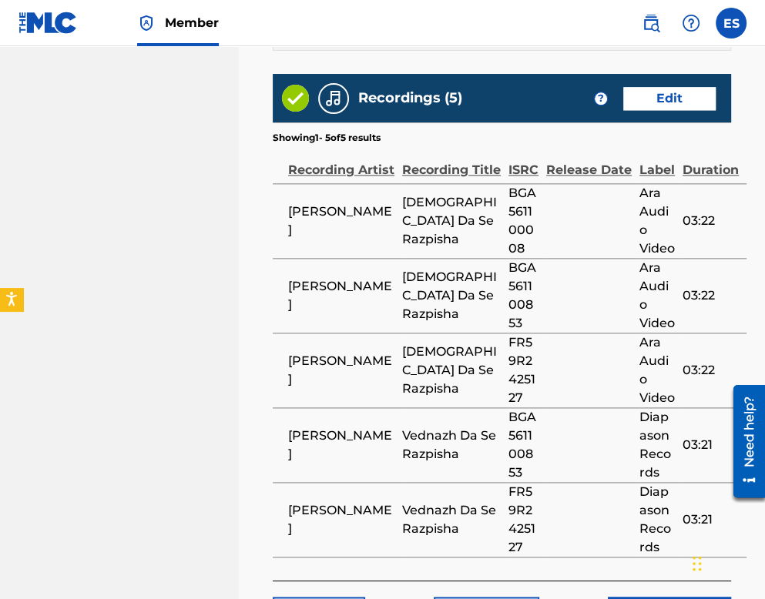
scroll to position [1352, 0]
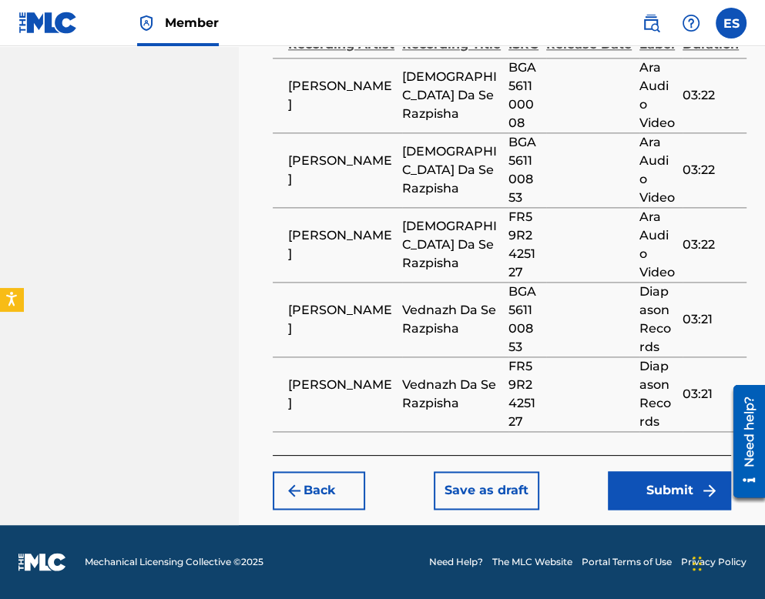
click at [675, 496] on button "Submit" at bounding box center [669, 490] width 123 height 39
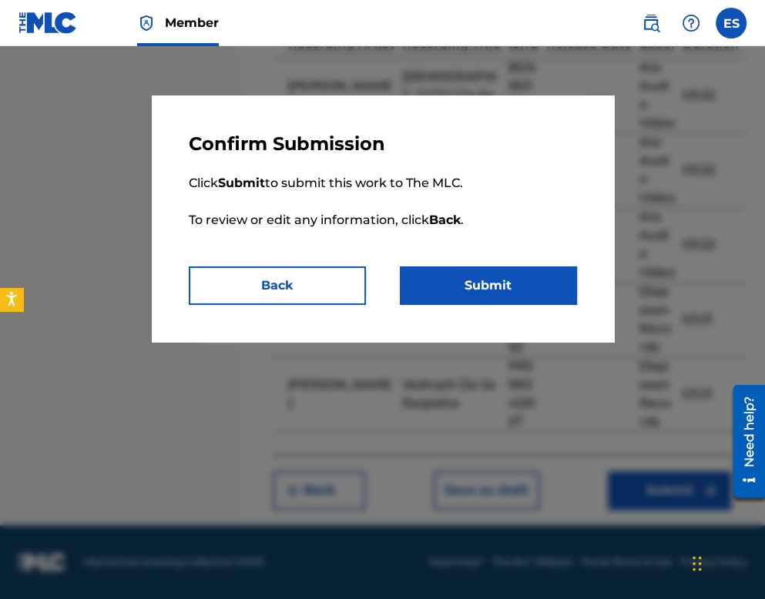
click at [500, 300] on button "Submit" at bounding box center [488, 285] width 177 height 39
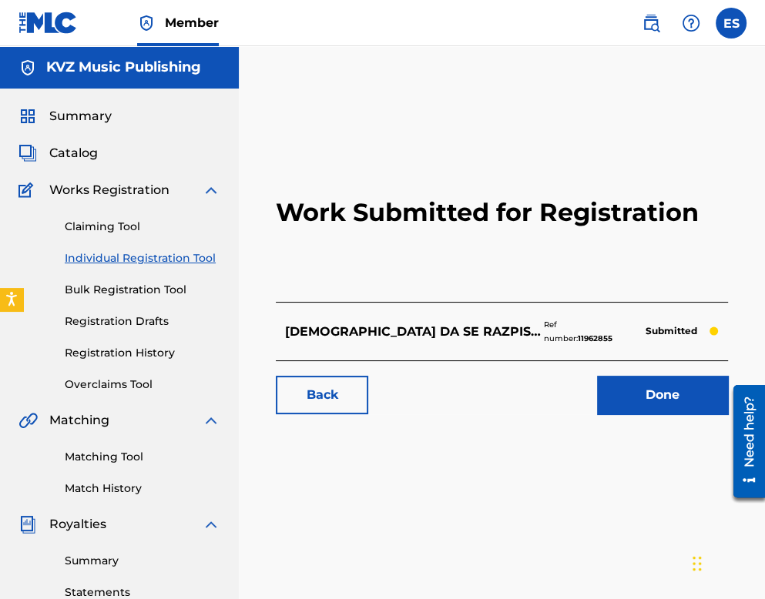
click at [114, 250] on link "Individual Registration Tool" at bounding box center [143, 258] width 156 height 16
